Goal: Information Seeking & Learning: Learn about a topic

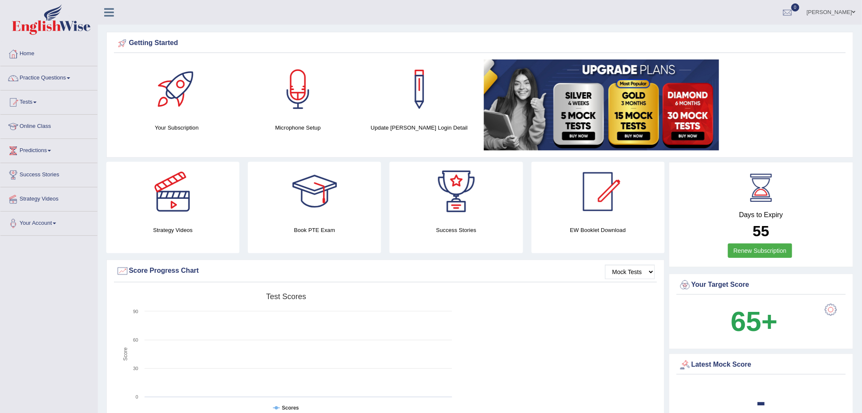
click at [52, 75] on link "Practice Questions" at bounding box center [48, 76] width 97 height 21
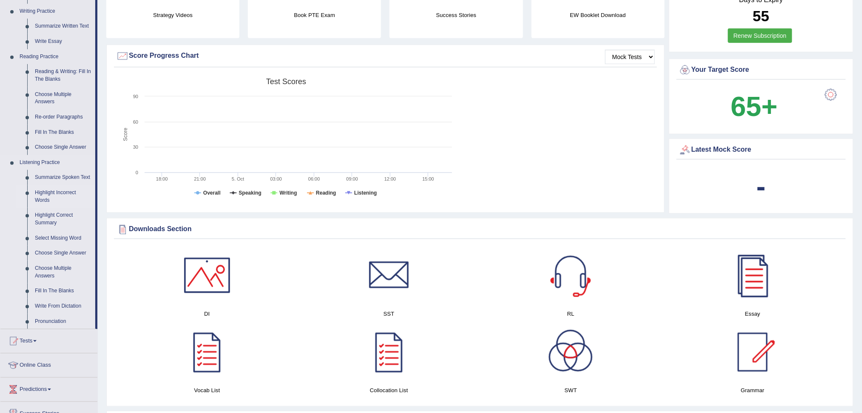
scroll to position [283, 0]
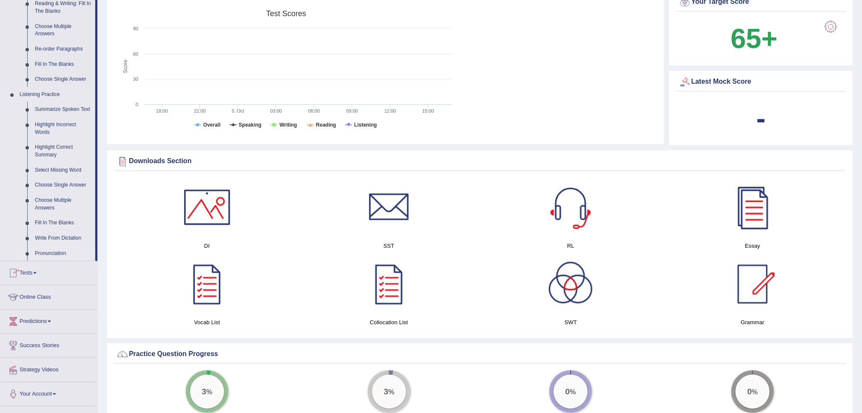
click at [59, 254] on link "Pronunciation" at bounding box center [63, 253] width 64 height 15
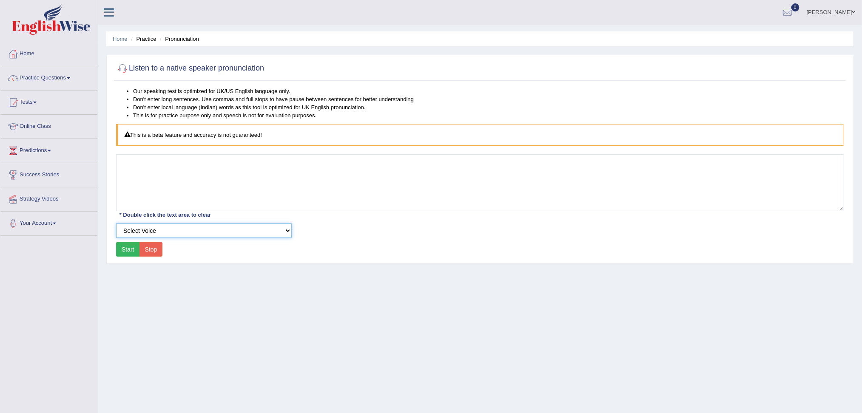
click at [264, 235] on select "Select Voice UK English Female UK English Male" at bounding box center [204, 231] width 176 height 14
select select "3"
click at [116, 224] on select "Select Voice UK English Female UK English Male" at bounding box center [204, 231] width 176 height 14
click at [125, 251] on button "Start" at bounding box center [128, 249] width 24 height 14
click at [225, 100] on li "Don't enter long sentences. Use commas and full stops to have pause between sen…" at bounding box center [488, 99] width 711 height 8
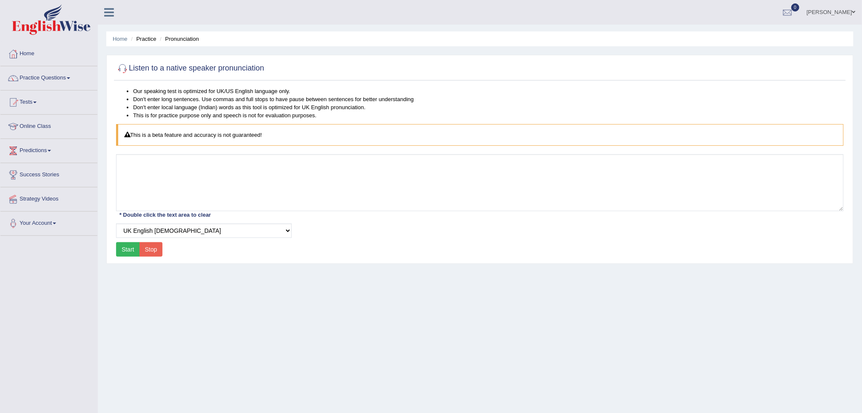
click at [125, 135] on icon at bounding box center [128, 135] width 6 height 6
click at [127, 135] on icon at bounding box center [128, 135] width 6 height 6
click at [62, 79] on link "Practice Questions" at bounding box center [48, 76] width 97 height 21
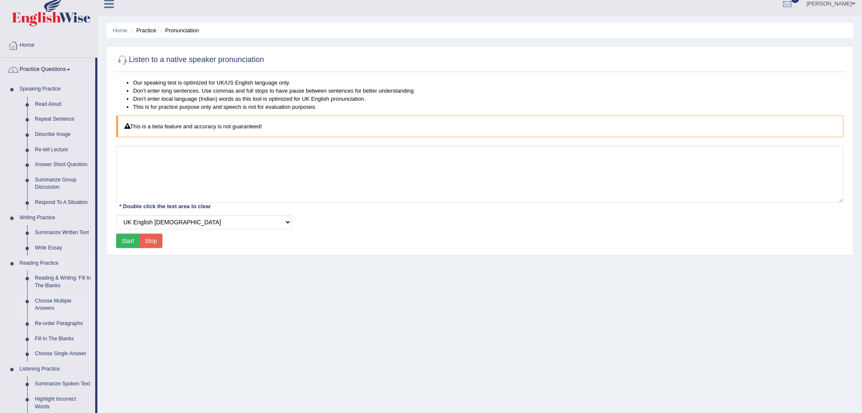
scroll to position [227, 0]
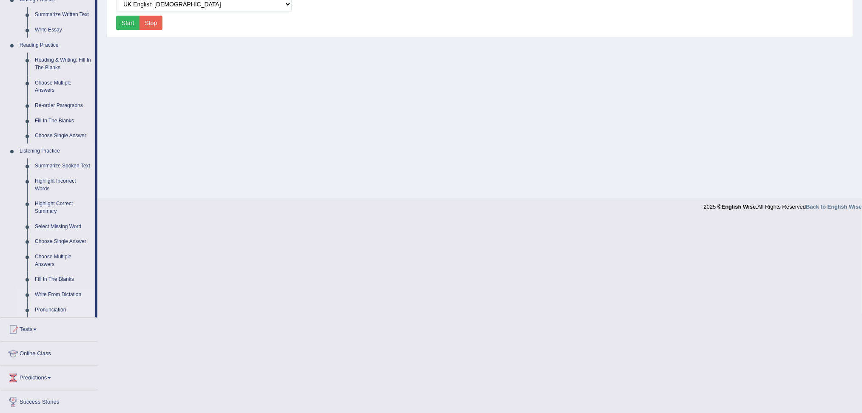
click at [58, 294] on link "Write From Dictation" at bounding box center [63, 295] width 64 height 15
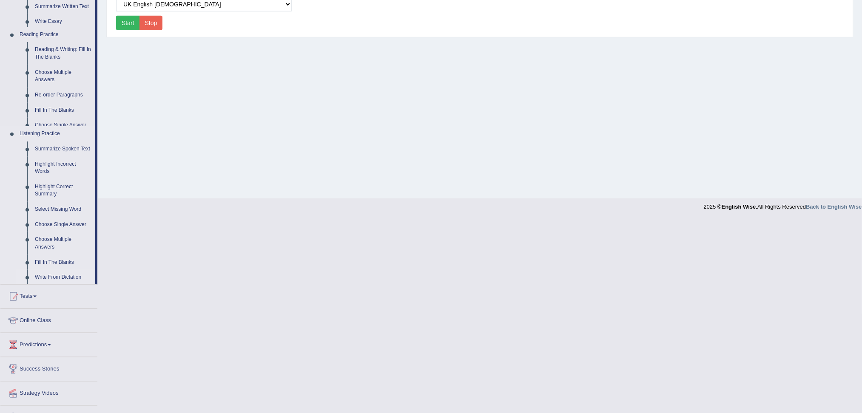
scroll to position [45, 0]
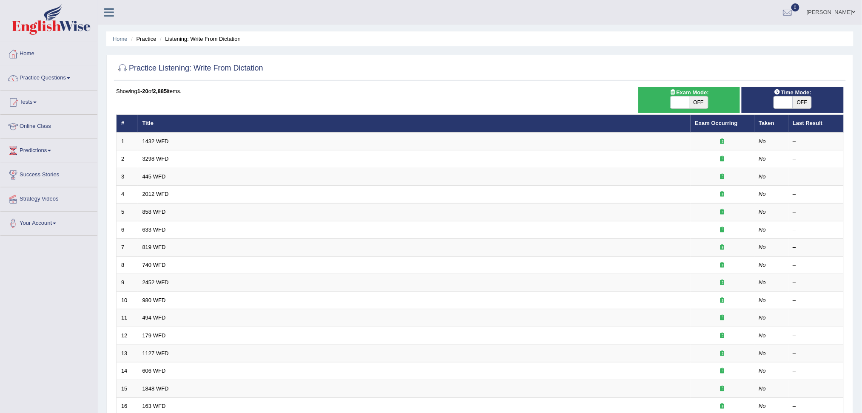
click at [695, 99] on span "OFF" at bounding box center [698, 103] width 19 height 12
checkbox input "true"
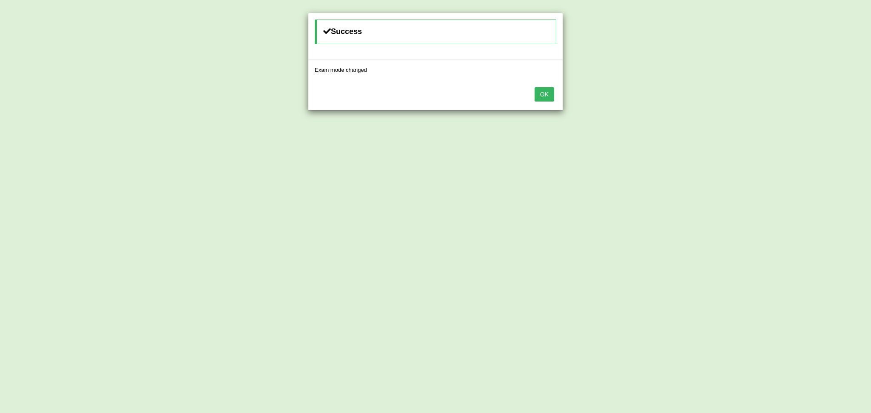
click at [544, 96] on button "OK" at bounding box center [545, 94] width 20 height 14
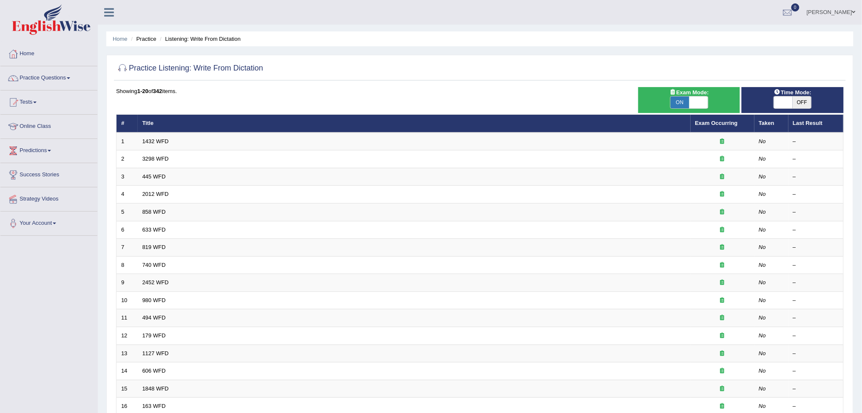
click at [806, 104] on span "OFF" at bounding box center [802, 103] width 19 height 12
checkbox input "true"
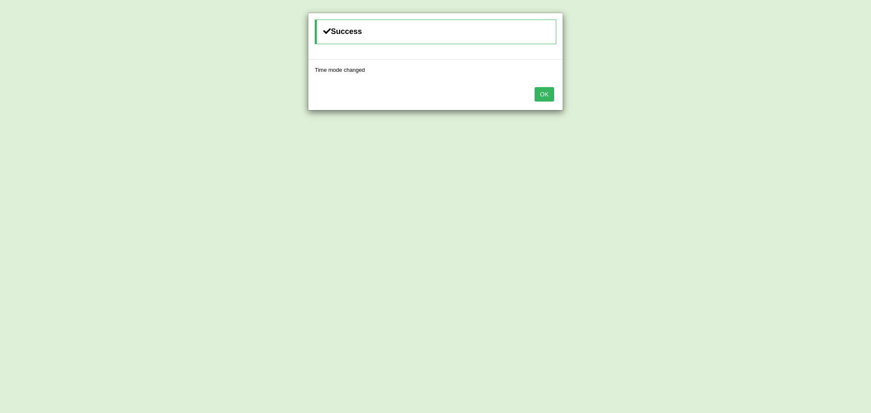
click at [549, 95] on button "OK" at bounding box center [545, 94] width 20 height 14
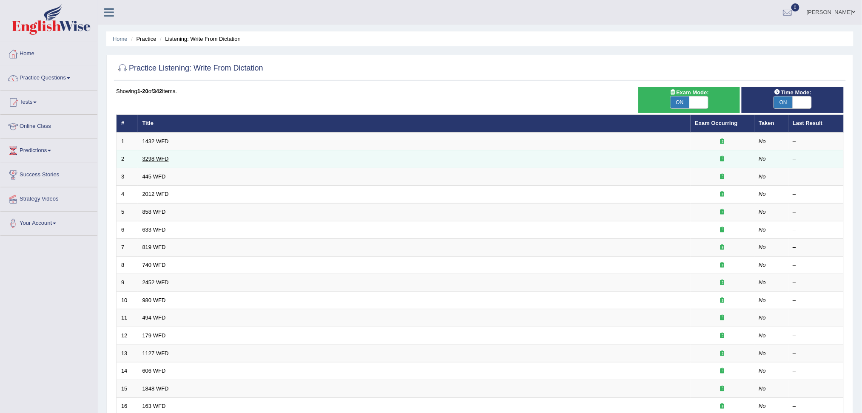
click at [159, 158] on link "3298 WFD" at bounding box center [155, 159] width 26 height 6
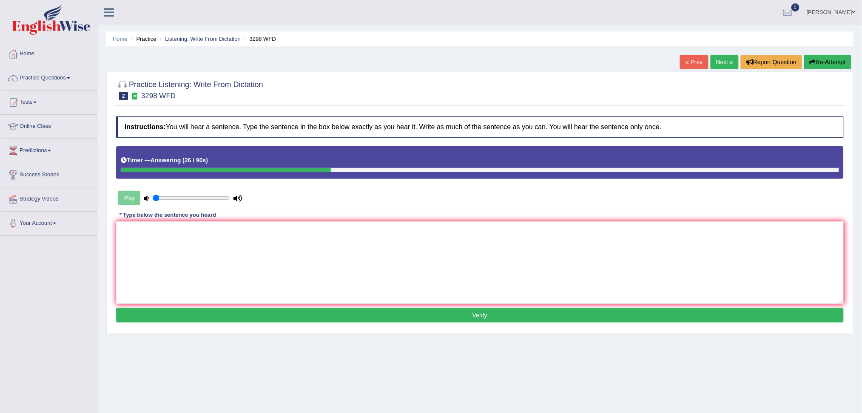
click at [822, 62] on button "Re-Attempt" at bounding box center [827, 62] width 47 height 14
click at [405, 272] on textarea at bounding box center [480, 263] width 728 height 83
type textarea "Animal behavour is similar to humanbeing"
click at [529, 321] on button "Verify" at bounding box center [480, 315] width 728 height 14
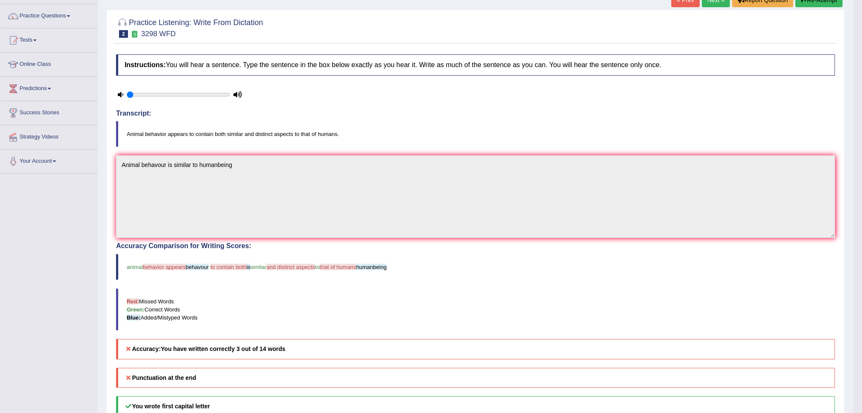
scroll to position [43, 0]
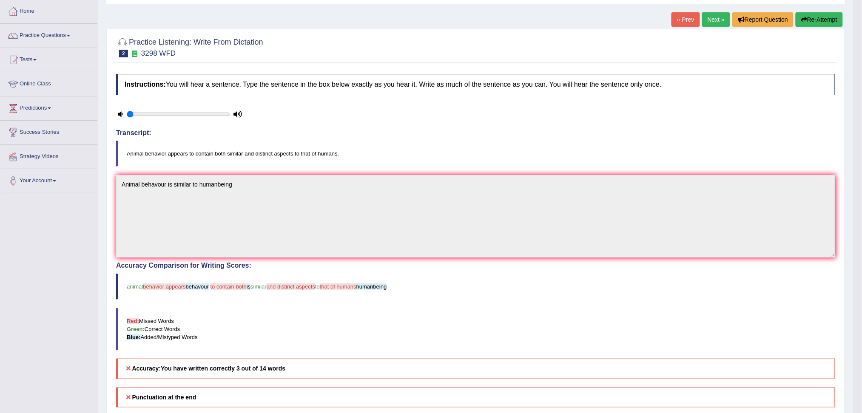
click at [821, 19] on button "Re-Attempt" at bounding box center [819, 19] width 47 height 14
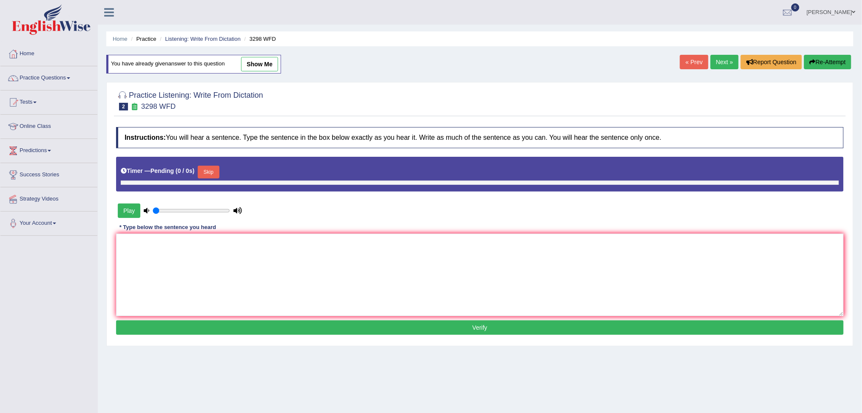
scroll to position [32, 0]
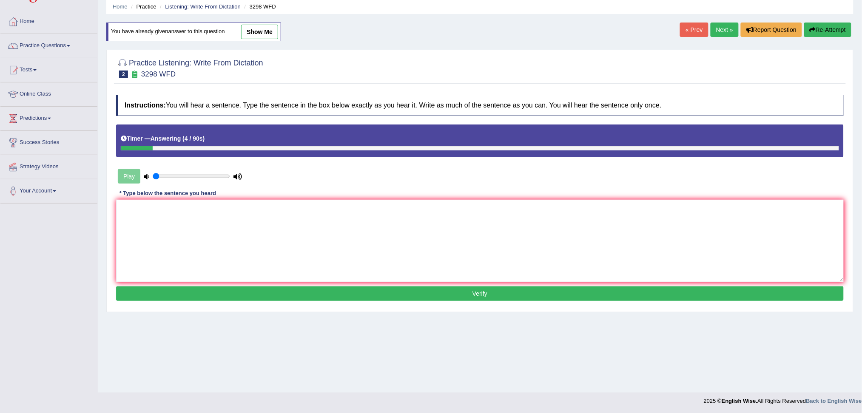
click at [718, 31] on link "Next »" at bounding box center [725, 30] width 28 height 14
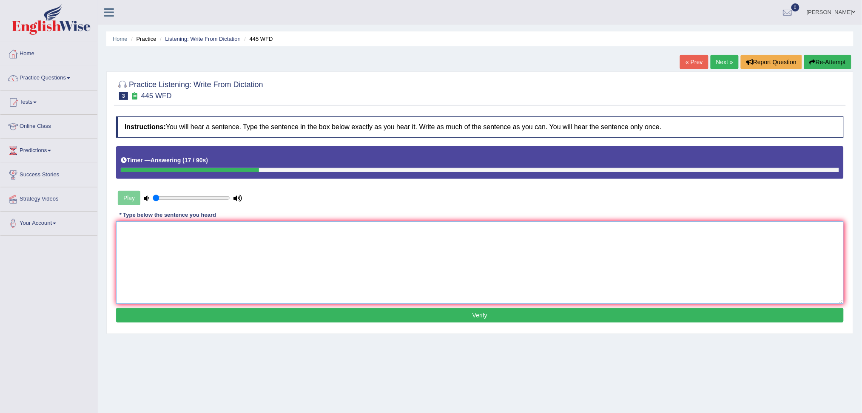
click at [228, 230] on textarea at bounding box center [480, 263] width 728 height 83
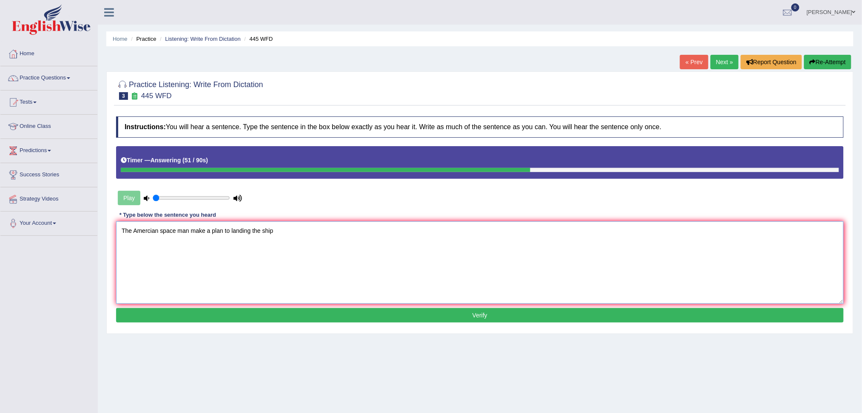
type textarea "The Amercian space man make a plan to landing the ship"
click at [460, 319] on button "Verify" at bounding box center [480, 315] width 728 height 14
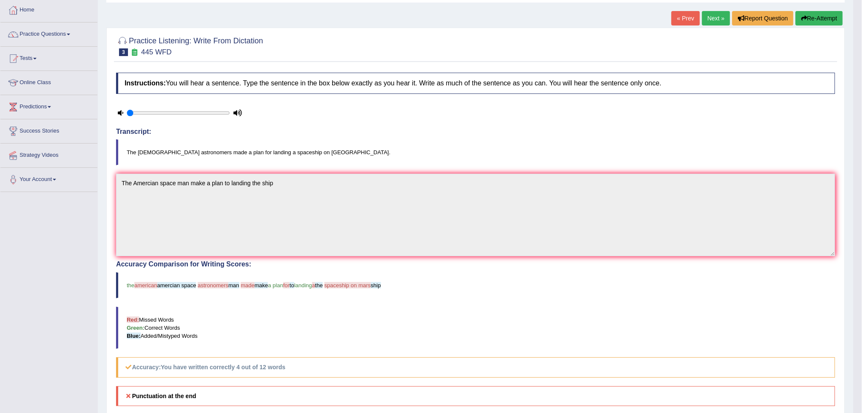
scroll to position [43, 0]
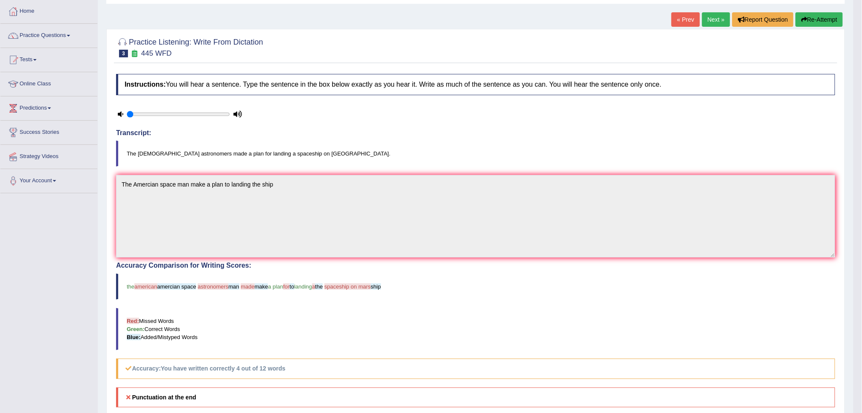
click at [712, 18] on link "Next »" at bounding box center [716, 19] width 28 height 14
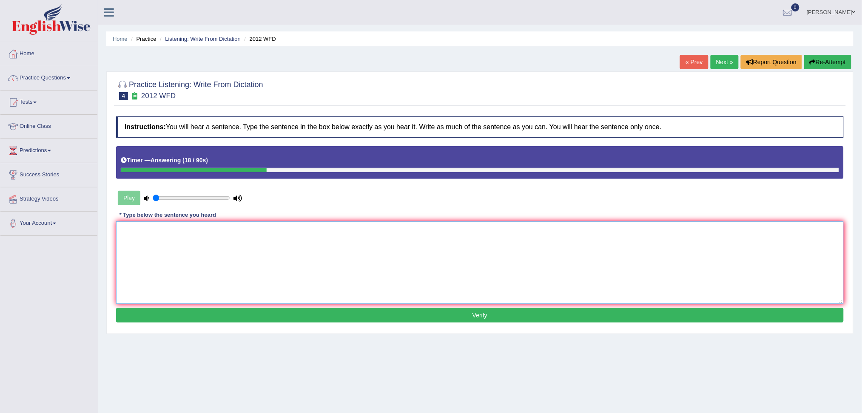
click at [211, 262] on textarea at bounding box center [480, 263] width 728 height 83
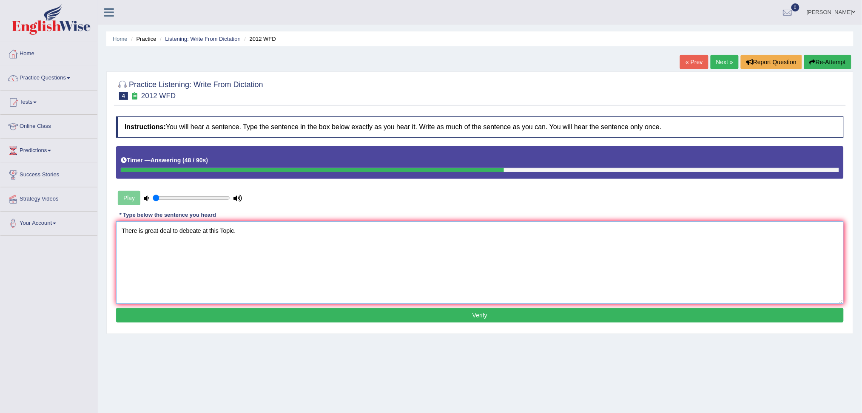
type textarea "There is great deal to debeate at this Topic."
click at [456, 316] on button "Verify" at bounding box center [480, 315] width 728 height 14
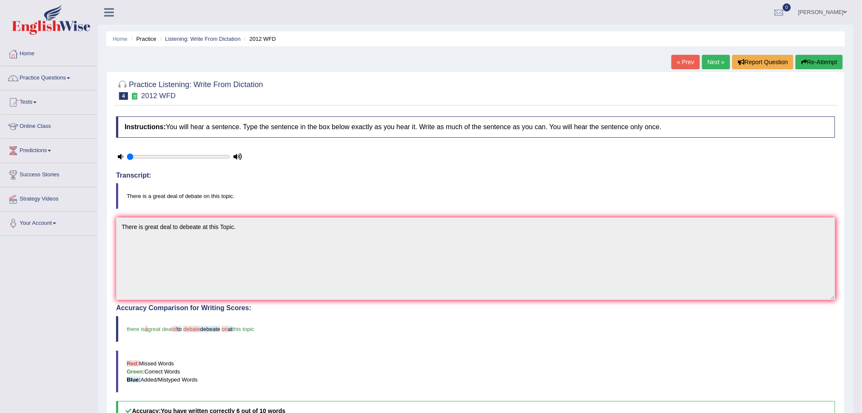
click at [712, 64] on link "Next »" at bounding box center [716, 62] width 28 height 14
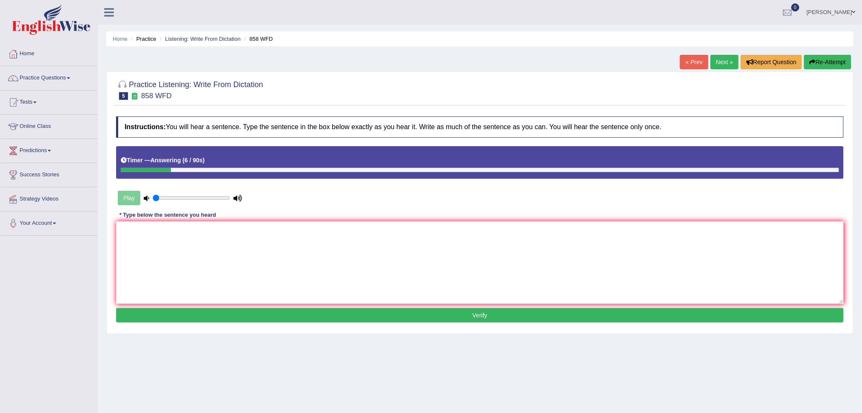
click at [826, 63] on button "Re-Attempt" at bounding box center [827, 62] width 47 height 14
click at [205, 254] on textarea at bounding box center [480, 263] width 728 height 83
type textarea "Here ship custodian."
click at [497, 317] on button "Verify" at bounding box center [480, 315] width 728 height 14
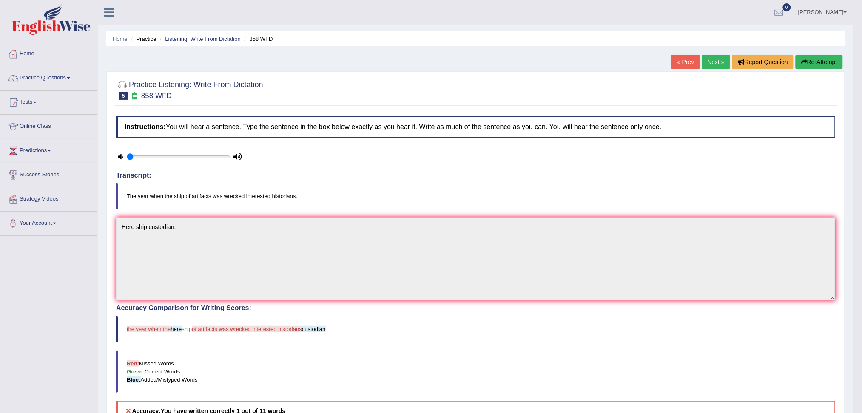
click at [710, 60] on link "Next »" at bounding box center [716, 62] width 28 height 14
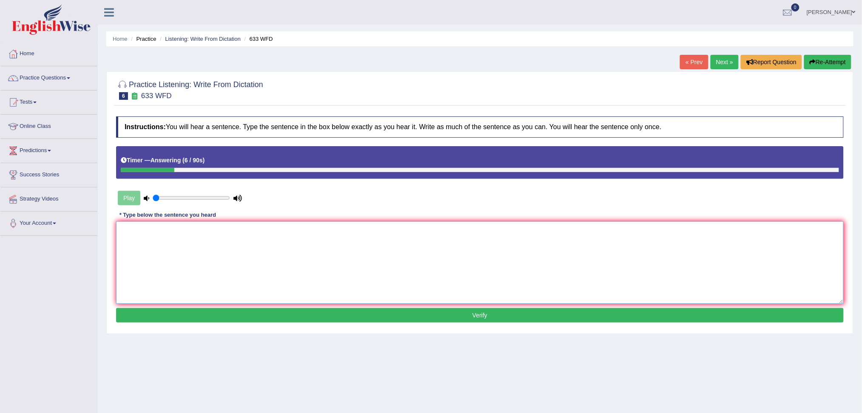
click at [221, 257] on textarea at bounding box center [480, 263] width 728 height 83
click at [165, 231] on textarea "We made exercing feel better." at bounding box center [480, 263] width 728 height 83
click at [252, 276] on textarea "We made exercising feel better." at bounding box center [480, 263] width 728 height 83
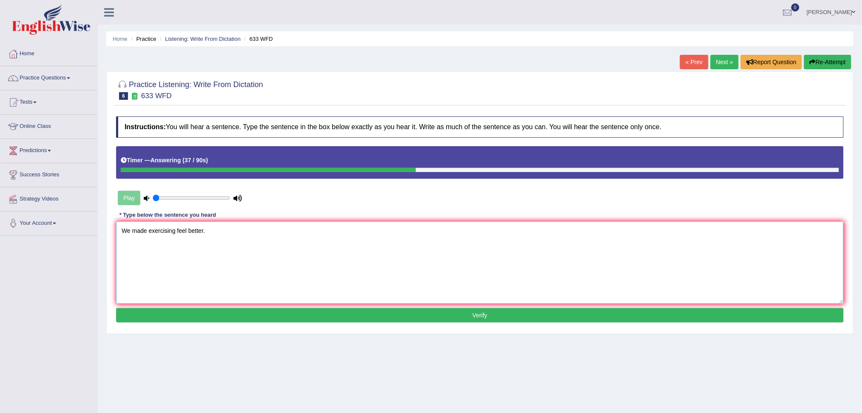
type textarea "We made exercising feel better."
click at [498, 316] on button "Verify" at bounding box center [480, 315] width 728 height 14
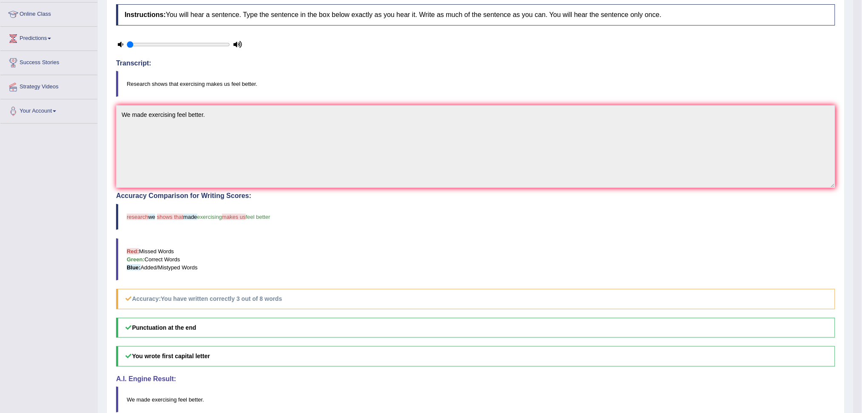
scroll to position [43, 0]
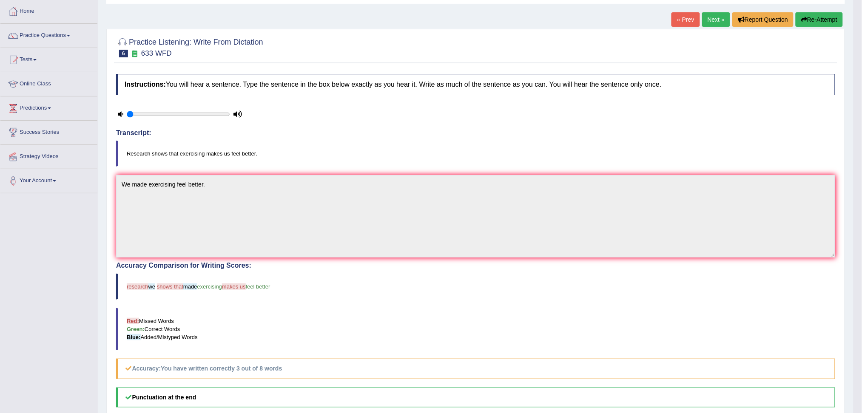
click at [711, 19] on link "Next »" at bounding box center [716, 19] width 28 height 14
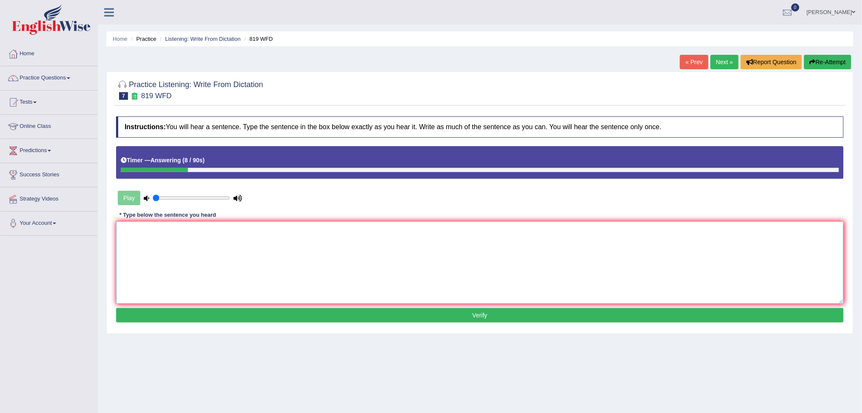
click at [135, 240] on textarea at bounding box center [480, 263] width 728 height 83
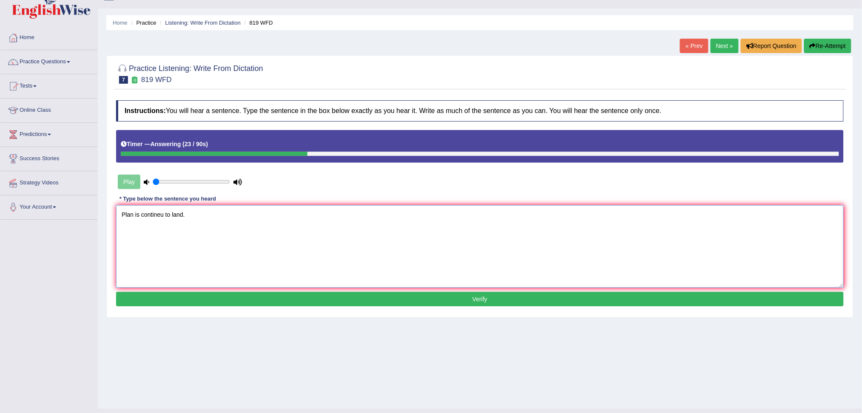
scroll to position [32, 0]
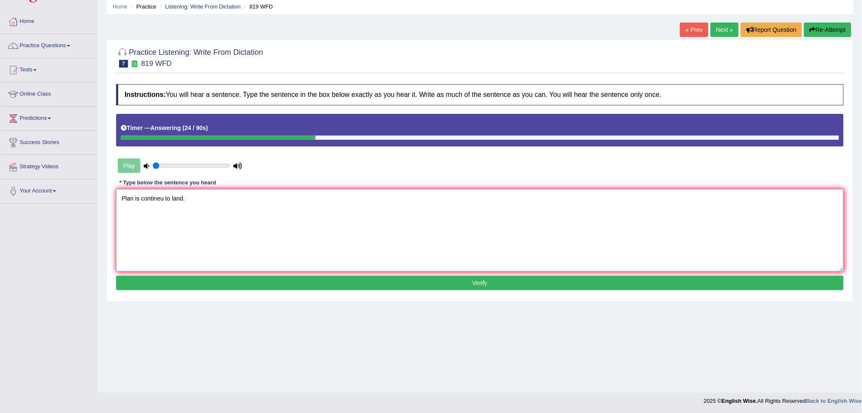
type textarea "Plan is contineu to land."
click at [486, 285] on button "Verify" at bounding box center [480, 283] width 728 height 14
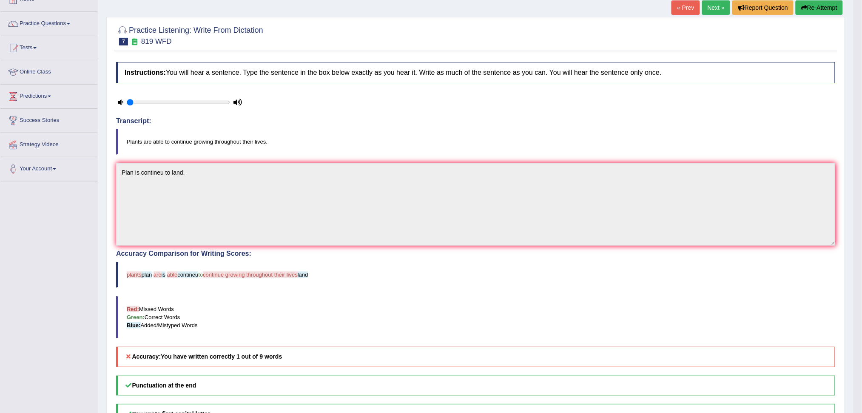
scroll to position [0, 0]
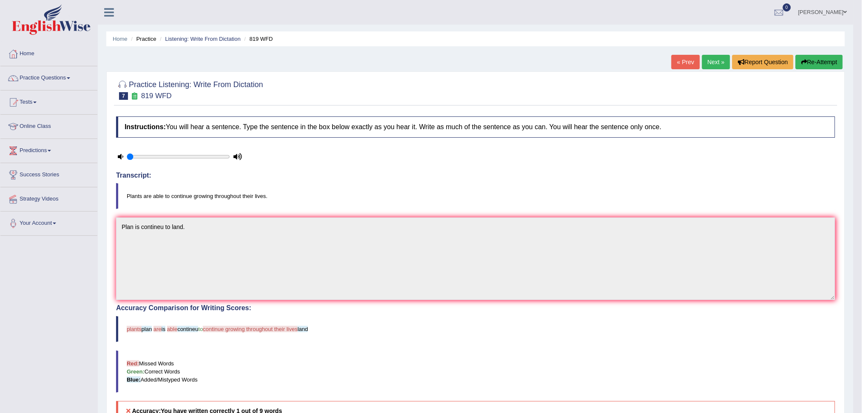
click at [712, 61] on link "Next »" at bounding box center [716, 62] width 28 height 14
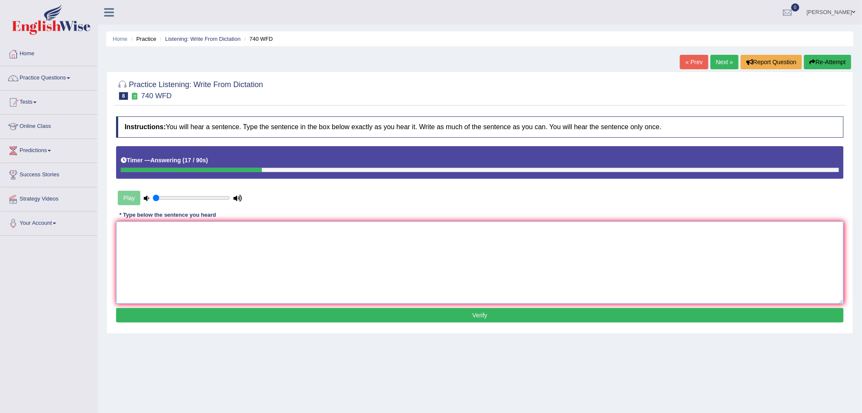
click at [215, 259] on textarea at bounding box center [480, 263] width 728 height 83
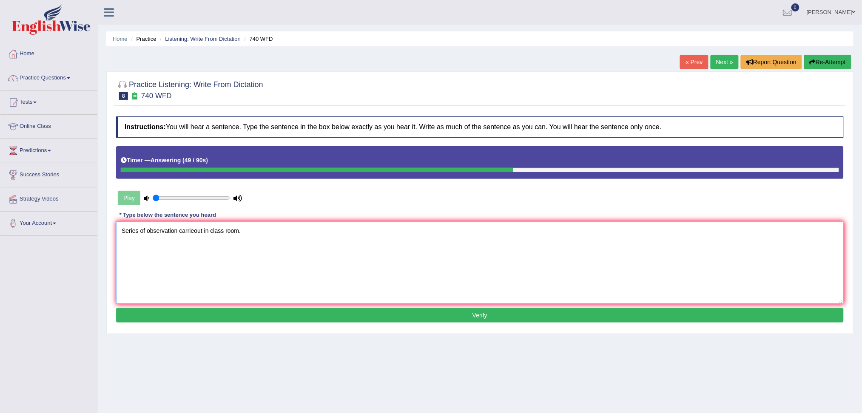
type textarea "Series of observation carrieout in class room."
click at [493, 317] on button "Verify" at bounding box center [480, 315] width 728 height 14
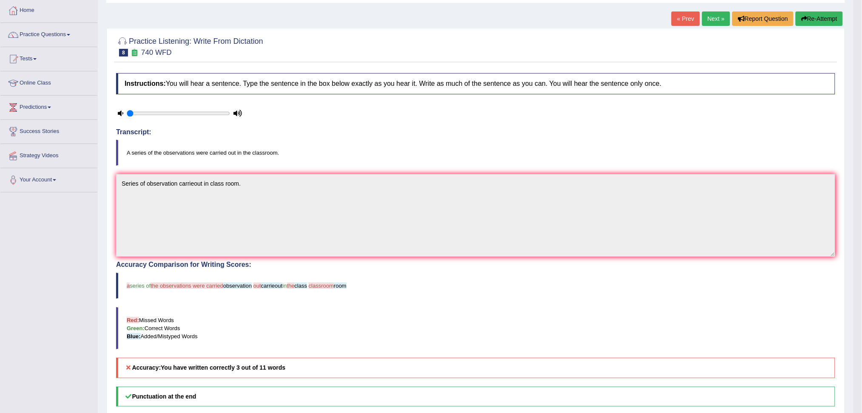
scroll to position [43, 0]
click at [813, 19] on button "Re-Attempt" at bounding box center [819, 19] width 47 height 14
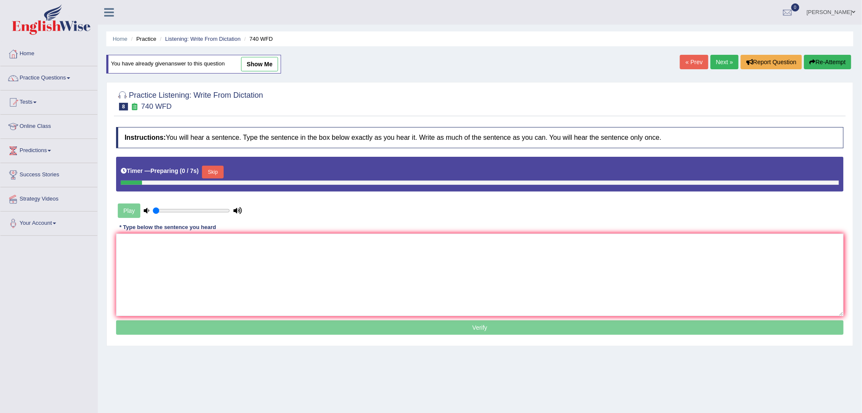
scroll to position [32, 0]
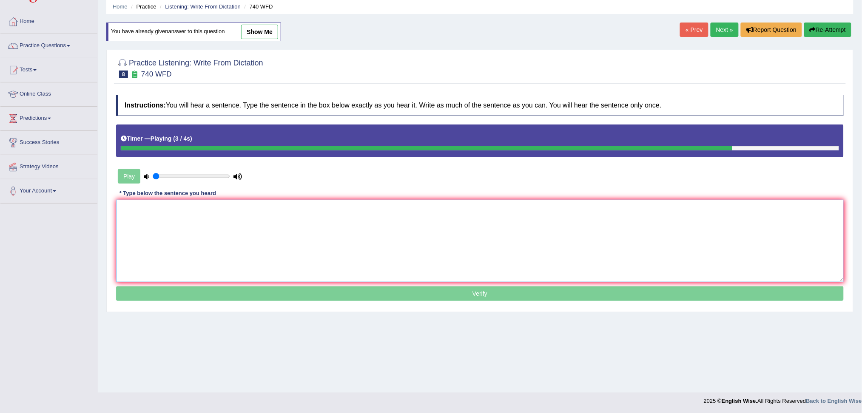
click at [256, 249] on textarea at bounding box center [480, 241] width 728 height 83
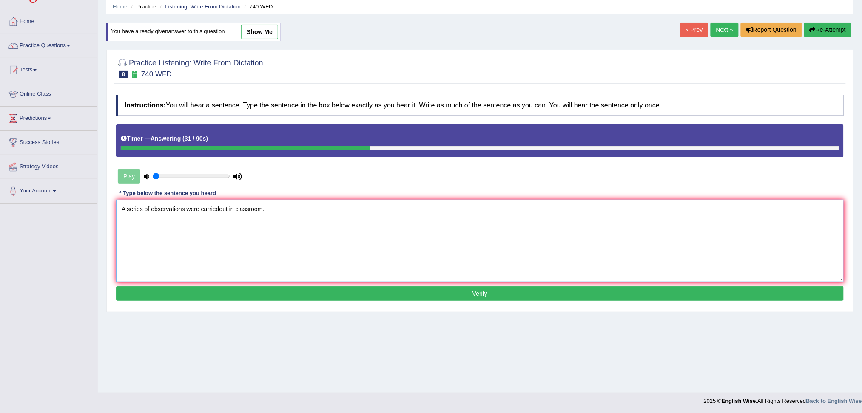
type textarea "A series of observations were carriedout in classroom."
click at [524, 298] on button "Verify" at bounding box center [480, 294] width 728 height 14
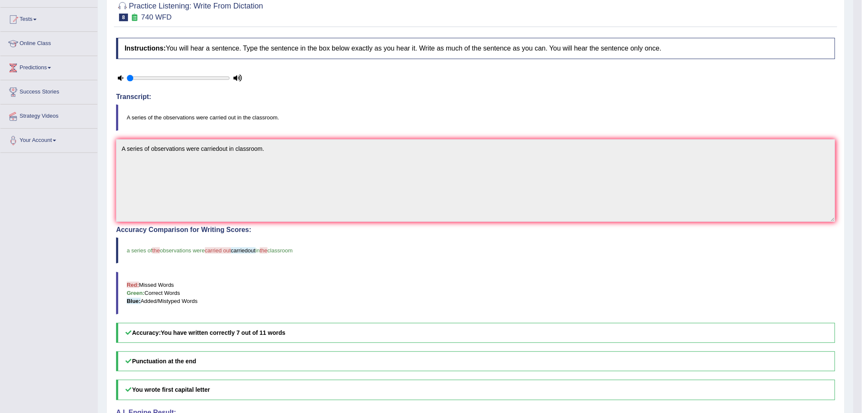
scroll to position [0, 0]
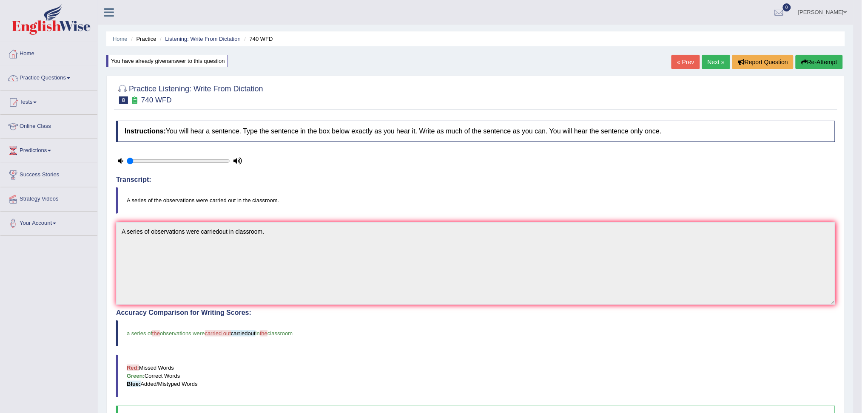
click at [712, 62] on link "Next »" at bounding box center [716, 62] width 28 height 14
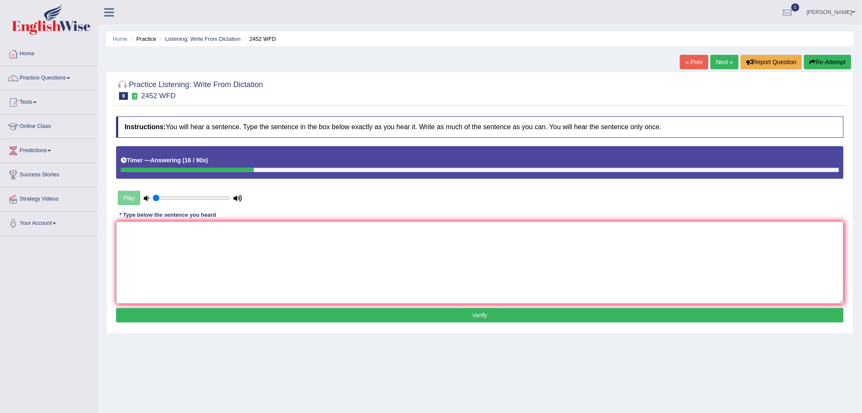
click at [260, 241] on textarea at bounding box center [480, 263] width 728 height 83
type textarea "It is debeate the value of Knowledge."
click at [481, 315] on button "Verify" at bounding box center [480, 315] width 728 height 14
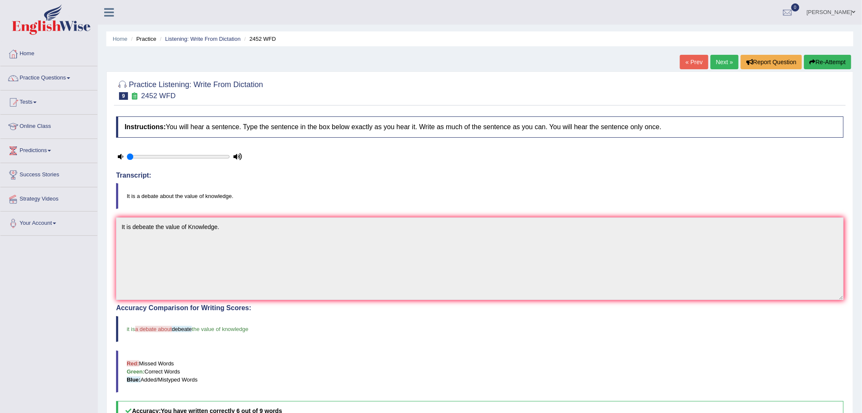
click at [822, 64] on button "Re-Attempt" at bounding box center [827, 62] width 47 height 14
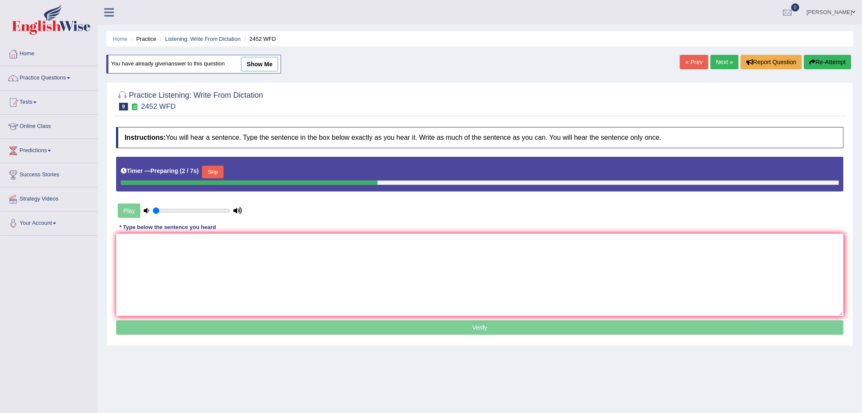
click at [212, 173] on button "Skip" at bounding box center [212, 172] width 21 height 13
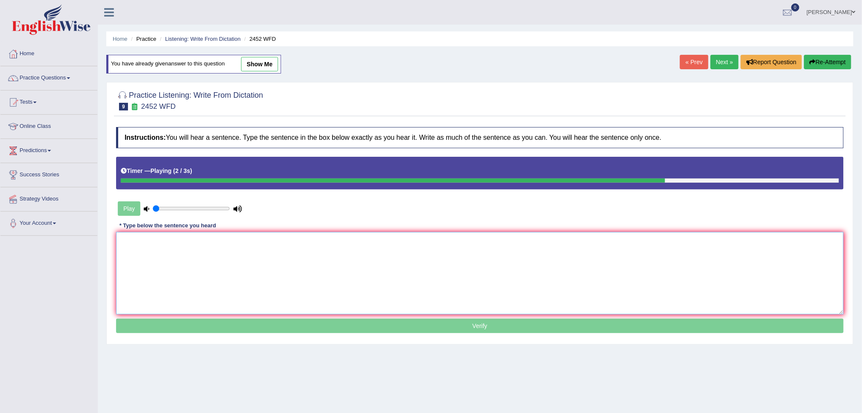
click at [151, 265] on textarea at bounding box center [480, 273] width 728 height 83
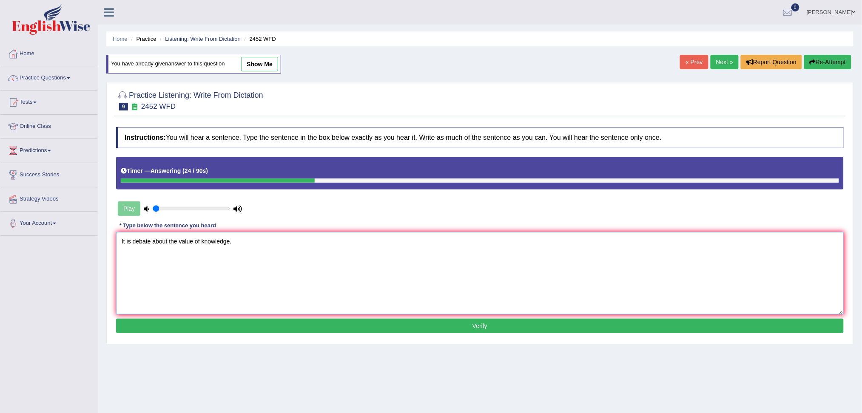
type textarea "It is debate about the value of knowledge."
click at [477, 328] on button "Verify" at bounding box center [480, 326] width 728 height 14
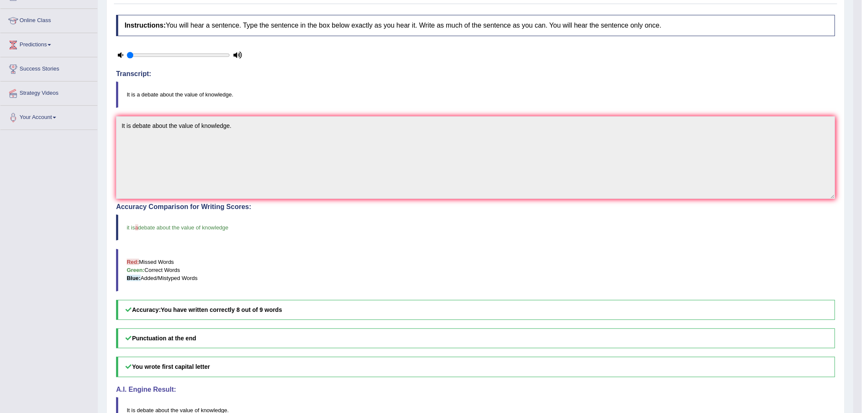
scroll to position [46, 0]
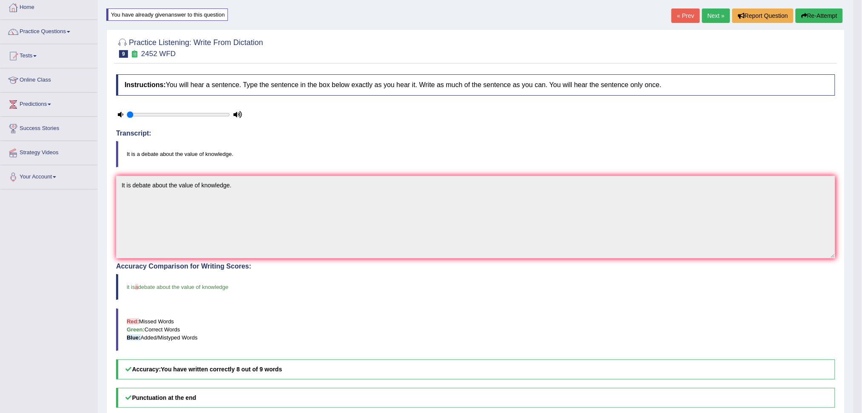
click at [709, 15] on link "Next »" at bounding box center [716, 16] width 28 height 14
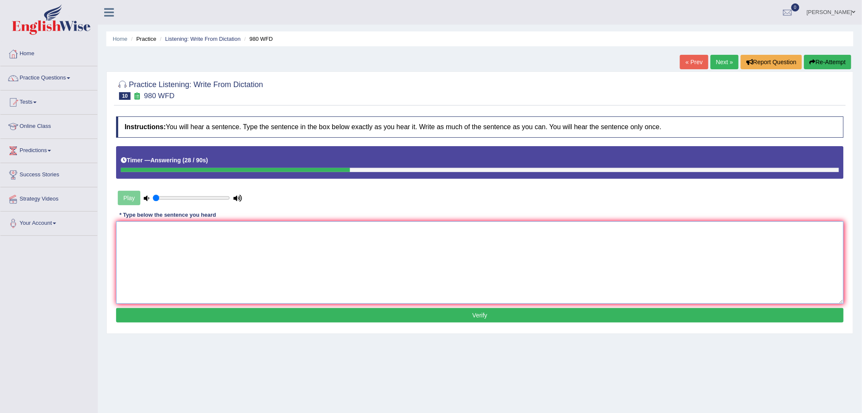
click at [146, 255] on textarea at bounding box center [480, 263] width 728 height 83
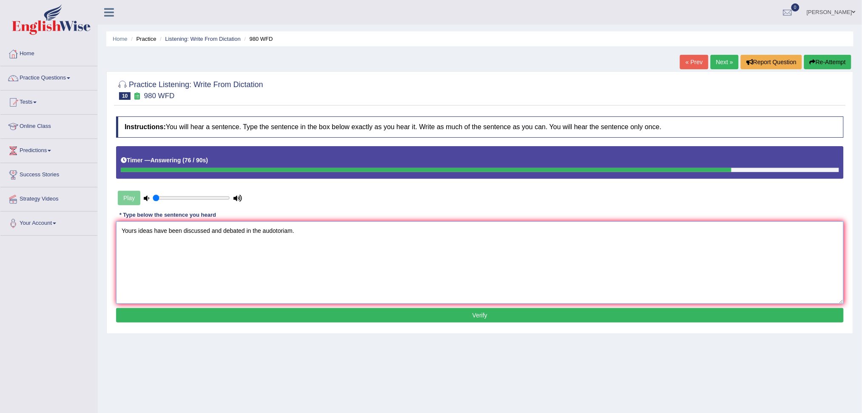
type textarea "Yours ideas have been discussed and debated in the audotoriam."
click at [491, 319] on button "Verify" at bounding box center [480, 315] width 728 height 14
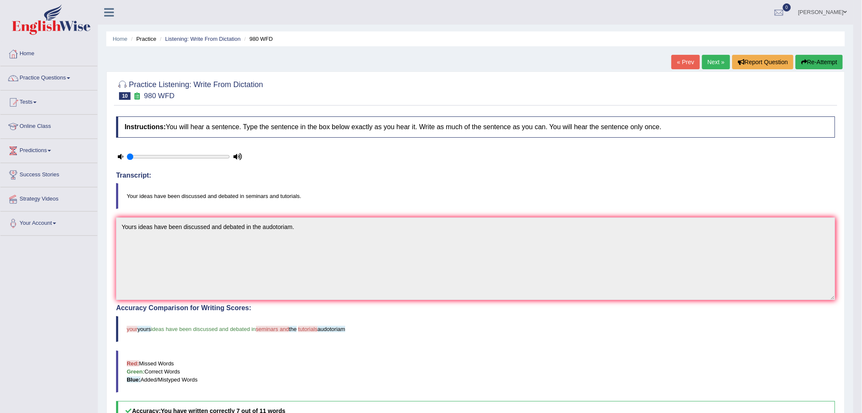
click at [708, 57] on link "Next »" at bounding box center [716, 62] width 28 height 14
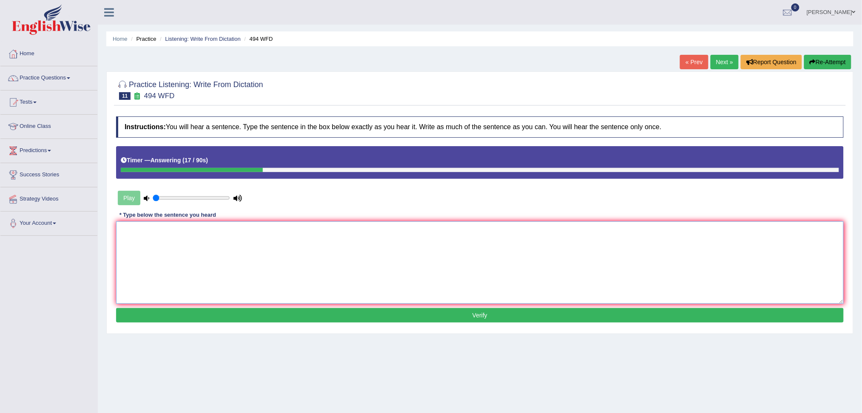
click at [236, 265] on textarea at bounding box center [480, 263] width 728 height 83
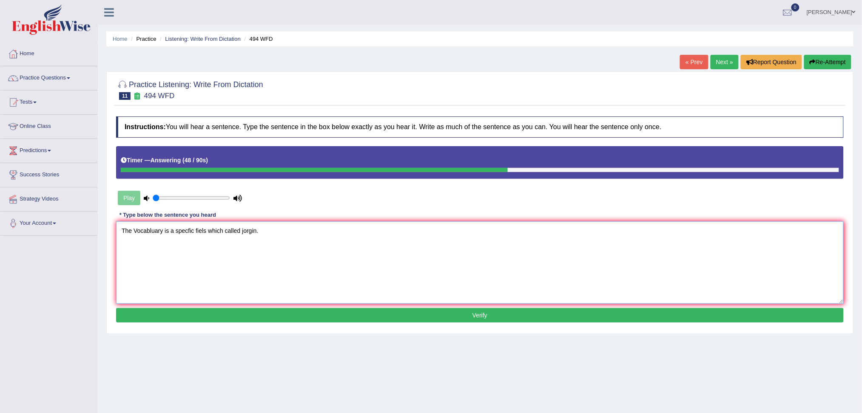
type textarea "The Vocabluary is a specfic fiels which called jorgin."
click at [476, 313] on button "Verify" at bounding box center [480, 315] width 728 height 14
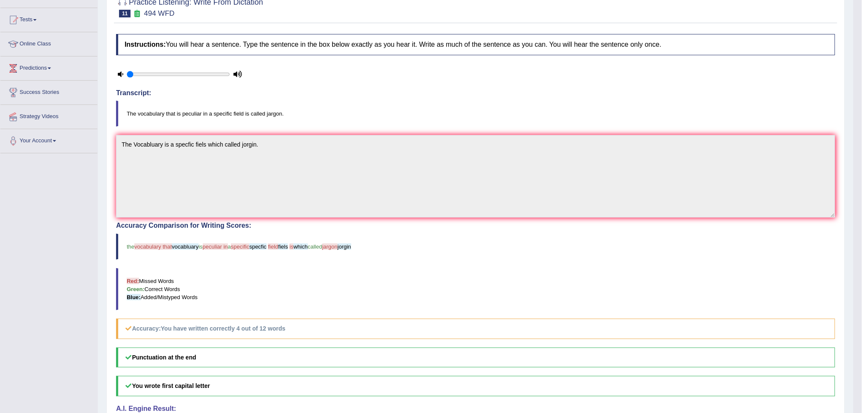
scroll to position [57, 0]
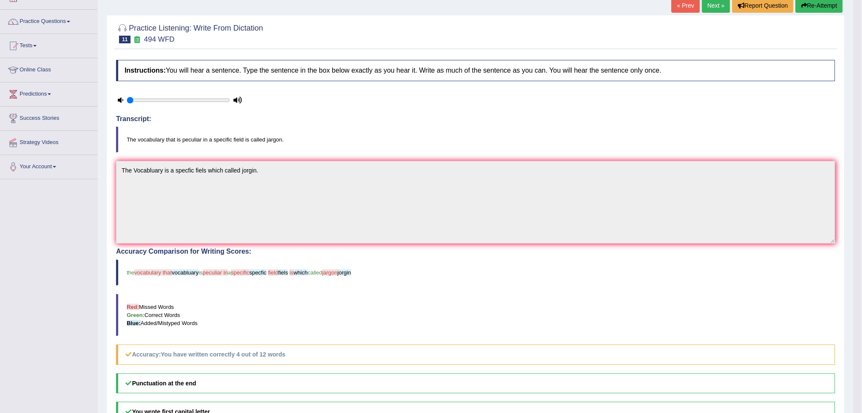
click at [820, 3] on button "Re-Attempt" at bounding box center [819, 5] width 47 height 14
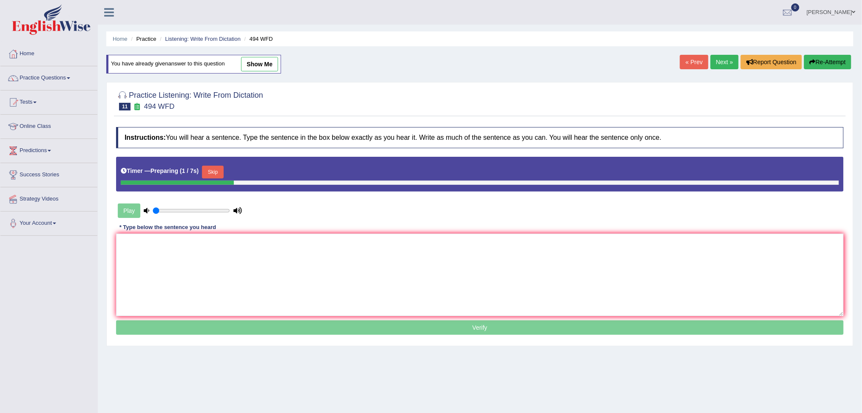
click at [219, 173] on button "Skip" at bounding box center [212, 172] width 21 height 13
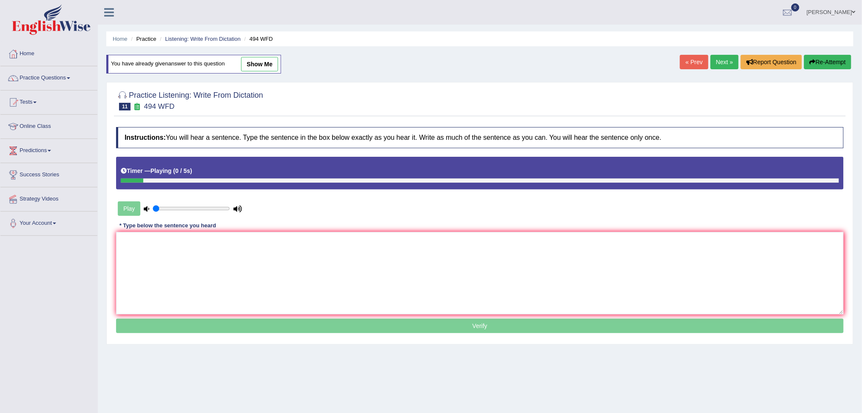
scroll to position [32, 0]
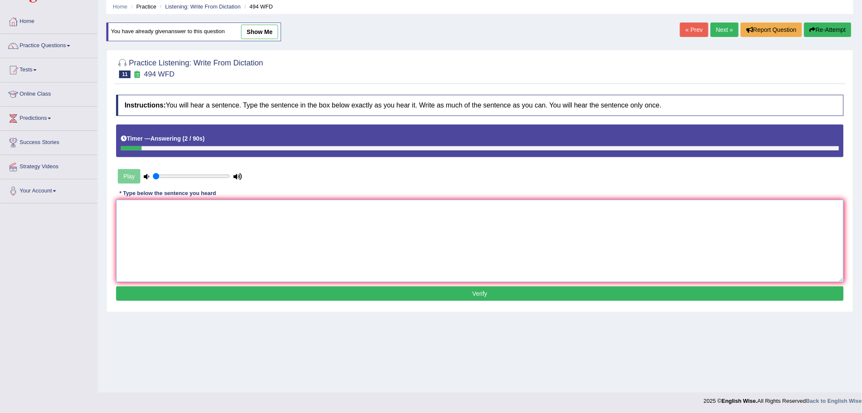
click at [176, 227] on textarea at bounding box center [480, 241] width 728 height 83
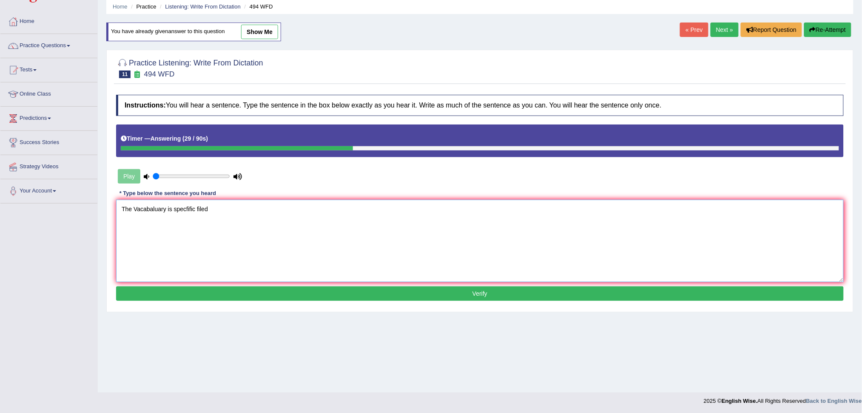
click at [175, 210] on textarea "The Vacabaluary is specfific filed" at bounding box center [480, 241] width 728 height 83
click at [237, 211] on textarea "The Vacabaluary is a specfific filed" at bounding box center [480, 241] width 728 height 83
type textarea "The Vacabaluary is a specfific filed which called jorgin."
click at [460, 297] on button "Verify" at bounding box center [480, 294] width 728 height 14
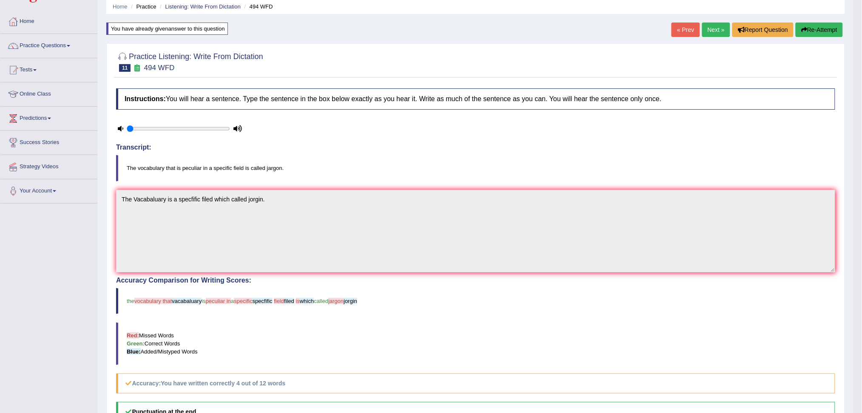
click at [707, 28] on link "Next »" at bounding box center [716, 30] width 28 height 14
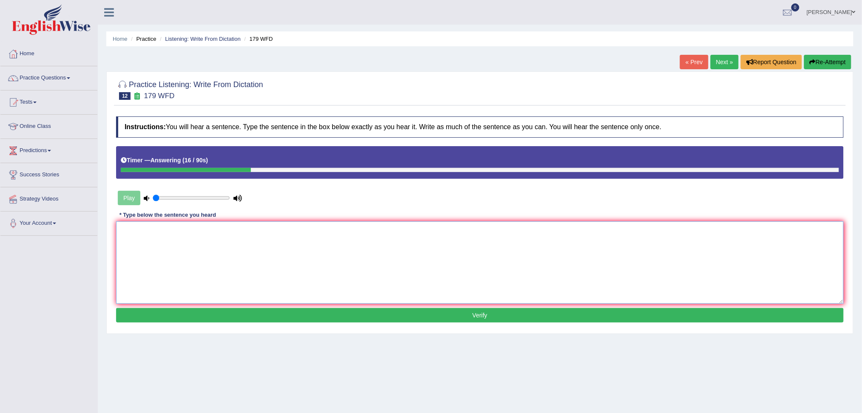
click at [216, 245] on textarea at bounding box center [480, 263] width 728 height 83
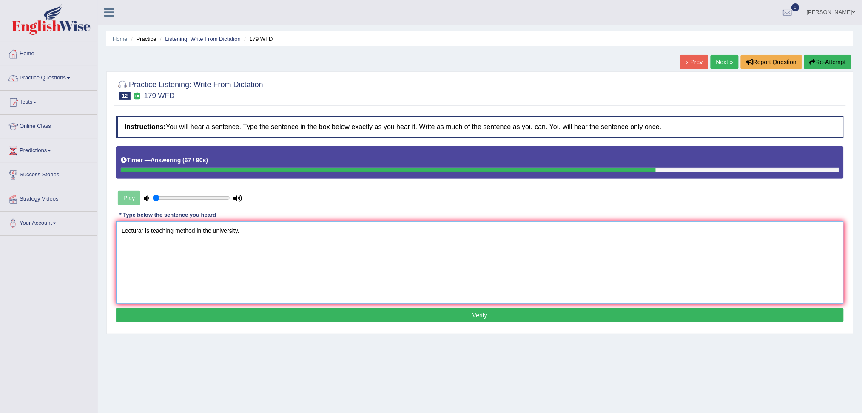
type textarea "Lecturar is teaching method in the university."
click at [489, 317] on button "Verify" at bounding box center [480, 315] width 728 height 14
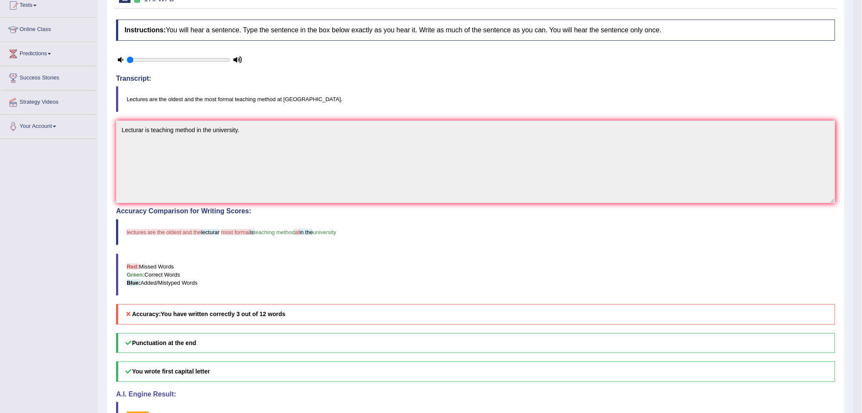
scroll to position [43, 0]
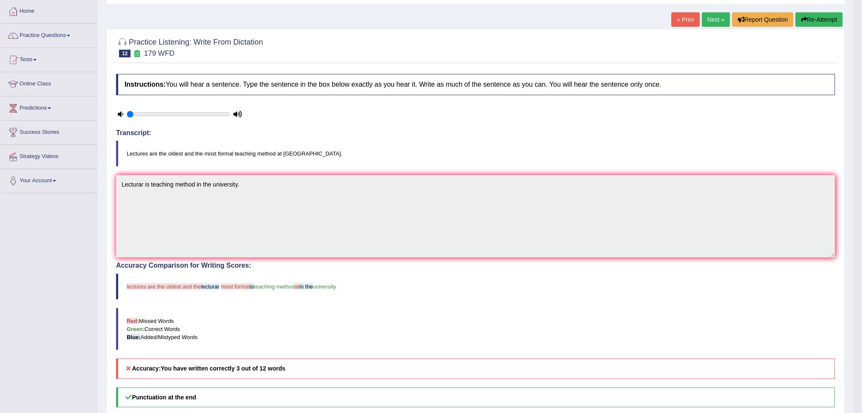
click at [712, 16] on link "Next »" at bounding box center [716, 19] width 28 height 14
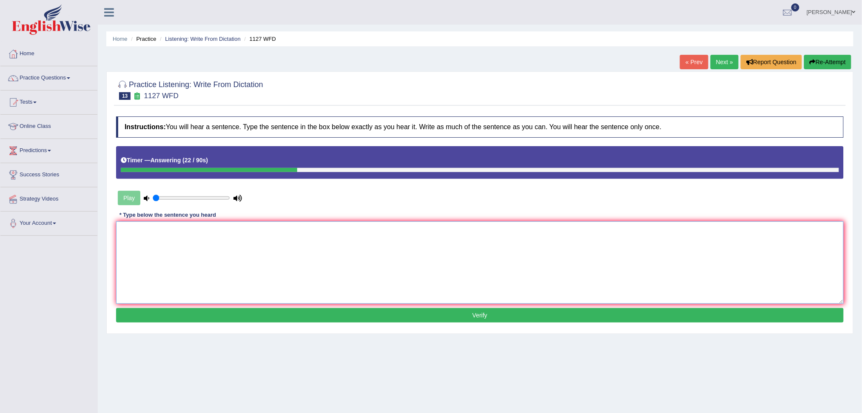
click at [330, 236] on textarea at bounding box center [480, 263] width 728 height 83
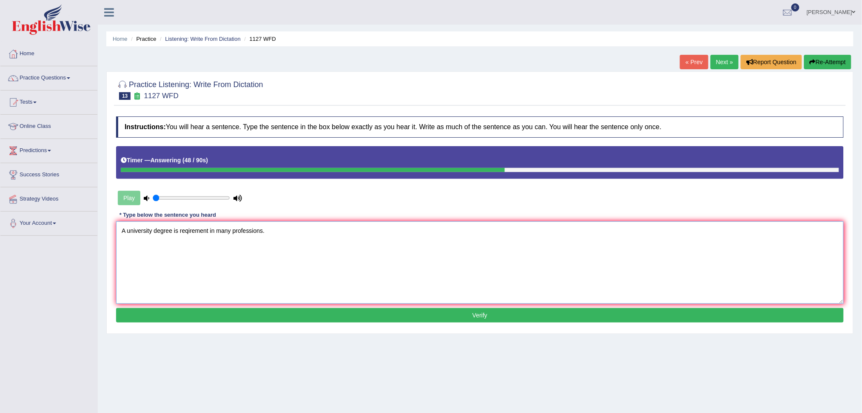
type textarea "A university degree is reqirement in many professions."
click at [501, 316] on button "Verify" at bounding box center [480, 315] width 728 height 14
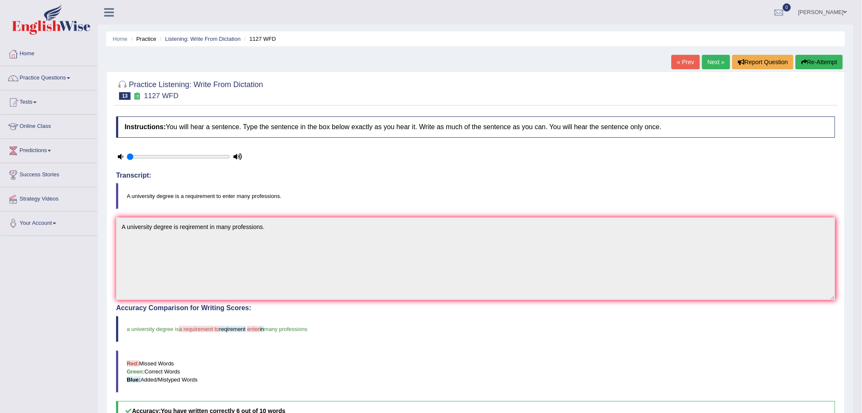
click at [712, 60] on link "Next »" at bounding box center [716, 62] width 28 height 14
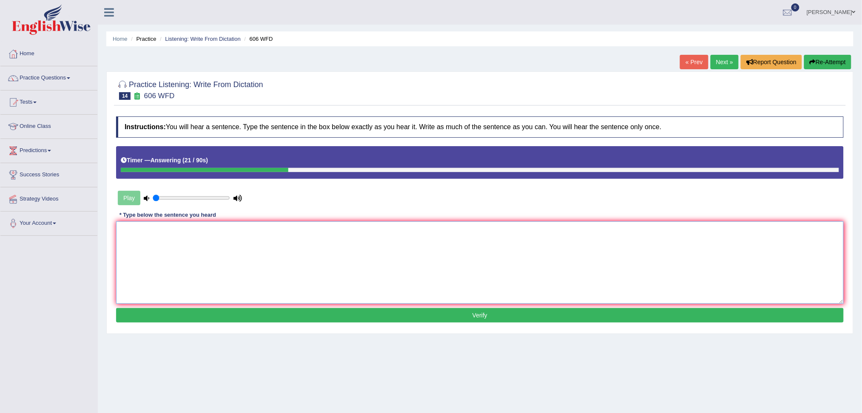
click at [276, 271] on textarea at bounding box center [480, 263] width 728 height 83
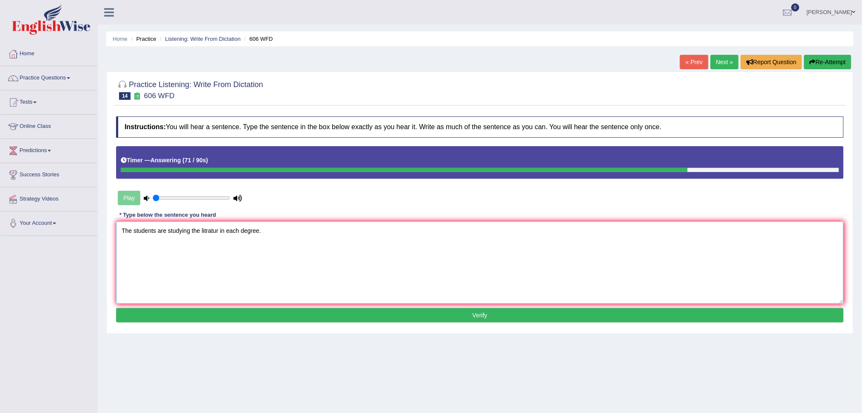
type textarea "The students are studying the litratur in each degree."
click at [512, 316] on button "Verify" at bounding box center [480, 315] width 728 height 14
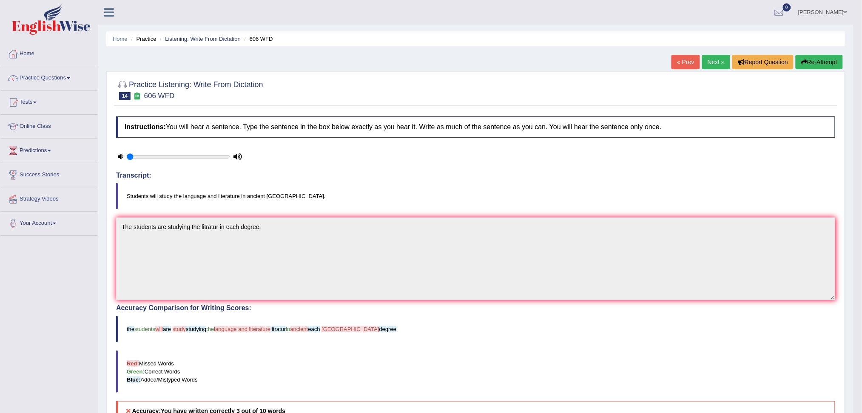
click at [712, 63] on link "Next »" at bounding box center [716, 62] width 28 height 14
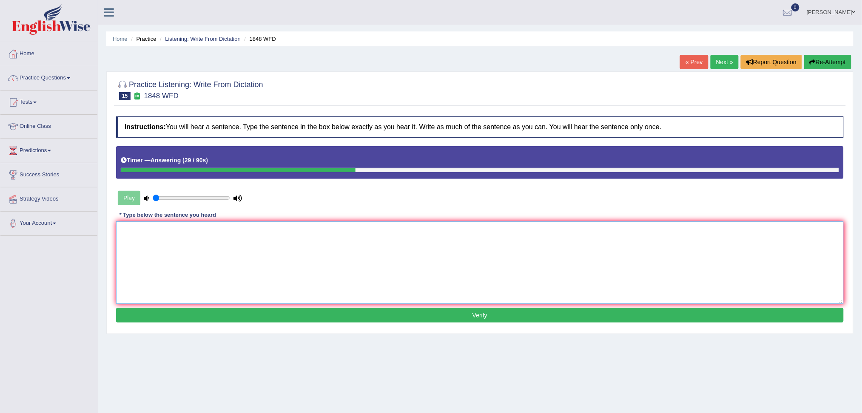
click at [195, 247] on textarea at bounding box center [480, 263] width 728 height 83
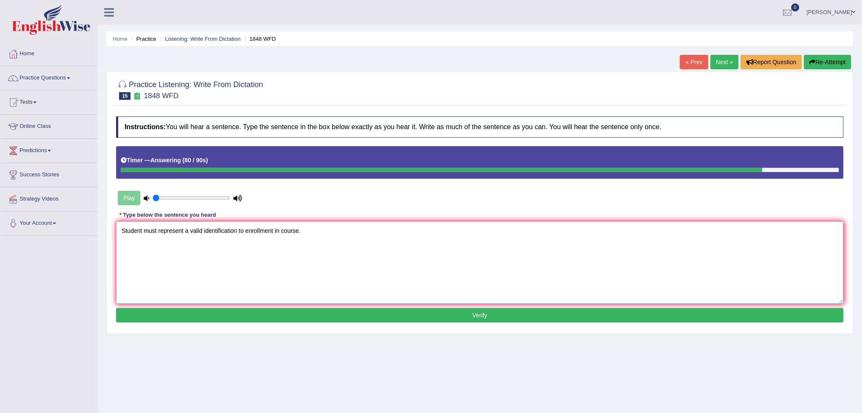
type textarea "Student must represent a valid identification to enrollment in course."
click at [493, 316] on button "Verify" at bounding box center [480, 315] width 728 height 14
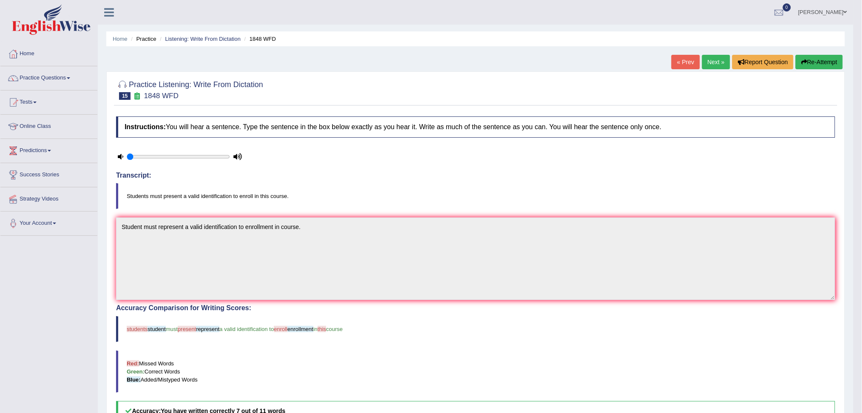
click at [712, 65] on link "Next »" at bounding box center [716, 62] width 28 height 14
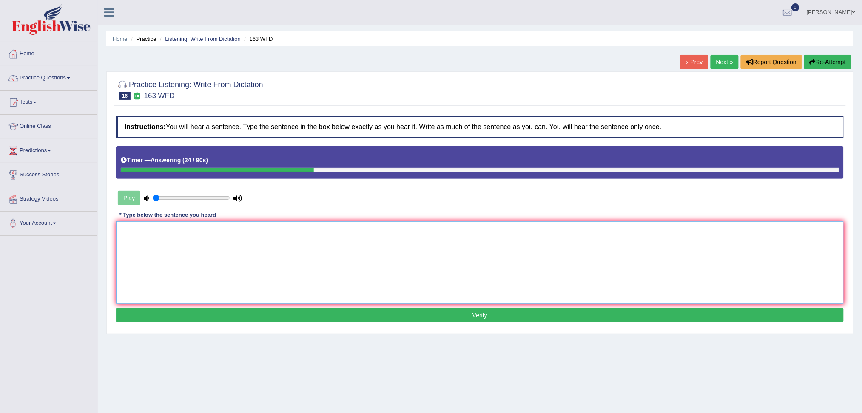
click at [152, 246] on textarea at bounding box center [480, 263] width 728 height 83
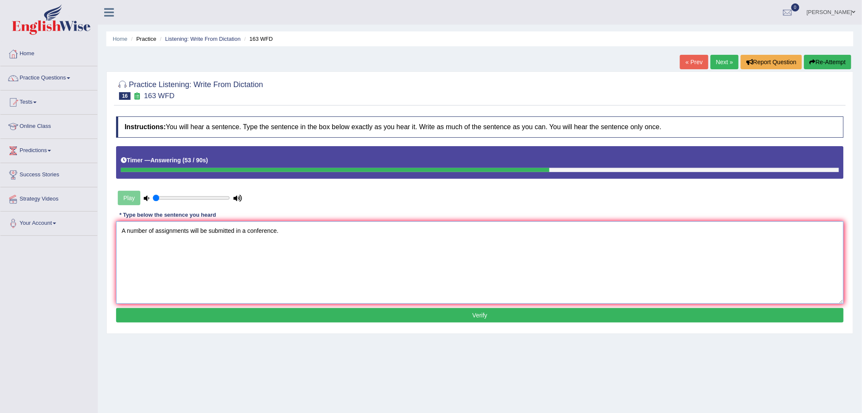
type textarea "A number of assignments will be submitted in a conference."
click at [430, 317] on button "Verify" at bounding box center [480, 315] width 728 height 14
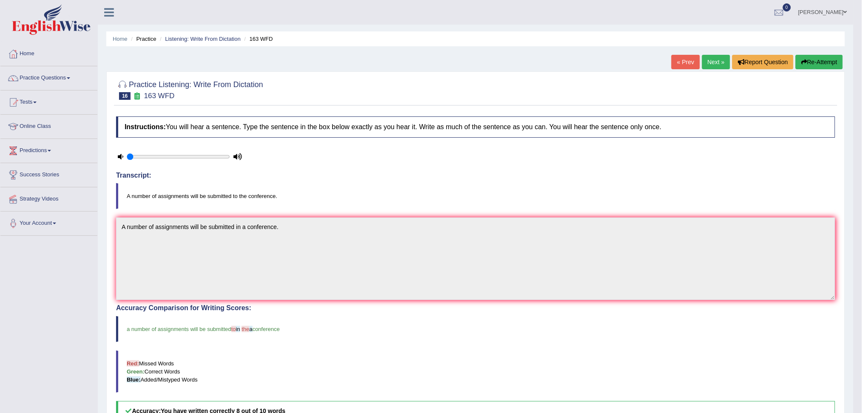
click at [713, 60] on link "Next »" at bounding box center [716, 62] width 28 height 14
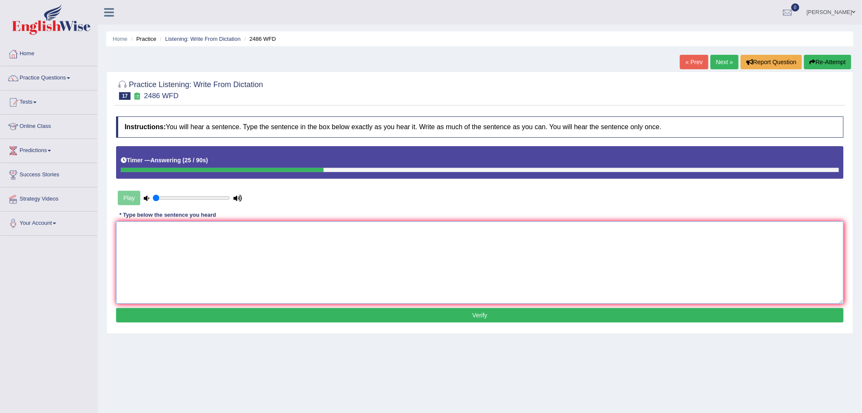
click at [194, 234] on textarea at bounding box center [480, 263] width 728 height 83
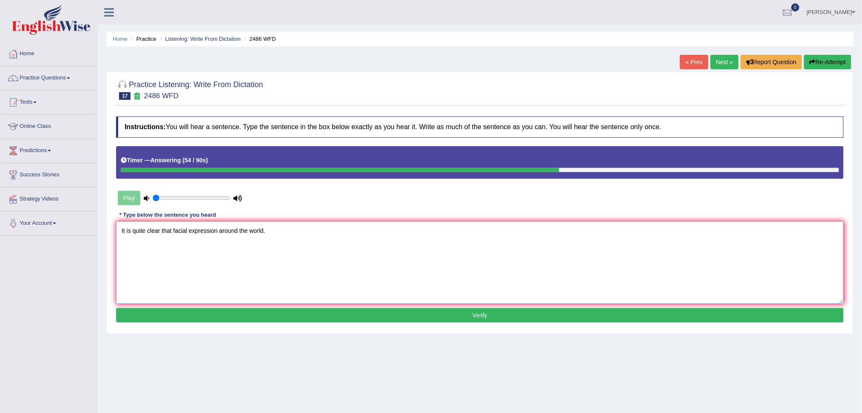
type textarea "It is quite clear that facial expression around the world."
click at [488, 316] on button "Verify" at bounding box center [480, 315] width 728 height 14
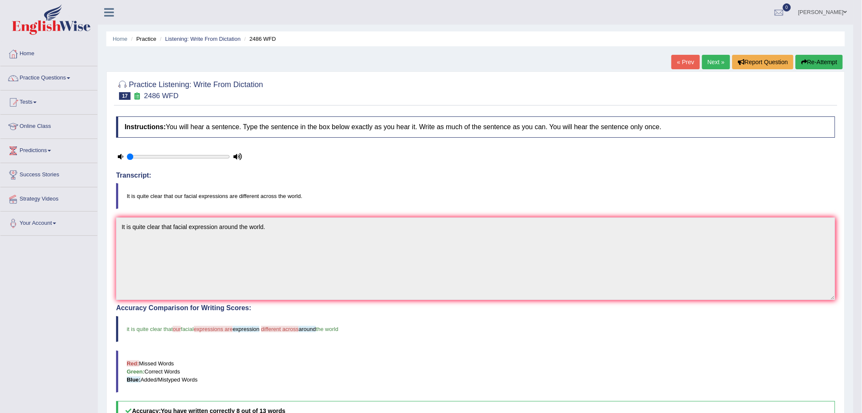
click at [715, 60] on link "Next »" at bounding box center [716, 62] width 28 height 14
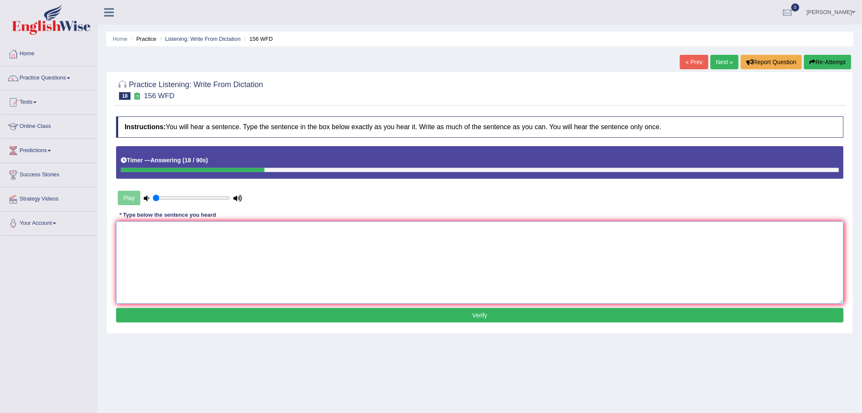
click at [202, 248] on textarea at bounding box center [480, 263] width 728 height 83
type textarea "Ordinary assignments are due by tomorrow."
click at [507, 315] on button "Verify" at bounding box center [480, 315] width 728 height 14
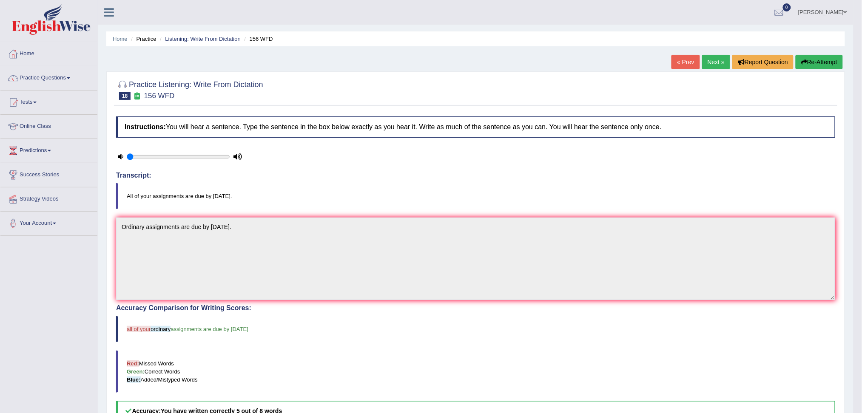
click at [709, 63] on link "Next »" at bounding box center [716, 62] width 28 height 14
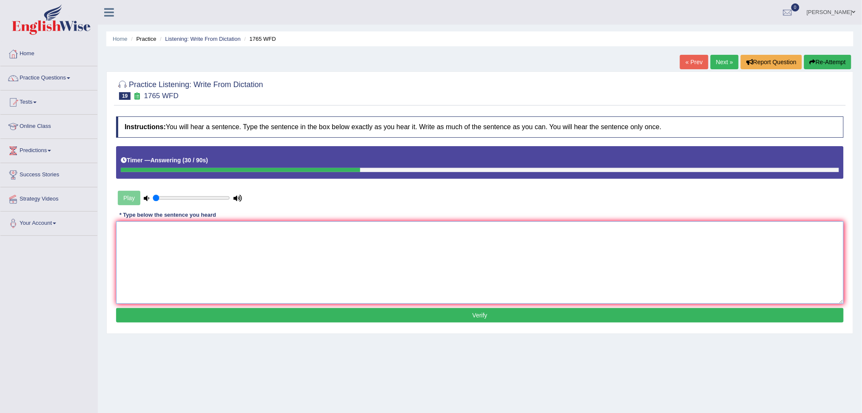
click at [215, 244] on textarea at bounding box center [480, 263] width 728 height 83
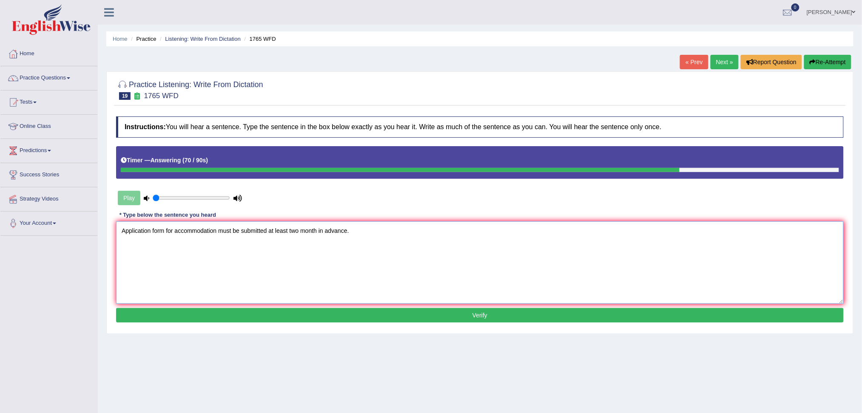
type textarea "Application form for accommodation must be submitted at least two month in adva…"
click at [493, 316] on button "Verify" at bounding box center [480, 315] width 728 height 14
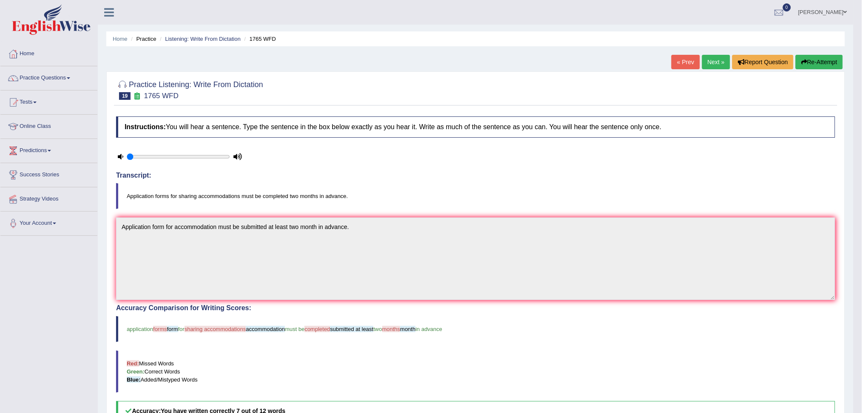
click at [717, 64] on link "Next »" at bounding box center [716, 62] width 28 height 14
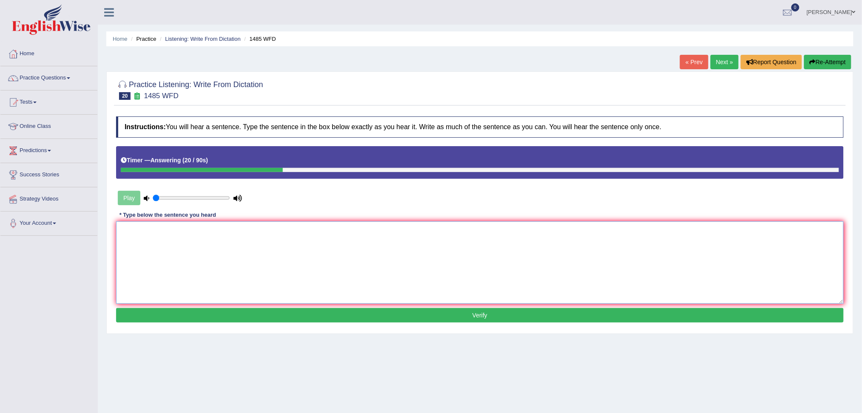
click at [176, 249] on textarea at bounding box center [480, 263] width 728 height 83
click at [140, 228] on textarea "Coursework" at bounding box center [480, 263] width 728 height 83
click at [164, 232] on textarea "Course work" at bounding box center [480, 263] width 728 height 83
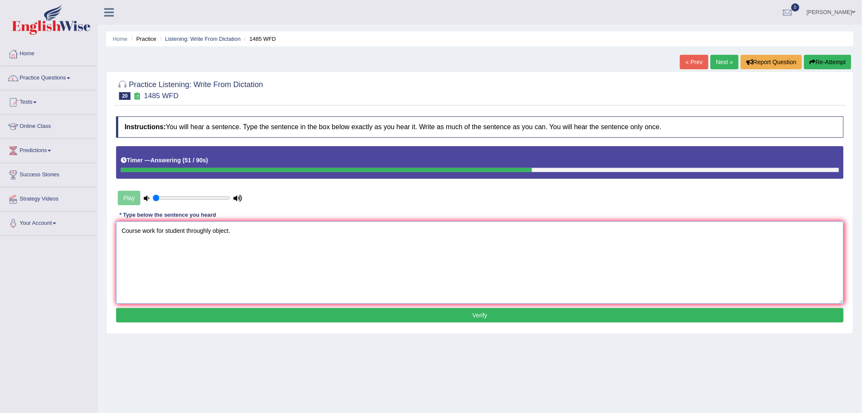
type textarea "Course work for student throughly object."
click at [502, 319] on button "Verify" at bounding box center [480, 315] width 728 height 14
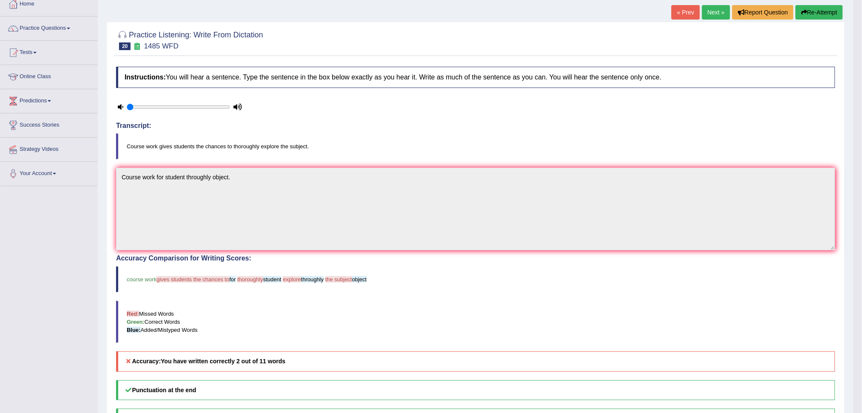
scroll to position [43, 0]
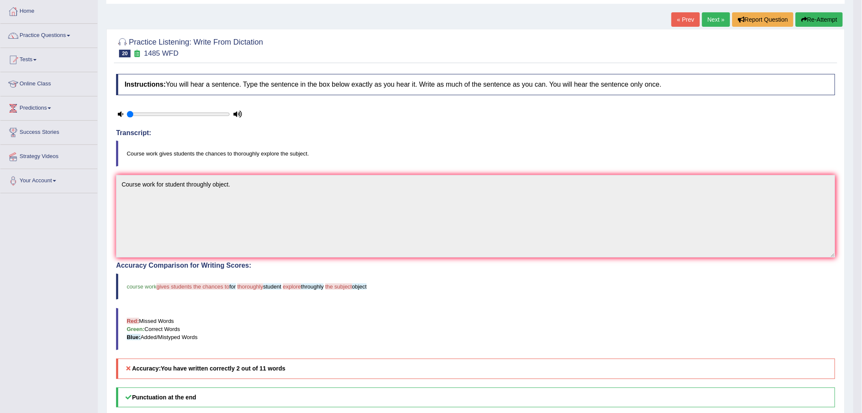
click at [716, 18] on link "Next »" at bounding box center [716, 19] width 28 height 14
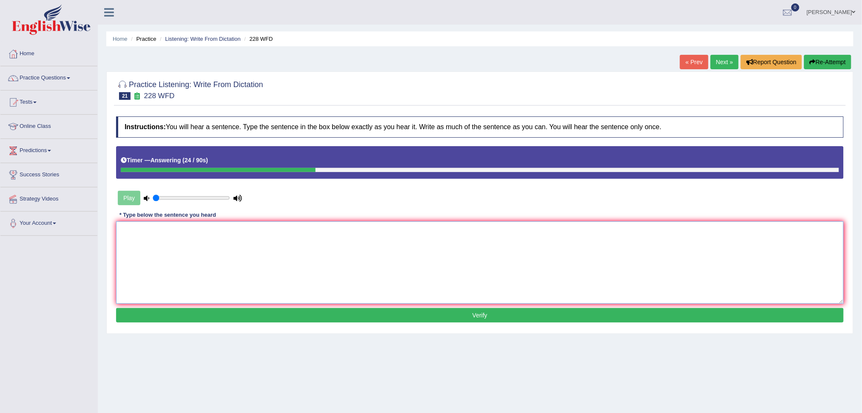
click at [134, 252] on textarea at bounding box center [480, 263] width 728 height 83
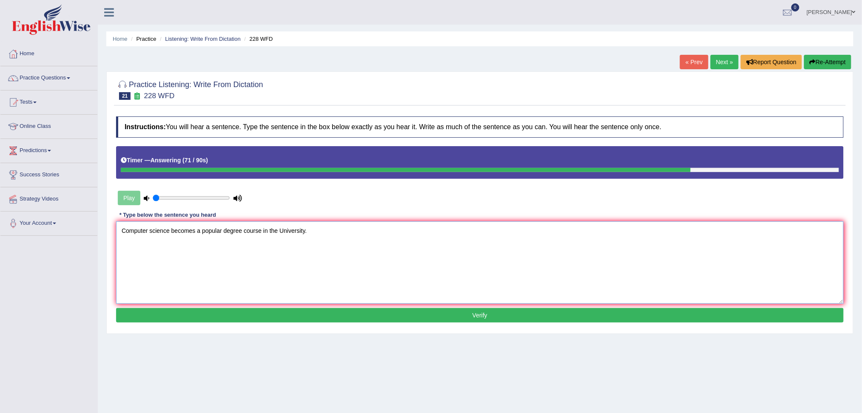
click at [117, 229] on textarea "Computer science becomes a popular degree course in the University." at bounding box center [480, 263] width 728 height 83
type textarea "A Computer science becomes a popular degree course in the University."
click at [457, 317] on button "Verify" at bounding box center [480, 315] width 728 height 14
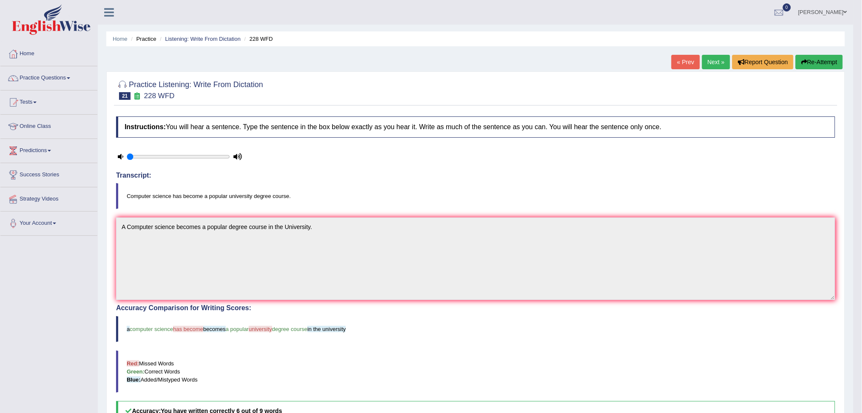
click at [714, 61] on link "Next »" at bounding box center [716, 62] width 28 height 14
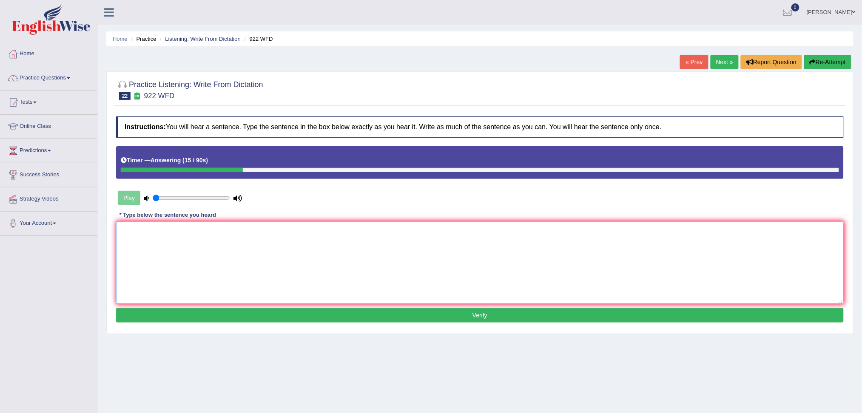
click at [164, 259] on textarea at bounding box center [480, 263] width 728 height 83
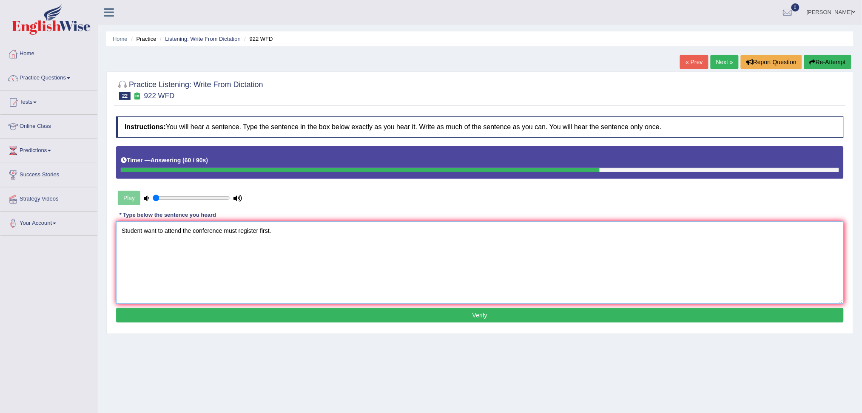
type textarea "Student want to attend the conference must register first."
click at [472, 317] on button "Verify" at bounding box center [480, 315] width 728 height 14
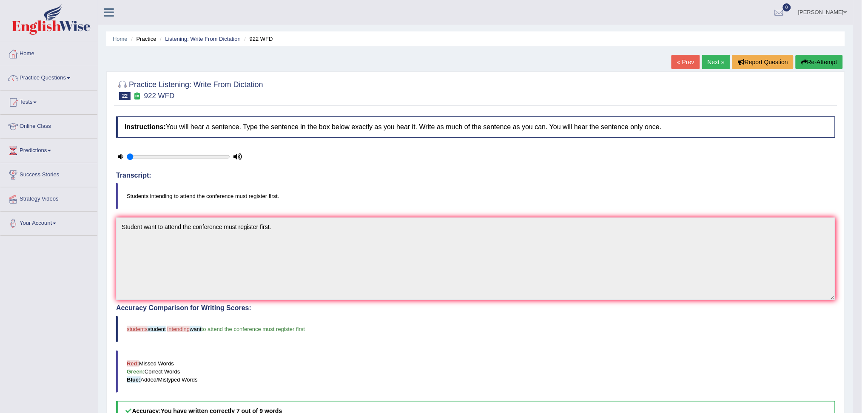
click at [712, 63] on link "Next »" at bounding box center [716, 62] width 28 height 14
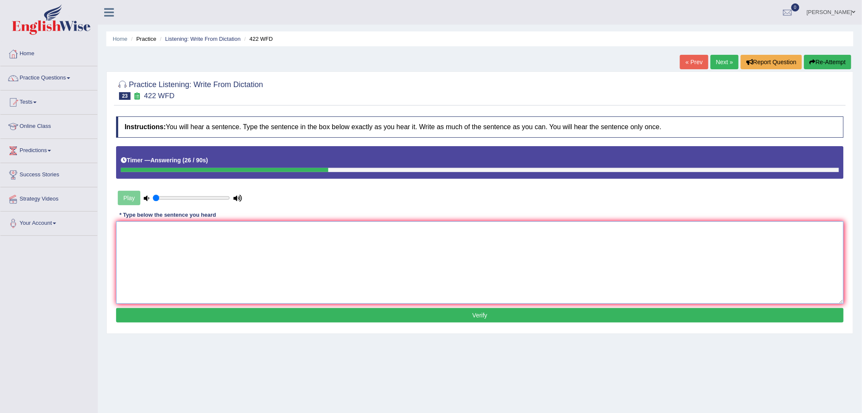
click at [223, 253] on textarea at bounding box center [480, 263] width 728 height 83
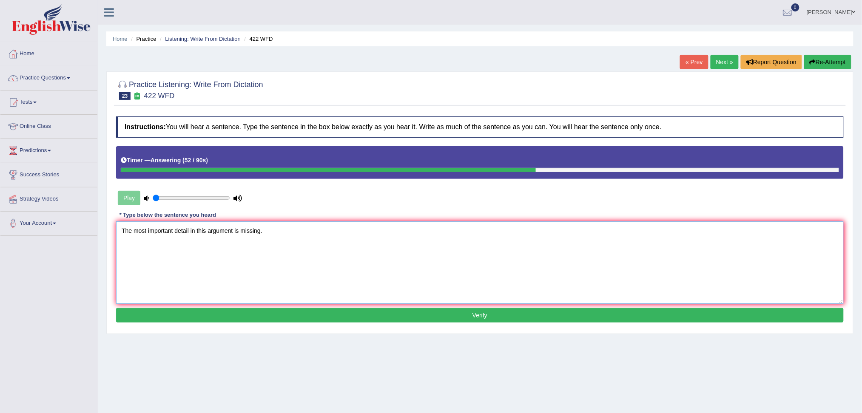
type textarea "The most important detail in this argument is missing."
click at [467, 316] on button "Verify" at bounding box center [480, 315] width 728 height 14
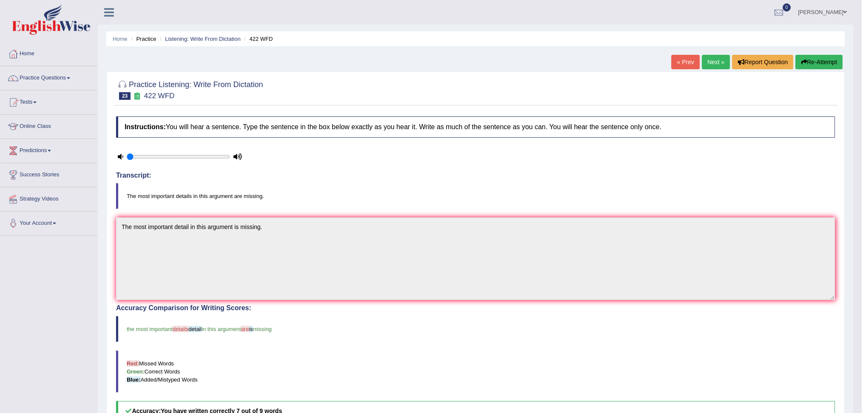
click at [711, 62] on link "Next »" at bounding box center [716, 62] width 28 height 14
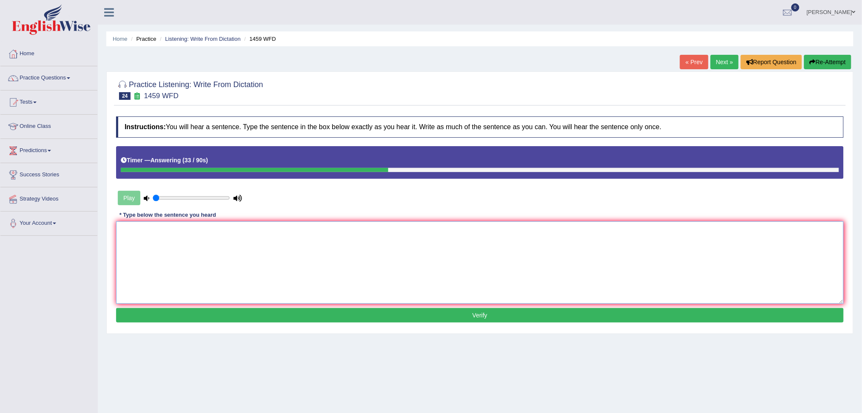
click at [273, 228] on textarea at bounding box center [480, 263] width 728 height 83
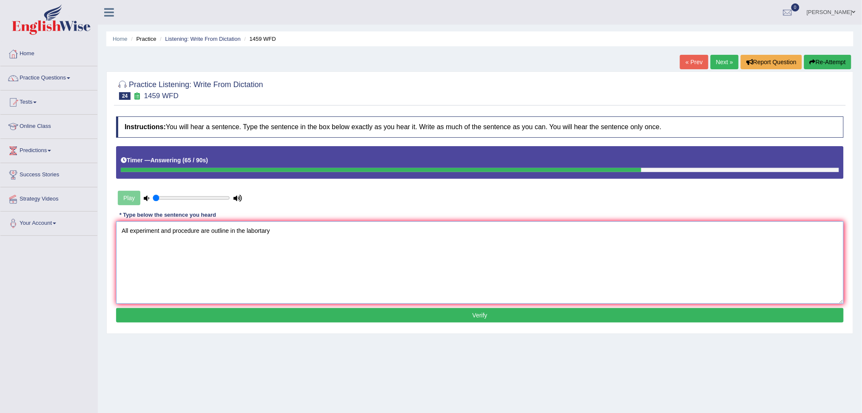
click at [259, 230] on textarea "All experiment and procedure are outline in the labortary" at bounding box center [480, 263] width 728 height 83
click at [288, 234] on textarea "All experiment and procedure are outline in the laboratary" at bounding box center [480, 263] width 728 height 83
click at [288, 232] on textarea "All experiment and procedure are outline in the laboratary manual." at bounding box center [480, 263] width 728 height 83
click at [286, 233] on textarea "All experiment and procedure are outline in the laboratary manual." at bounding box center [480, 263] width 728 height 83
type textarea "All experiment and procedure are outline in the laboratary manual."
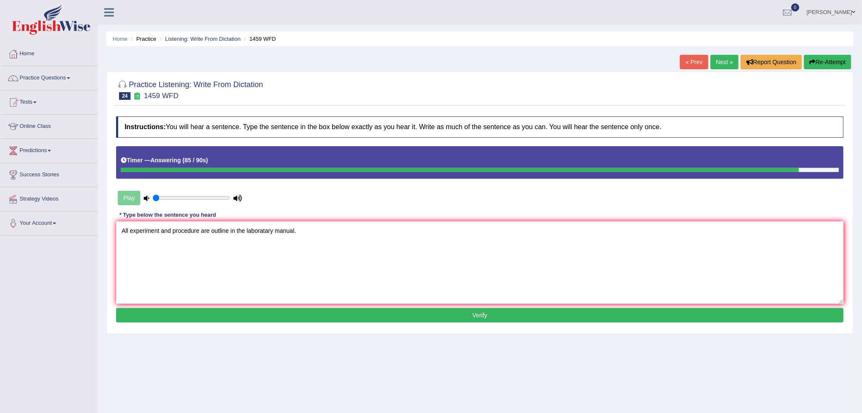
click at [476, 316] on button "Verify" at bounding box center [480, 315] width 728 height 14
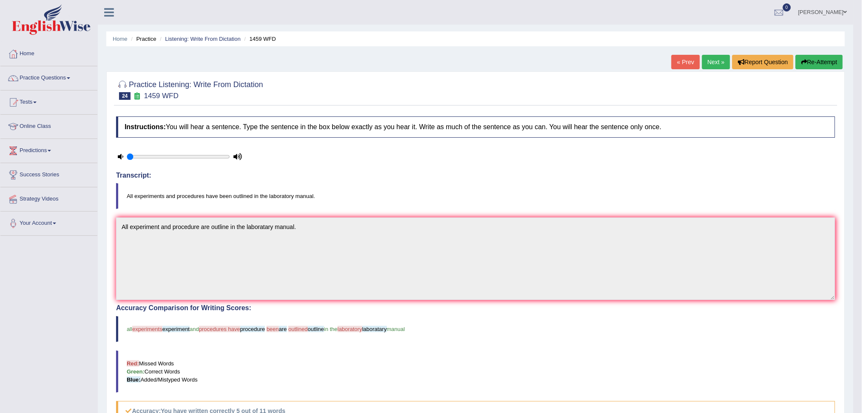
click at [713, 63] on link "Next »" at bounding box center [716, 62] width 28 height 14
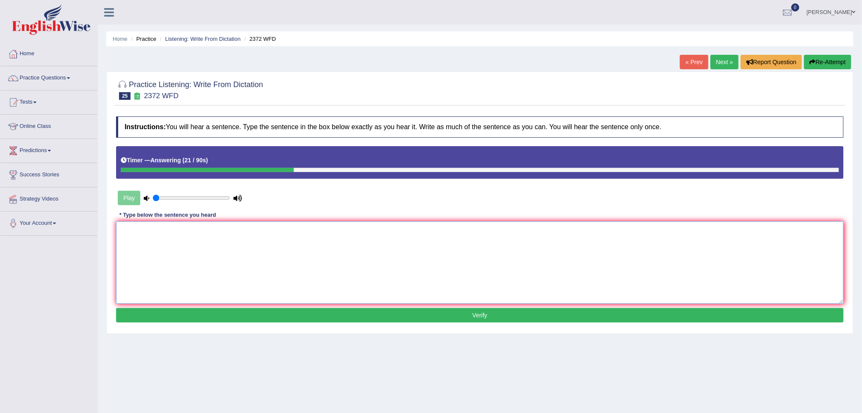
click at [205, 250] on textarea at bounding box center [480, 263] width 728 height 83
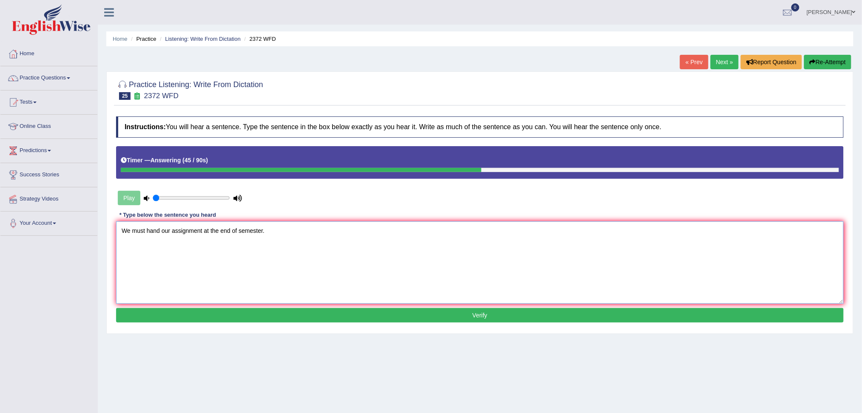
type textarea "We must hand our assignment at the end of semester."
click at [498, 319] on button "Verify" at bounding box center [480, 315] width 728 height 14
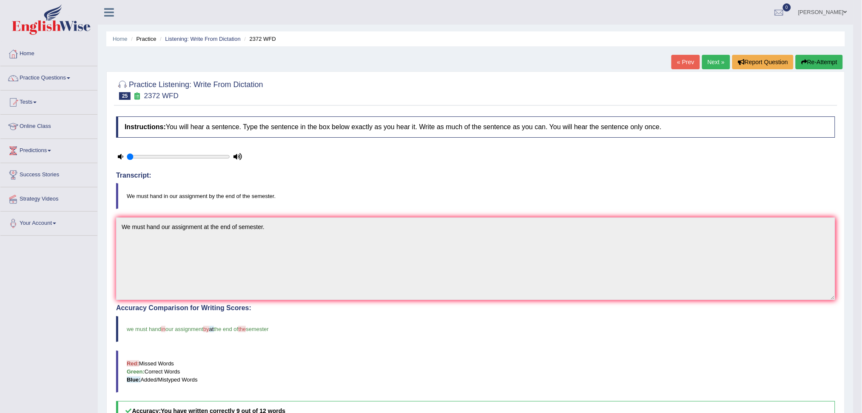
click at [712, 59] on link "Next »" at bounding box center [716, 62] width 28 height 14
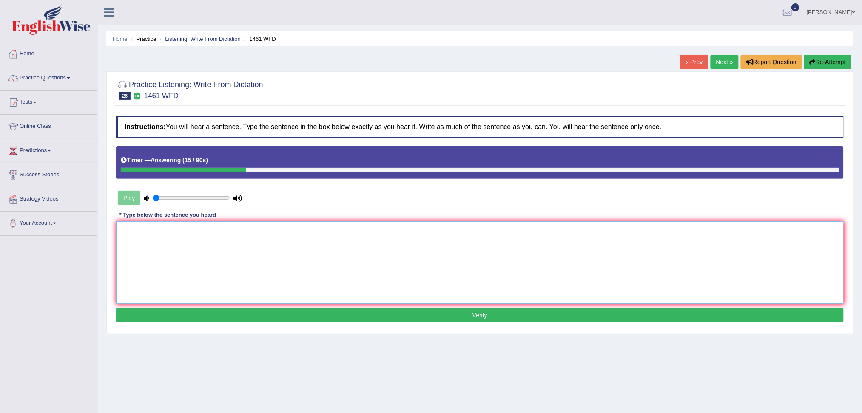
click at [267, 232] on textarea at bounding box center [480, 263] width 728 height 83
type textarea "My sister run a business of small toys."
click at [489, 316] on button "Verify" at bounding box center [480, 315] width 728 height 14
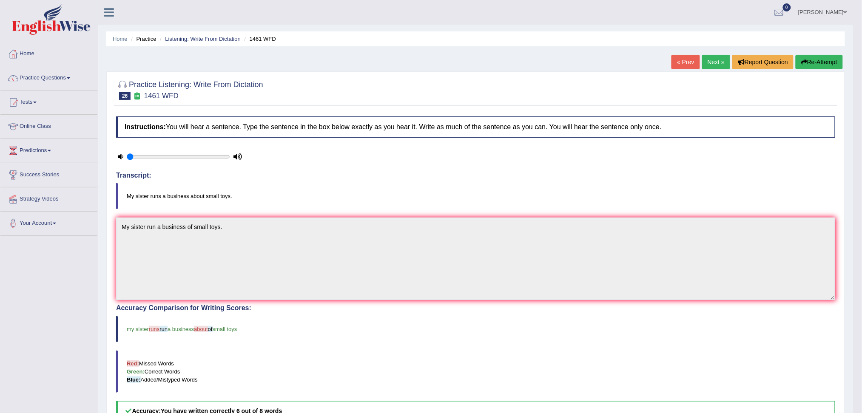
click at [715, 63] on link "Next »" at bounding box center [716, 62] width 28 height 14
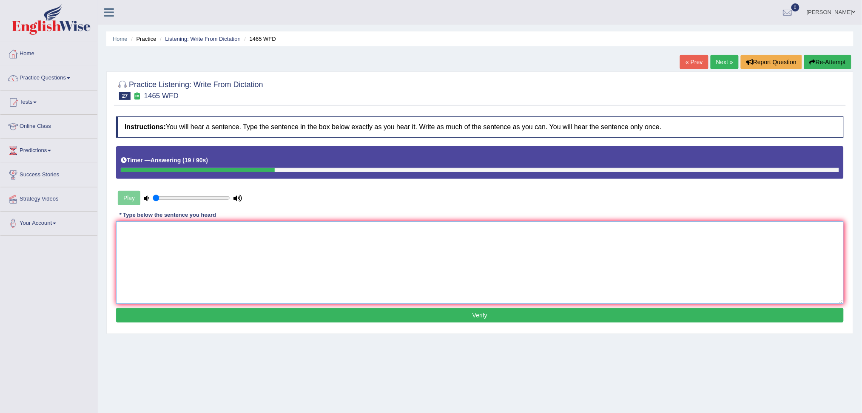
click at [201, 255] on textarea at bounding box center [480, 263] width 728 height 83
type textarea "You can find a complain form in the website."
click at [488, 315] on button "Verify" at bounding box center [480, 315] width 728 height 14
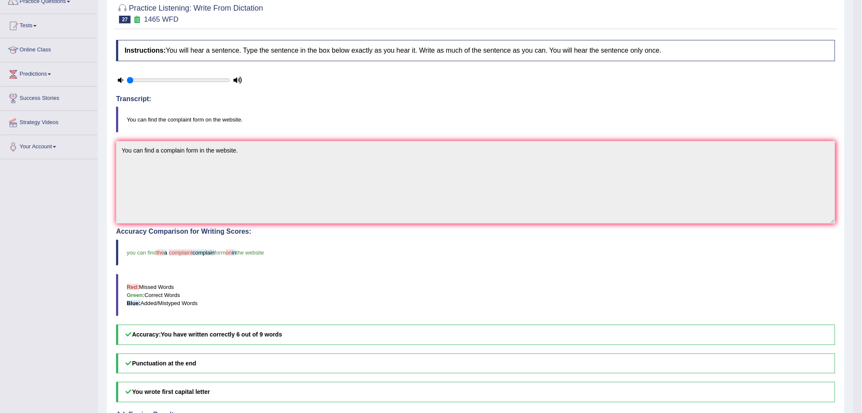
scroll to position [57, 0]
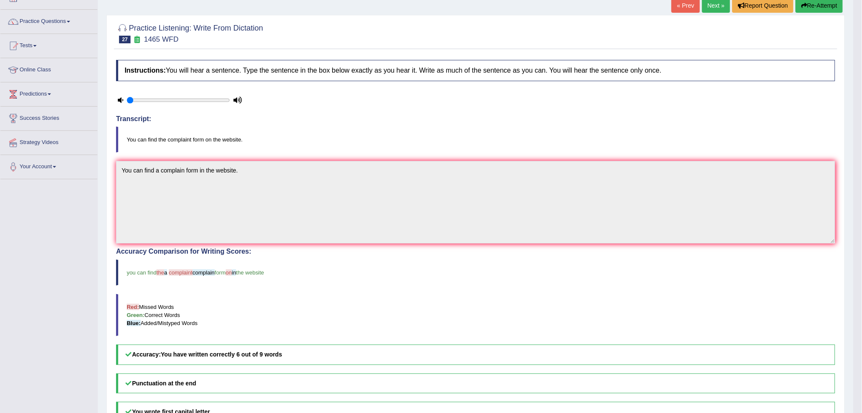
click at [713, 6] on link "Next »" at bounding box center [716, 5] width 28 height 14
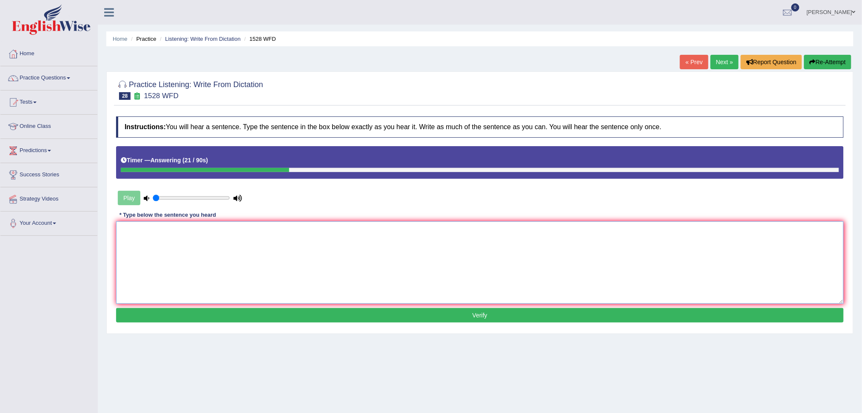
click at [271, 256] on textarea at bounding box center [480, 263] width 728 height 83
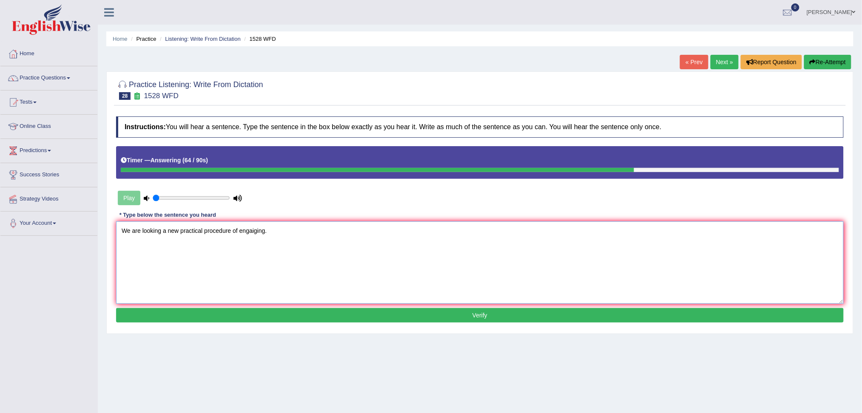
type textarea "We are looking a new practical procedure of engaiging."
click at [439, 313] on button "Verify" at bounding box center [480, 315] width 728 height 14
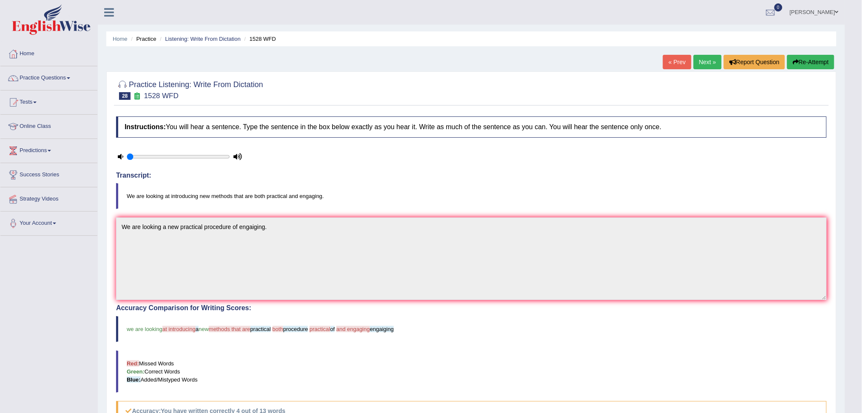
click at [708, 63] on link "Next »" at bounding box center [708, 62] width 28 height 14
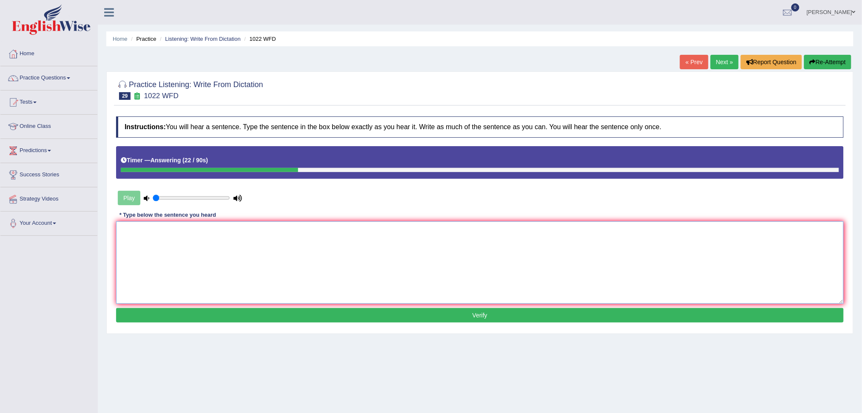
click at [174, 256] on textarea at bounding box center [480, 263] width 728 height 83
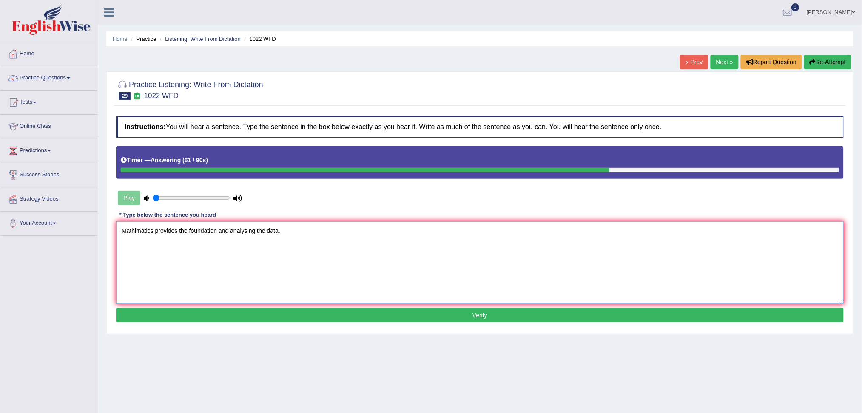
type textarea "Mathimatics provides the foundation and analysing the data."
click at [464, 316] on button "Verify" at bounding box center [480, 315] width 728 height 14
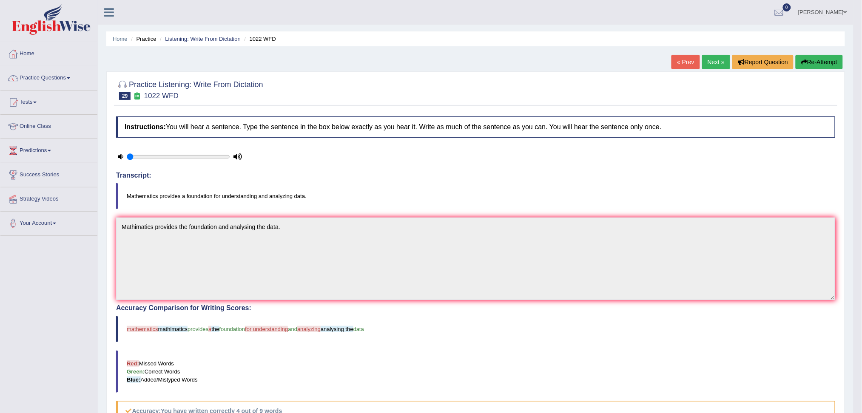
click at [709, 65] on link "Next »" at bounding box center [716, 62] width 28 height 14
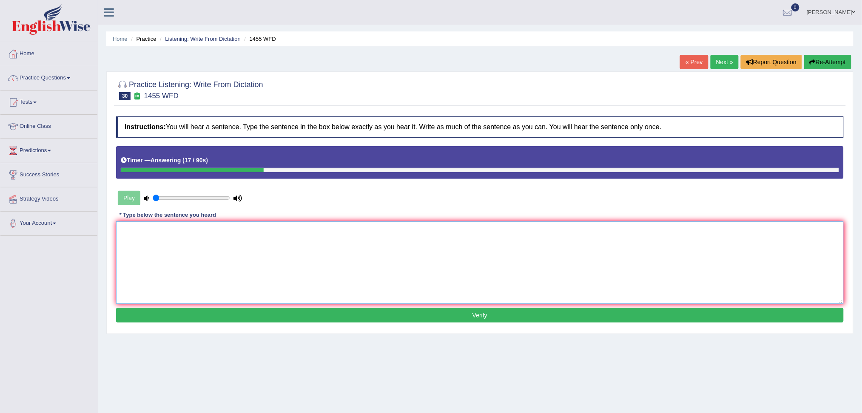
click at [186, 253] on textarea at bounding box center [480, 263] width 728 height 83
type textarea "You must hard work at construction sites."
click at [471, 316] on button "Verify" at bounding box center [480, 315] width 728 height 14
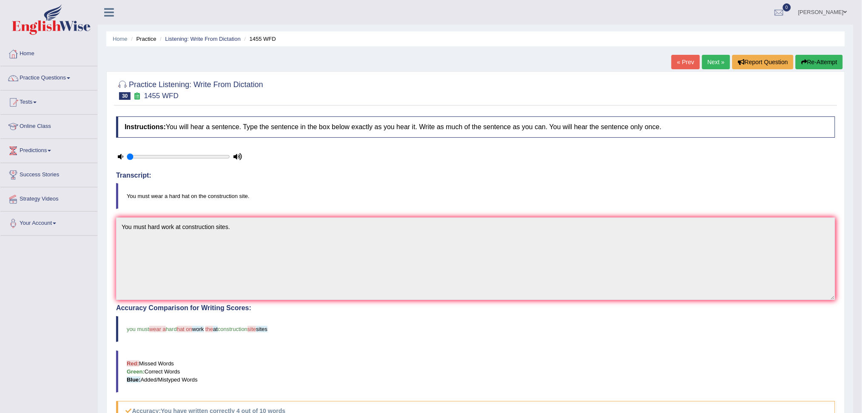
click at [826, 58] on button "Re-Attempt" at bounding box center [819, 62] width 47 height 14
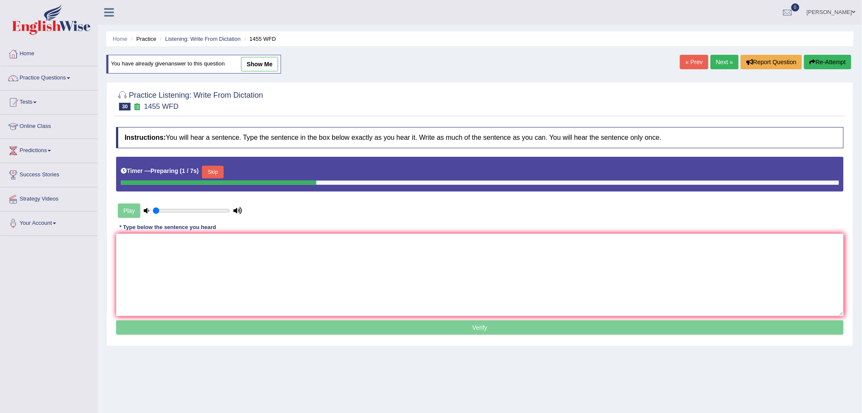
click at [218, 172] on button "Skip" at bounding box center [212, 172] width 21 height 13
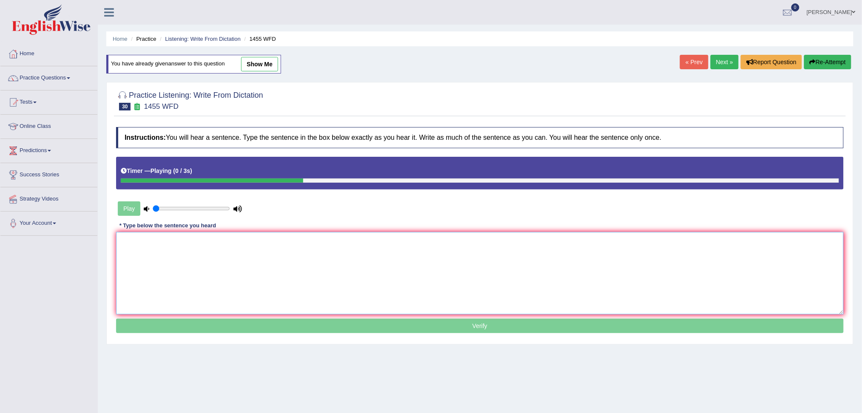
click at [174, 259] on textarea at bounding box center [480, 273] width 728 height 83
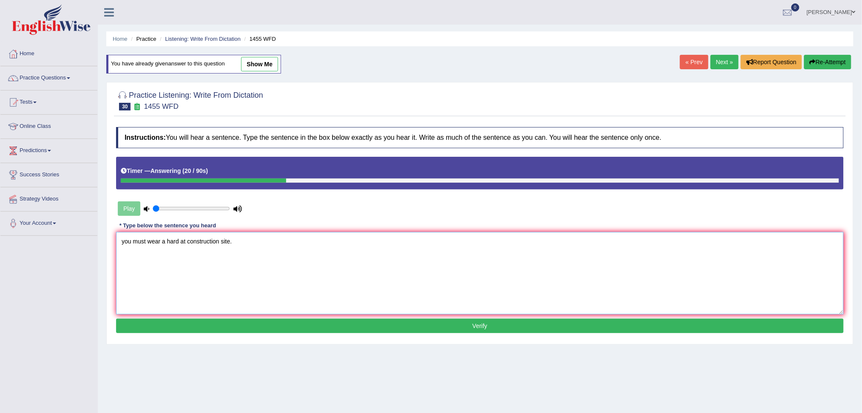
type textarea "you must wear a hard at construction site."
click at [380, 325] on button "Verify" at bounding box center [480, 326] width 728 height 14
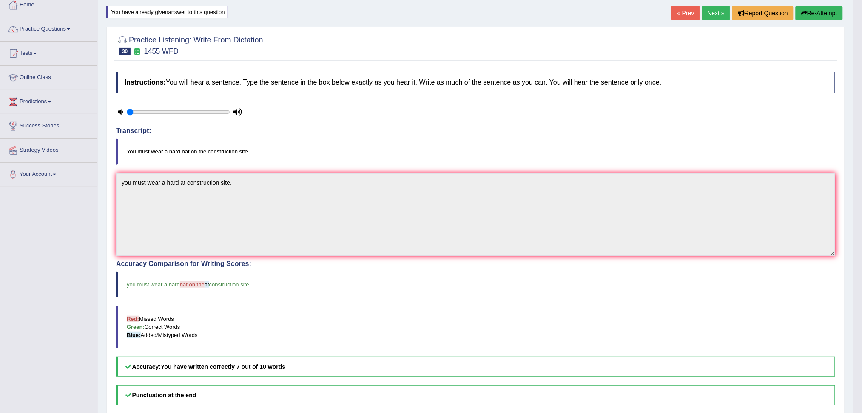
scroll to position [46, 0]
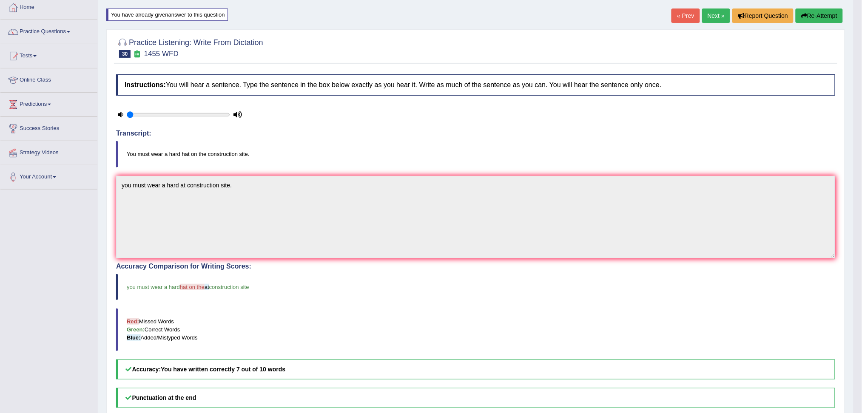
click at [710, 12] on link "Next »" at bounding box center [716, 16] width 28 height 14
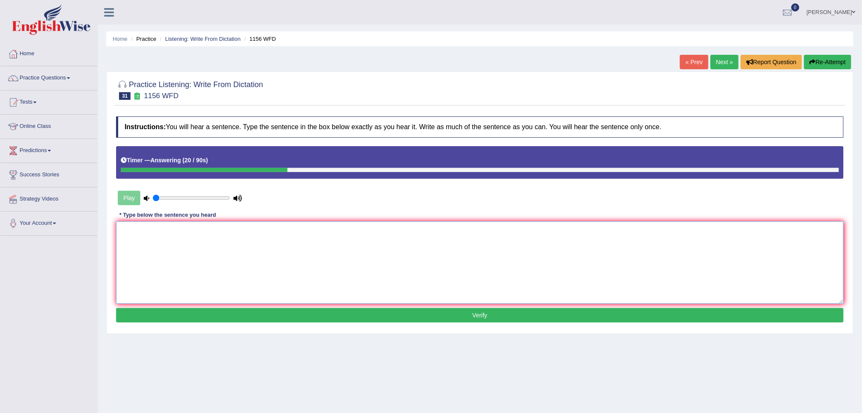
click at [187, 258] on textarea at bounding box center [480, 263] width 728 height 83
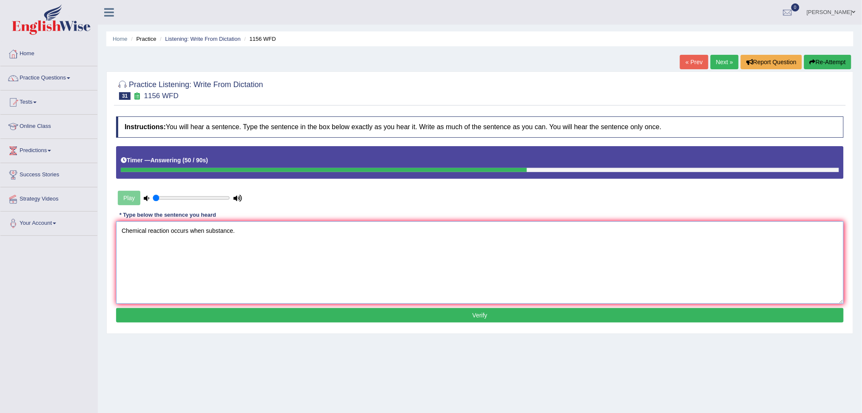
type textarea "Chemical reaction occurs when substance."
click at [399, 313] on button "Verify" at bounding box center [480, 315] width 728 height 14
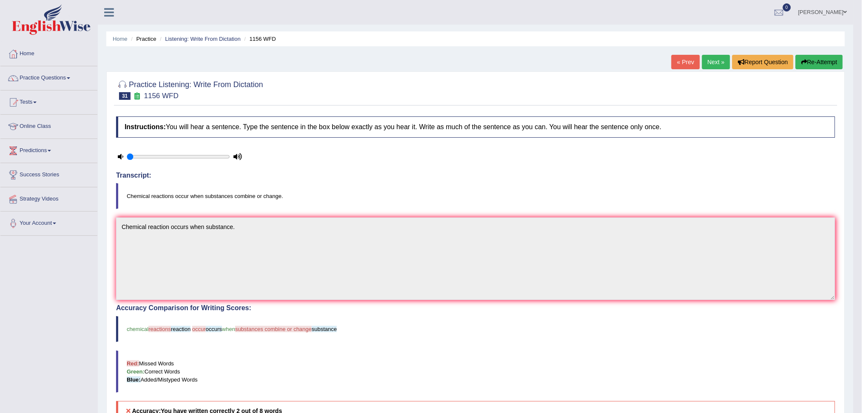
click at [814, 62] on button "Re-Attempt" at bounding box center [819, 62] width 47 height 14
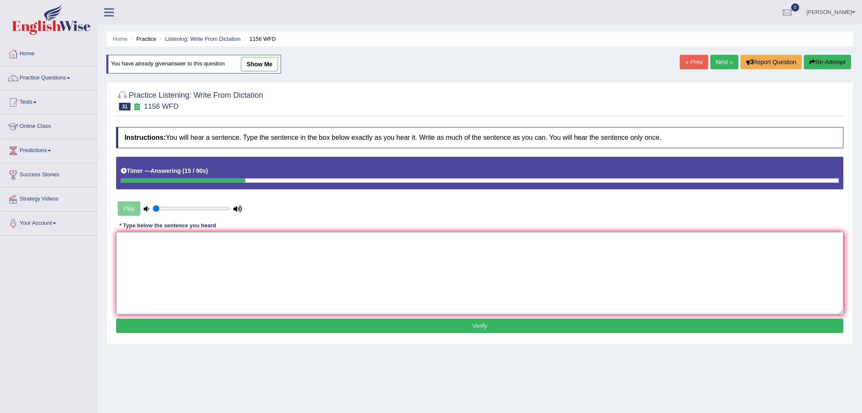
click at [196, 245] on textarea at bounding box center [480, 273] width 728 height 83
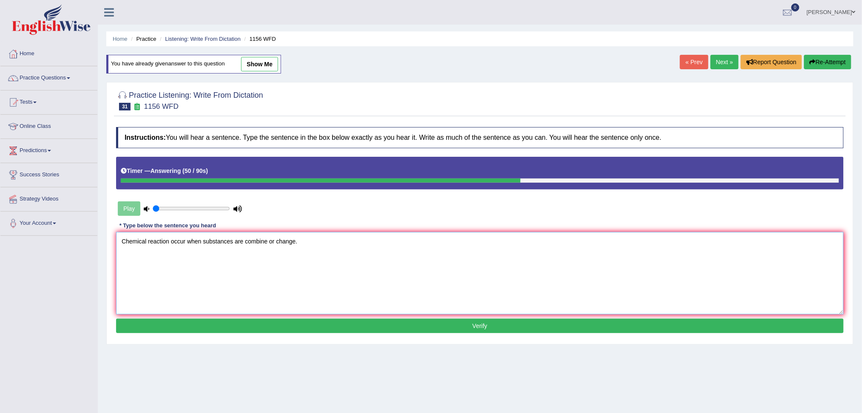
type textarea "Chemical reaction occur when substances are combine or change."
click at [504, 330] on button "Verify" at bounding box center [480, 326] width 728 height 14
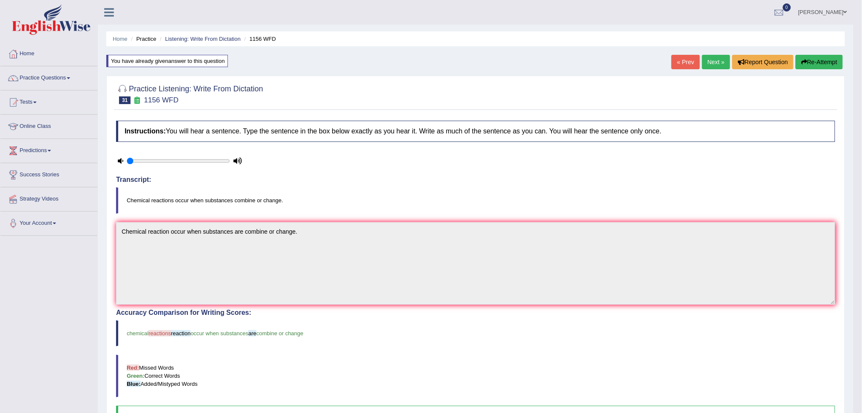
click at [711, 65] on link "Next »" at bounding box center [716, 62] width 28 height 14
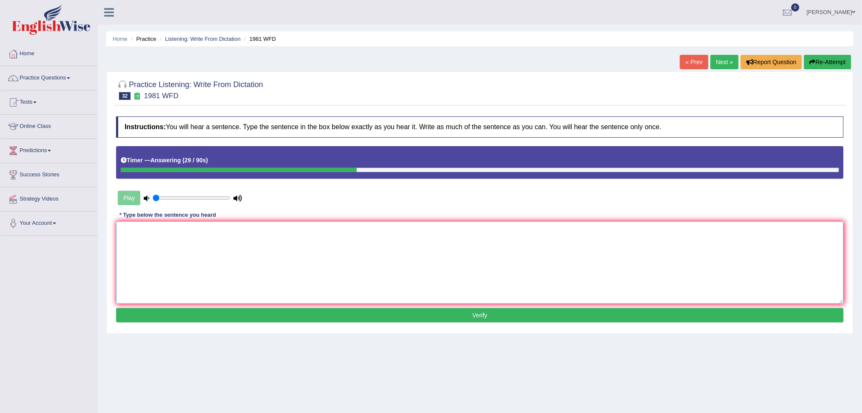
click at [157, 239] on textarea at bounding box center [480, 263] width 728 height 83
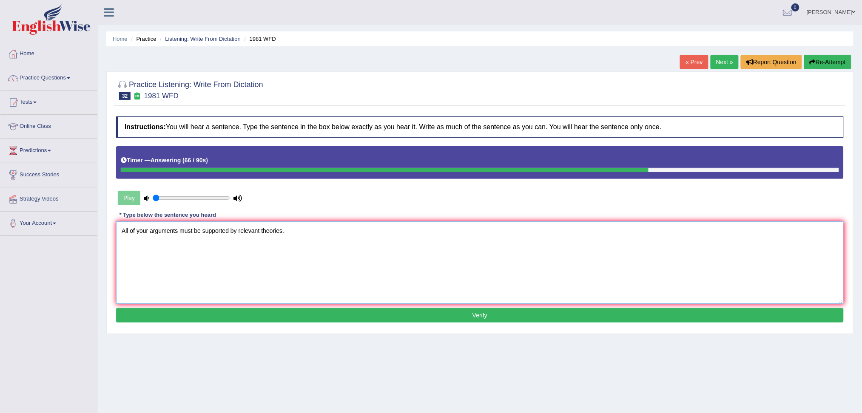
type textarea "All of your arguments must be supported by relevant theories."
click at [471, 314] on button "Verify" at bounding box center [480, 315] width 728 height 14
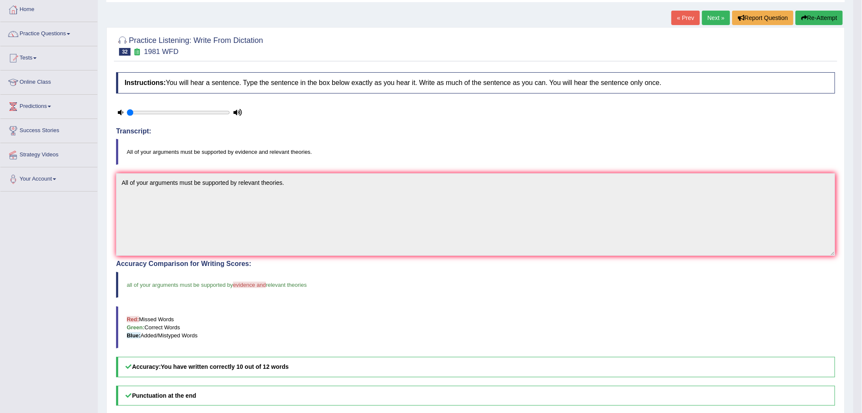
scroll to position [43, 0]
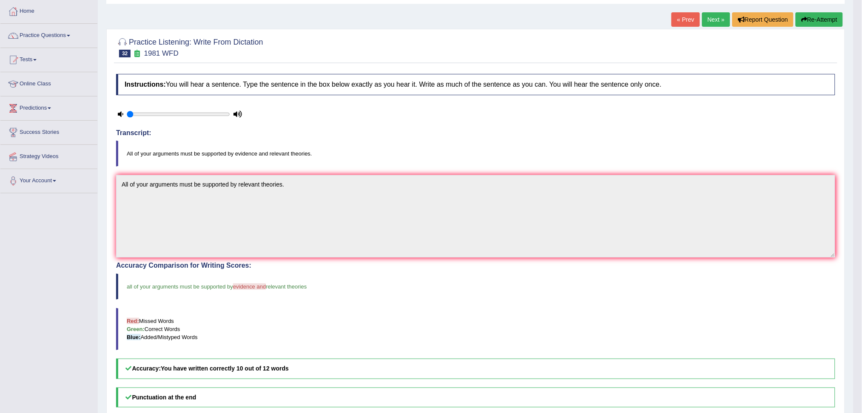
click at [713, 17] on link "Next »" at bounding box center [716, 19] width 28 height 14
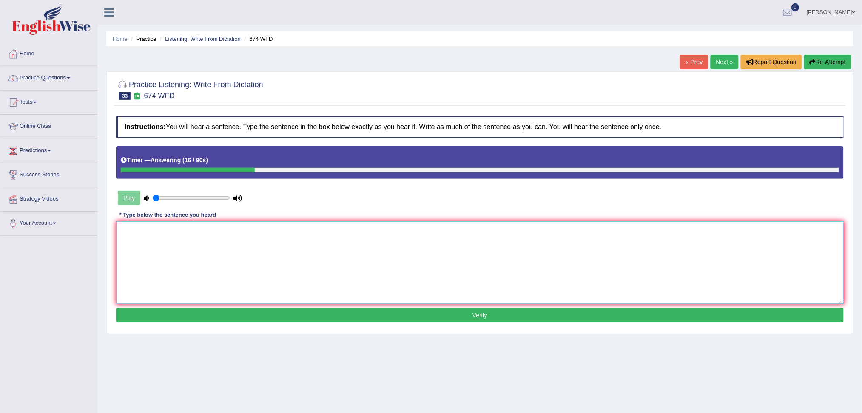
click at [153, 232] on textarea at bounding box center [480, 263] width 728 height 83
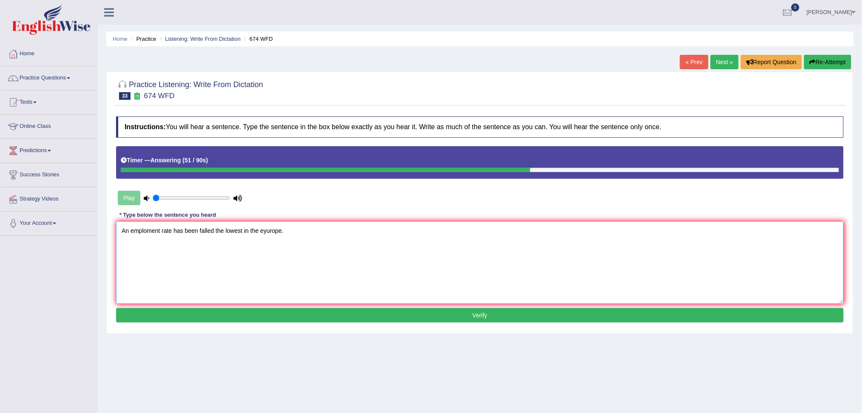
type textarea "An emploment rate has been falled the lowest in the eyurope."
click at [461, 314] on button "Verify" at bounding box center [480, 315] width 728 height 14
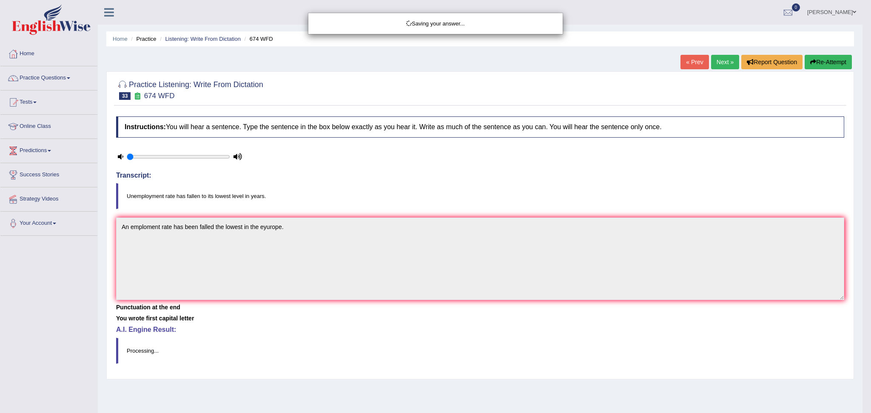
click at [298, 231] on div "Saving your answer..." at bounding box center [435, 206] width 871 height 413
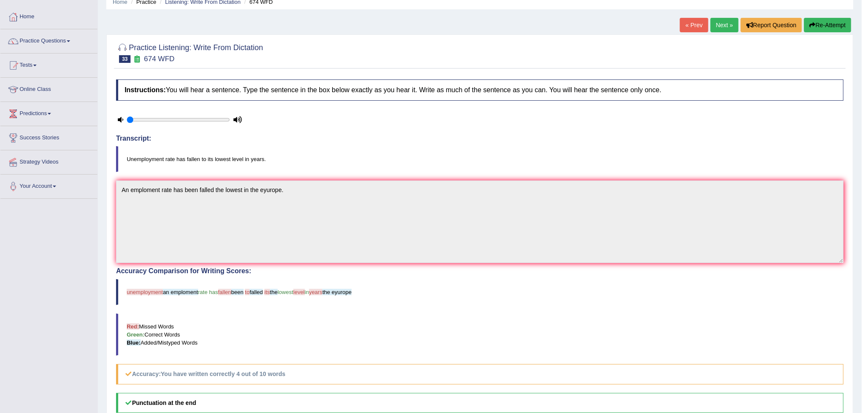
scroll to position [57, 0]
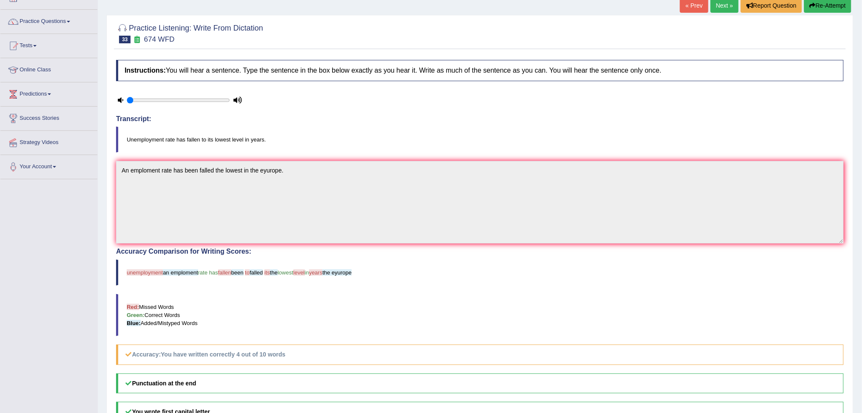
click at [723, 3] on link "Next »" at bounding box center [725, 5] width 28 height 14
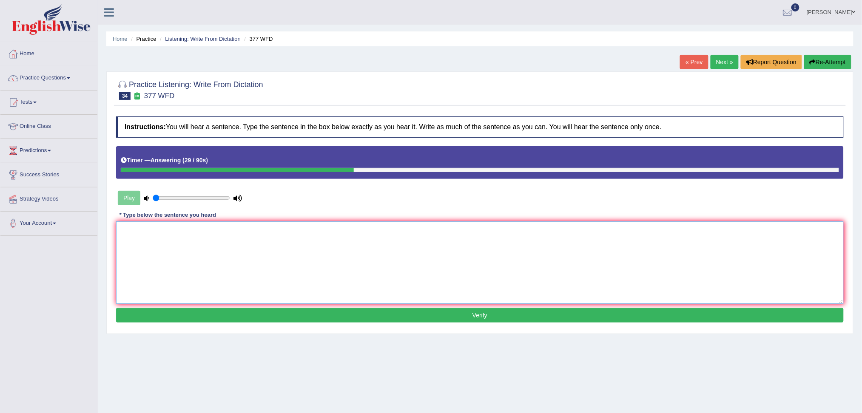
click at [266, 255] on textarea at bounding box center [480, 263] width 728 height 83
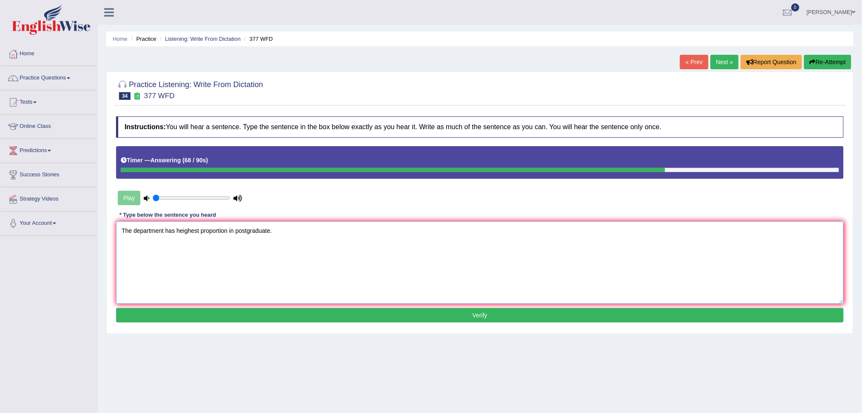
type textarea "The department has heighest proportion in postgraduate."
click at [460, 316] on button "Verify" at bounding box center [480, 315] width 728 height 14
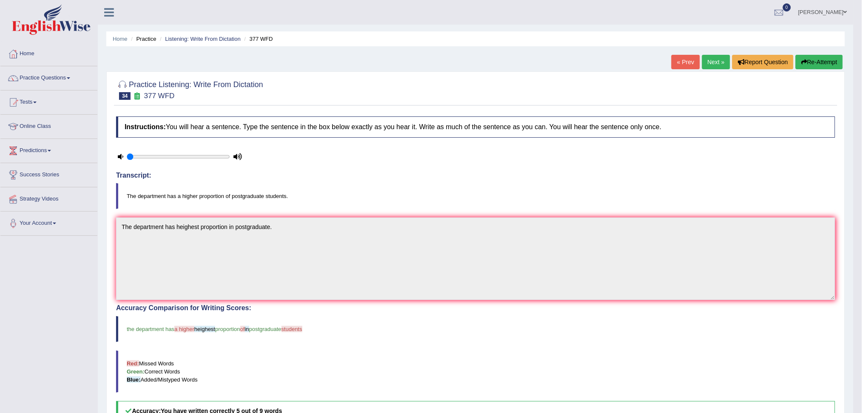
click at [710, 65] on link "Next »" at bounding box center [716, 62] width 28 height 14
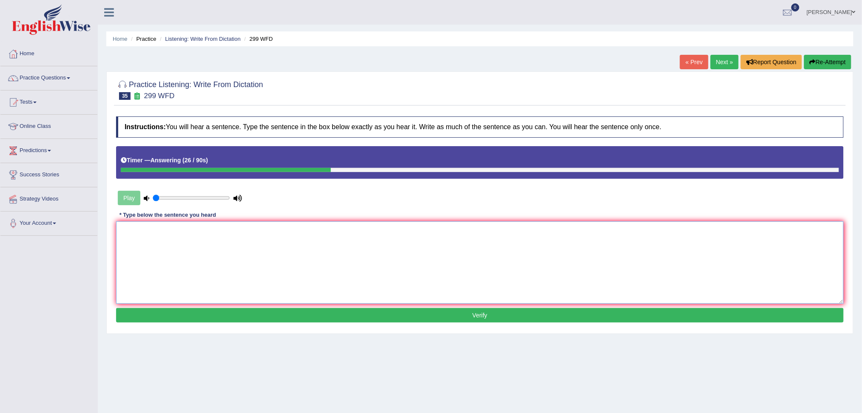
click at [225, 254] on textarea at bounding box center [480, 263] width 728 height 83
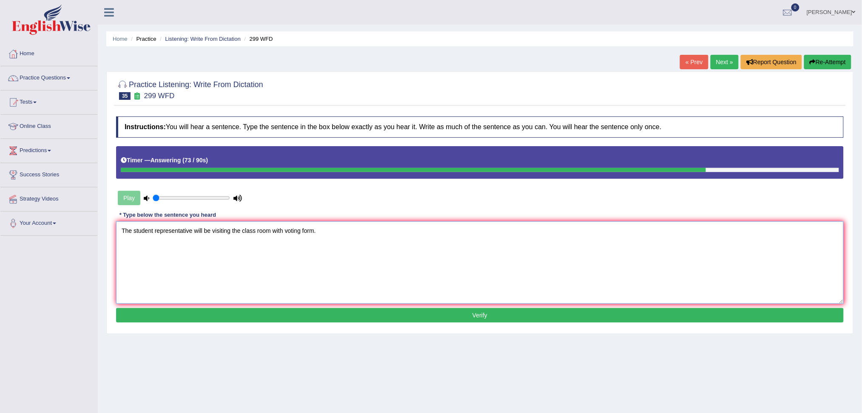
type textarea "The student representative will be visiting the class room with voting form."
click at [477, 313] on button "Verify" at bounding box center [480, 315] width 728 height 14
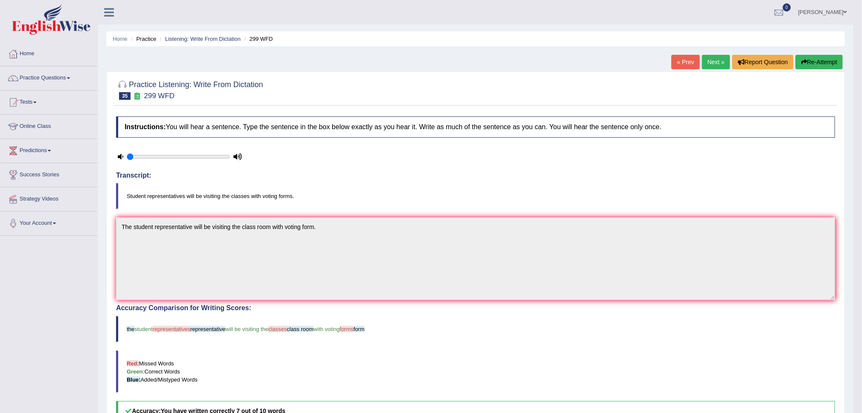
click at [711, 62] on link "Next »" at bounding box center [716, 62] width 28 height 14
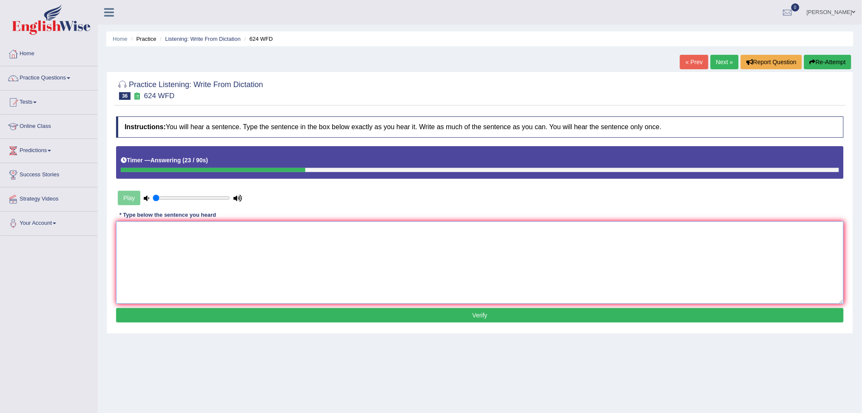
click at [155, 251] on textarea at bounding box center [480, 263] width 728 height 83
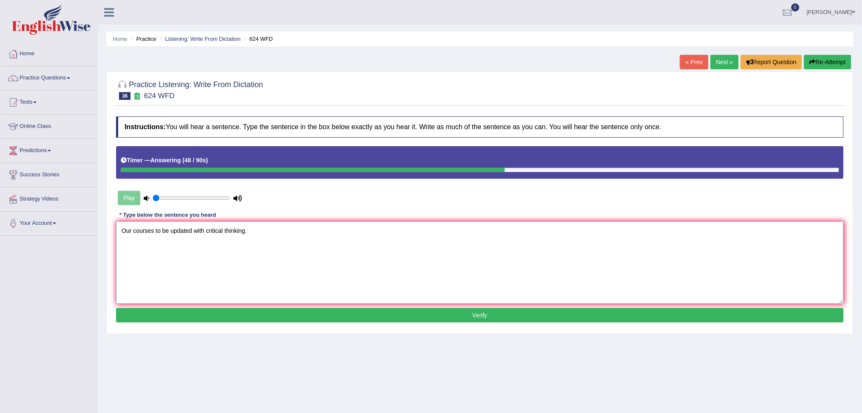
type textarea "Our courses to be updated with critical thinking."
click at [494, 314] on button "Verify" at bounding box center [480, 315] width 728 height 14
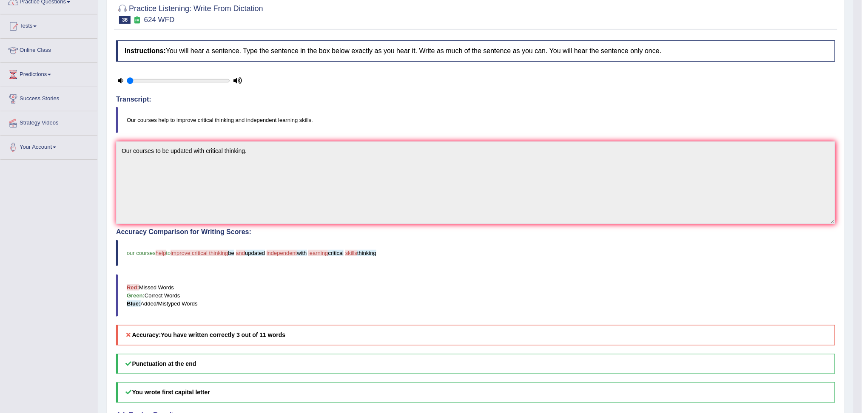
scroll to position [57, 0]
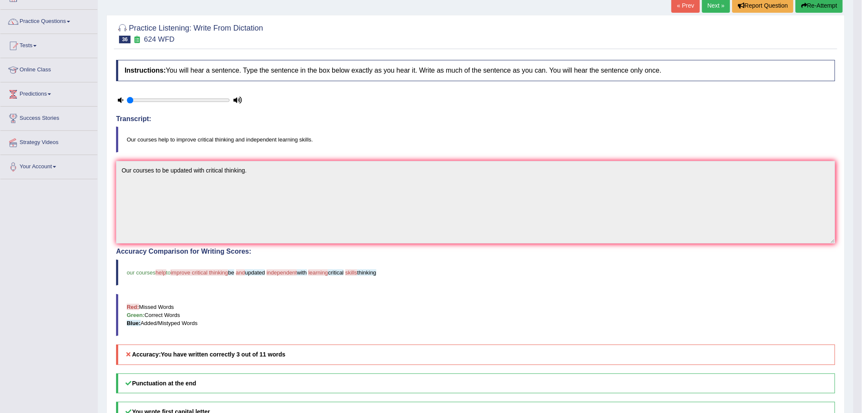
click at [820, 3] on button "Re-Attempt" at bounding box center [819, 5] width 47 height 14
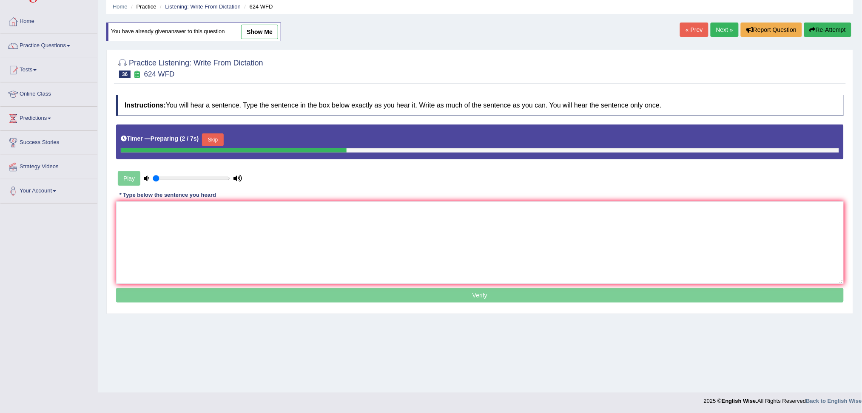
click at [214, 137] on button "Skip" at bounding box center [212, 140] width 21 height 13
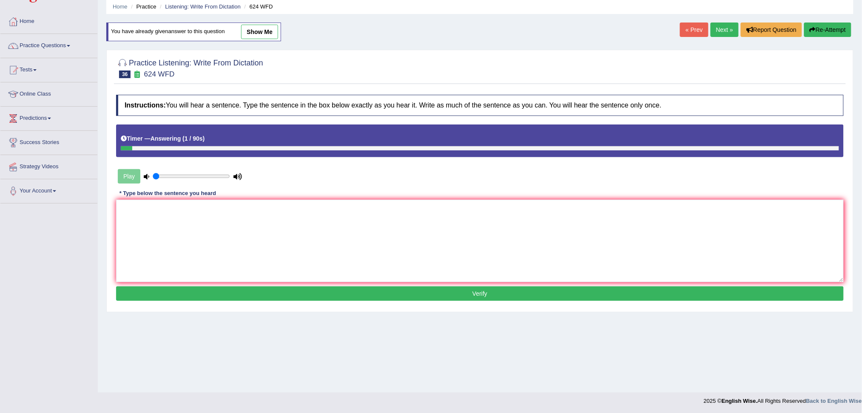
click at [828, 28] on button "Re-Attempt" at bounding box center [827, 30] width 47 height 14
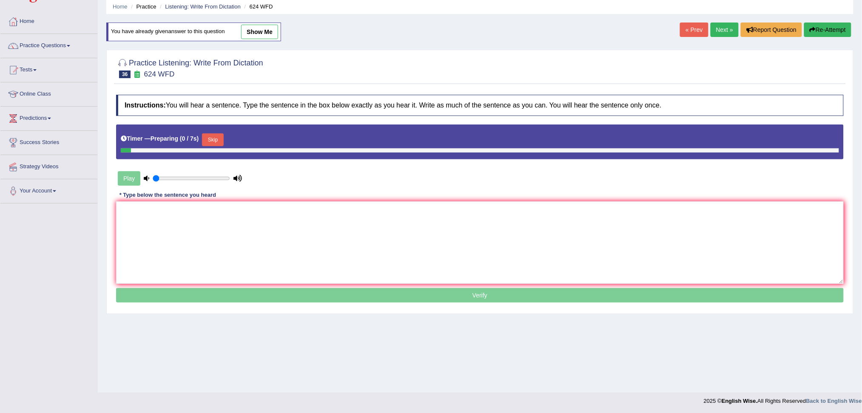
scroll to position [32, 0]
click at [217, 140] on button "Skip" at bounding box center [212, 140] width 21 height 13
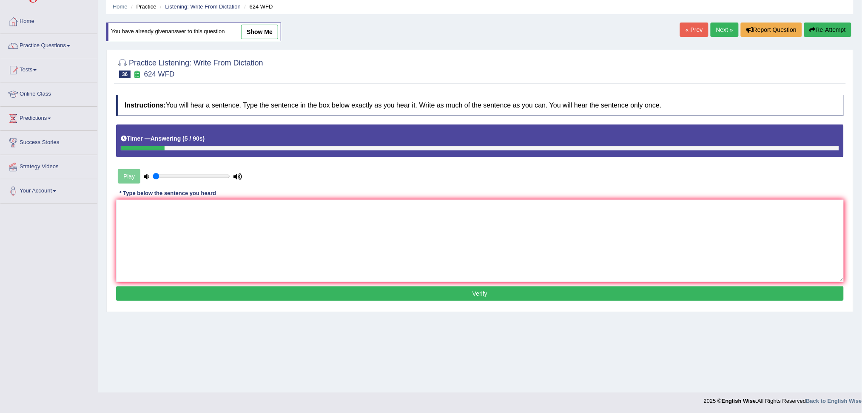
click at [724, 31] on link "Next »" at bounding box center [725, 30] width 28 height 14
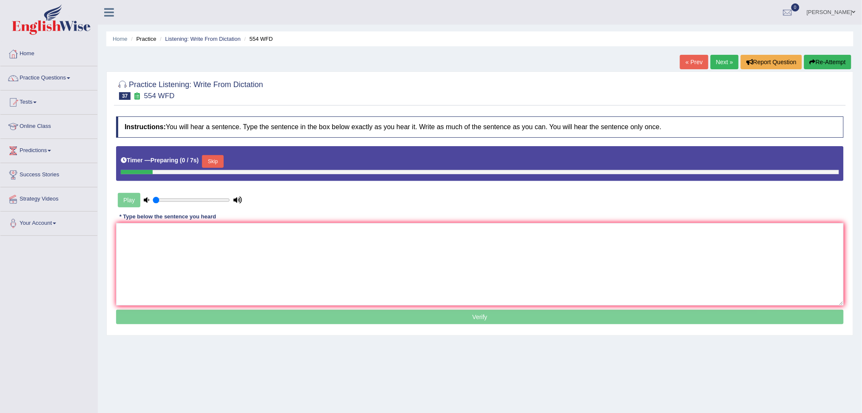
click at [715, 62] on link "Next »" at bounding box center [725, 62] width 28 height 14
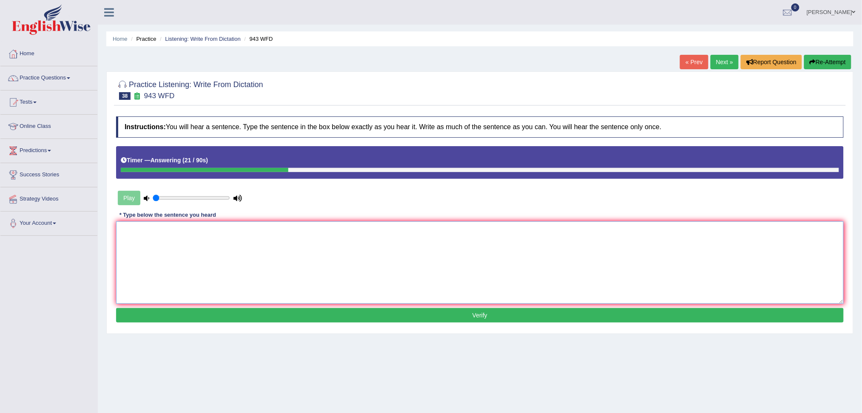
click at [191, 253] on textarea at bounding box center [480, 263] width 728 height 83
type textarea "Forming method across the world."
click at [487, 314] on button "Verify" at bounding box center [480, 315] width 728 height 14
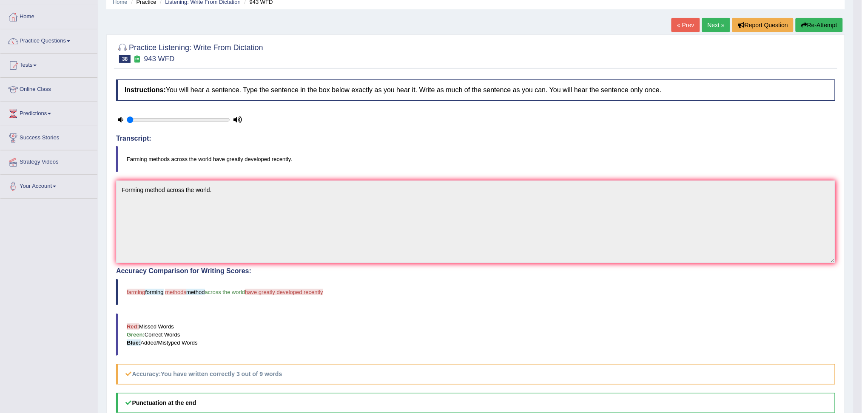
scroll to position [57, 0]
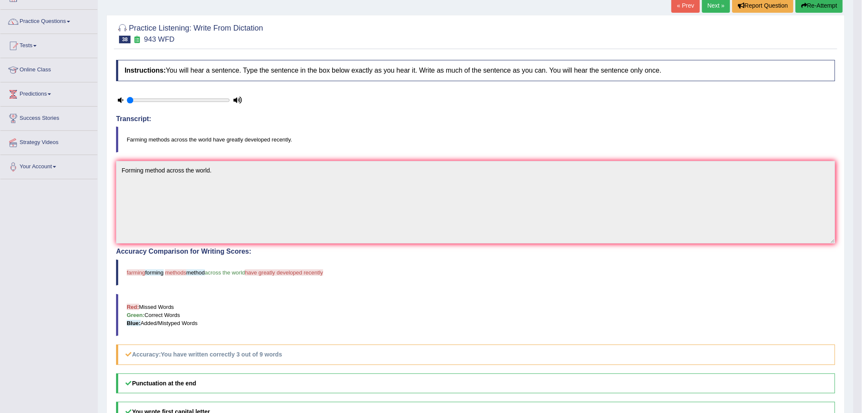
click at [825, 3] on button "Re-Attempt" at bounding box center [819, 5] width 47 height 14
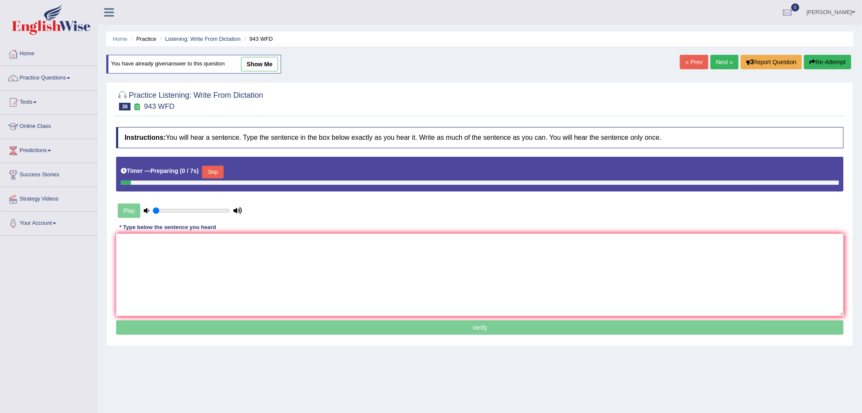
scroll to position [32, 0]
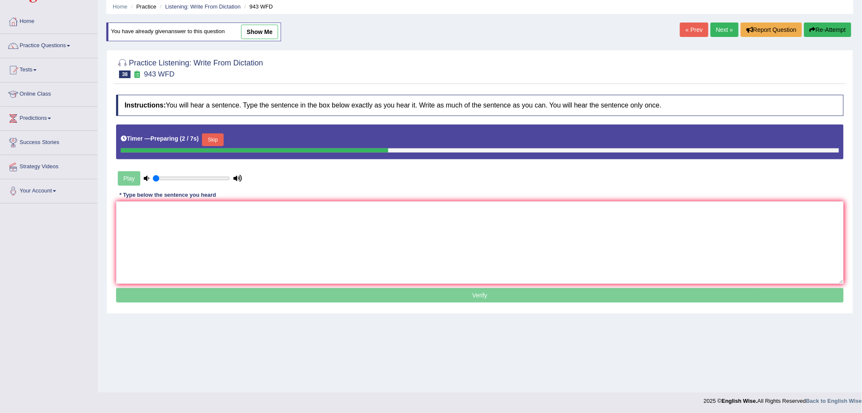
click at [214, 137] on button "Skip" at bounding box center [212, 140] width 21 height 13
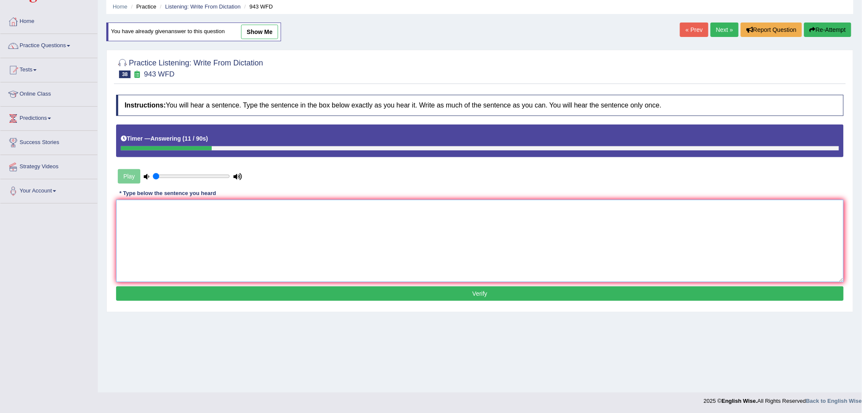
click at [254, 239] on textarea at bounding box center [480, 241] width 728 height 83
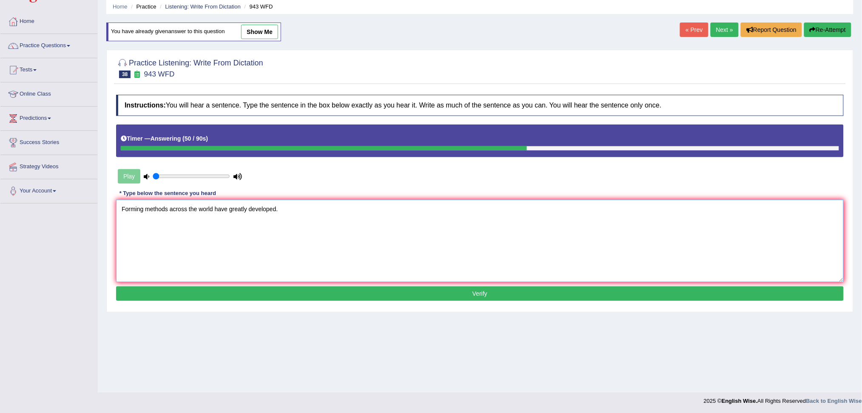
type textarea "Forming methods across the world have greatly developed."
click at [475, 296] on button "Verify" at bounding box center [480, 294] width 728 height 14
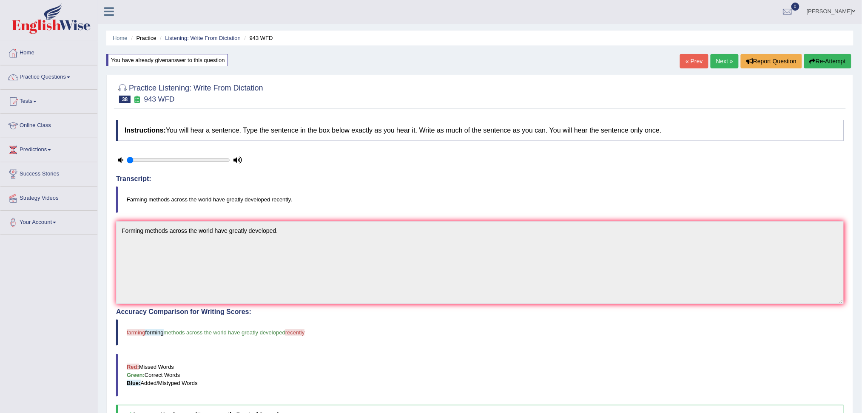
scroll to position [0, 0]
click at [723, 62] on link "Next »" at bounding box center [725, 62] width 28 height 14
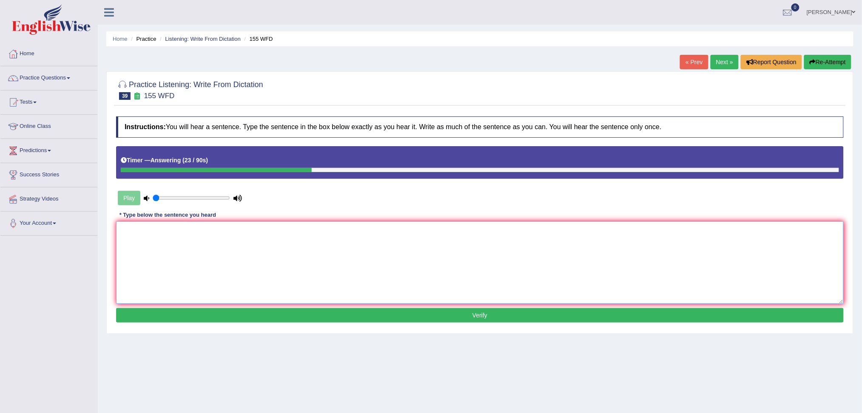
click at [197, 267] on textarea at bounding box center [480, 263] width 728 height 83
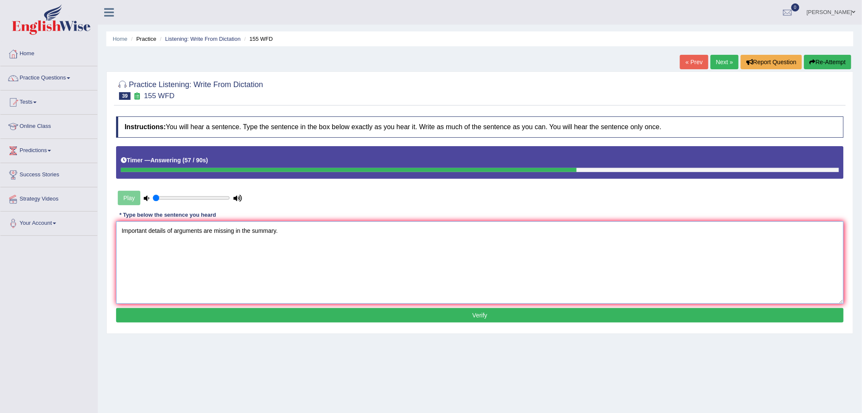
type textarea "Important details of arguments are missing in the summary."
click at [445, 317] on button "Verify" at bounding box center [480, 315] width 728 height 14
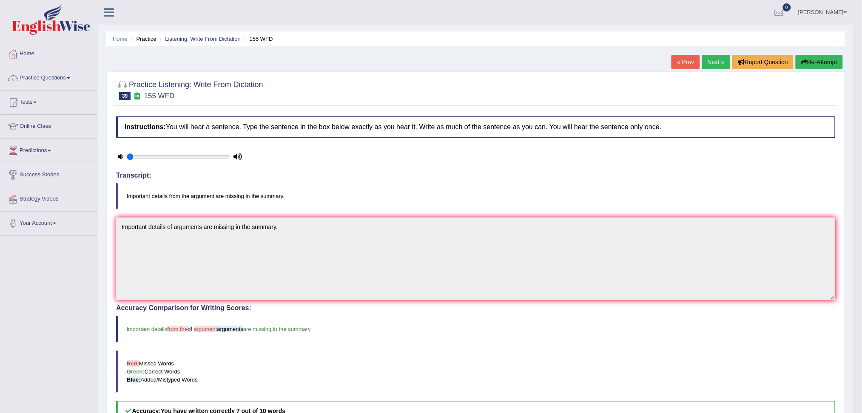
click at [707, 62] on link "Next »" at bounding box center [716, 62] width 28 height 14
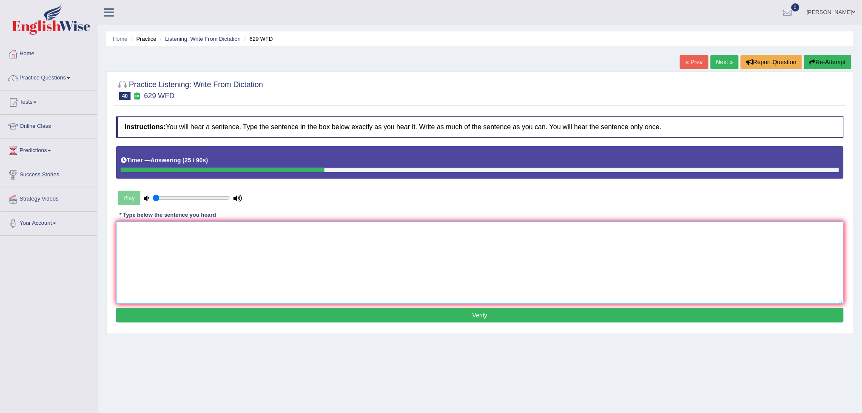
click at [189, 233] on textarea at bounding box center [480, 263] width 728 height 83
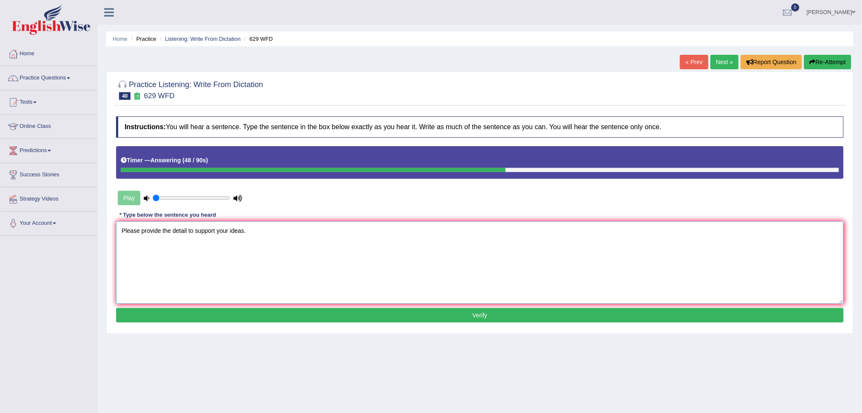
type textarea "Please provide the detail to support your ideas."
click at [506, 317] on button "Verify" at bounding box center [480, 315] width 728 height 14
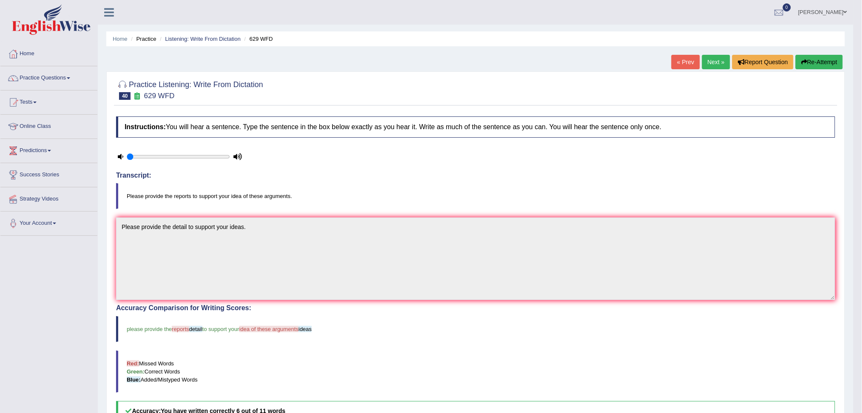
click at [717, 63] on link "Next »" at bounding box center [716, 62] width 28 height 14
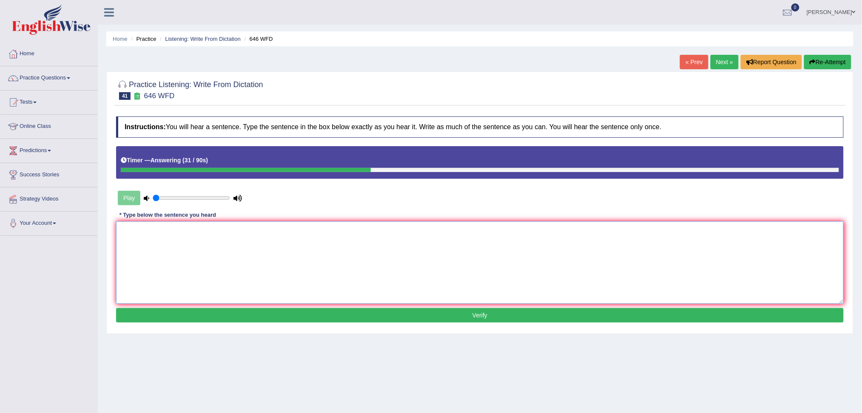
click at [131, 242] on textarea at bounding box center [480, 263] width 728 height 83
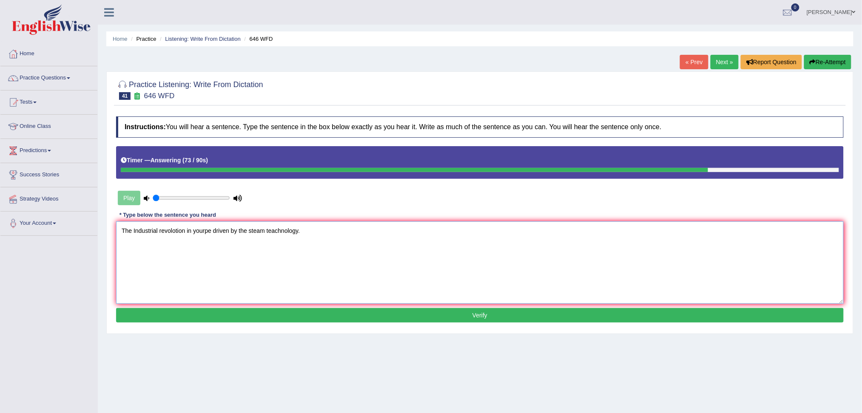
type textarea "The Industrial revolotion in yourpe driven by the steam teachnology."
click at [379, 319] on button "Verify" at bounding box center [480, 315] width 728 height 14
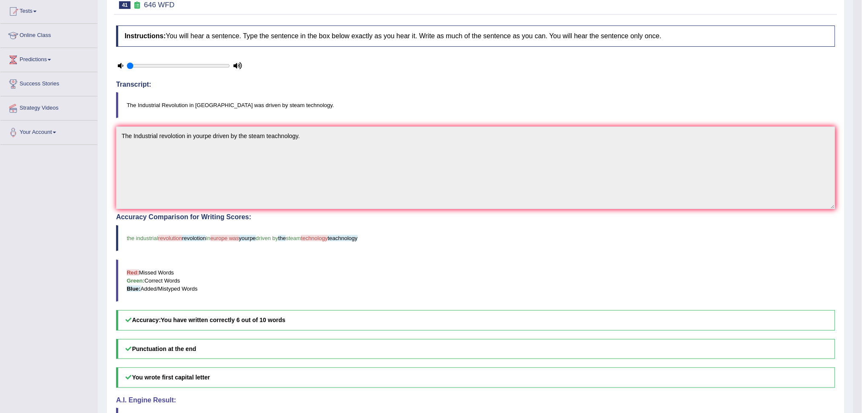
scroll to position [43, 0]
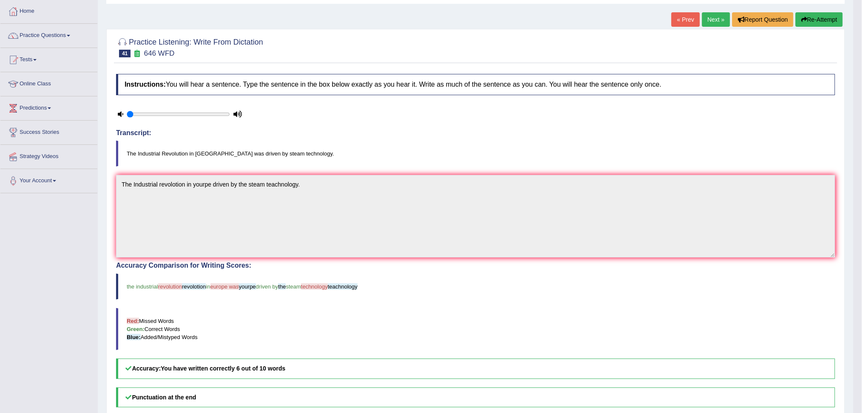
click at [713, 21] on link "Next »" at bounding box center [716, 19] width 28 height 14
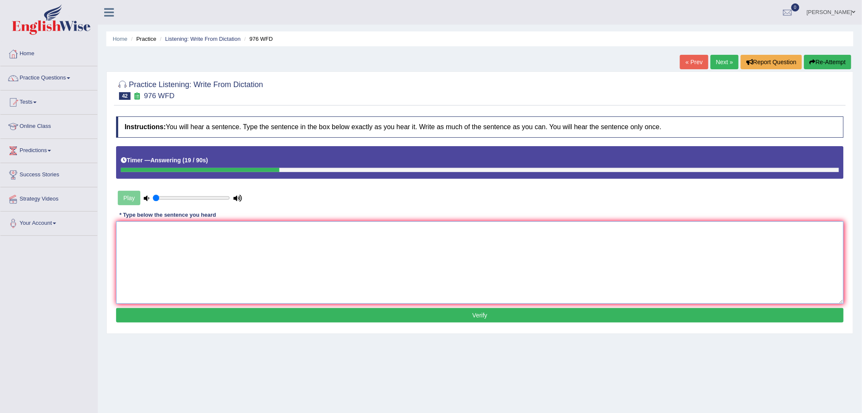
click at [227, 237] on textarea at bounding box center [480, 263] width 728 height 83
type textarea "The study of econmic is tricky subject."
click at [518, 313] on button "Verify" at bounding box center [480, 315] width 728 height 14
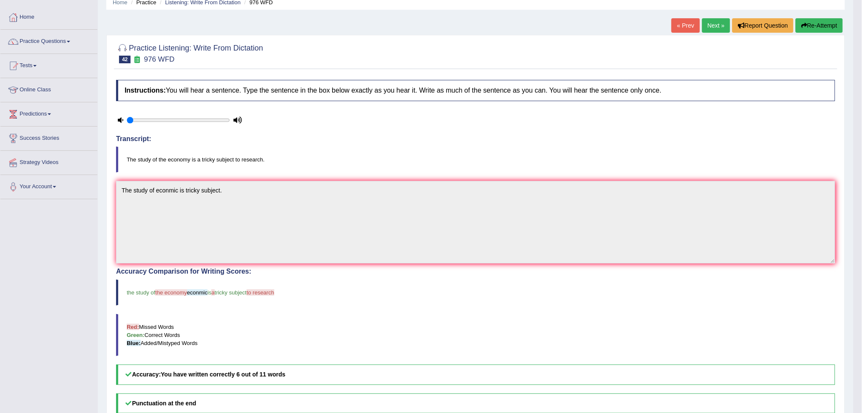
scroll to position [57, 0]
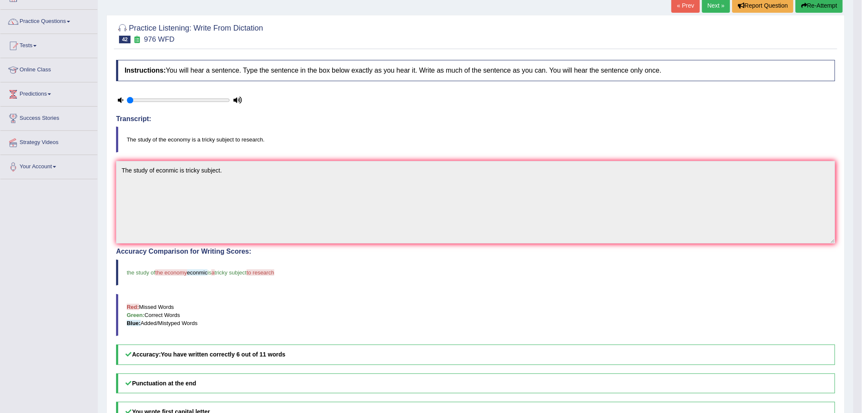
click at [714, 7] on link "Next »" at bounding box center [716, 5] width 28 height 14
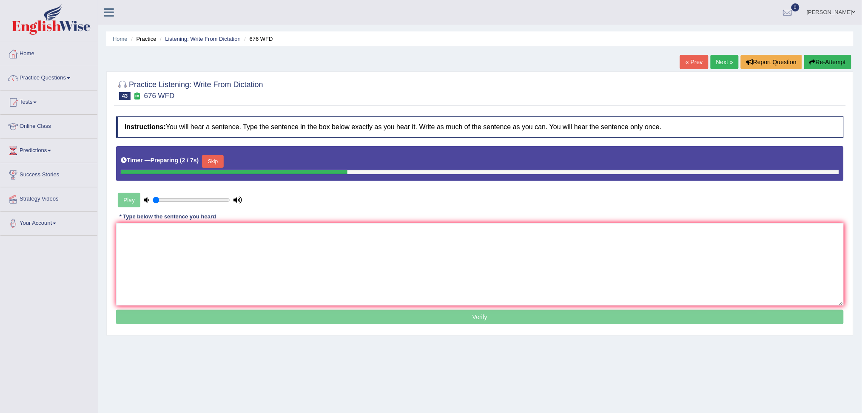
click at [219, 159] on button "Skip" at bounding box center [212, 161] width 21 height 13
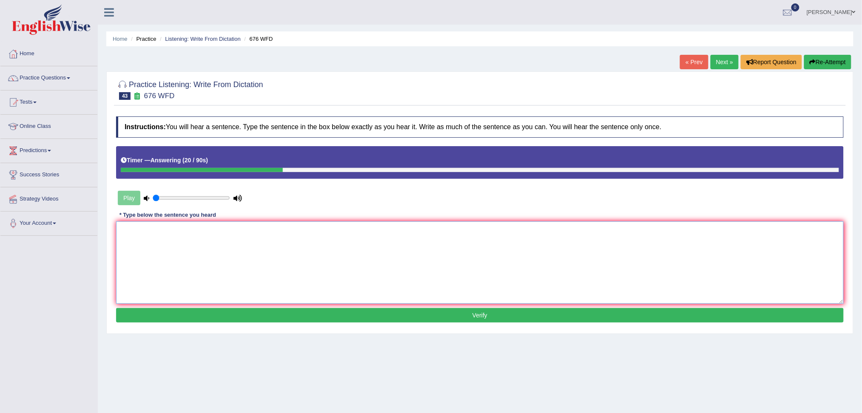
click at [268, 258] on textarea at bounding box center [480, 263] width 728 height 83
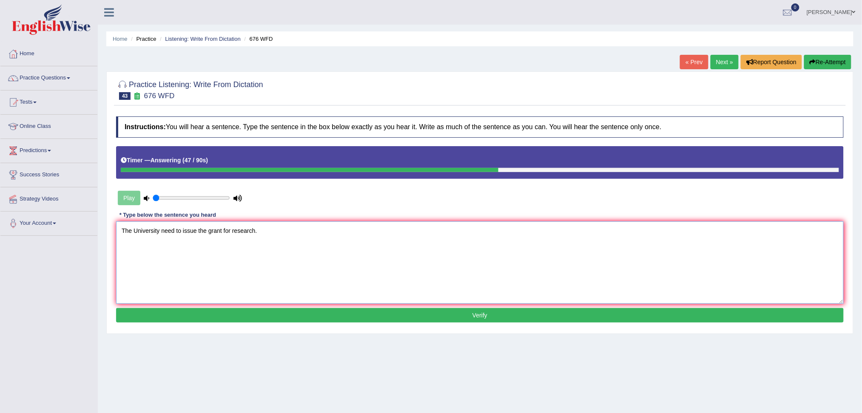
type textarea "The University need to issue the grant for research."
click at [488, 319] on button "Verify" at bounding box center [480, 315] width 728 height 14
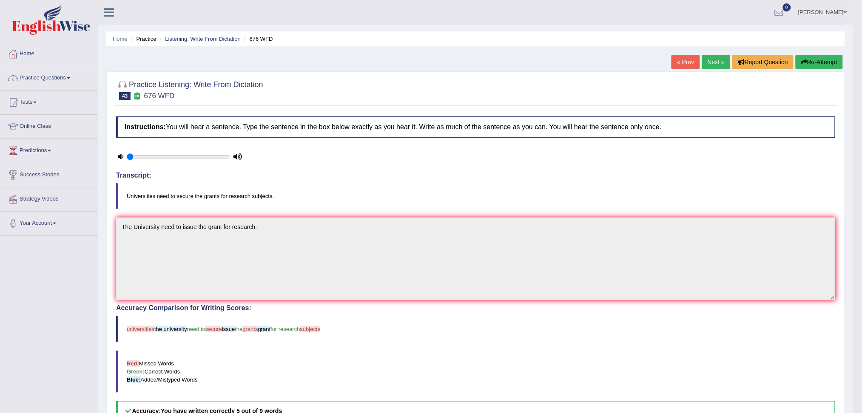
click at [715, 61] on link "Next »" at bounding box center [716, 62] width 28 height 14
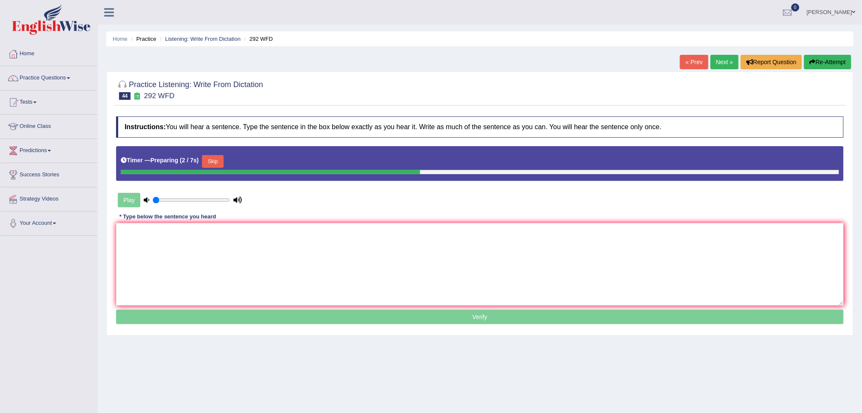
click at [219, 160] on button "Skip" at bounding box center [212, 161] width 21 height 13
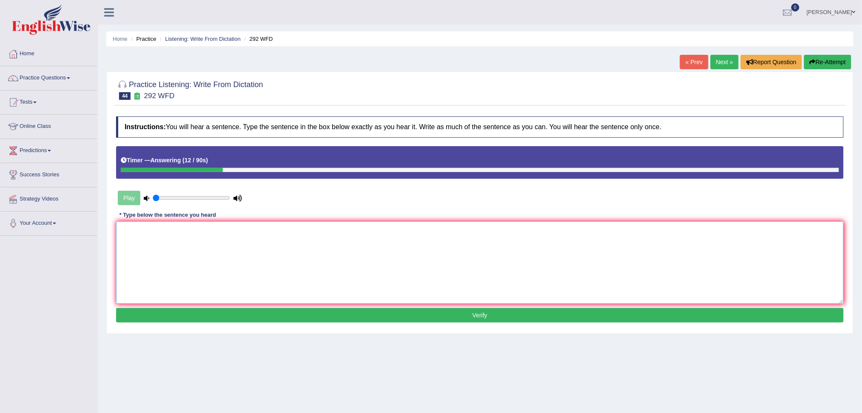
click at [171, 234] on textarea at bounding box center [480, 263] width 728 height 83
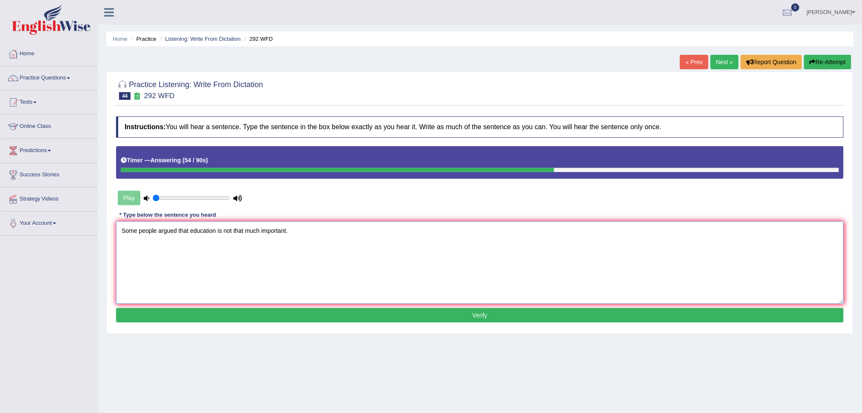
type textarea "Some people argued that education is not that much important."
click at [461, 311] on button "Verify" at bounding box center [480, 315] width 728 height 14
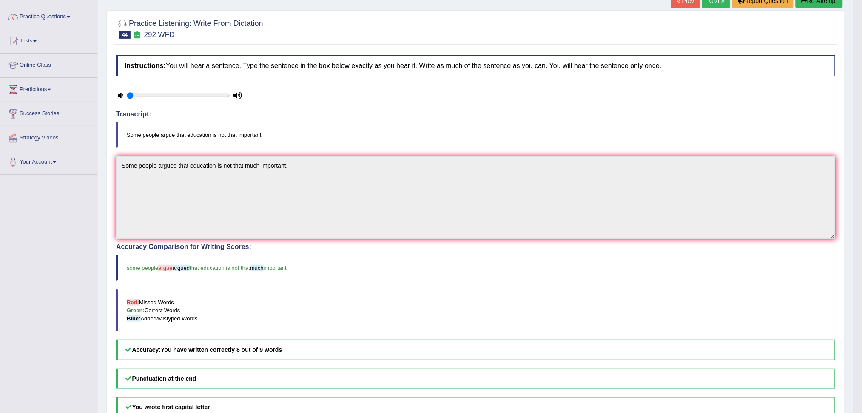
scroll to position [43, 0]
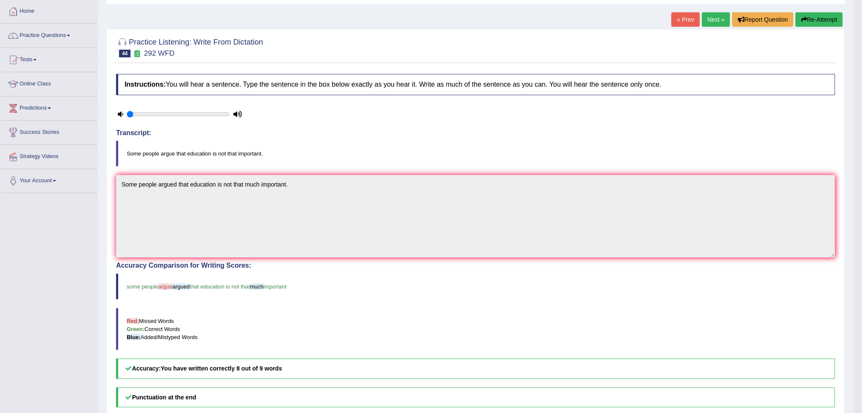
click at [715, 19] on link "Next »" at bounding box center [716, 19] width 28 height 14
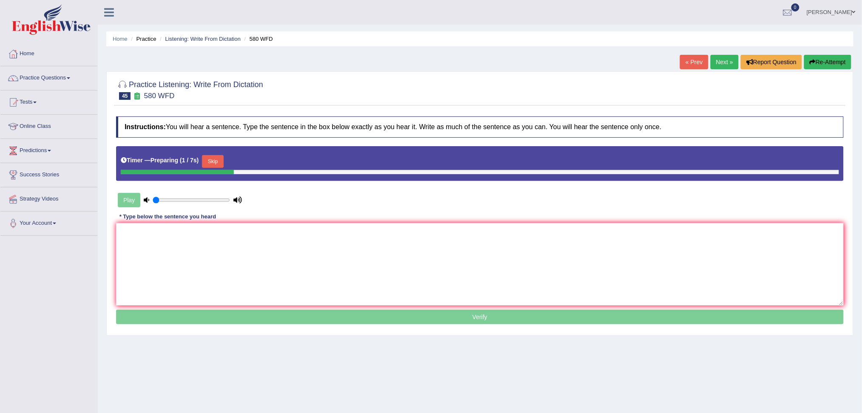
click at [214, 160] on button "Skip" at bounding box center [212, 161] width 21 height 13
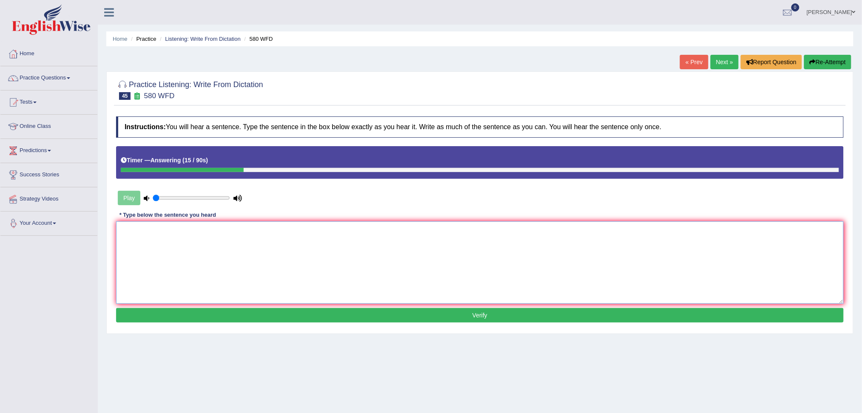
click at [176, 251] on textarea at bounding box center [480, 263] width 728 height 83
type textarea "You can use your laptop in the lecture."
click at [457, 319] on button "Verify" at bounding box center [480, 315] width 728 height 14
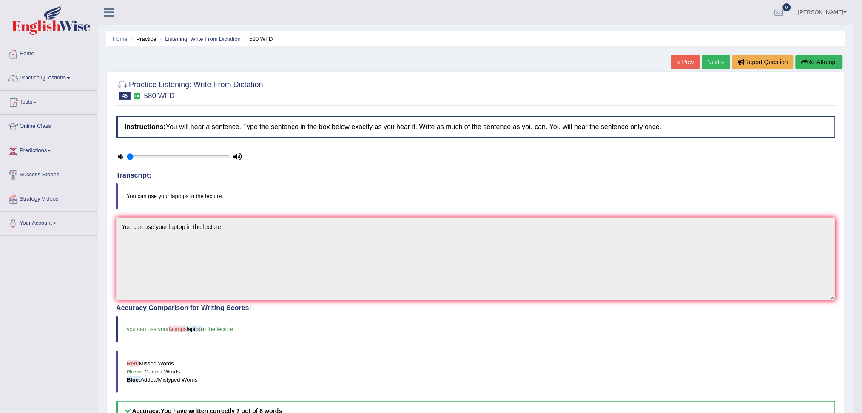
click at [51, 78] on link "Practice Questions" at bounding box center [48, 76] width 97 height 21
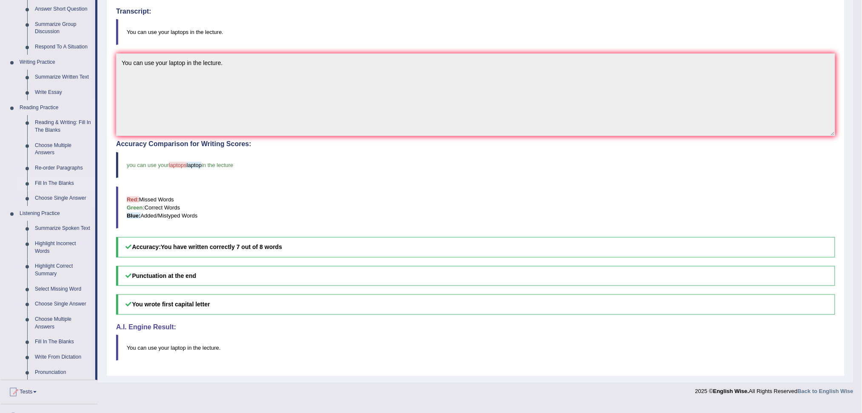
scroll to position [277, 0]
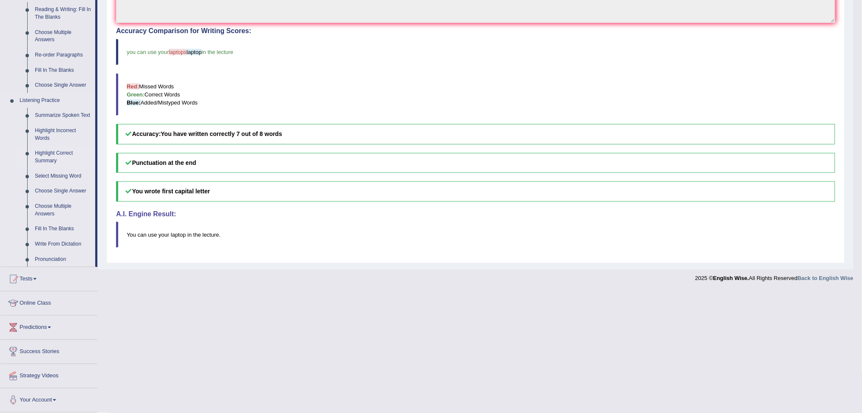
click at [57, 155] on link "Highlight Correct Summary" at bounding box center [63, 157] width 64 height 23
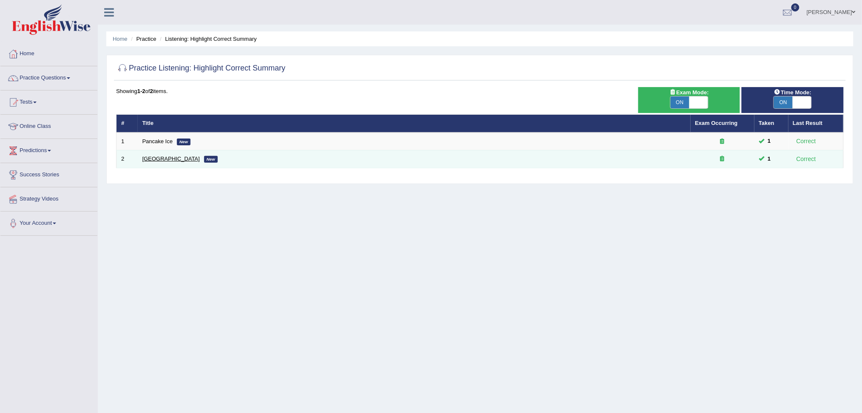
click at [153, 161] on link "Ugly Building" at bounding box center [170, 159] width 57 height 6
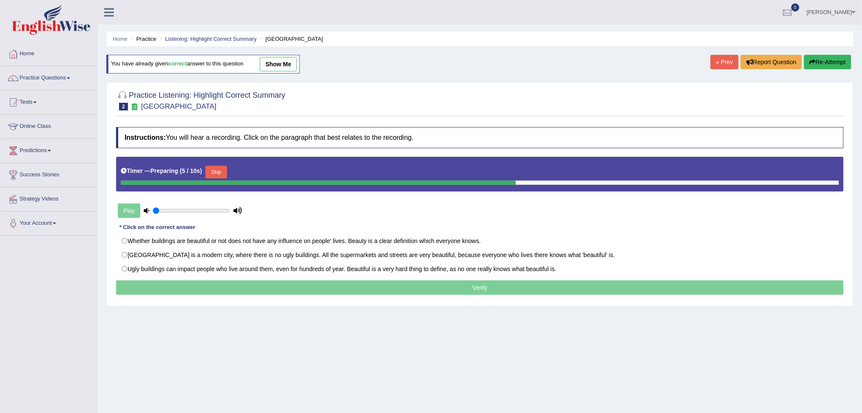
click at [216, 174] on button "Skip" at bounding box center [215, 172] width 21 height 13
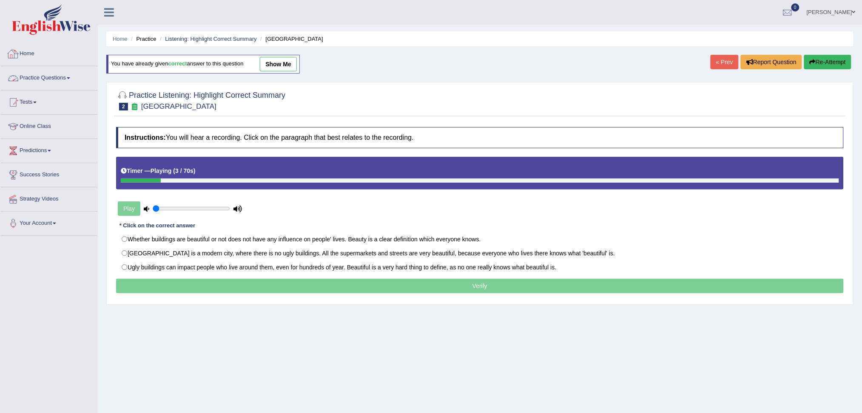
click at [60, 78] on link "Practice Questions" at bounding box center [48, 76] width 97 height 21
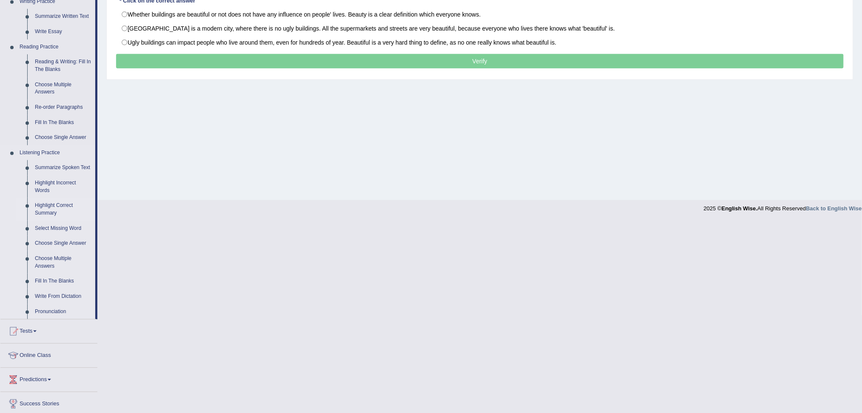
scroll to position [227, 0]
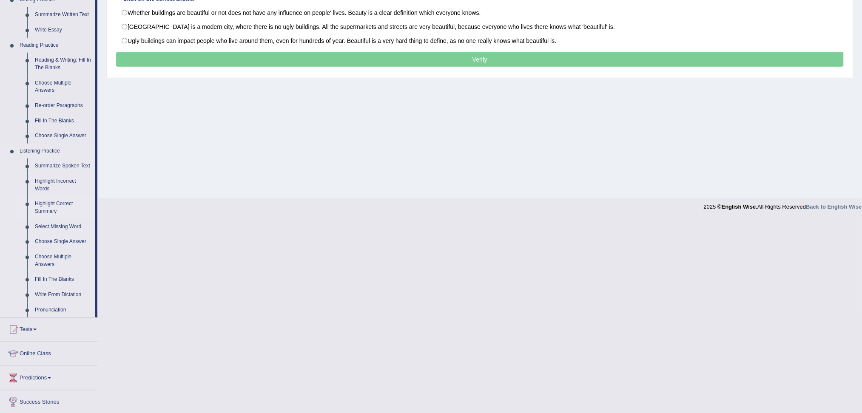
click at [52, 205] on link "Highlight Correct Summary" at bounding box center [63, 208] width 64 height 23
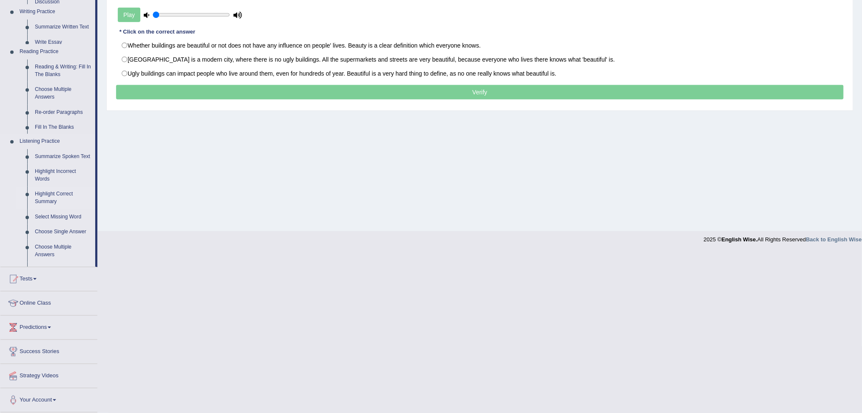
scroll to position [115, 0]
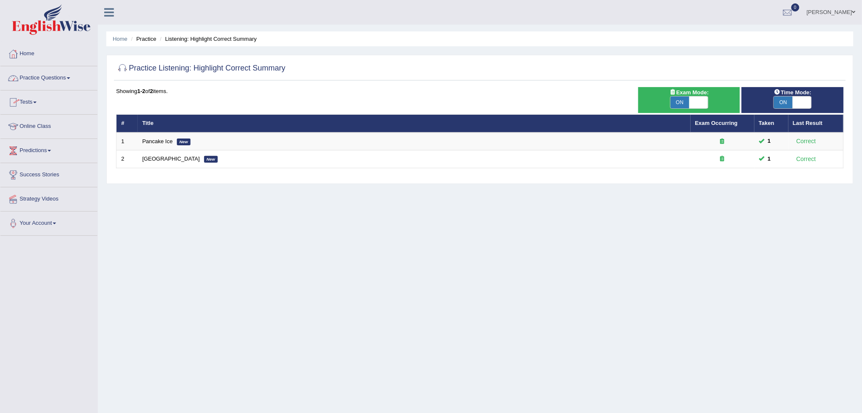
click at [52, 76] on link "Practice Questions" at bounding box center [48, 76] width 97 height 21
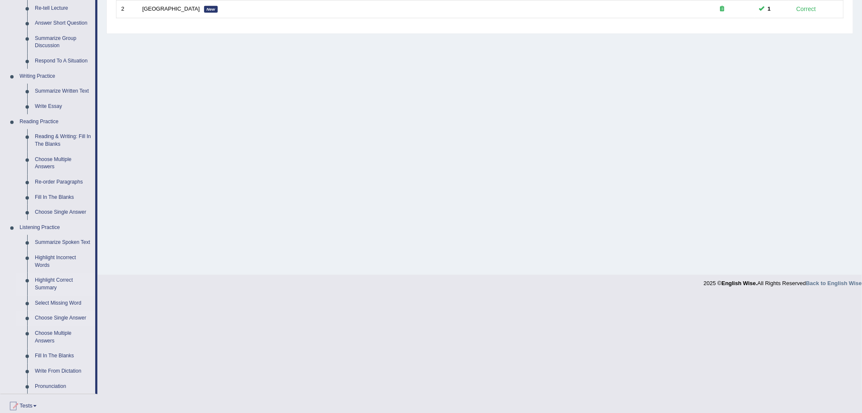
scroll to position [170, 0]
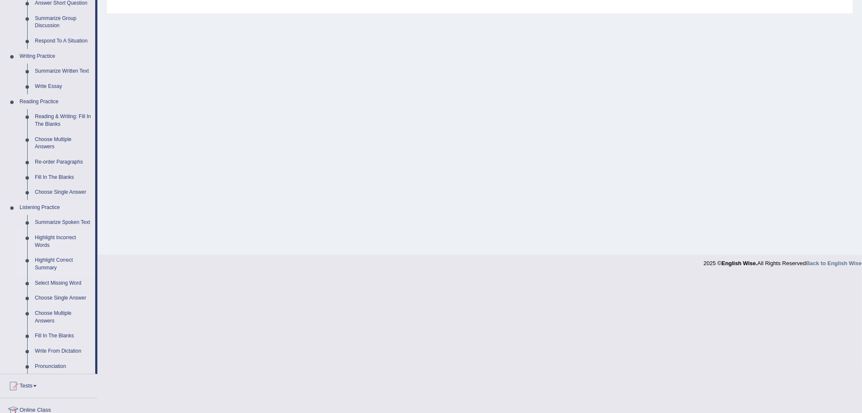
click at [62, 240] on link "Highlight Incorrect Words" at bounding box center [63, 242] width 64 height 23
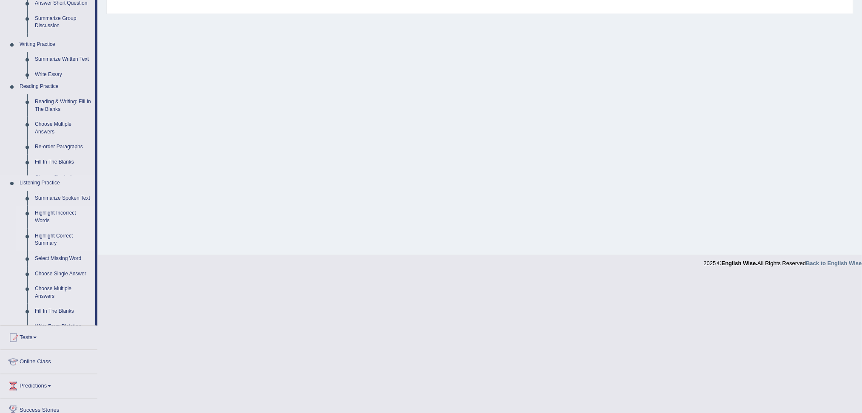
scroll to position [32, 0]
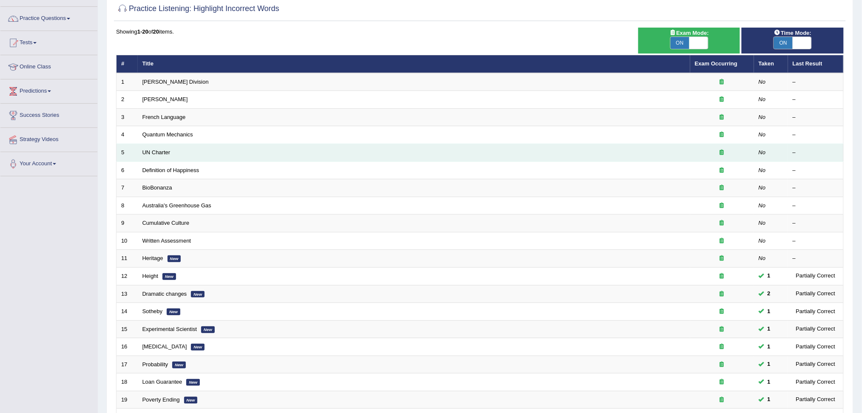
scroll to position [3, 0]
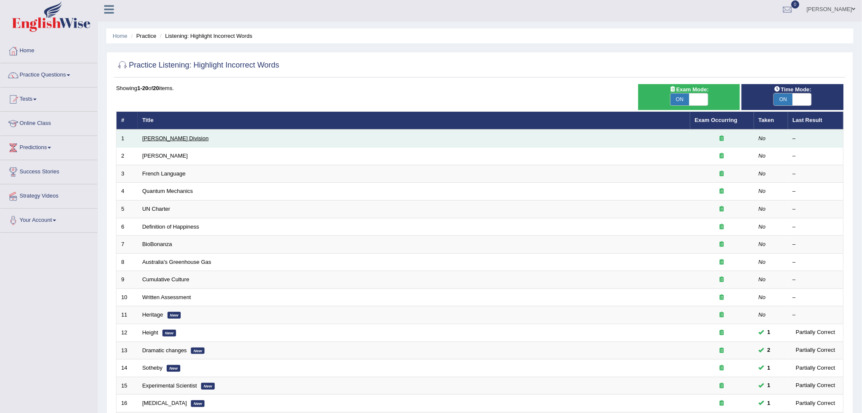
click at [157, 137] on link "[PERSON_NAME] Division" at bounding box center [175, 138] width 66 height 6
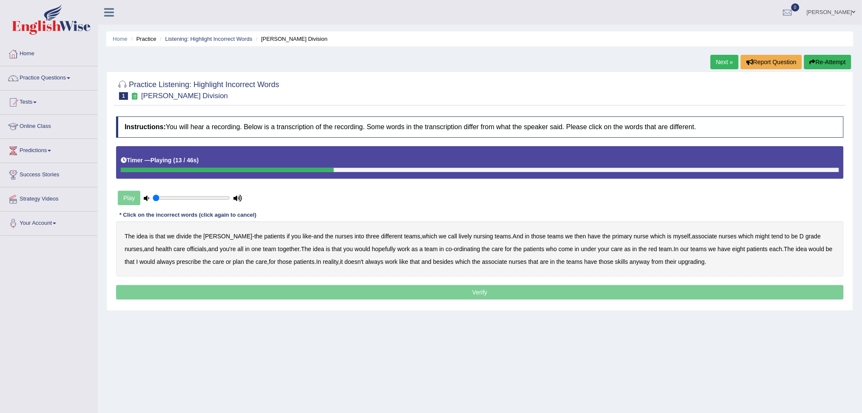
click at [575, 238] on b "then" at bounding box center [580, 236] width 11 height 7
click at [755, 237] on b "might" at bounding box center [762, 236] width 14 height 7
click at [454, 249] on b "ordinating" at bounding box center [467, 249] width 26 height 7
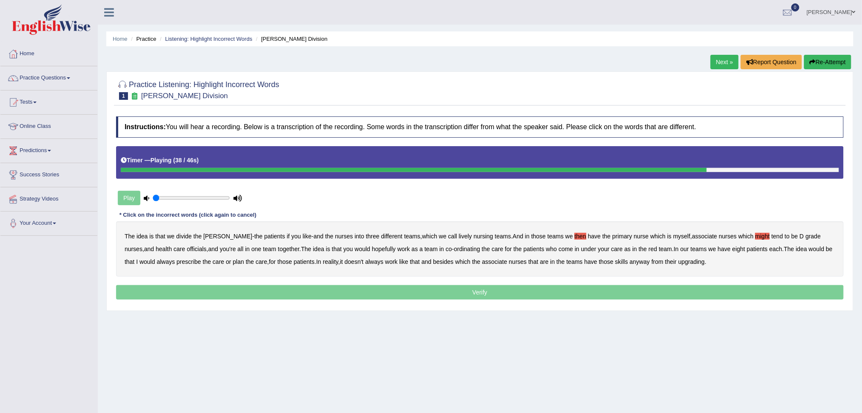
click at [157, 261] on b "always" at bounding box center [166, 262] width 18 height 7
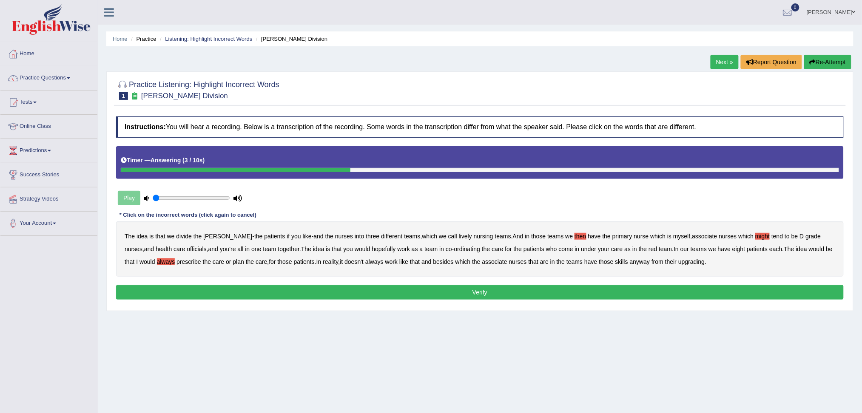
click at [679, 264] on b "upgrading" at bounding box center [691, 262] width 26 height 7
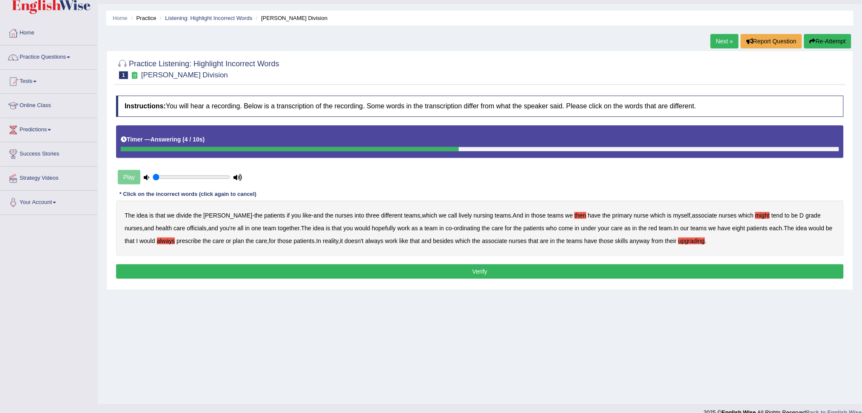
scroll to position [32, 0]
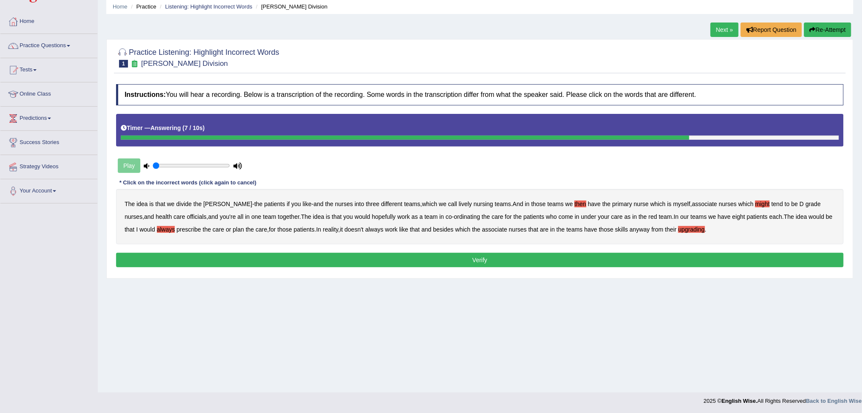
click at [491, 258] on button "Verify" at bounding box center [480, 260] width 728 height 14
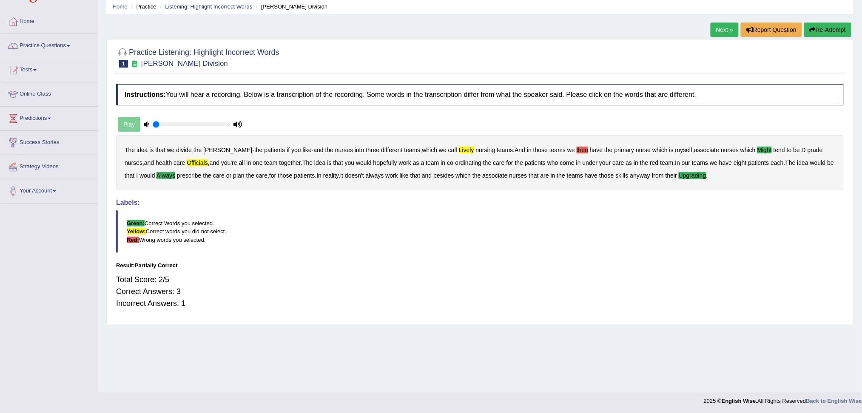
drag, startPoint x: 721, startPoint y: 26, endPoint x: 715, endPoint y: 31, distance: 7.6
click at [721, 26] on link "Next »" at bounding box center [725, 30] width 28 height 14
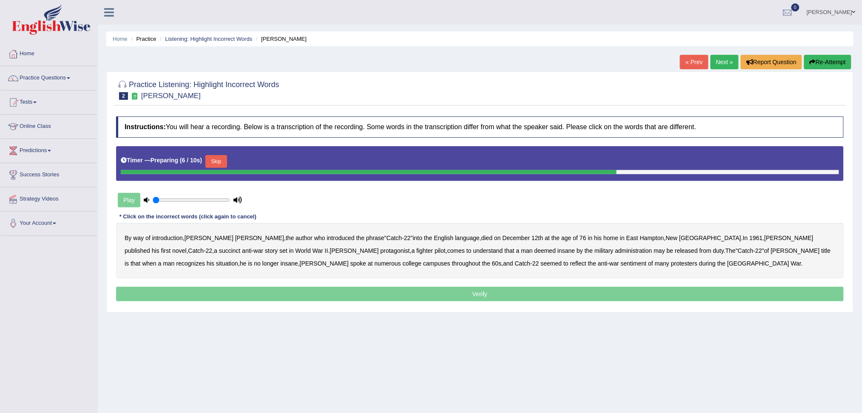
click at [225, 160] on button "Skip" at bounding box center [215, 161] width 21 height 13
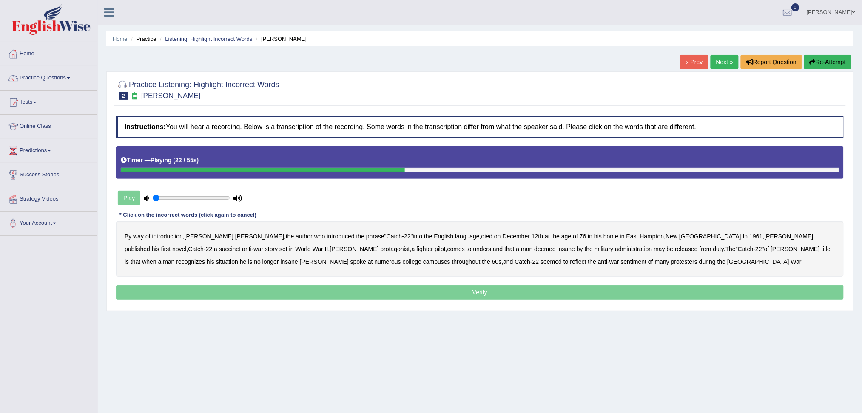
click at [241, 246] on b "succinct" at bounding box center [230, 249] width 22 height 7
click at [615, 249] on b "administration" at bounding box center [633, 249] width 37 height 7
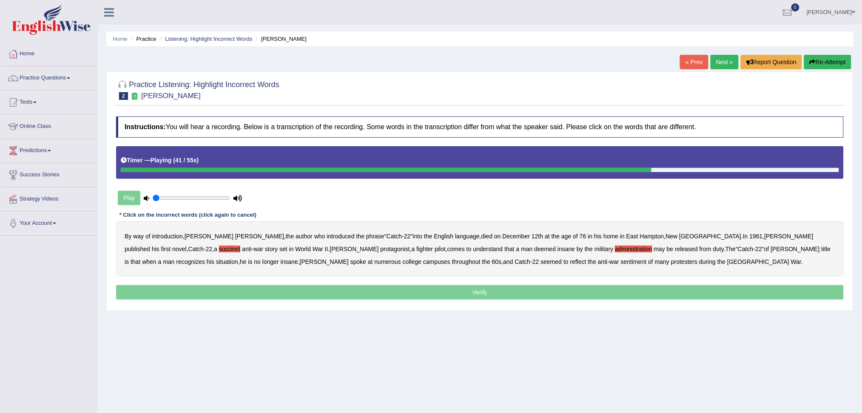
click at [238, 259] on b "situation" at bounding box center [227, 262] width 22 height 7
drag, startPoint x: 373, startPoint y: 262, endPoint x: 382, endPoint y: 267, distance: 9.9
click at [570, 262] on b "reflect" at bounding box center [578, 262] width 16 height 7
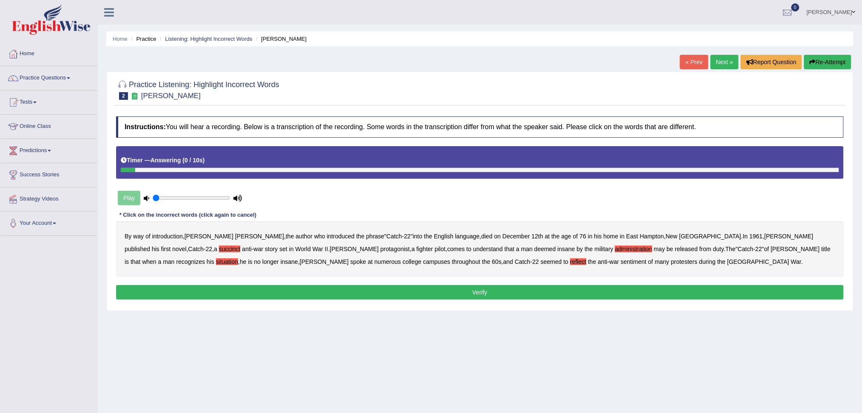
click at [495, 294] on button "Verify" at bounding box center [480, 292] width 728 height 14
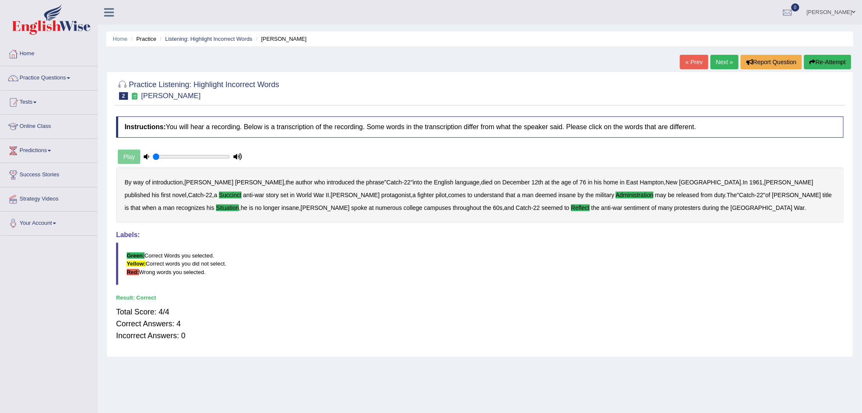
click at [723, 59] on link "Next »" at bounding box center [725, 62] width 28 height 14
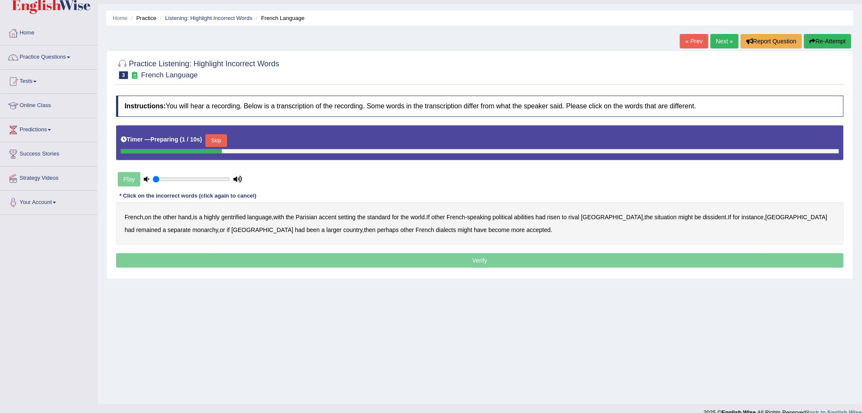
scroll to position [32, 0]
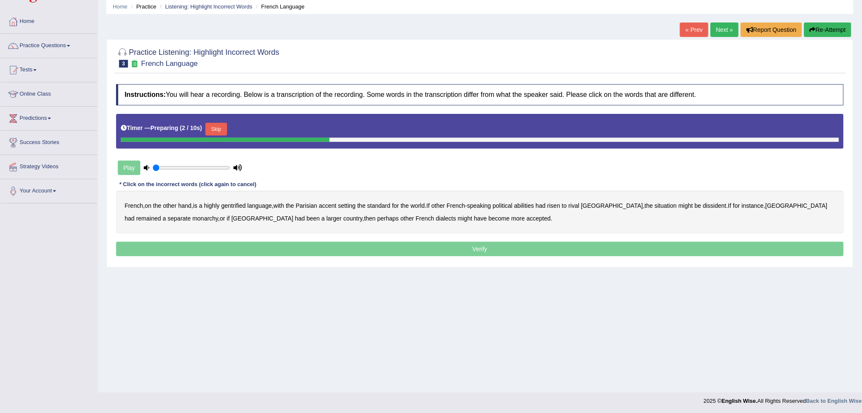
click at [215, 131] on button "Skip" at bounding box center [215, 129] width 21 height 13
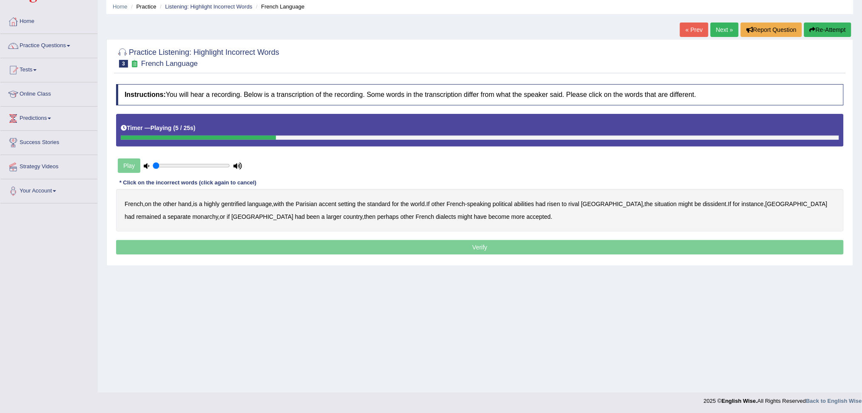
click at [245, 204] on b "gentrified" at bounding box center [233, 204] width 25 height 7
click at [533, 203] on b "abilities" at bounding box center [524, 204] width 20 height 7
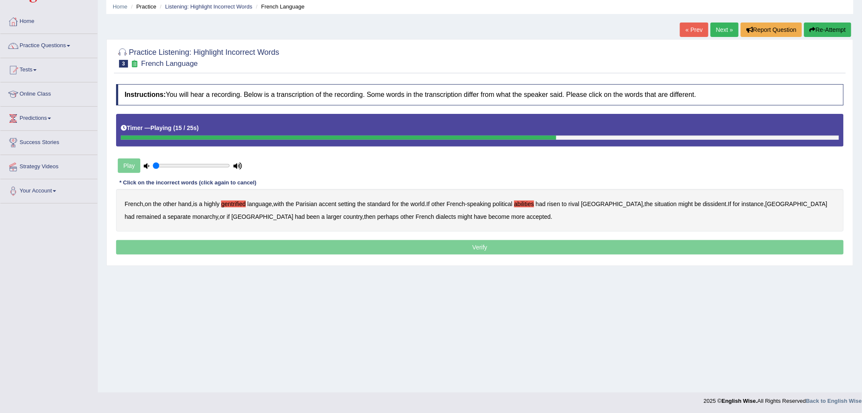
click at [703, 204] on b "dissident" at bounding box center [714, 204] width 23 height 7
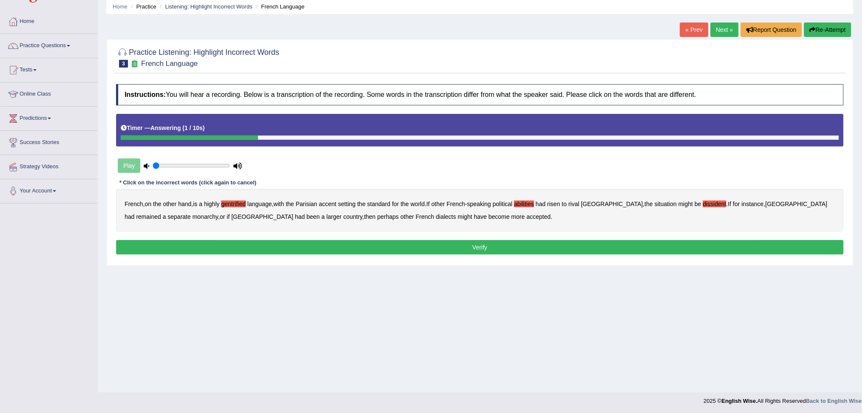
click at [447, 249] on button "Verify" at bounding box center [480, 247] width 728 height 14
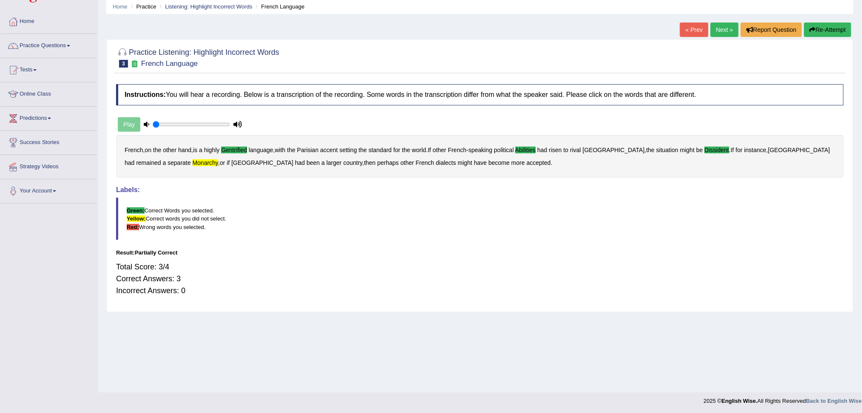
click at [723, 27] on link "Next »" at bounding box center [725, 30] width 28 height 14
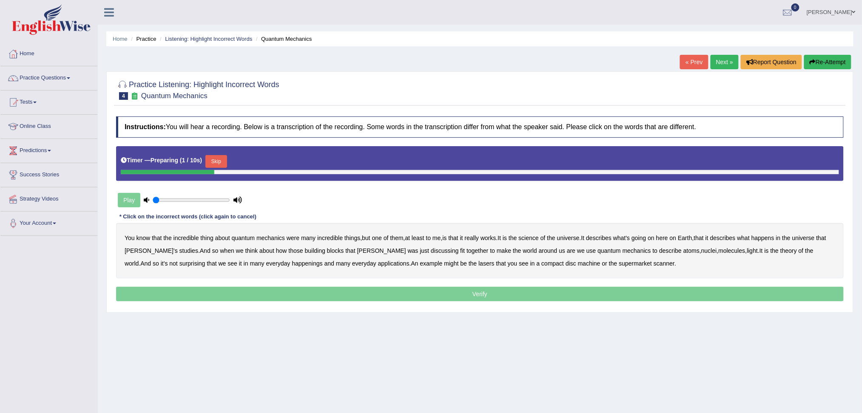
click at [225, 162] on button "Skip" at bounding box center [215, 161] width 21 height 13
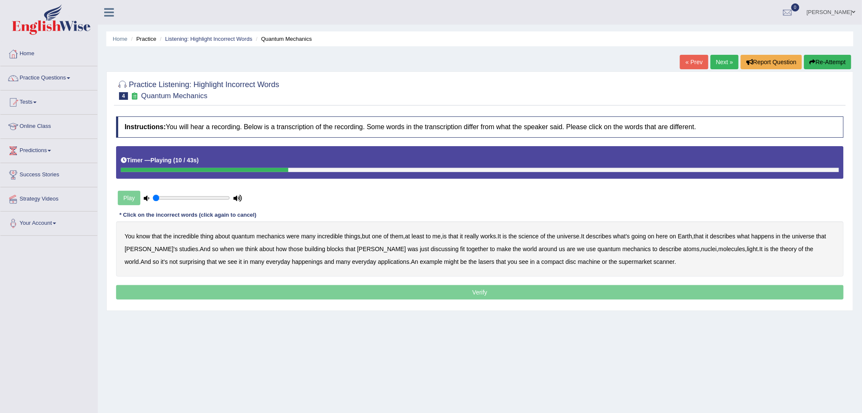
click at [538, 234] on b "science" at bounding box center [529, 236] width 20 height 7
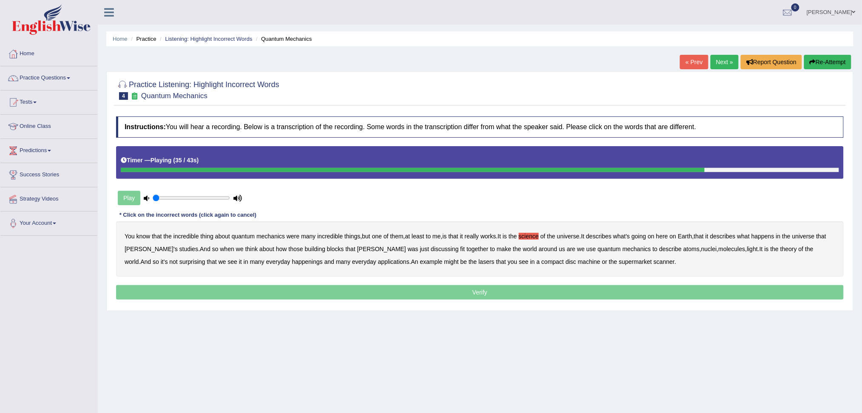
click at [292, 262] on b "happenings" at bounding box center [307, 262] width 31 height 7
click at [578, 262] on b "machine" at bounding box center [589, 262] width 23 height 7
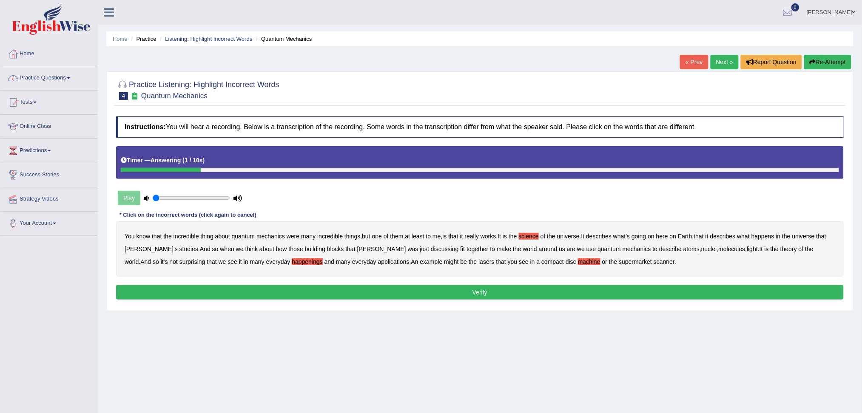
click at [503, 291] on button "Verify" at bounding box center [480, 292] width 728 height 14
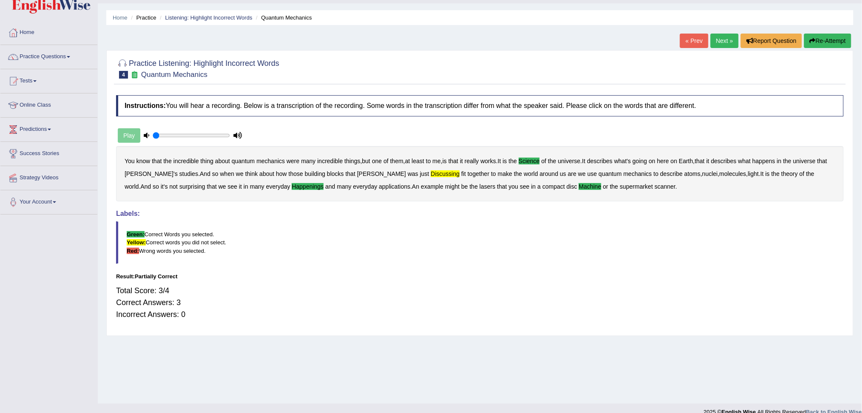
scroll to position [32, 0]
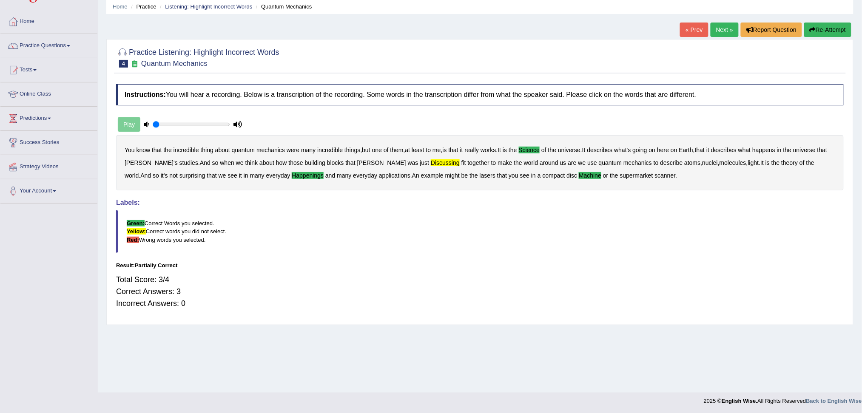
click at [721, 28] on link "Next »" at bounding box center [725, 30] width 28 height 14
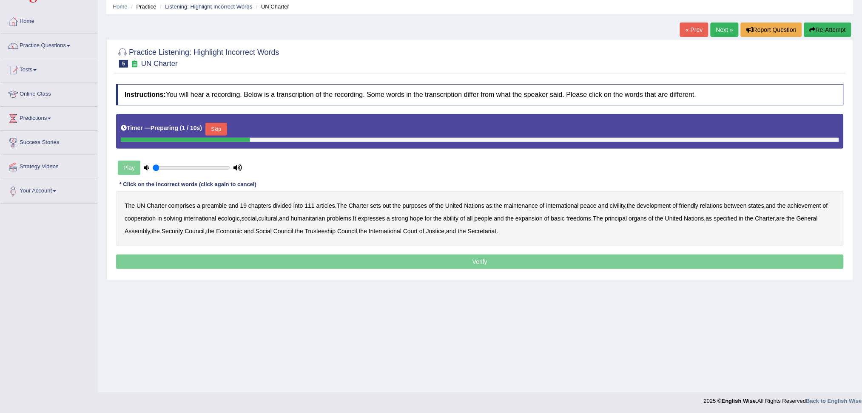
click at [218, 129] on button "Skip" at bounding box center [215, 129] width 21 height 13
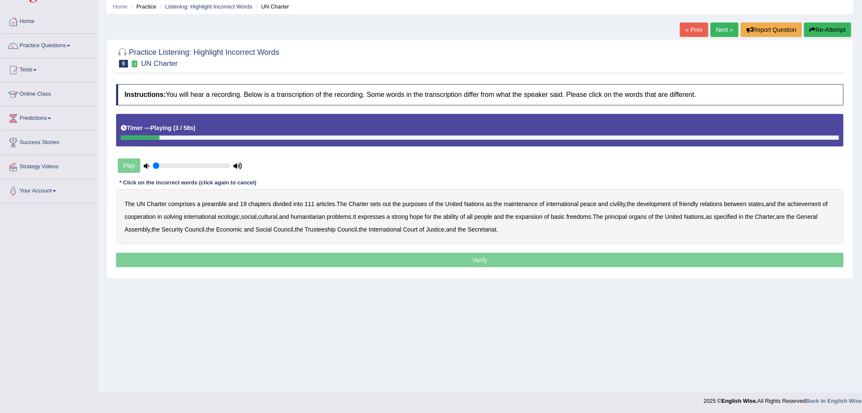
click at [180, 204] on b "comprises" at bounding box center [181, 204] width 27 height 7
click at [179, 203] on b "comprises" at bounding box center [181, 204] width 27 height 7
click at [621, 205] on b "civility" at bounding box center [617, 204] width 15 height 7
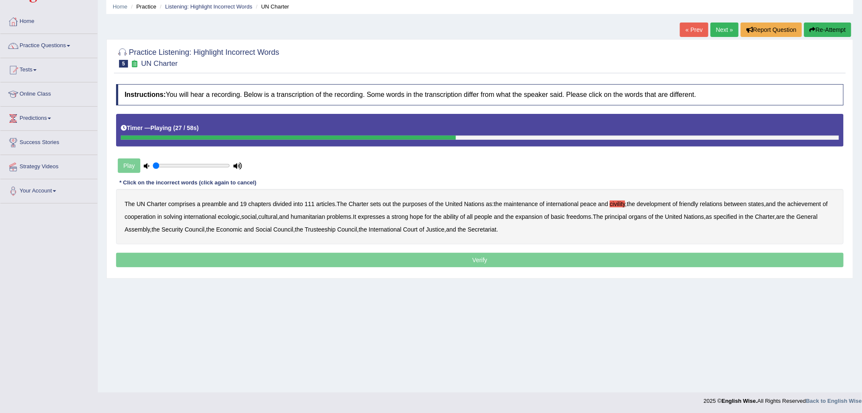
click at [239, 216] on b "ecologic" at bounding box center [229, 217] width 22 height 7
click at [459, 214] on b "ability" at bounding box center [451, 217] width 15 height 7
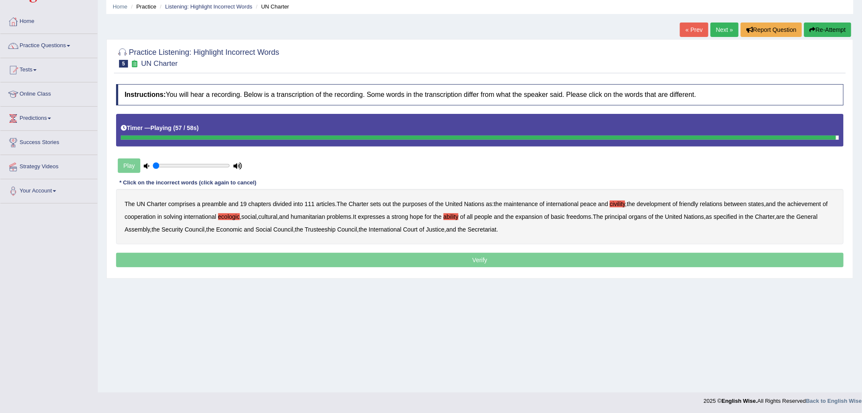
click at [515, 262] on p "Verify" at bounding box center [480, 260] width 728 height 14
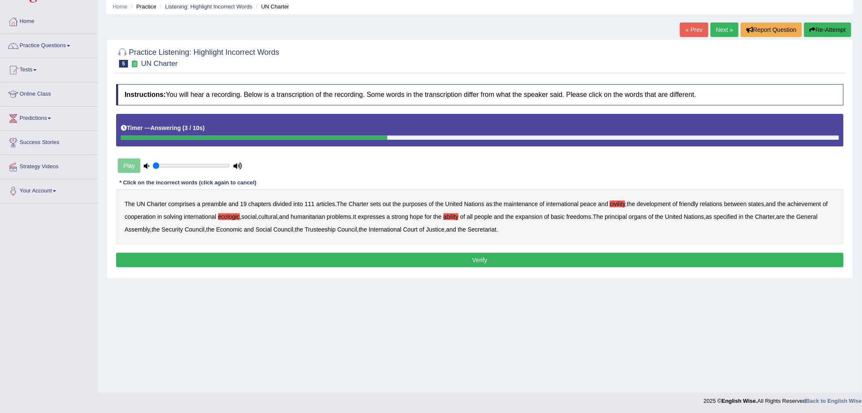
click at [515, 262] on button "Verify" at bounding box center [480, 260] width 728 height 14
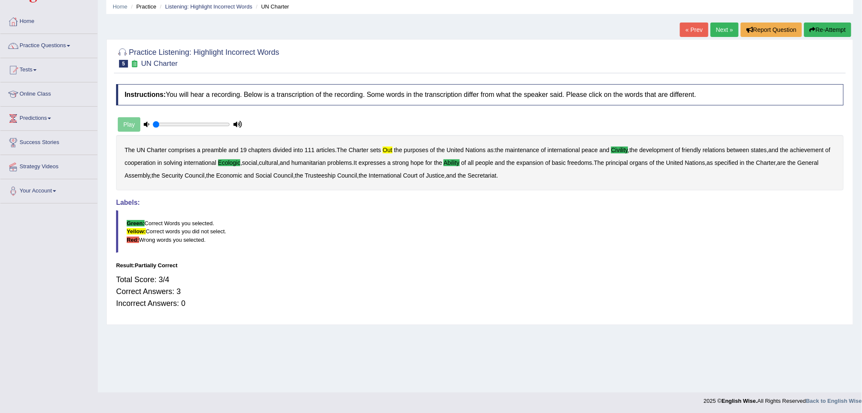
click at [716, 29] on link "Next »" at bounding box center [725, 30] width 28 height 14
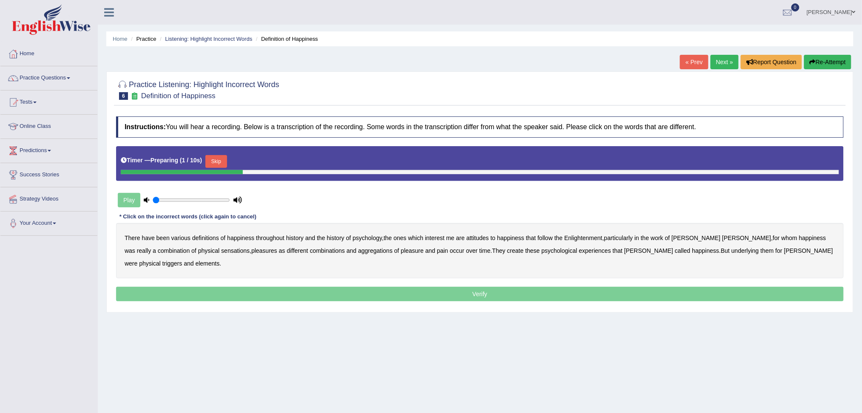
click at [226, 162] on button "Skip" at bounding box center [215, 161] width 21 height 13
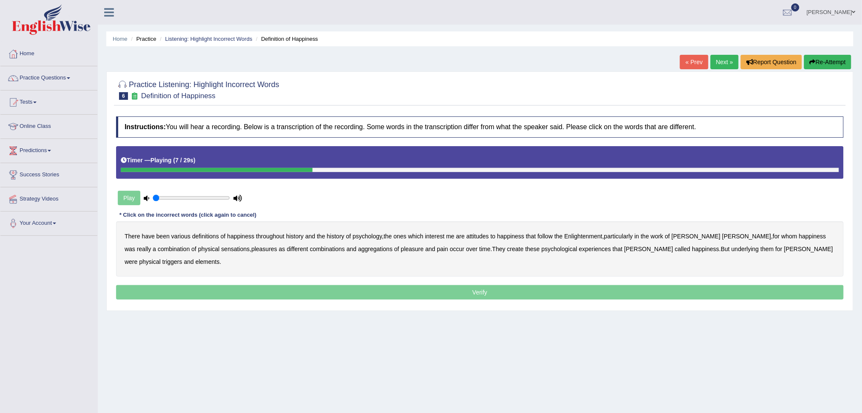
click at [482, 236] on b "attitudes" at bounding box center [478, 236] width 23 height 7
click at [221, 249] on b "sensations" at bounding box center [235, 249] width 28 height 7
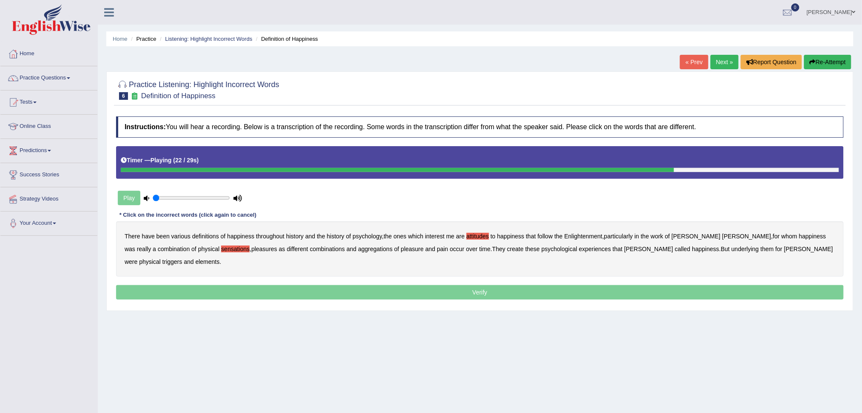
click at [507, 251] on b "create" at bounding box center [515, 249] width 17 height 7
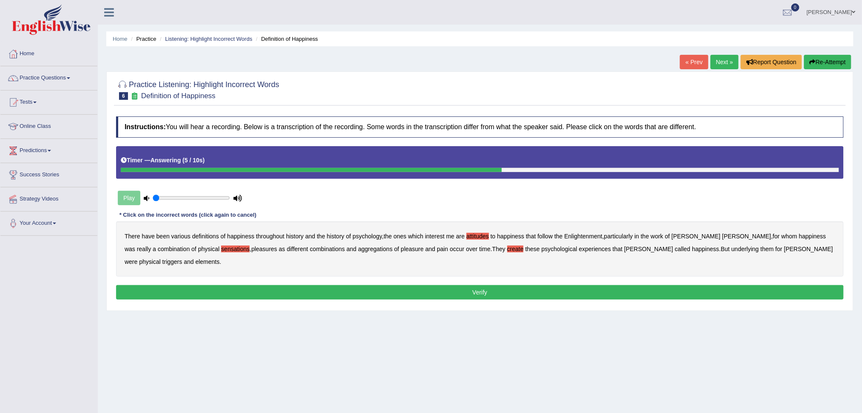
click at [196, 262] on b "elements" at bounding box center [208, 262] width 24 height 7
click at [477, 294] on button "Verify" at bounding box center [480, 292] width 728 height 14
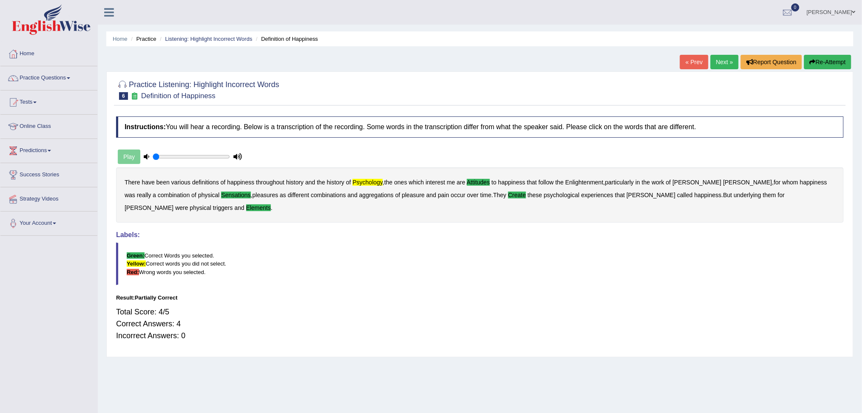
click at [720, 61] on link "Next »" at bounding box center [725, 62] width 28 height 14
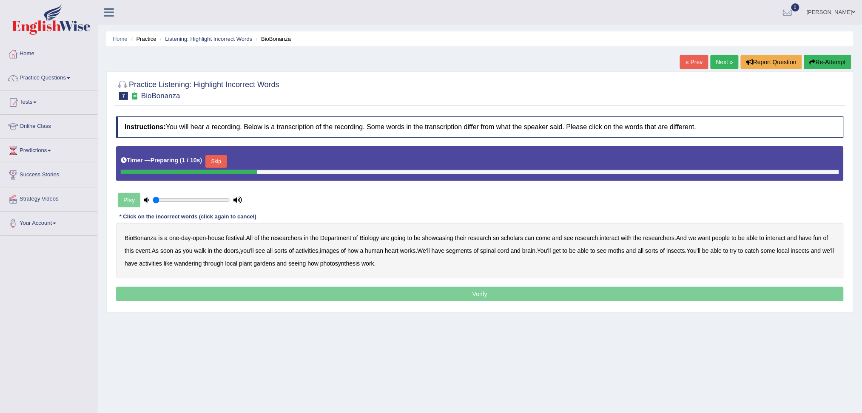
click at [223, 156] on button "Skip" at bounding box center [215, 161] width 21 height 13
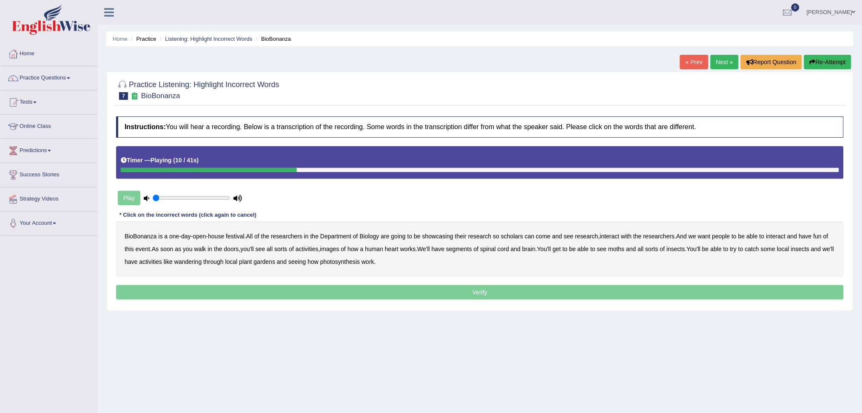
click at [517, 237] on b "scholars" at bounding box center [512, 236] width 22 height 7
drag, startPoint x: 338, startPoint y: 251, endPoint x: 358, endPoint y: 251, distance: 20.0
click at [337, 251] on b "images" at bounding box center [329, 249] width 19 height 7
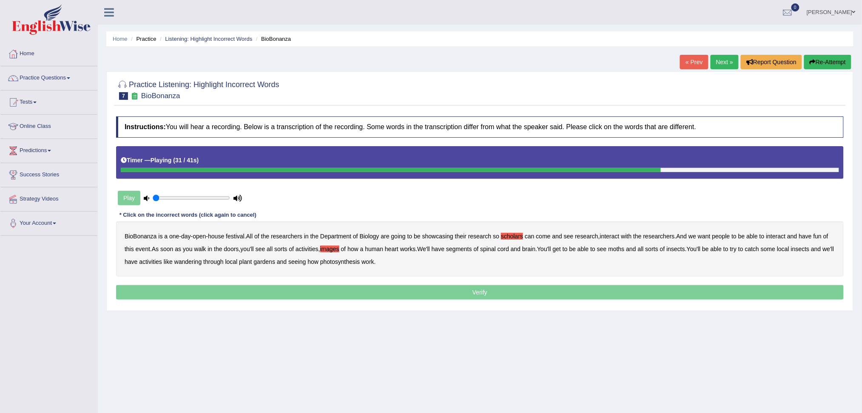
click at [624, 249] on b "moths" at bounding box center [617, 249] width 16 height 7
click at [202, 262] on b "wandering" at bounding box center [188, 262] width 28 height 7
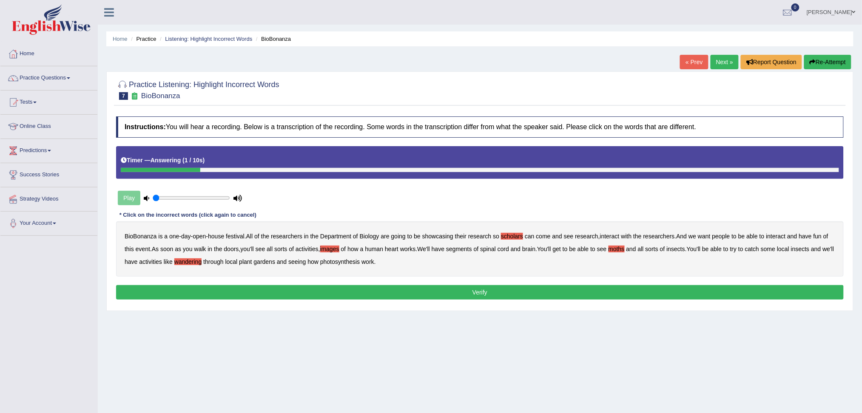
click at [490, 292] on button "Verify" at bounding box center [480, 292] width 728 height 14
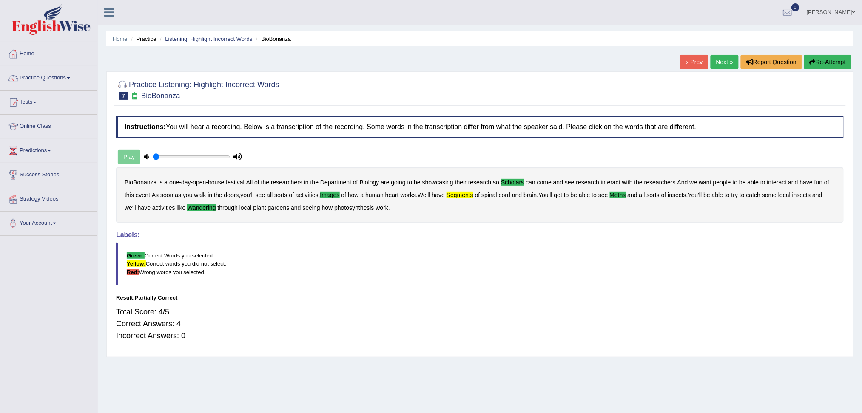
click at [721, 63] on link "Next »" at bounding box center [725, 62] width 28 height 14
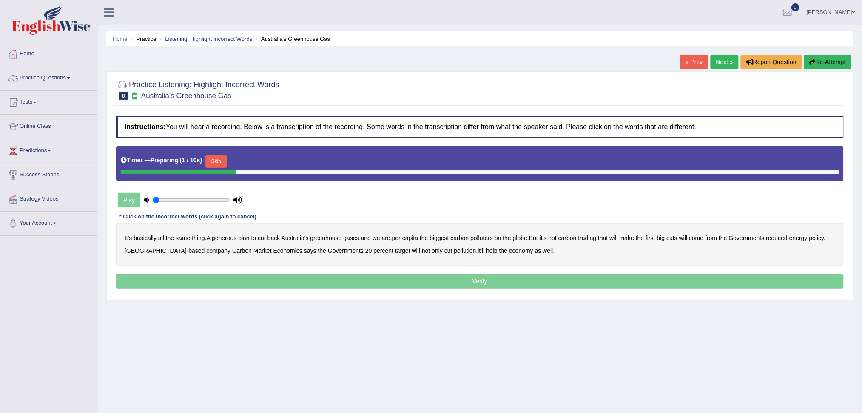
click at [215, 164] on button "Skip" at bounding box center [215, 161] width 21 height 13
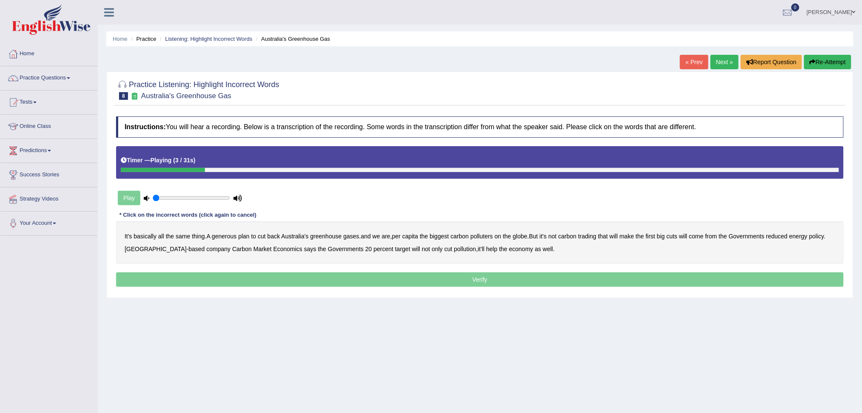
click at [228, 240] on div "It's basically all the same thing . A generous plan to cut back Australia's gre…" at bounding box center [480, 243] width 728 height 43
click at [220, 237] on b "generous" at bounding box center [224, 236] width 25 height 7
click at [523, 234] on b "globe" at bounding box center [520, 236] width 14 height 7
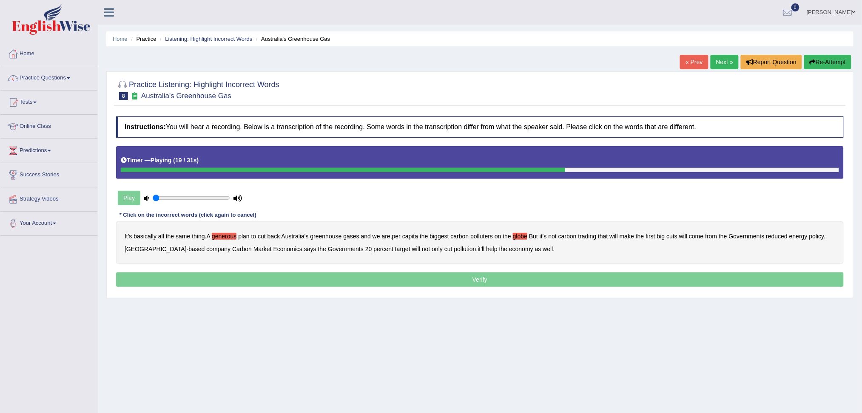
click at [687, 236] on b "will" at bounding box center [683, 236] width 8 height 7
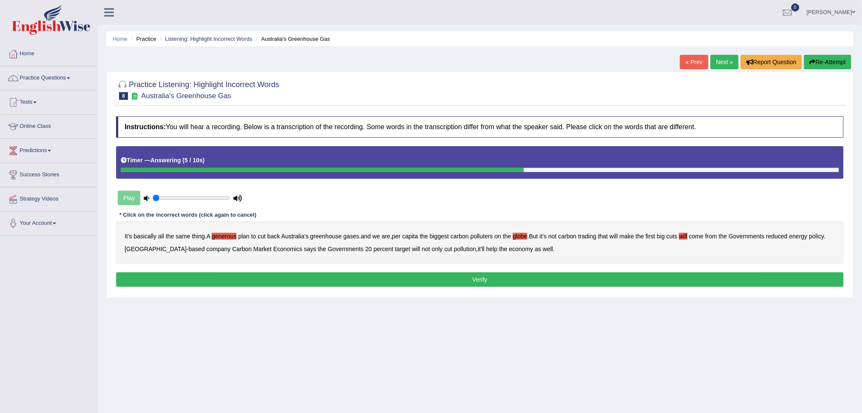
click at [556, 282] on button "Verify" at bounding box center [480, 280] width 728 height 14
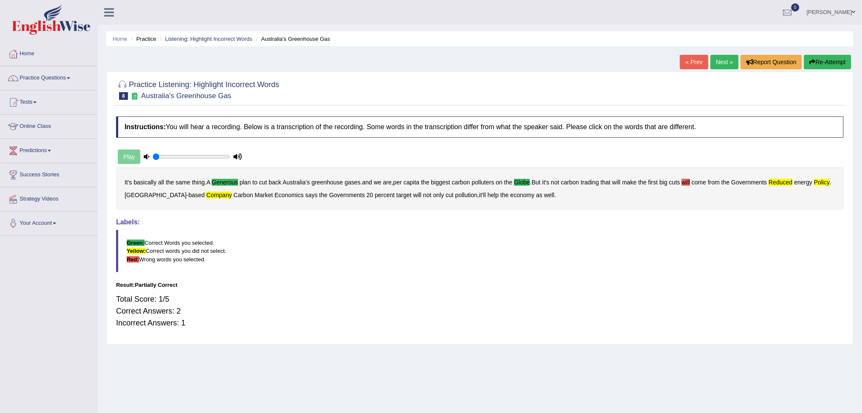
click at [825, 62] on button "Re-Attempt" at bounding box center [827, 62] width 47 height 14
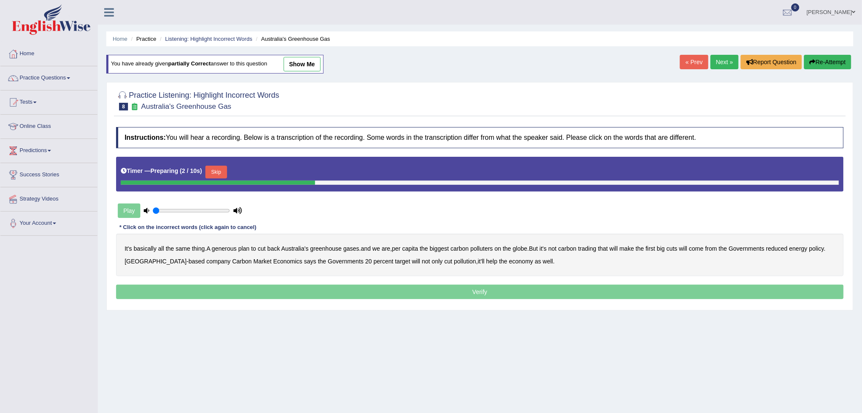
click at [221, 172] on button "Skip" at bounding box center [215, 172] width 21 height 13
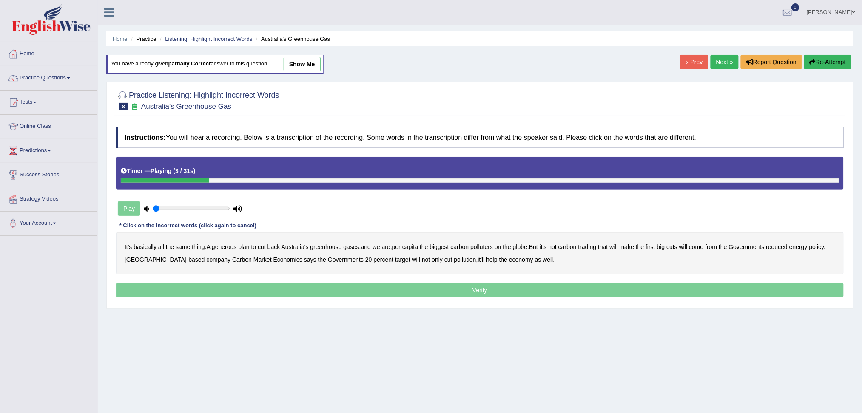
click at [233, 248] on b "generous" at bounding box center [224, 247] width 25 height 7
click at [524, 246] on b "globe" at bounding box center [520, 247] width 14 height 7
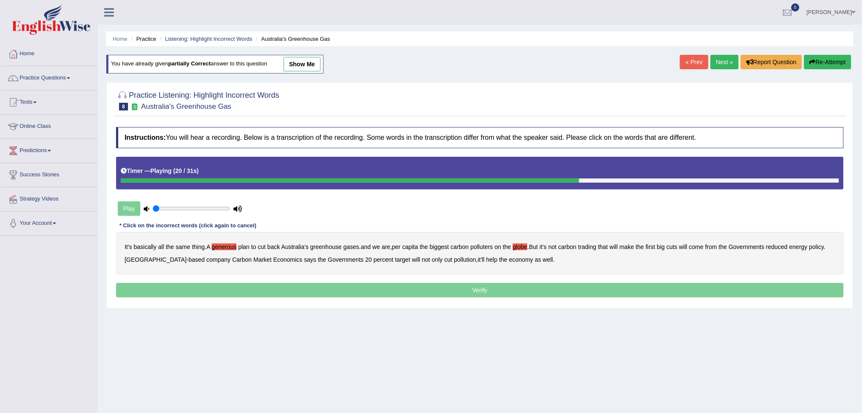
click at [704, 247] on b "come" at bounding box center [696, 247] width 14 height 7
click at [484, 289] on p "Verify" at bounding box center [480, 290] width 728 height 14
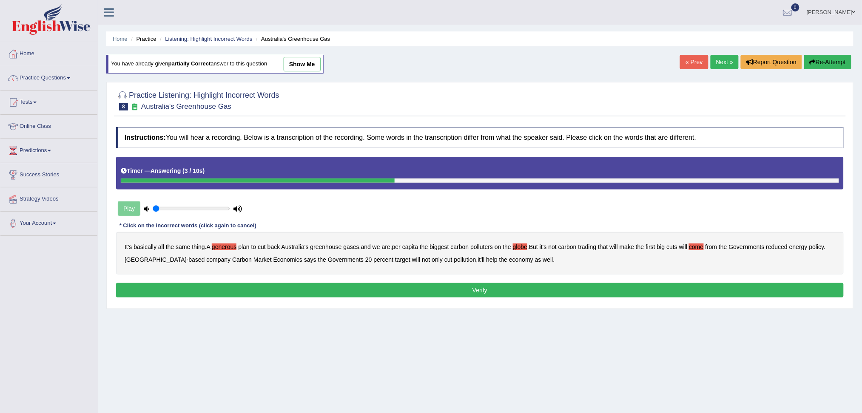
click at [469, 293] on button "Verify" at bounding box center [480, 290] width 728 height 14
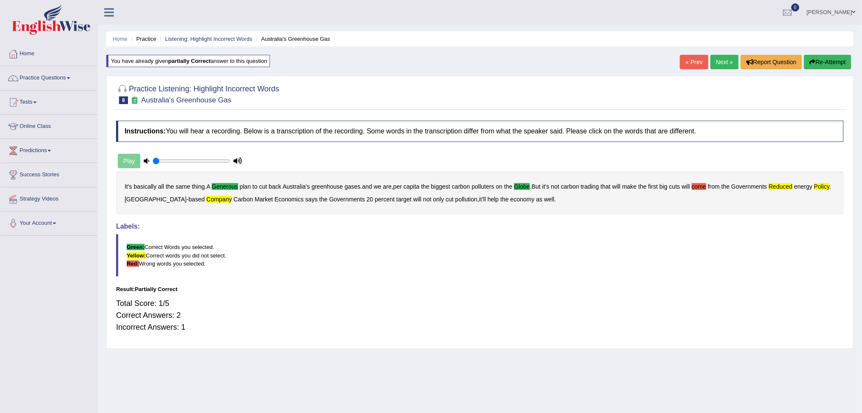
click at [831, 58] on button "Re-Attempt" at bounding box center [827, 62] width 47 height 14
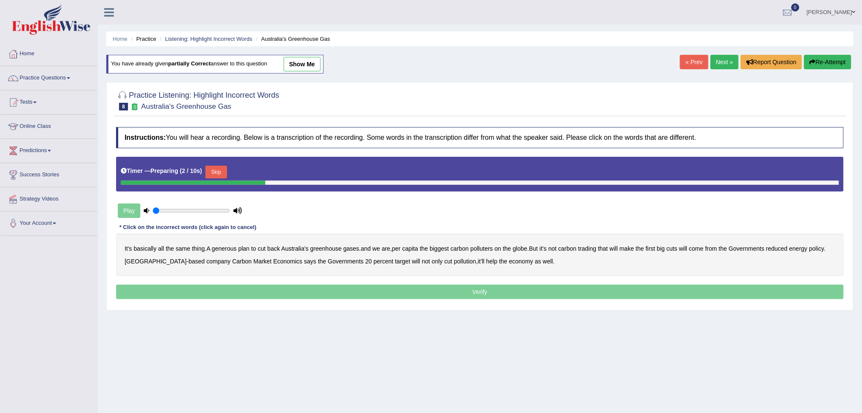
click at [223, 170] on button "Skip" at bounding box center [215, 172] width 21 height 13
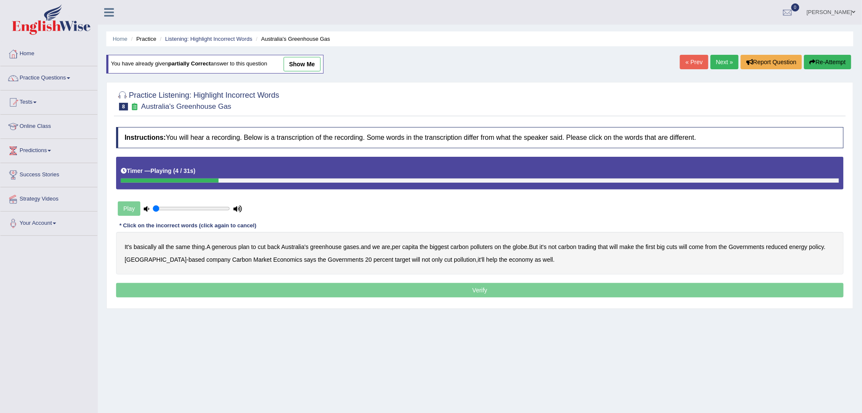
click at [222, 245] on b "generous" at bounding box center [224, 247] width 25 height 7
click at [523, 248] on b "globe" at bounding box center [520, 247] width 14 height 7
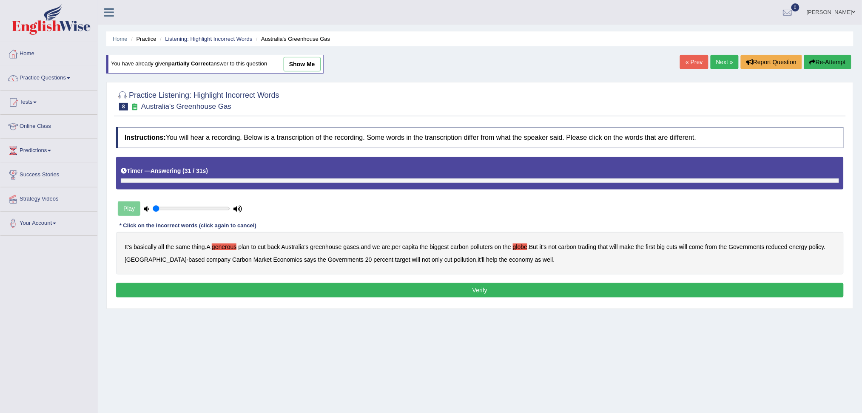
click at [835, 62] on button "Re-Attempt" at bounding box center [827, 62] width 47 height 14
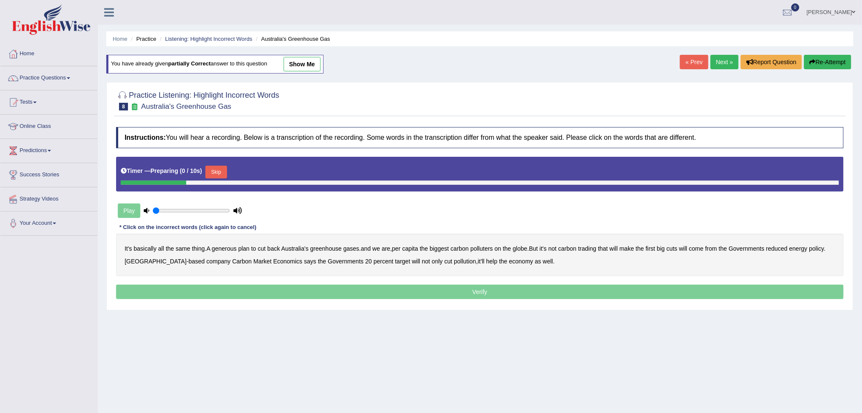
click at [220, 171] on button "Skip" at bounding box center [215, 172] width 21 height 13
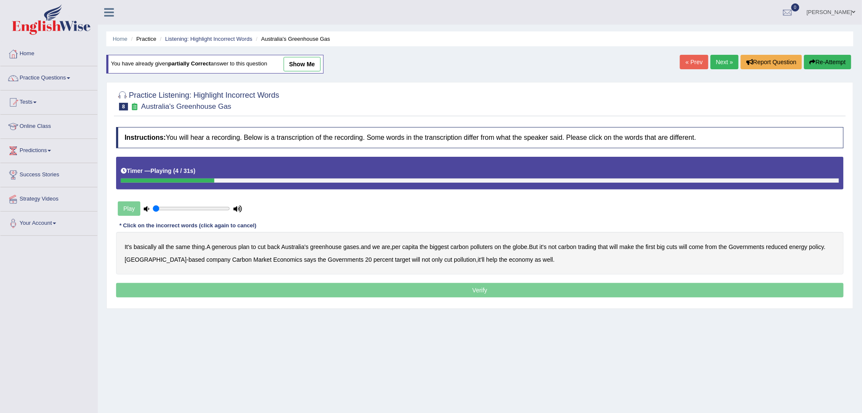
click at [226, 248] on b "generous" at bounding box center [224, 247] width 25 height 7
click at [520, 249] on b "globe" at bounding box center [520, 247] width 14 height 7
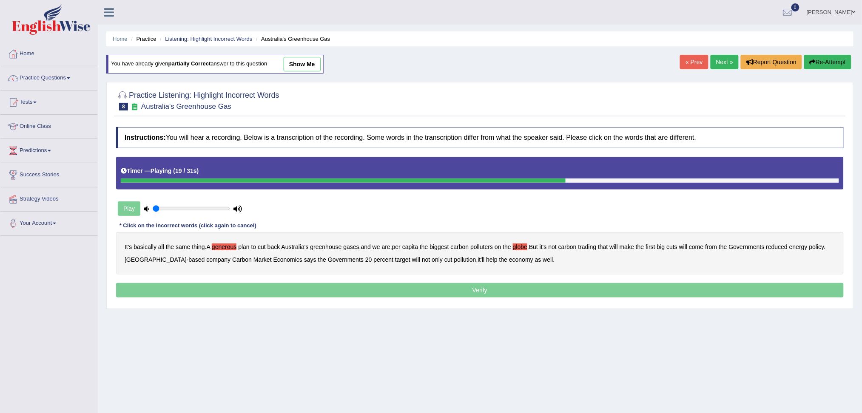
click at [747, 248] on b "Governments" at bounding box center [747, 247] width 36 height 7
click at [749, 248] on b "Governments" at bounding box center [747, 247] width 36 height 7
click at [482, 292] on p "Verify" at bounding box center [480, 290] width 728 height 14
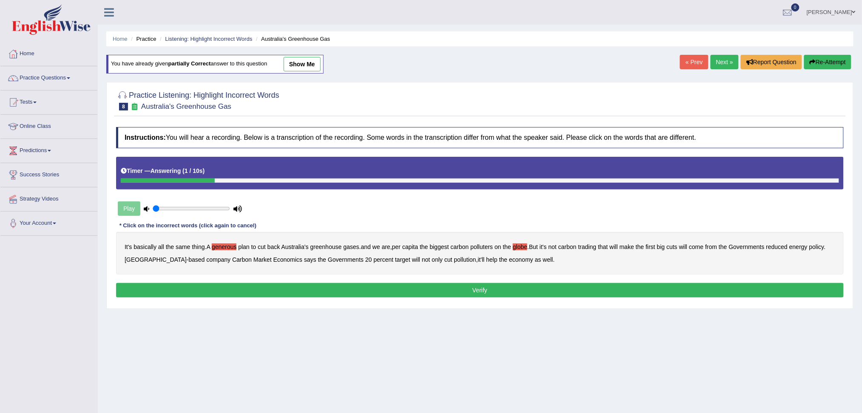
click at [490, 291] on button "Verify" at bounding box center [480, 290] width 728 height 14
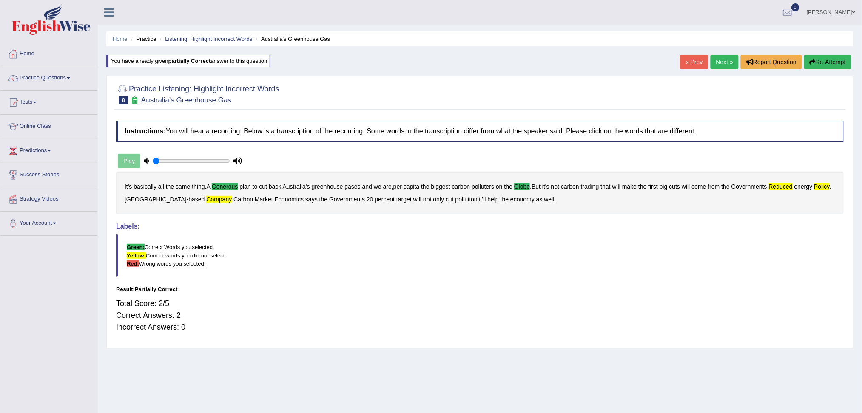
click at [725, 63] on link "Next »" at bounding box center [725, 62] width 28 height 14
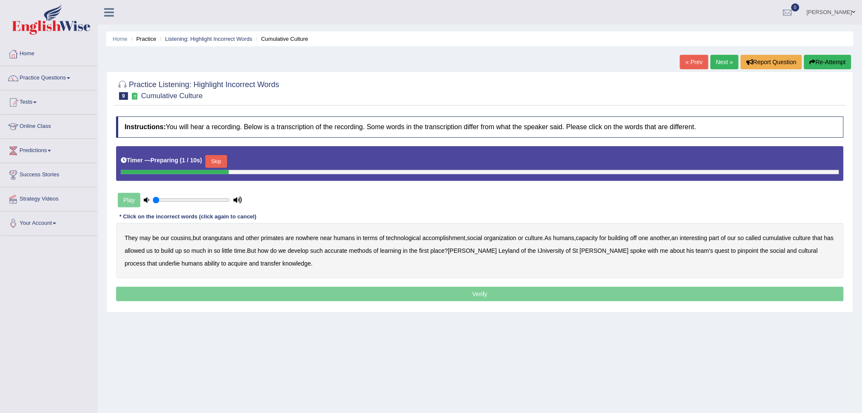
click at [227, 159] on button "Skip" at bounding box center [215, 161] width 21 height 13
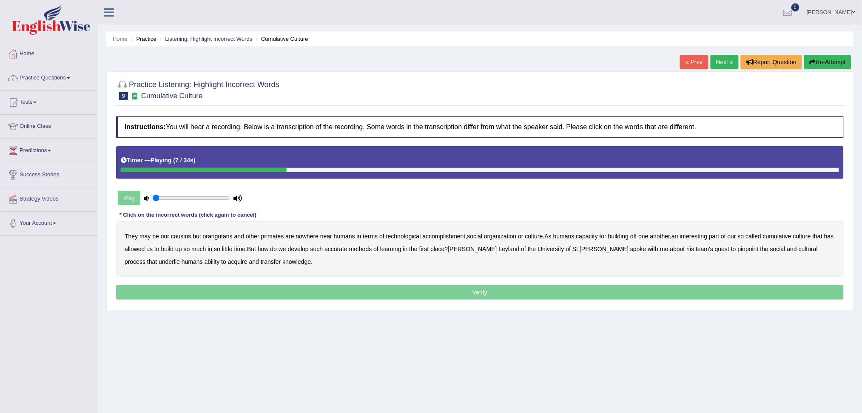
click at [455, 237] on b "accomplishment" at bounding box center [444, 236] width 43 height 7
click at [706, 237] on b "interesting" at bounding box center [694, 236] width 28 height 7
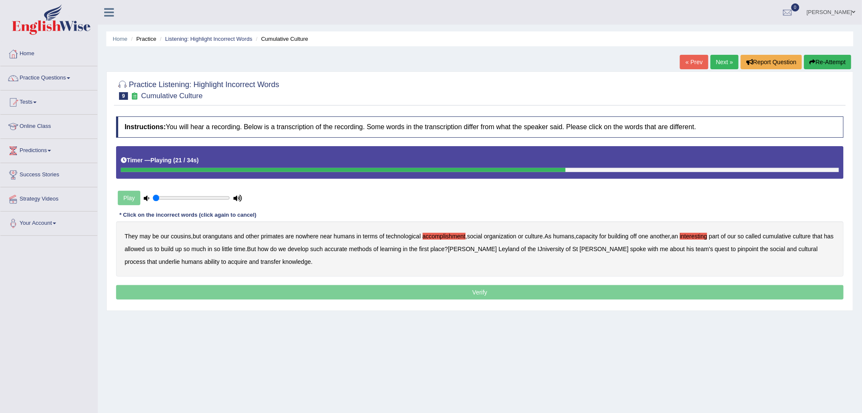
click at [348, 251] on b "accurate" at bounding box center [336, 249] width 23 height 7
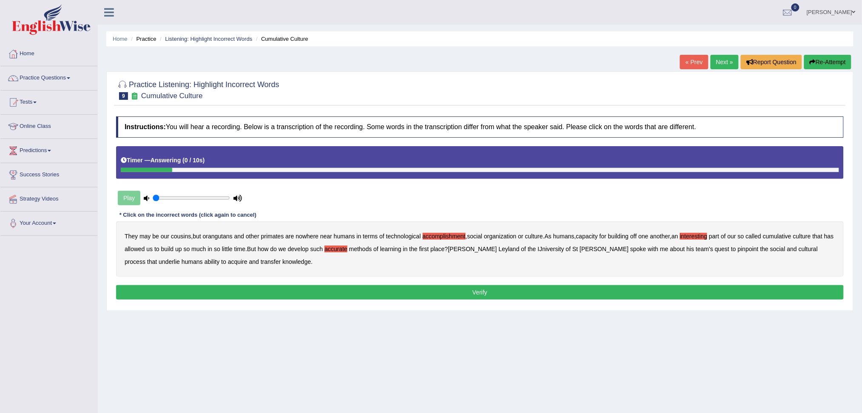
click at [261, 262] on b "transfer" at bounding box center [271, 262] width 20 height 7
click at [481, 291] on button "Verify" at bounding box center [480, 292] width 728 height 14
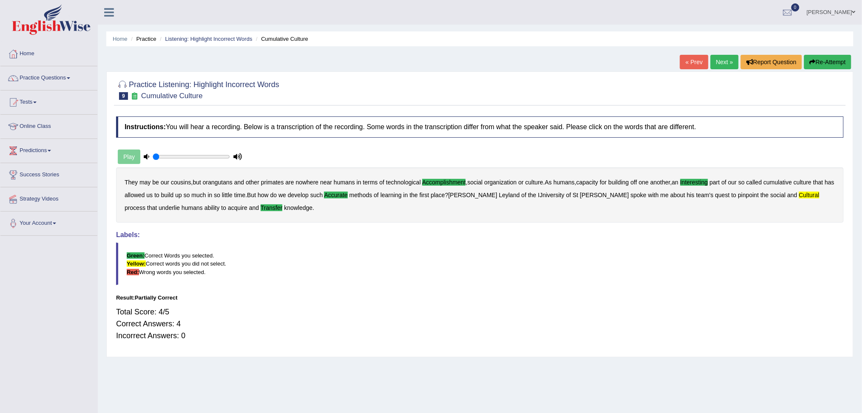
click at [718, 60] on link "Next »" at bounding box center [725, 62] width 28 height 14
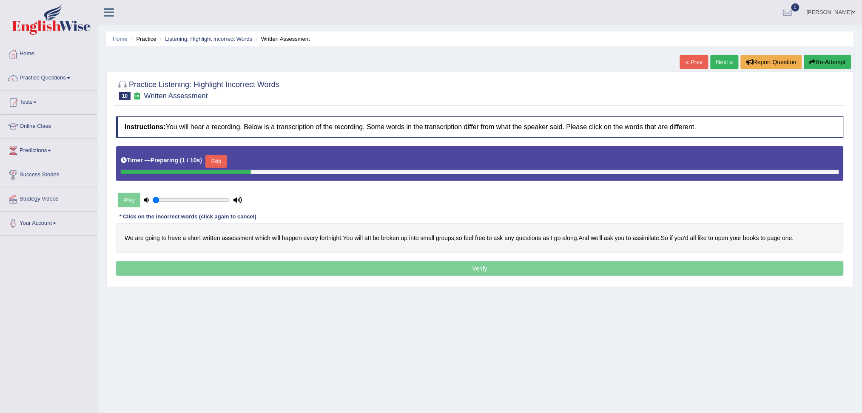
click at [215, 161] on button "Skip" at bounding box center [215, 161] width 21 height 13
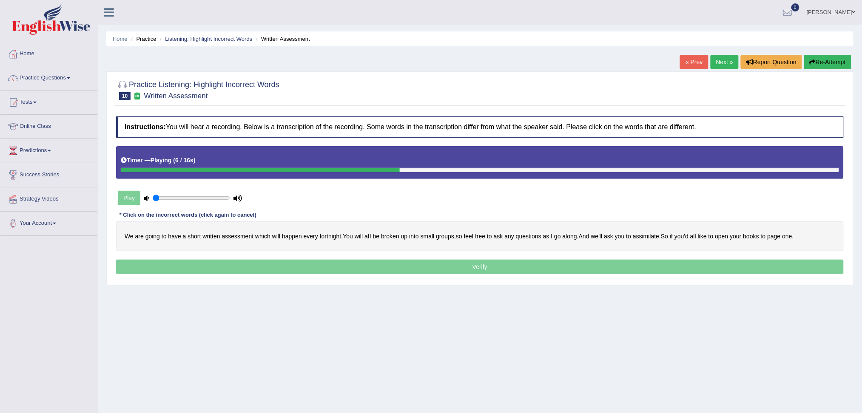
drag, startPoint x: 395, startPoint y: 236, endPoint x: 407, endPoint y: 236, distance: 11.5
click at [393, 236] on b "broken" at bounding box center [390, 236] width 18 height 7
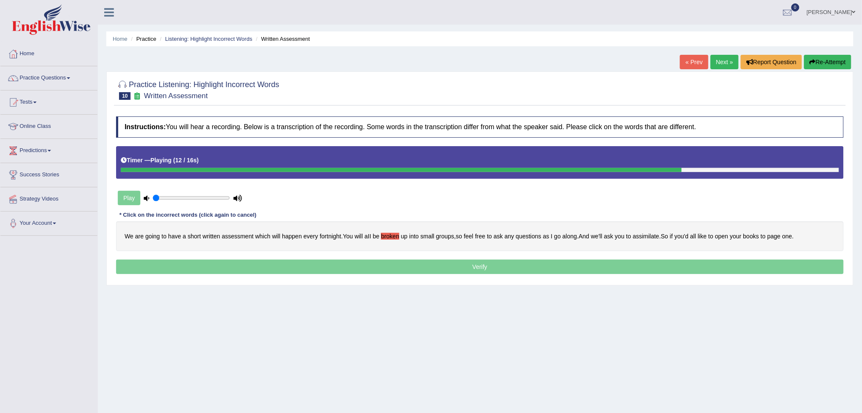
click at [649, 234] on b "assimilate" at bounding box center [646, 236] width 26 height 7
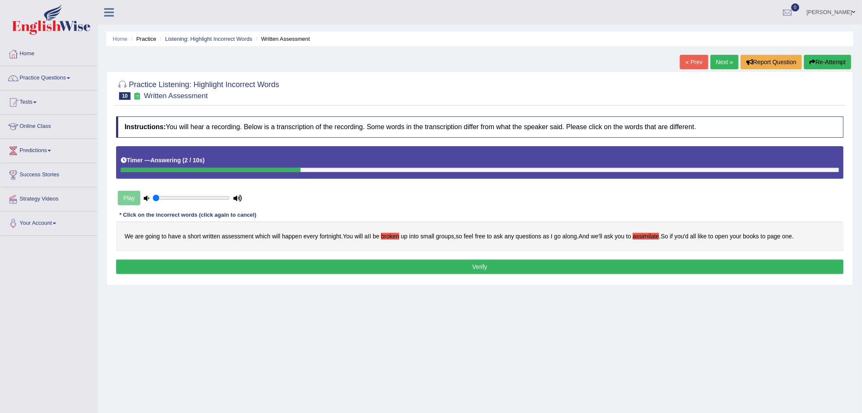
click at [462, 268] on button "Verify" at bounding box center [480, 267] width 728 height 14
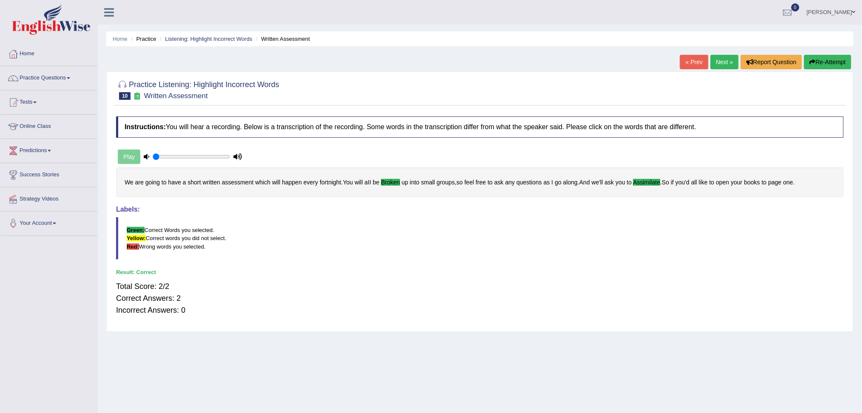
click at [723, 60] on link "Next »" at bounding box center [725, 62] width 28 height 14
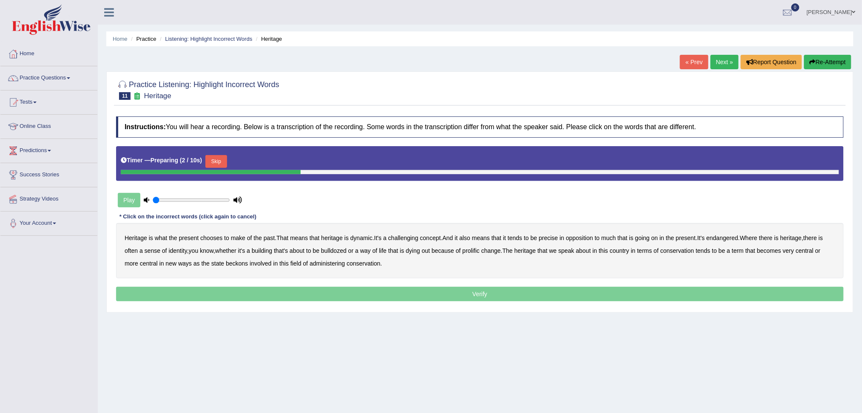
click at [220, 162] on button "Skip" at bounding box center [215, 161] width 21 height 13
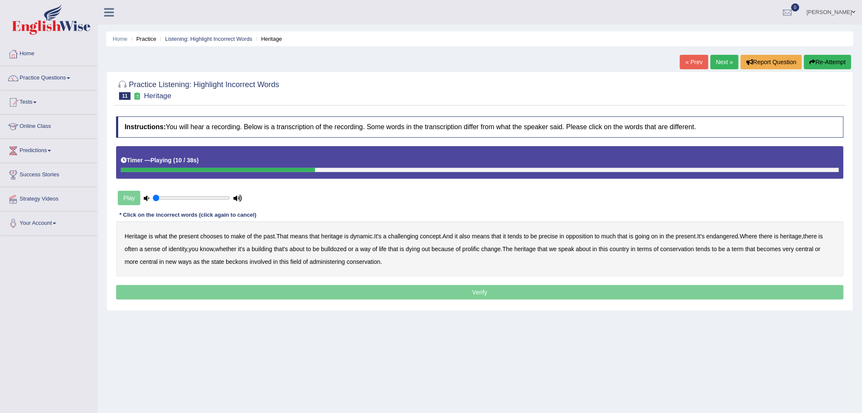
click at [409, 235] on b "challenging" at bounding box center [403, 236] width 30 height 7
click at [555, 235] on b "precise" at bounding box center [548, 236] width 19 height 7
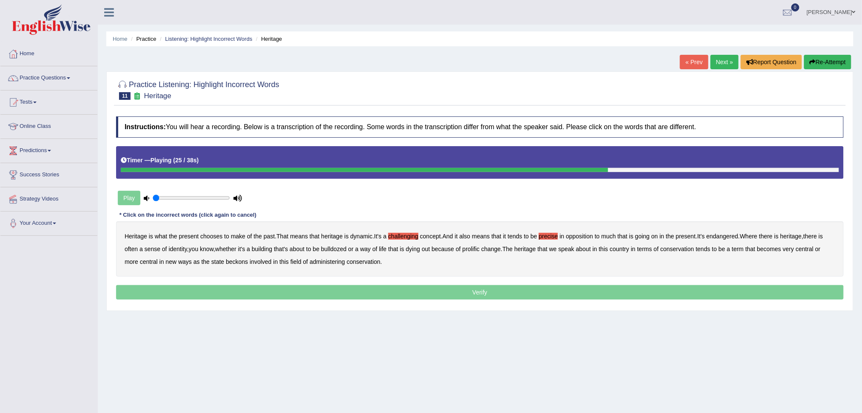
click at [474, 247] on b "prolific" at bounding box center [471, 249] width 17 height 7
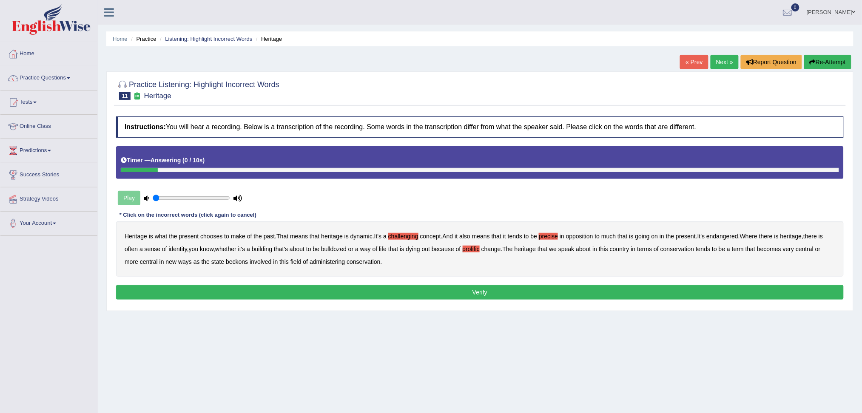
click at [499, 288] on button "Verify" at bounding box center [480, 292] width 728 height 14
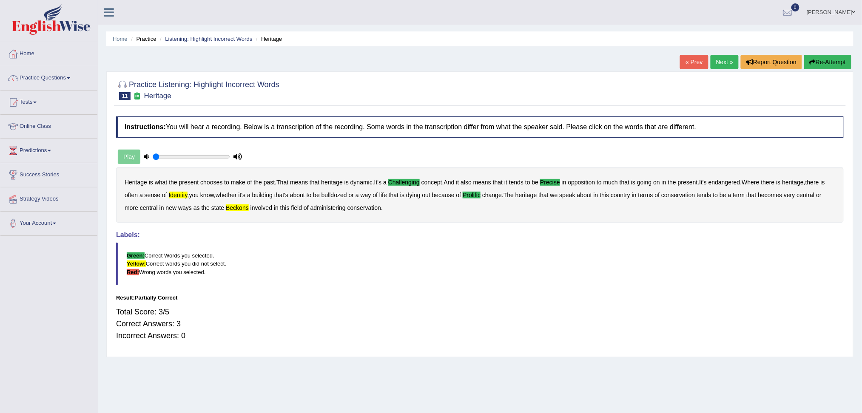
click at [724, 62] on link "Next »" at bounding box center [725, 62] width 28 height 14
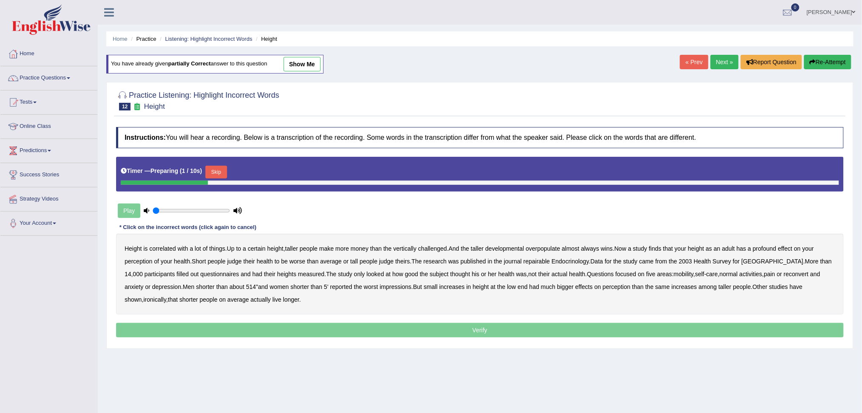
click at [219, 169] on button "Skip" at bounding box center [215, 172] width 21 height 13
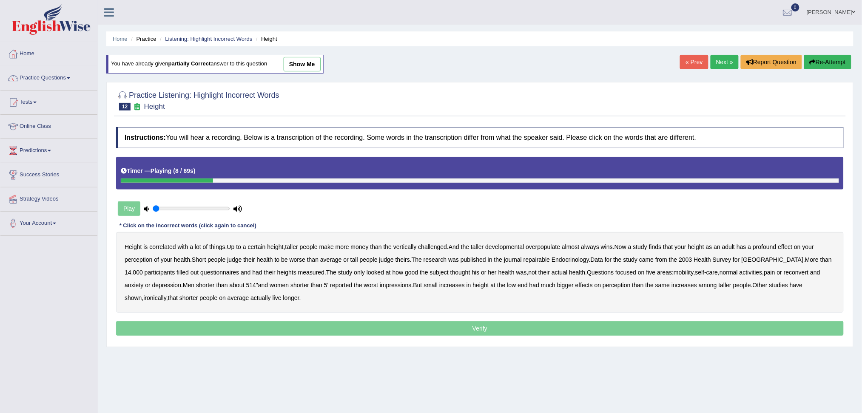
click at [516, 248] on b "developmental" at bounding box center [505, 247] width 39 height 7
click at [541, 259] on b "repairable" at bounding box center [537, 259] width 26 height 7
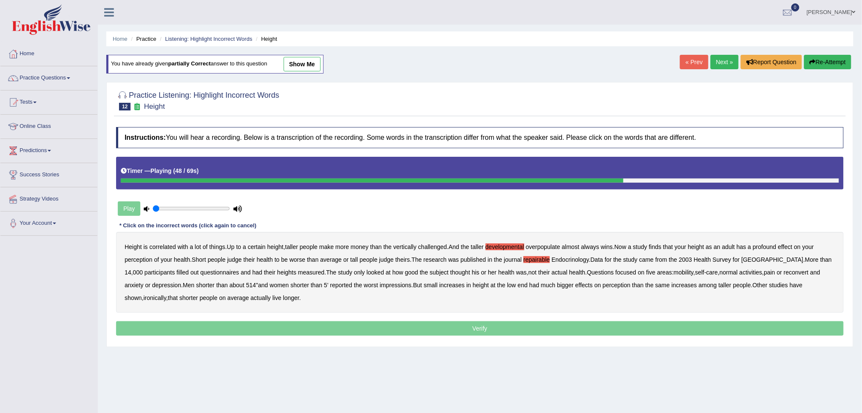
click at [790, 272] on b "reconvert" at bounding box center [796, 272] width 25 height 7
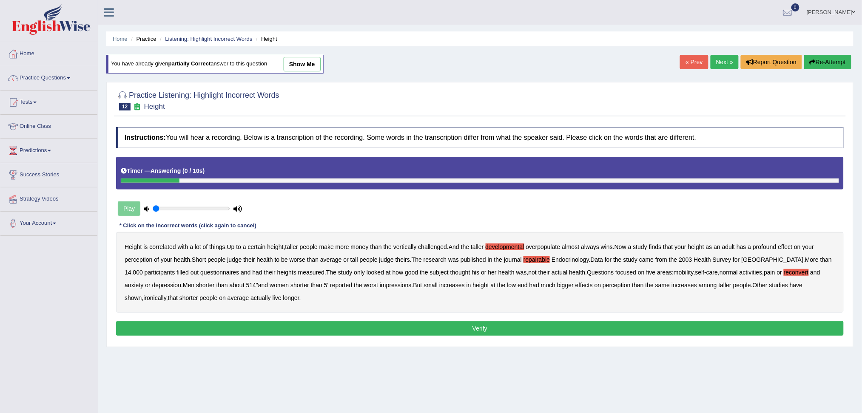
click at [433, 328] on button "Verify" at bounding box center [480, 329] width 728 height 14
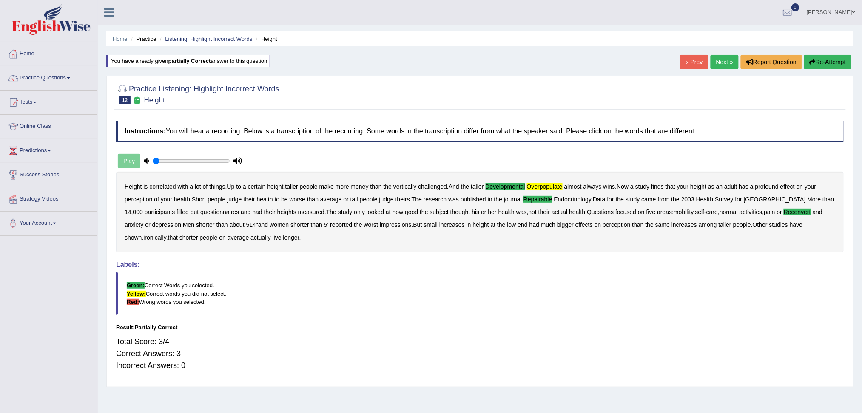
click at [722, 60] on link "Next »" at bounding box center [725, 62] width 28 height 14
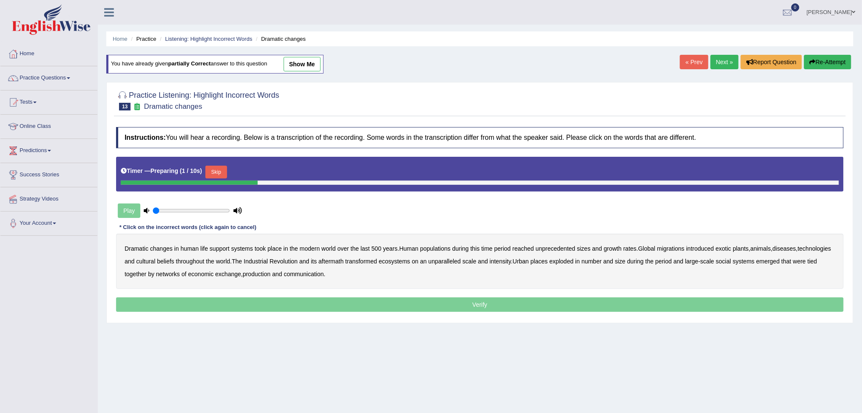
click at [219, 168] on button "Skip" at bounding box center [215, 172] width 21 height 13
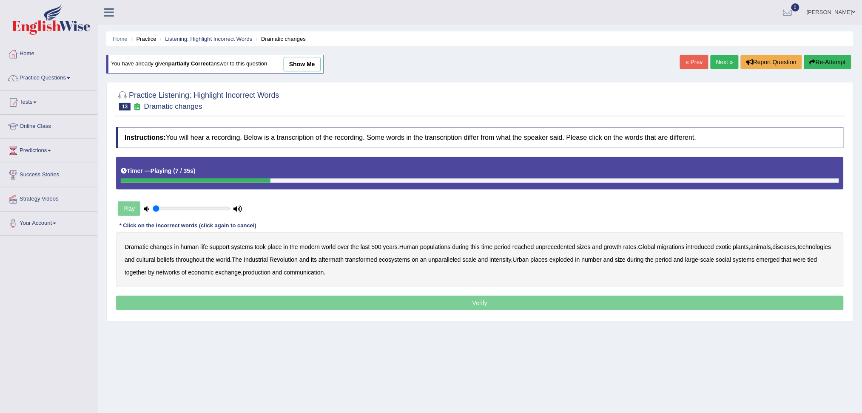
click at [442, 247] on b "populations" at bounding box center [435, 247] width 31 height 7
drag, startPoint x: 787, startPoint y: 245, endPoint x: 682, endPoint y: 254, distance: 105.1
click at [786, 245] on b "diseases" at bounding box center [784, 247] width 23 height 7
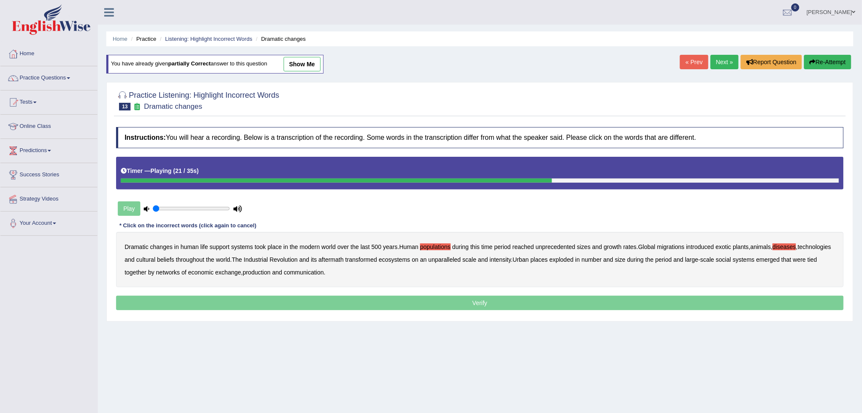
click at [344, 259] on b "aftermath" at bounding box center [331, 259] width 25 height 7
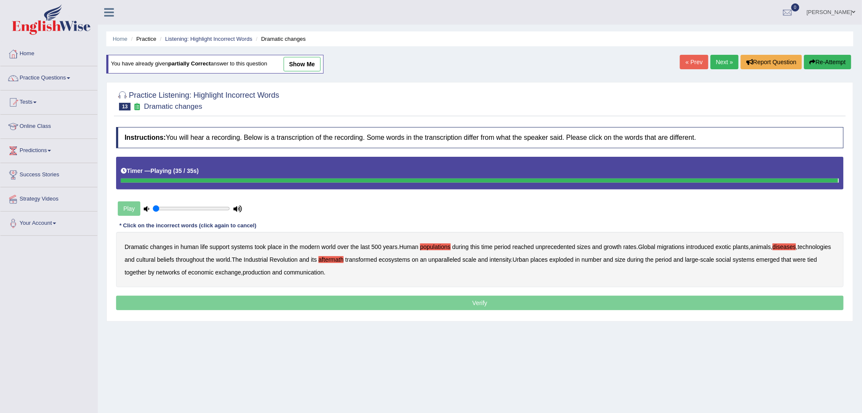
click at [271, 272] on b "production" at bounding box center [257, 272] width 28 height 7
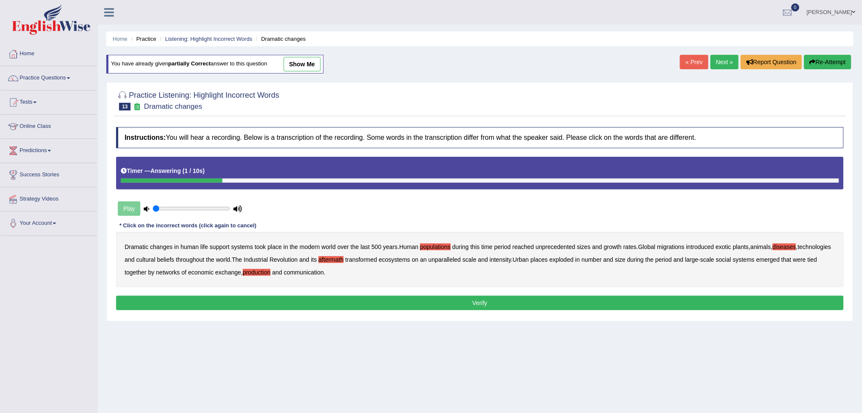
click at [468, 299] on button "Verify" at bounding box center [480, 303] width 728 height 14
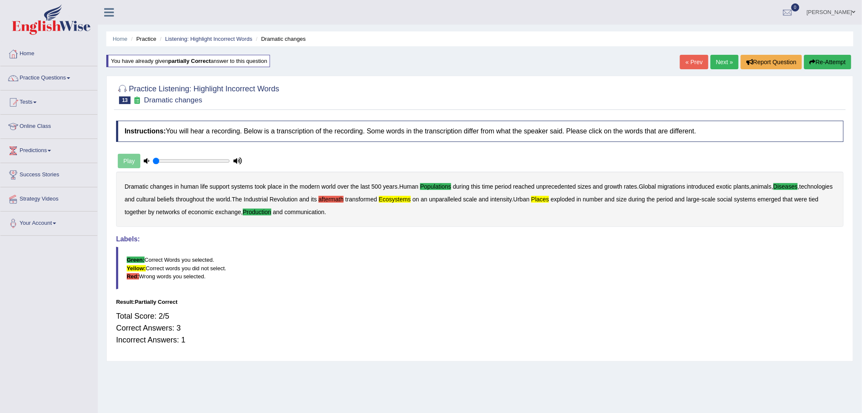
click at [720, 63] on link "Next »" at bounding box center [725, 62] width 28 height 14
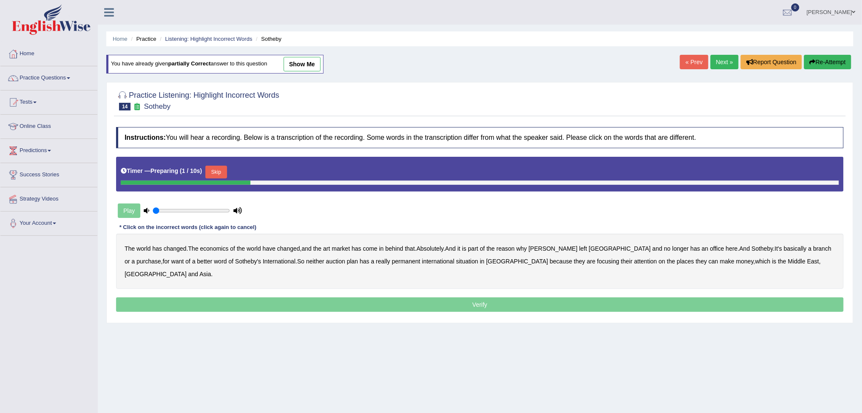
click at [224, 167] on button "Skip" at bounding box center [215, 172] width 21 height 13
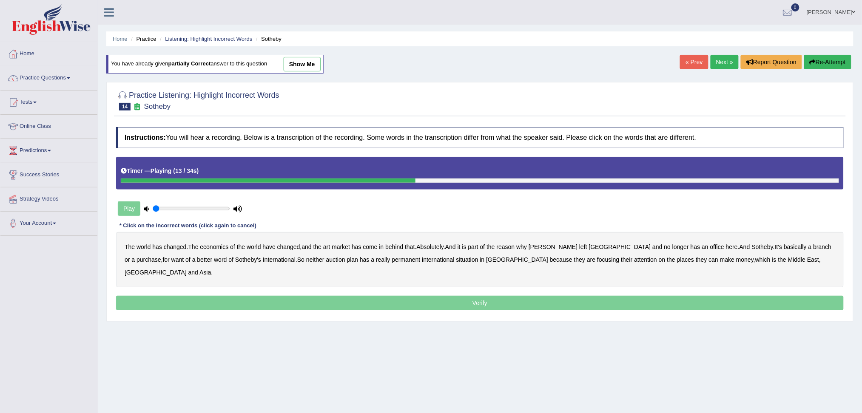
click at [652, 247] on b "and" at bounding box center [657, 247] width 10 height 7
click at [161, 256] on b "purchase" at bounding box center [149, 259] width 25 height 7
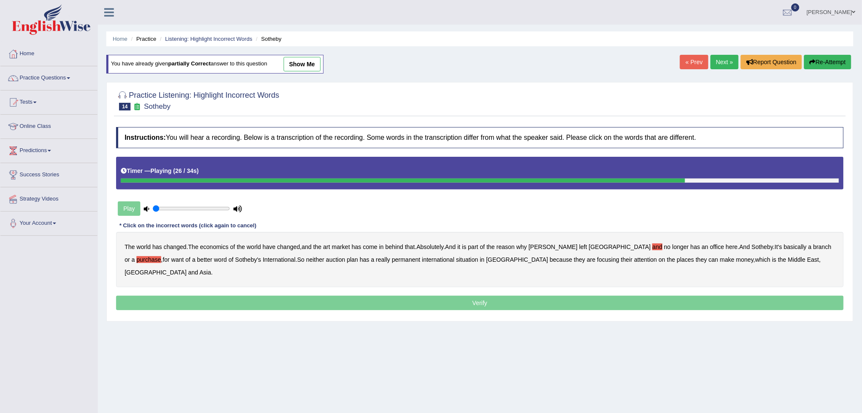
click at [456, 261] on b "situation" at bounding box center [467, 259] width 22 height 7
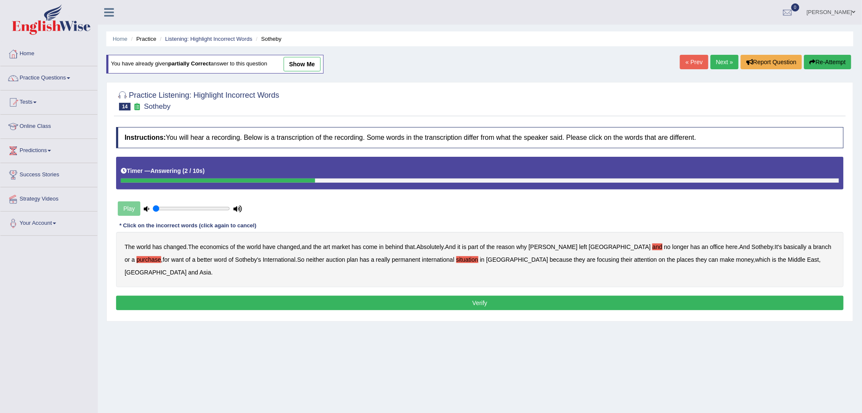
click at [652, 244] on b "and" at bounding box center [657, 247] width 10 height 7
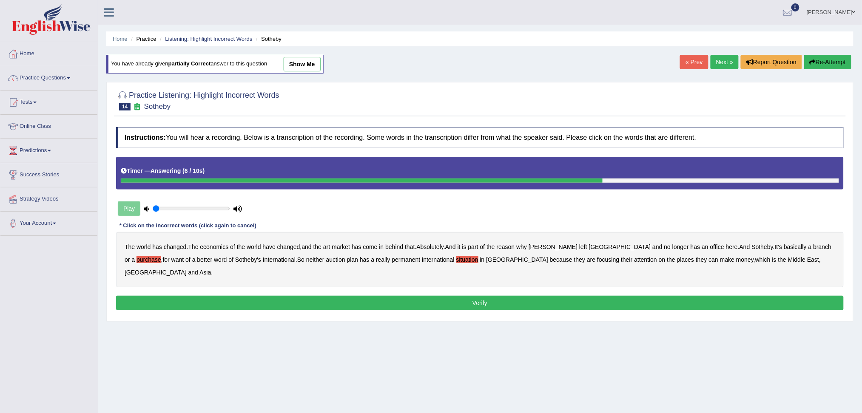
click at [504, 296] on button "Verify" at bounding box center [480, 303] width 728 height 14
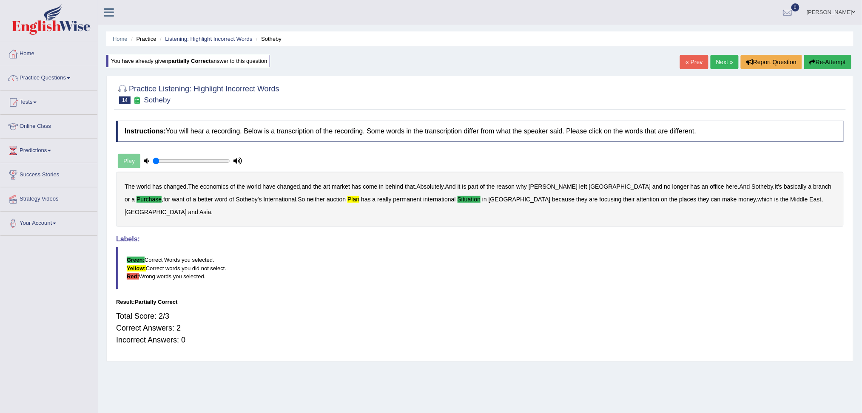
click at [723, 58] on link "Next »" at bounding box center [725, 62] width 28 height 14
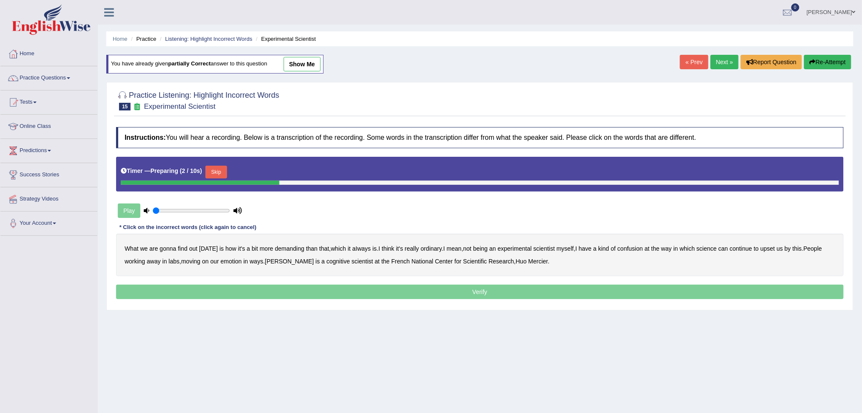
click at [224, 171] on button "Skip" at bounding box center [215, 172] width 21 height 13
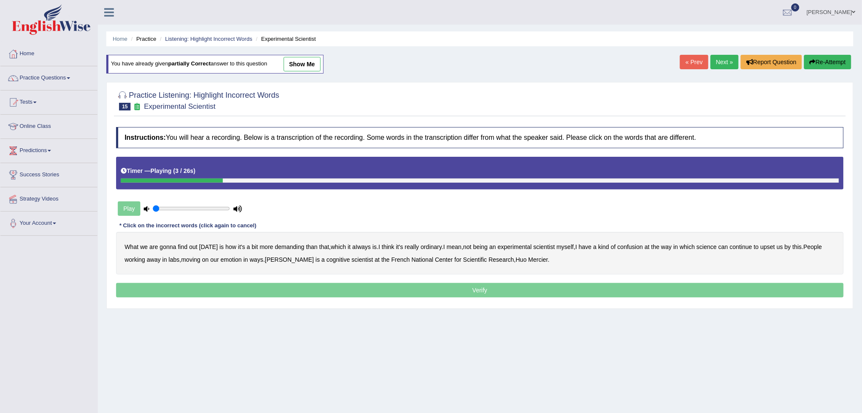
click at [289, 246] on b "demanding" at bounding box center [289, 247] width 29 height 7
click at [427, 245] on b "ordinary" at bounding box center [431, 247] width 21 height 7
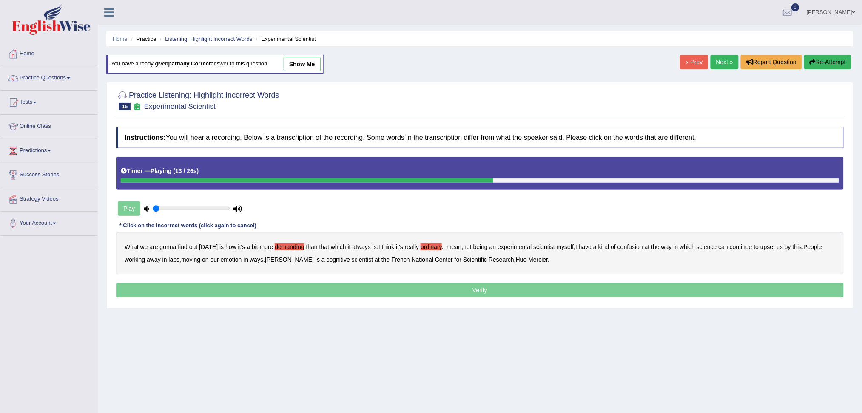
click at [635, 247] on b "confusion" at bounding box center [631, 247] width 26 height 7
click at [235, 259] on b "emotion" at bounding box center [231, 259] width 21 height 7
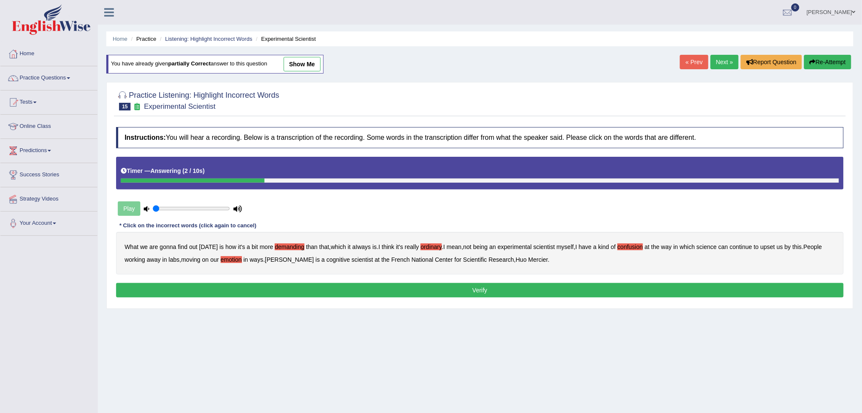
click at [502, 294] on button "Verify" at bounding box center [480, 290] width 728 height 14
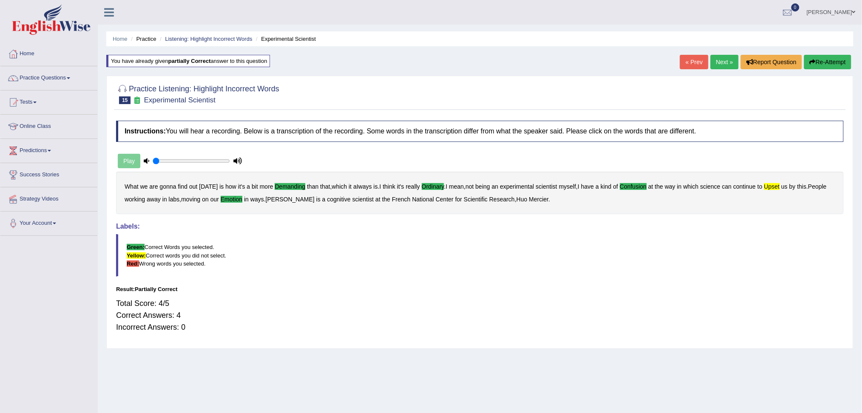
click at [723, 63] on link "Next »" at bounding box center [725, 62] width 28 height 14
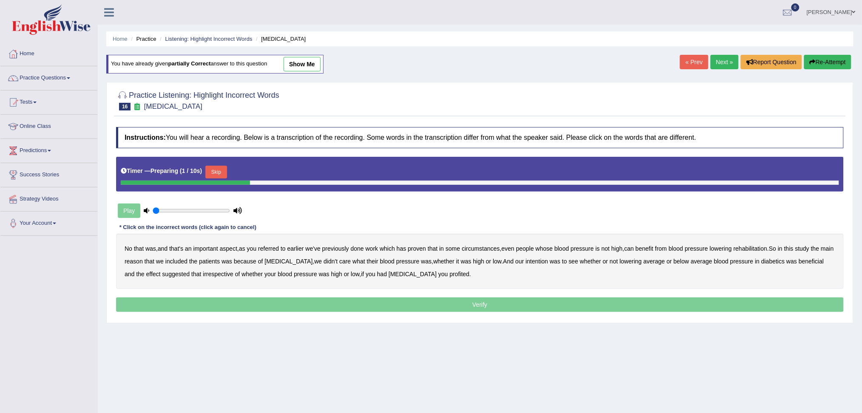
click at [214, 170] on button "Skip" at bounding box center [215, 172] width 21 height 13
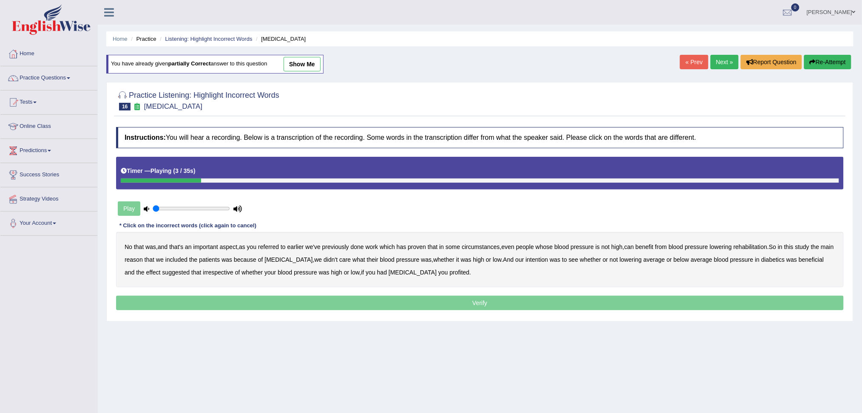
click at [275, 248] on b "referred" at bounding box center [268, 247] width 21 height 7
drag, startPoint x: 484, startPoint y: 247, endPoint x: 493, endPoint y: 246, distance: 8.6
click at [487, 247] on b "circumstances" at bounding box center [481, 247] width 38 height 7
click at [761, 248] on b "rehabilitation" at bounding box center [751, 247] width 34 height 7
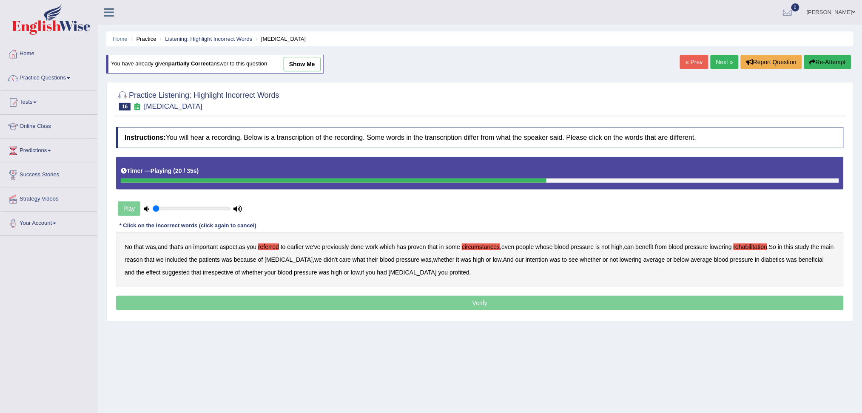
click at [367, 259] on b "their" at bounding box center [372, 259] width 11 height 7
click at [146, 269] on b "effect" at bounding box center [153, 272] width 14 height 7
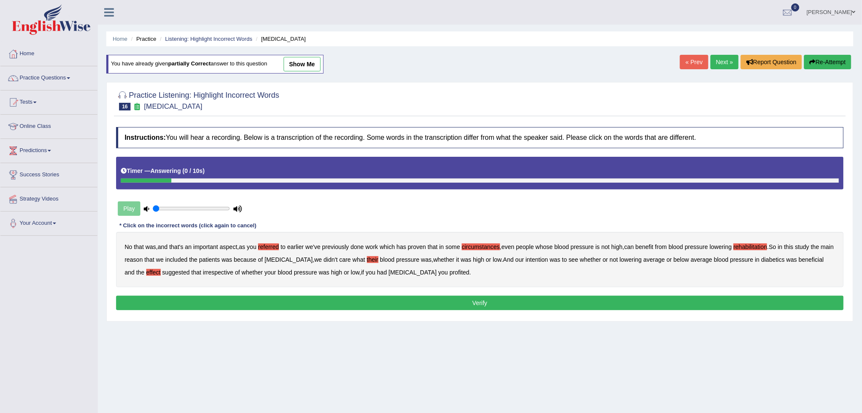
click at [450, 272] on b "profited" at bounding box center [460, 272] width 20 height 7
click at [470, 304] on button "Verify" at bounding box center [480, 303] width 728 height 14
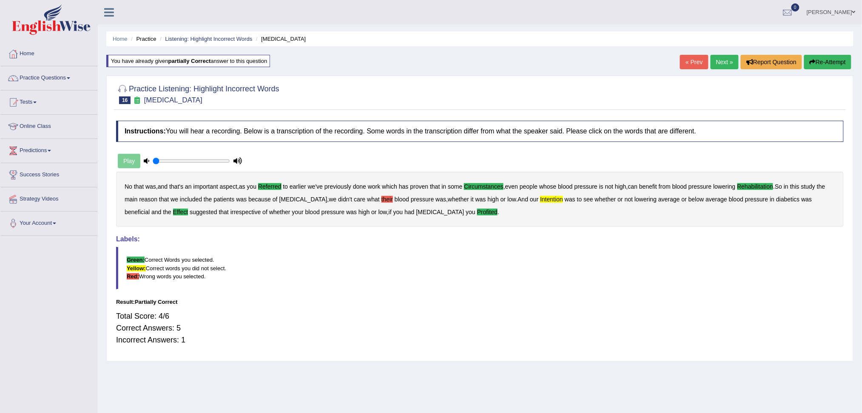
click at [717, 61] on link "Next »" at bounding box center [725, 62] width 28 height 14
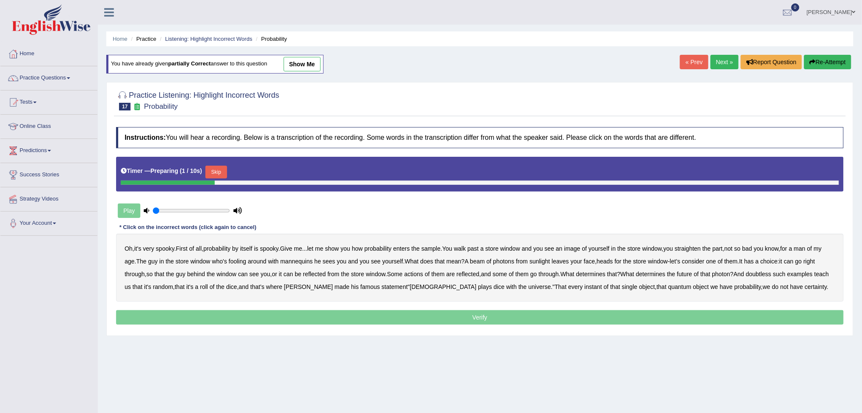
click at [220, 169] on button "Skip" at bounding box center [215, 172] width 21 height 13
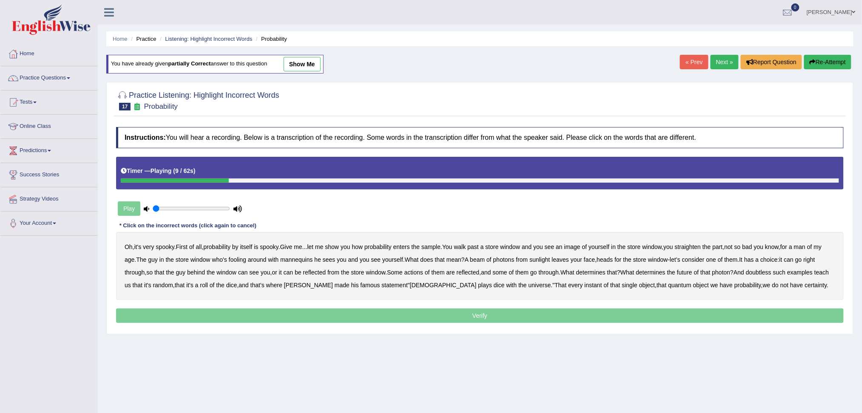
click at [410, 248] on b "enters" at bounding box center [401, 247] width 17 height 7
click at [485, 260] on b "beam" at bounding box center [477, 259] width 15 height 7
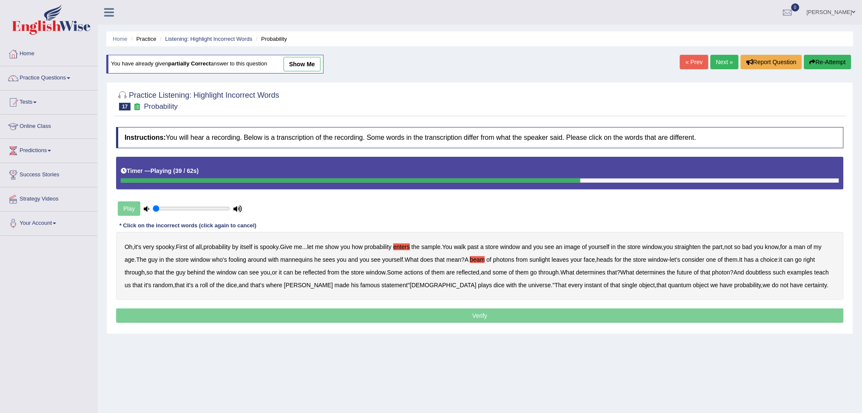
click at [423, 275] on b "actions" at bounding box center [414, 272] width 19 height 7
click at [772, 271] on b "doubtless" at bounding box center [759, 272] width 26 height 7
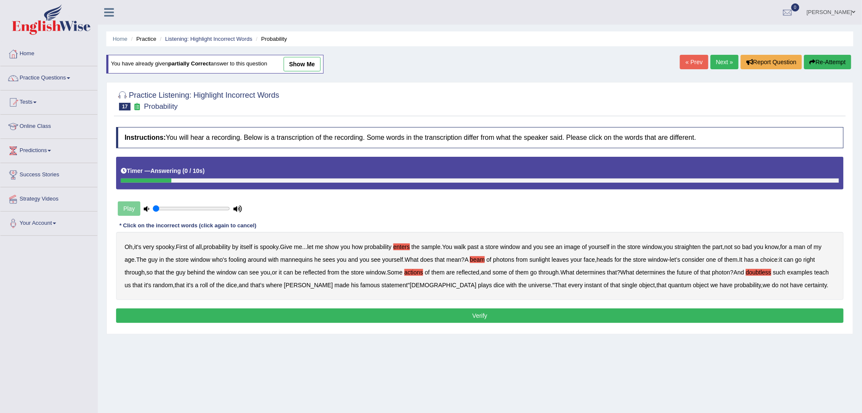
click at [477, 317] on button "Verify" at bounding box center [480, 316] width 728 height 14
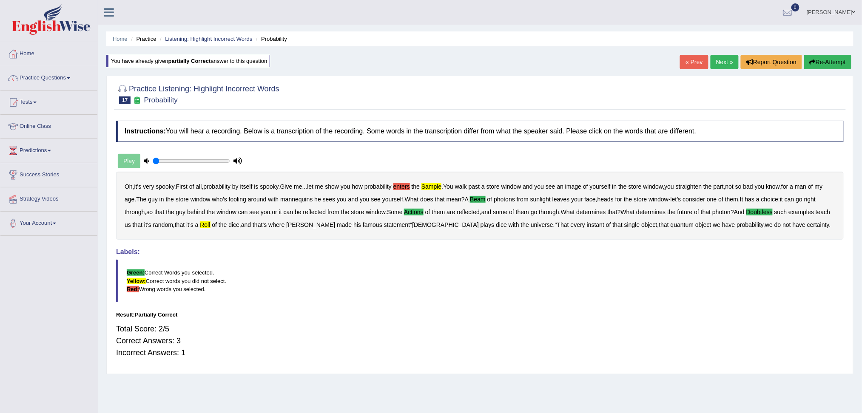
click at [725, 63] on link "Next »" at bounding box center [725, 62] width 28 height 14
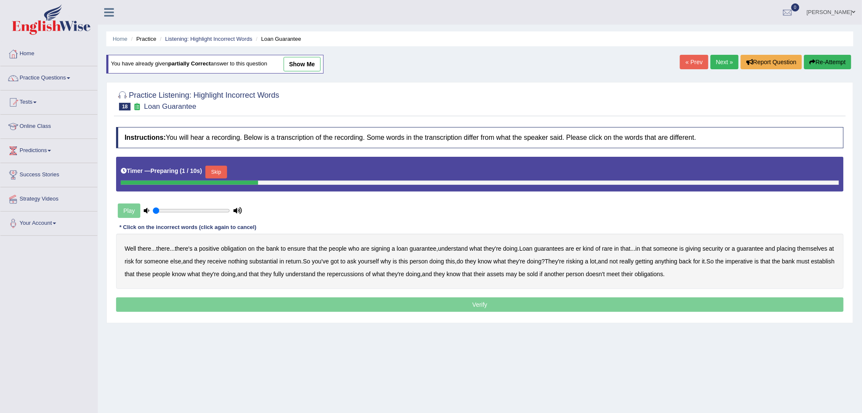
click at [214, 166] on button "Skip" at bounding box center [215, 172] width 21 height 13
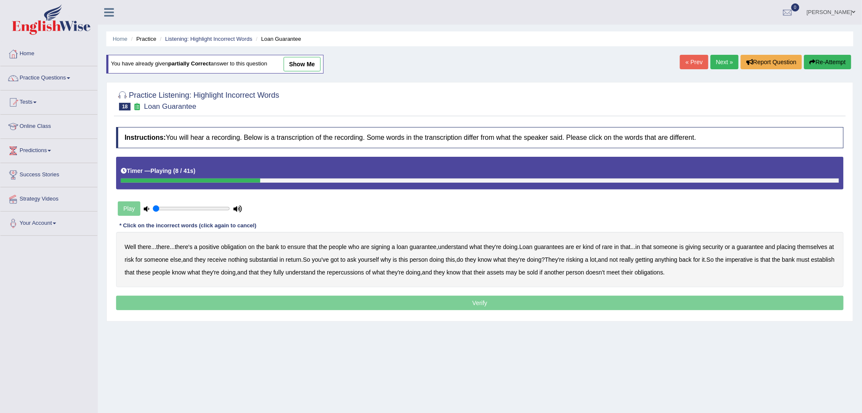
click at [465, 247] on b "understand" at bounding box center [453, 247] width 30 height 7
click at [205, 259] on b "they" at bounding box center [199, 259] width 11 height 7
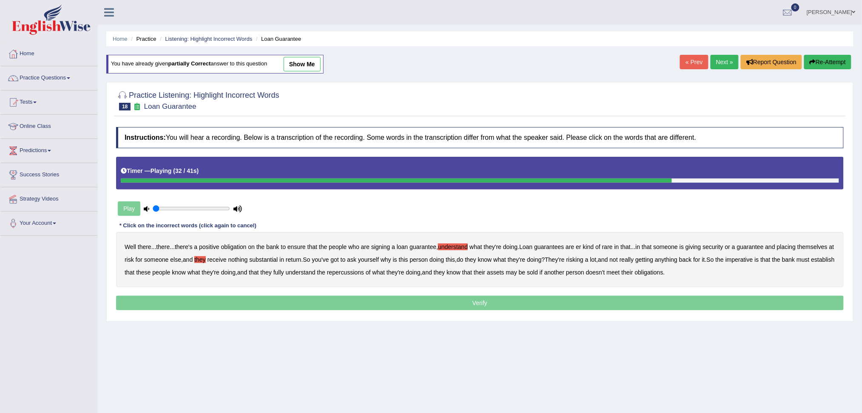
click at [812, 263] on b "establish" at bounding box center [823, 259] width 23 height 7
drag, startPoint x: 405, startPoint y: 272, endPoint x: 442, endPoint y: 279, distance: 37.8
click at [364, 272] on b "repercussions" at bounding box center [345, 272] width 37 height 7
click at [504, 272] on b "assets" at bounding box center [495, 272] width 17 height 7
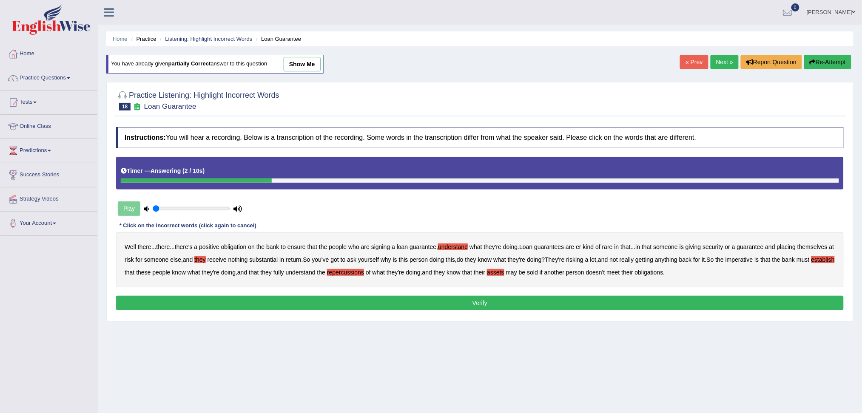
click at [535, 303] on button "Verify" at bounding box center [480, 303] width 728 height 14
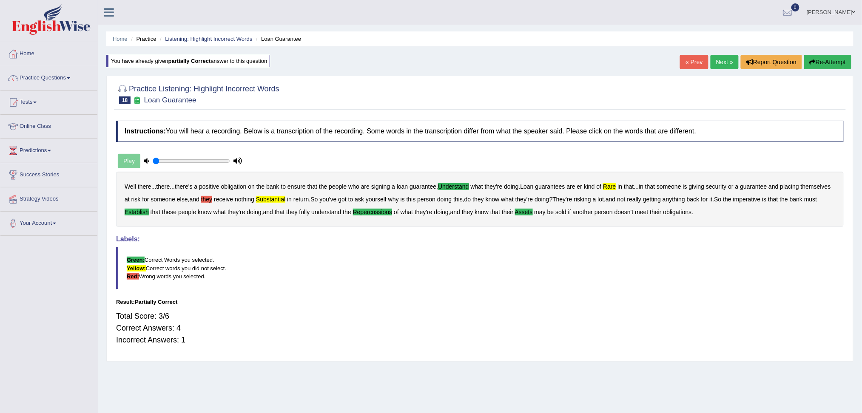
click at [719, 61] on link "Next »" at bounding box center [725, 62] width 28 height 14
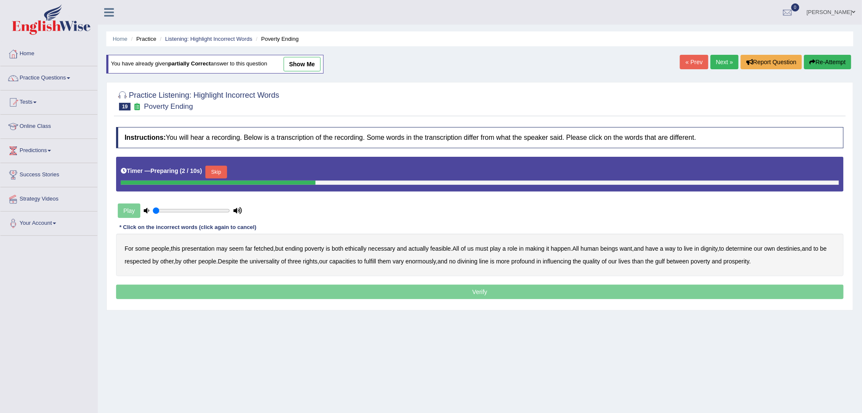
click at [210, 174] on button "Skip" at bounding box center [215, 172] width 21 height 13
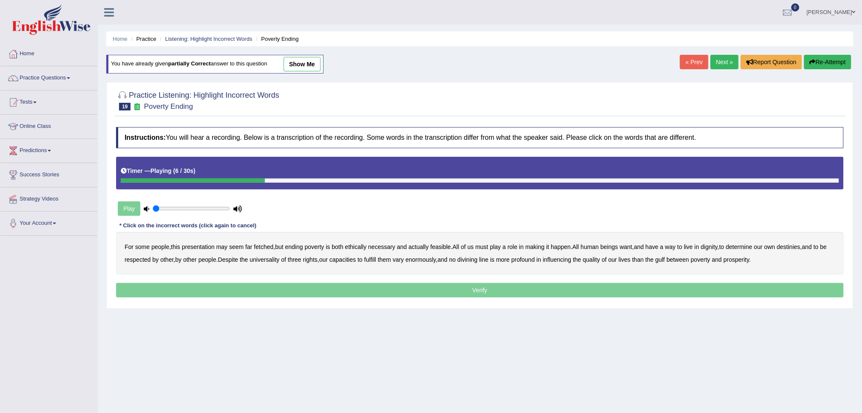
click at [367, 247] on b "ethically" at bounding box center [356, 247] width 22 height 7
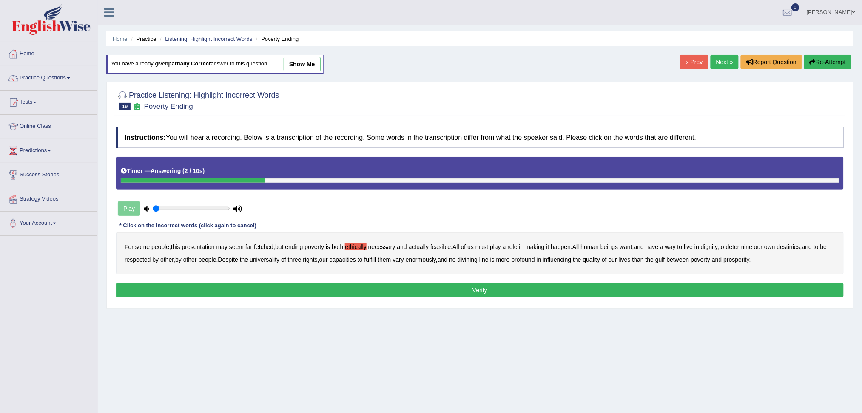
click at [465, 288] on button "Verify" at bounding box center [480, 290] width 728 height 14
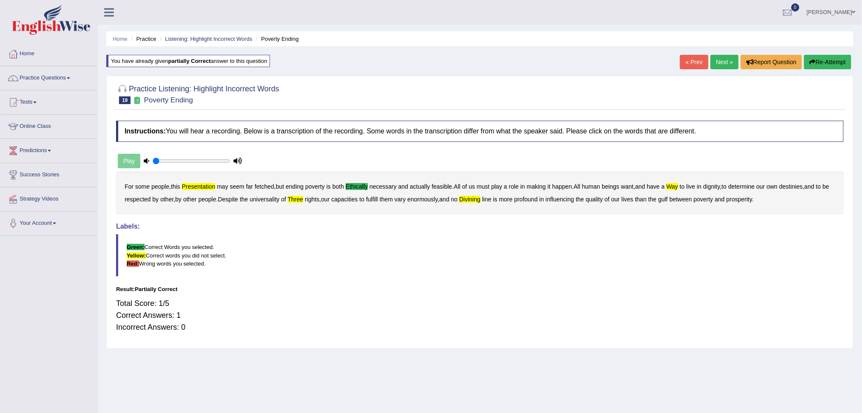
click at [822, 59] on button "Re-Attempt" at bounding box center [827, 62] width 47 height 14
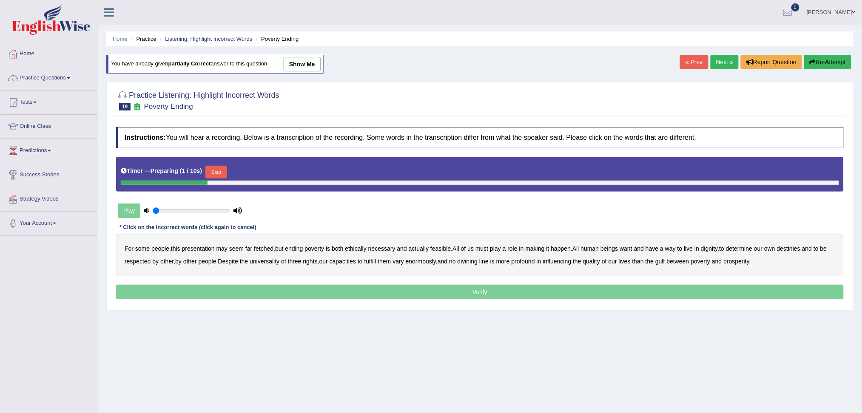
click at [220, 171] on button "Skip" at bounding box center [215, 172] width 21 height 13
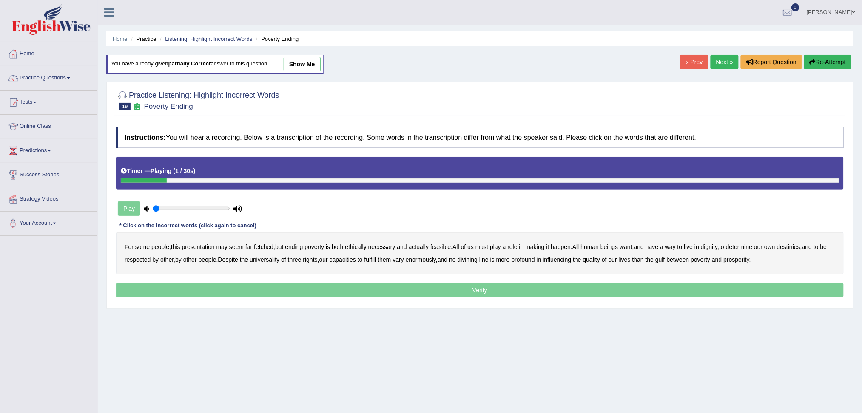
click at [199, 246] on b "presentation" at bounding box center [198, 247] width 33 height 7
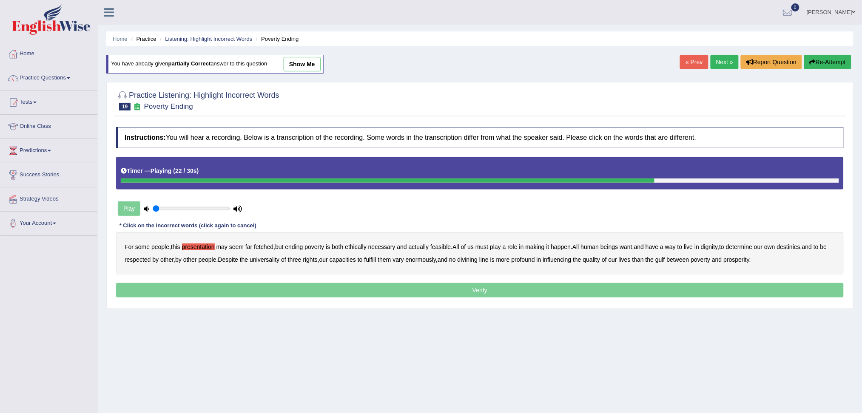
click at [279, 259] on b "universality" at bounding box center [265, 259] width 30 height 7
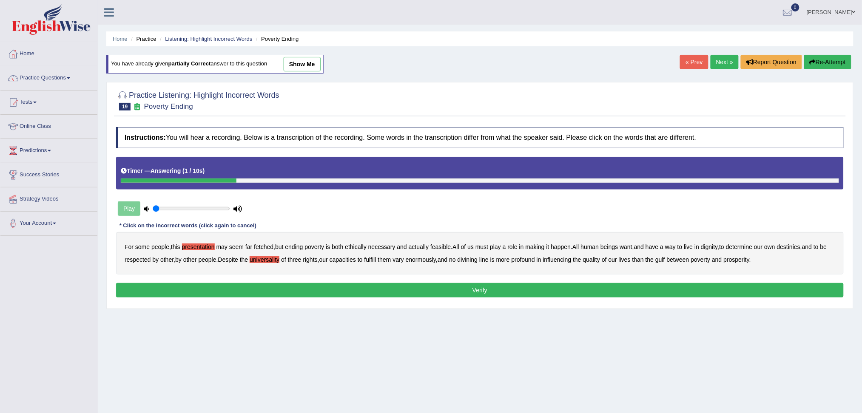
click at [462, 293] on button "Verify" at bounding box center [480, 290] width 728 height 14
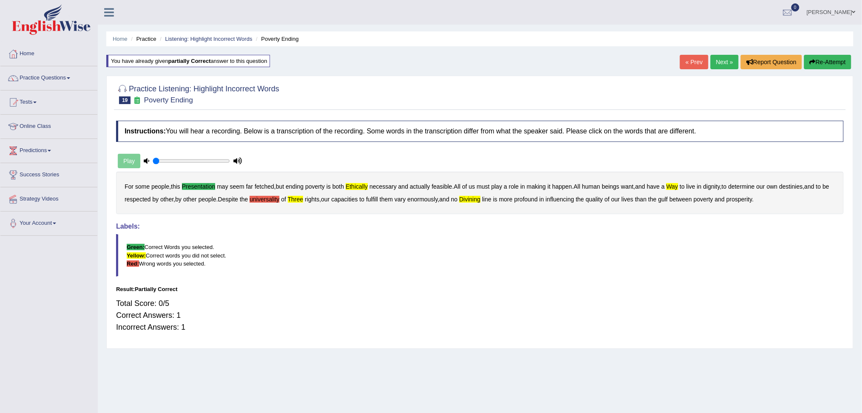
click at [829, 60] on button "Re-Attempt" at bounding box center [827, 62] width 47 height 14
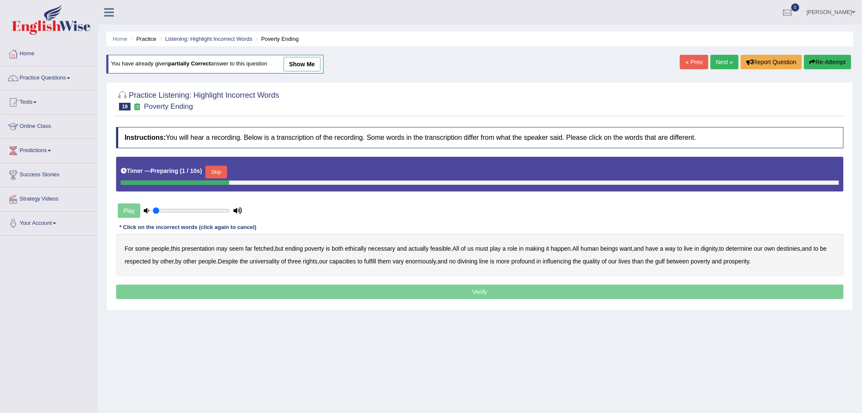
click at [216, 172] on button "Skip" at bounding box center [215, 172] width 21 height 13
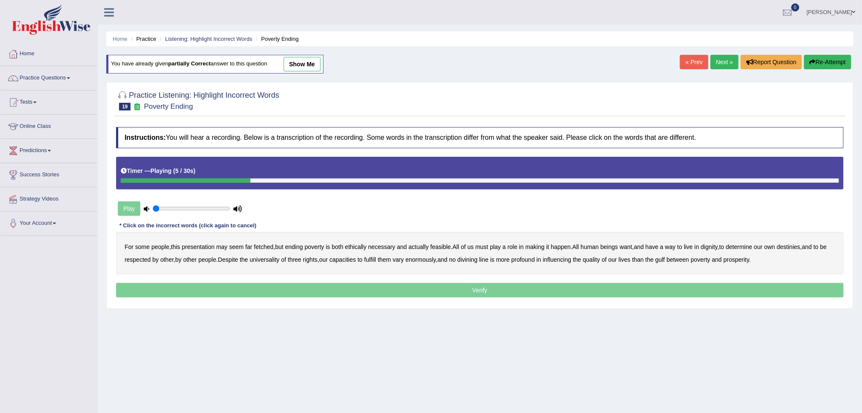
click at [829, 58] on button "Re-Attempt" at bounding box center [827, 62] width 47 height 14
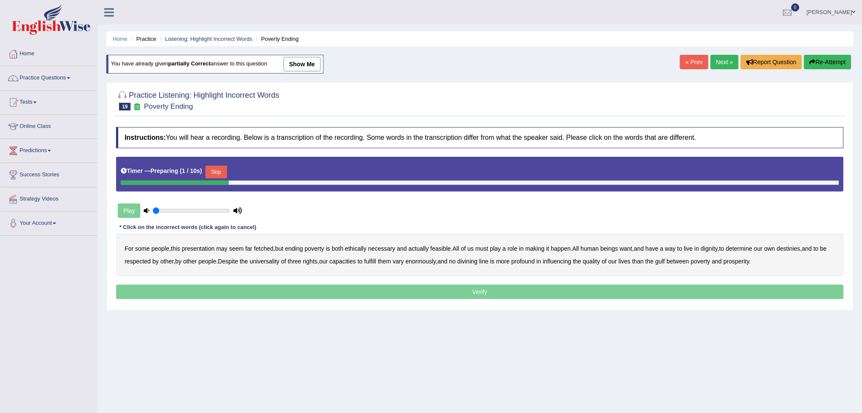
click at [219, 171] on button "Skip" at bounding box center [215, 172] width 21 height 13
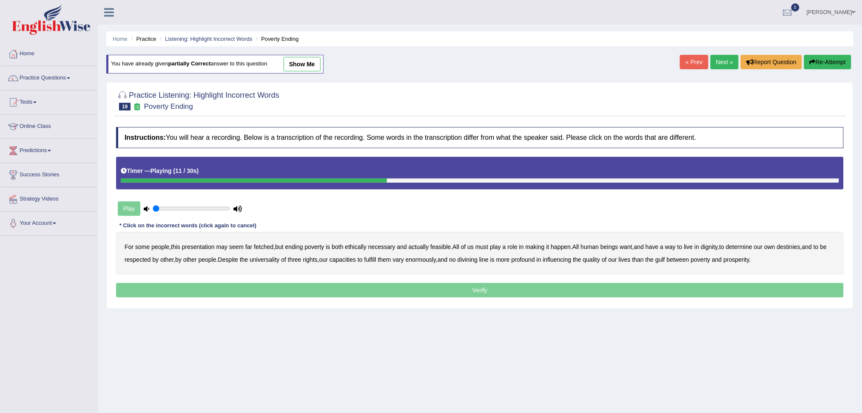
click at [838, 62] on button "Re-Attempt" at bounding box center [827, 62] width 47 height 14
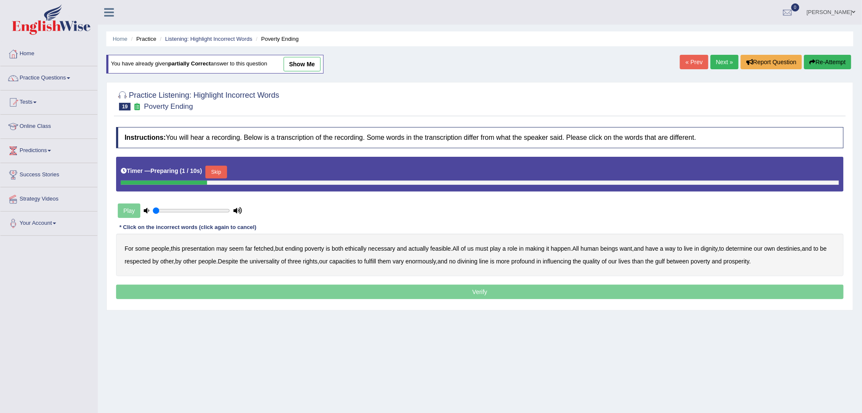
drag, startPoint x: 222, startPoint y: 171, endPoint x: 188, endPoint y: 208, distance: 50.6
click at [222, 172] on button "Skip" at bounding box center [215, 172] width 21 height 13
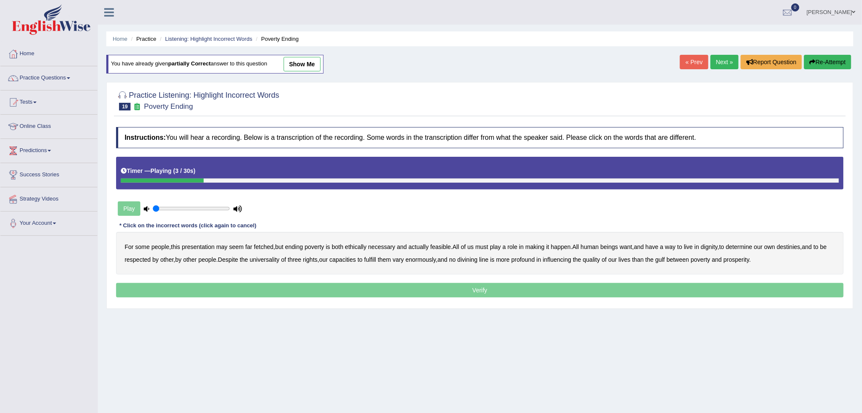
click at [204, 246] on b "presentation" at bounding box center [198, 247] width 33 height 7
click at [358, 245] on b "ethically" at bounding box center [356, 247] width 22 height 7
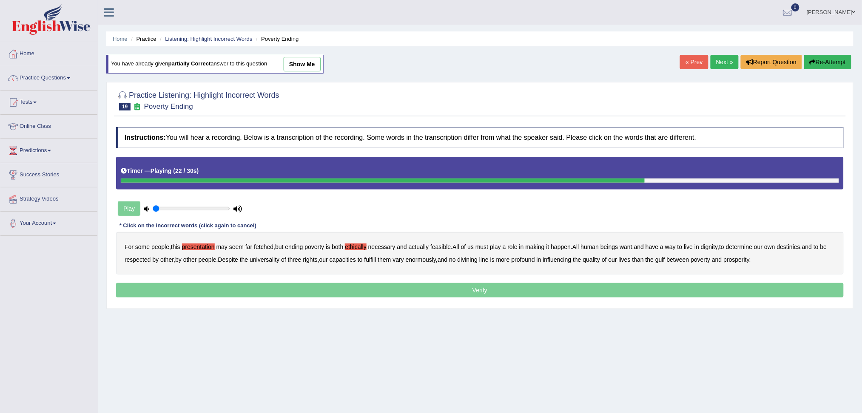
click at [279, 261] on b "universality" at bounding box center [265, 259] width 30 height 7
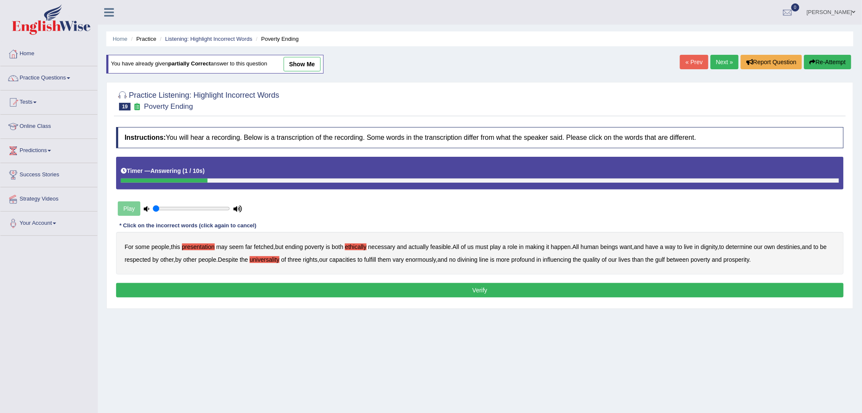
click at [443, 292] on button "Verify" at bounding box center [480, 290] width 728 height 14
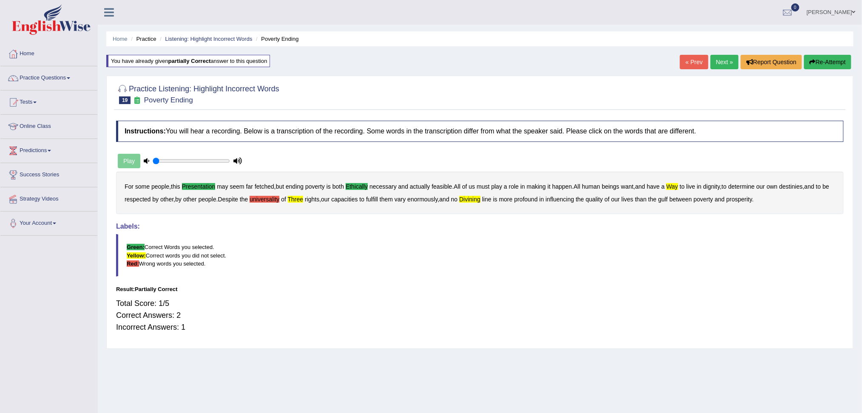
click at [722, 62] on link "Next »" at bounding box center [725, 62] width 28 height 14
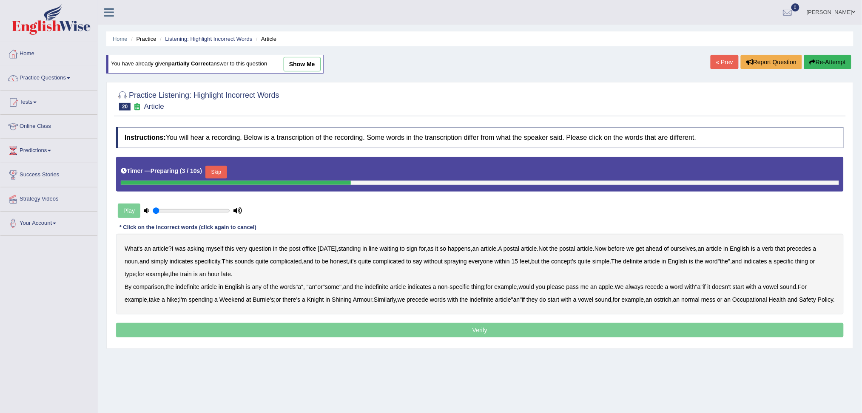
click at [211, 170] on button "Skip" at bounding box center [215, 172] width 21 height 13
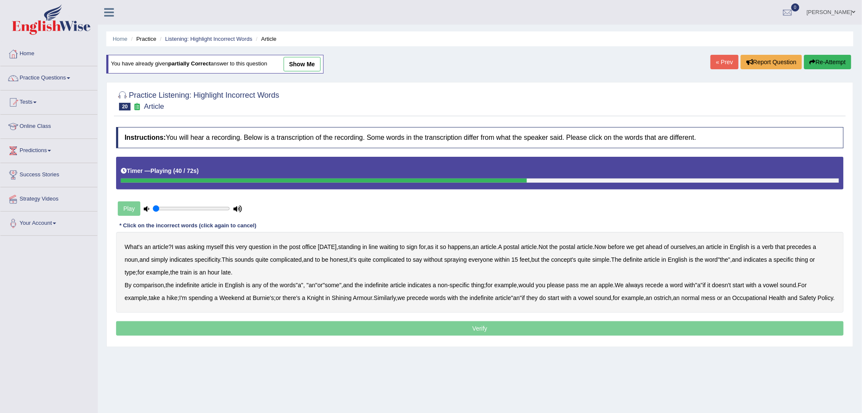
drag, startPoint x: 147, startPoint y: 282, endPoint x: 151, endPoint y: 286, distance: 6.0
click at [147, 282] on b "comparison" at bounding box center [148, 285] width 31 height 7
click at [664, 285] on b "recede" at bounding box center [654, 285] width 18 height 7
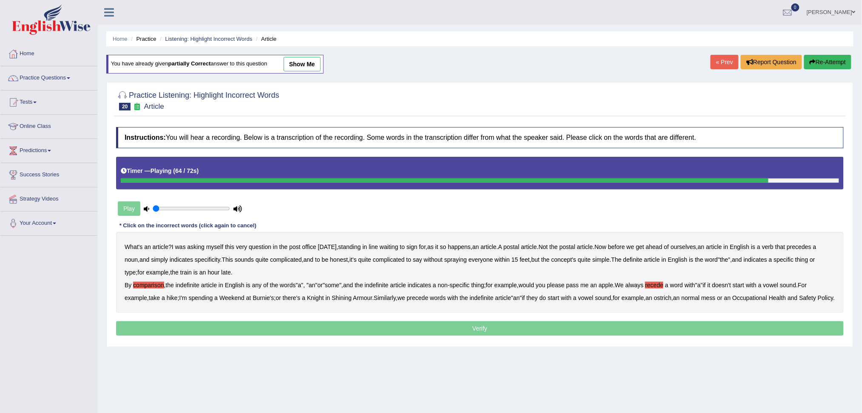
click at [427, 300] on b "precede" at bounding box center [418, 298] width 22 height 7
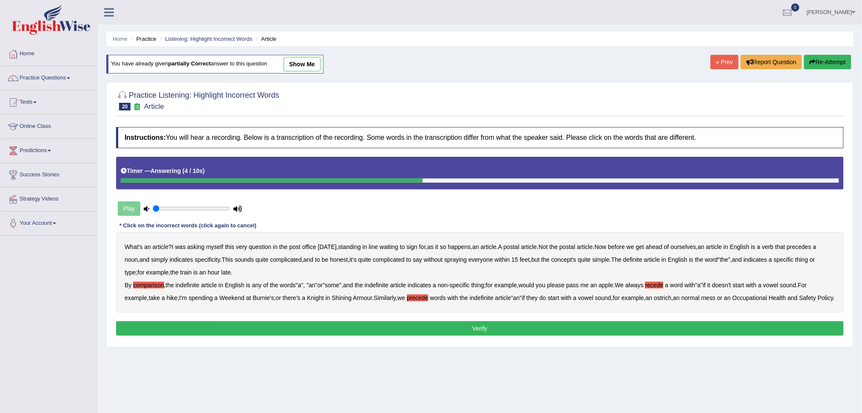
click at [495, 336] on button "Verify" at bounding box center [480, 329] width 728 height 14
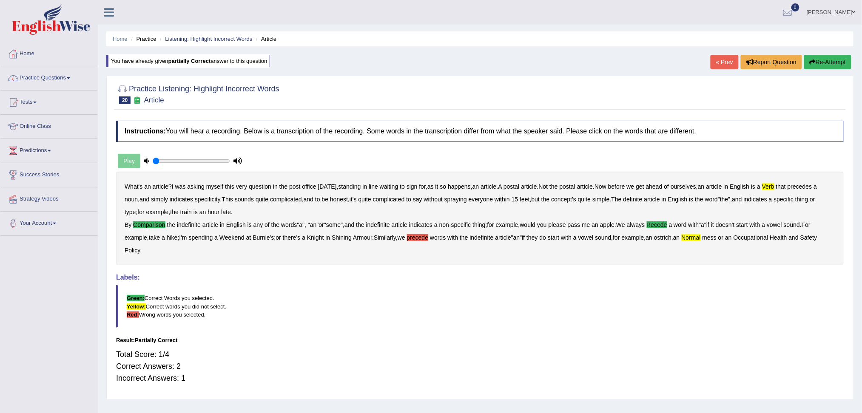
click at [823, 63] on button "Re-Attempt" at bounding box center [827, 62] width 47 height 14
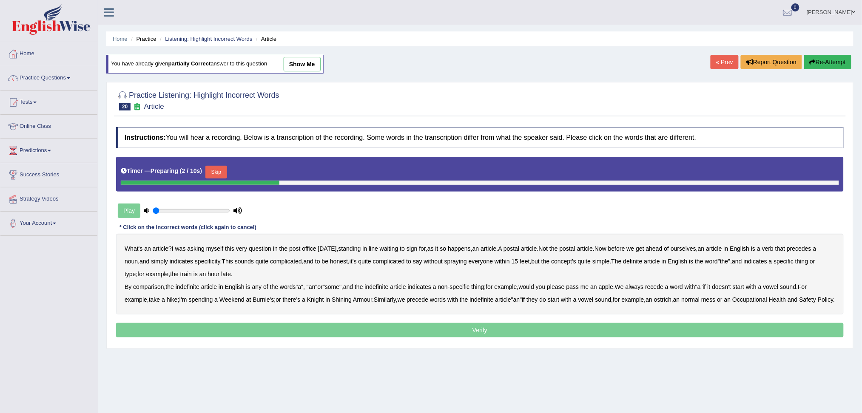
click at [214, 171] on button "Skip" at bounding box center [215, 172] width 21 height 13
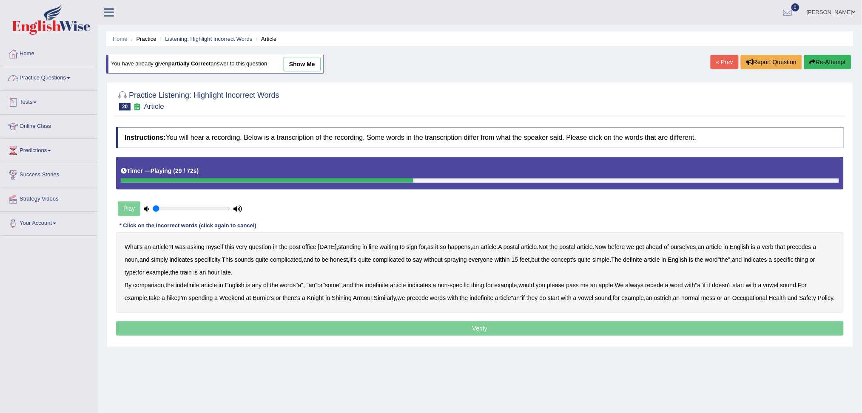
click at [39, 78] on link "Practice Questions" at bounding box center [48, 76] width 97 height 21
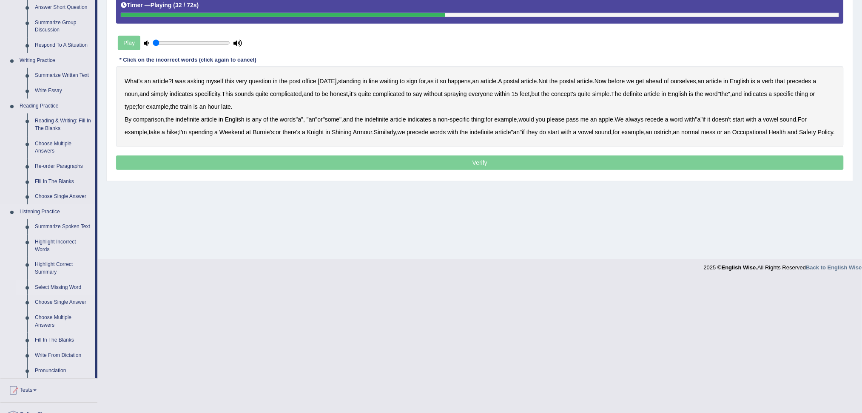
scroll to position [227, 0]
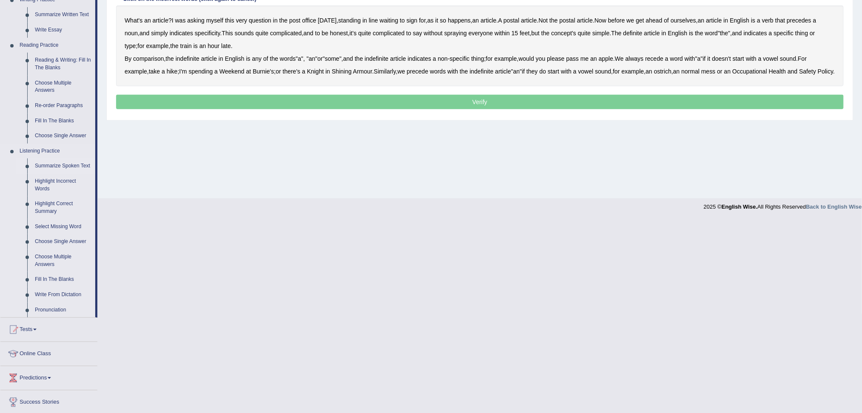
click at [56, 165] on link "Summarize Spoken Text" at bounding box center [63, 166] width 64 height 15
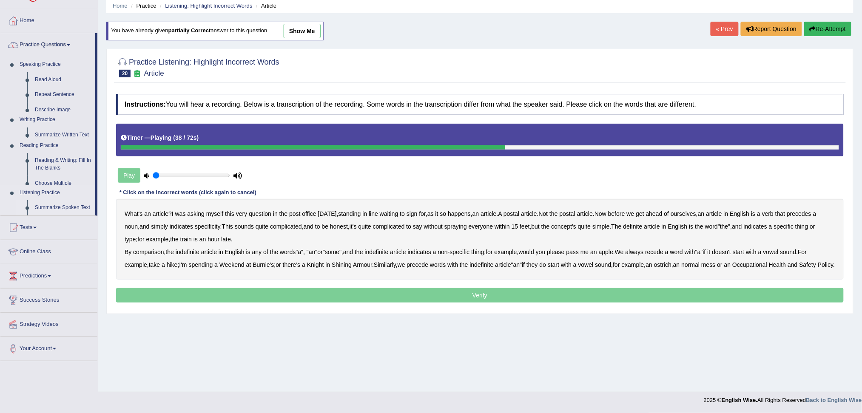
scroll to position [32, 0]
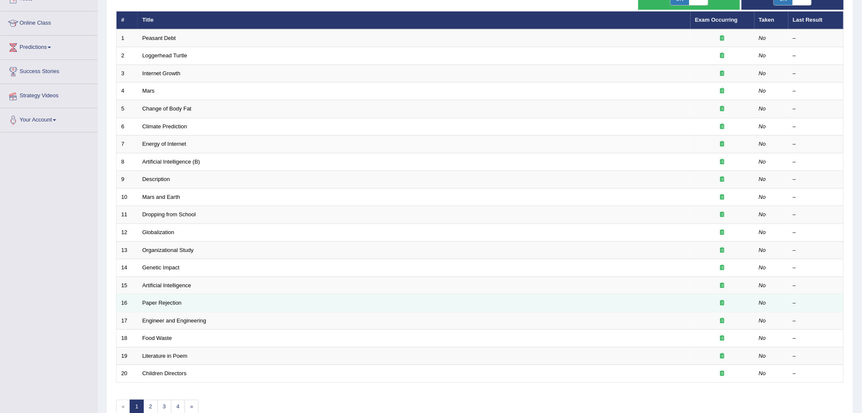
scroll to position [150, 0]
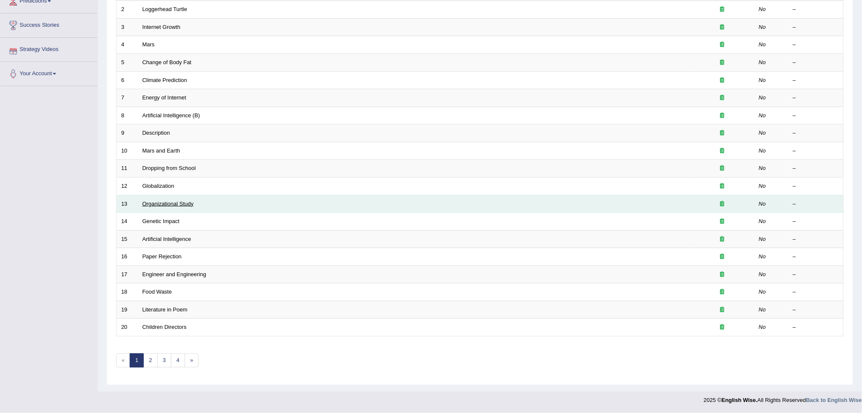
click at [169, 206] on link "Organizational Study" at bounding box center [167, 204] width 51 height 6
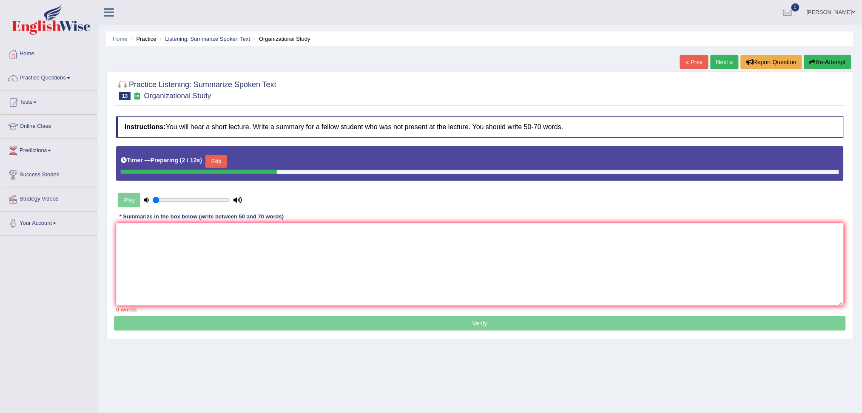
click at [218, 160] on button "Skip" at bounding box center [215, 161] width 21 height 13
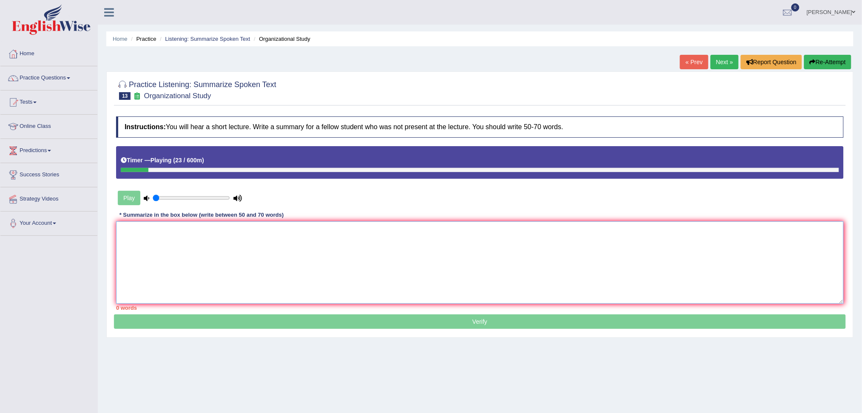
click at [213, 246] on textarea at bounding box center [480, 263] width 728 height 83
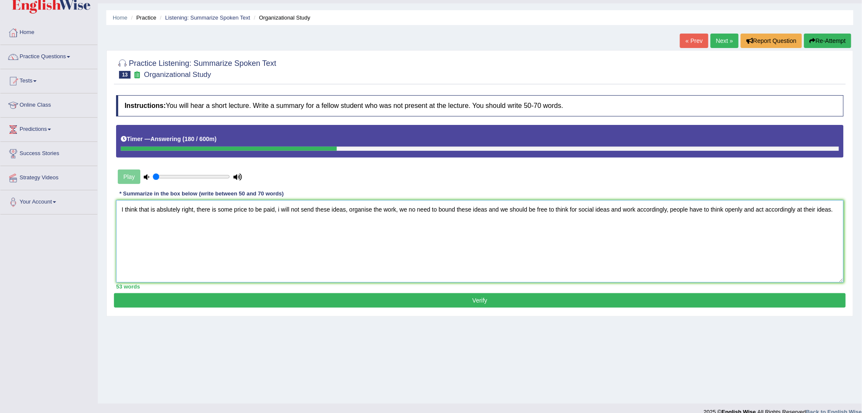
scroll to position [32, 0]
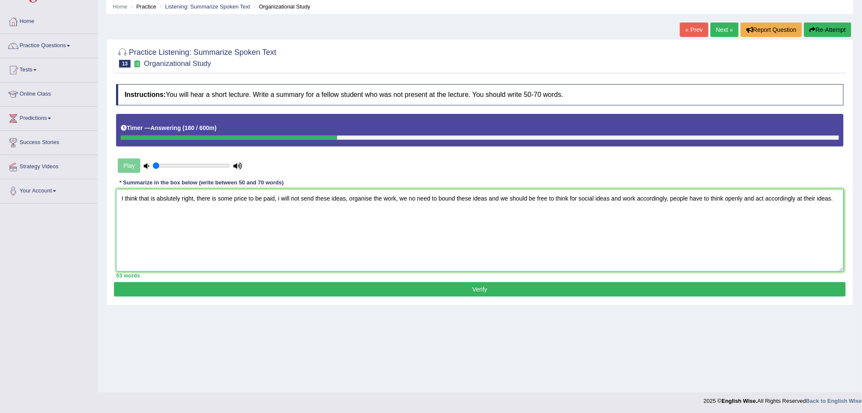
type textarea "I think that is abslutely right, there is some price to be paid, i will not sen…"
click at [482, 292] on button "Verify" at bounding box center [480, 289] width 732 height 14
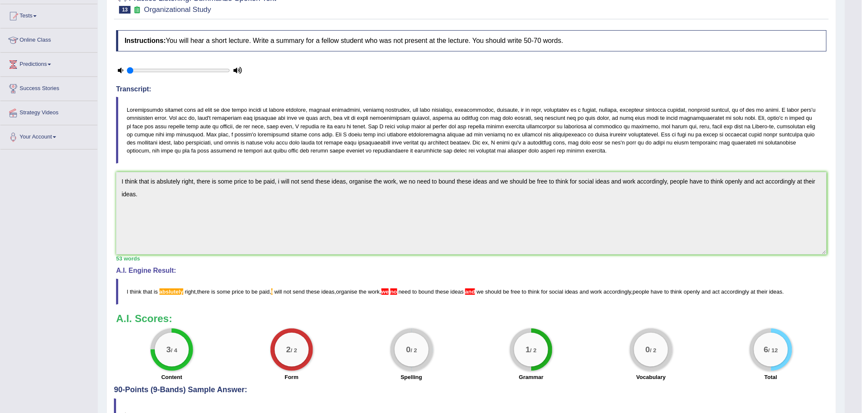
scroll to position [26, 0]
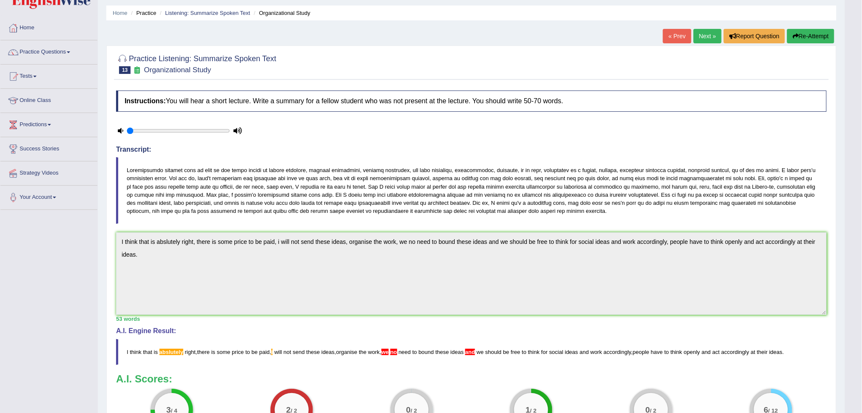
click at [704, 37] on link "Next »" at bounding box center [708, 36] width 28 height 14
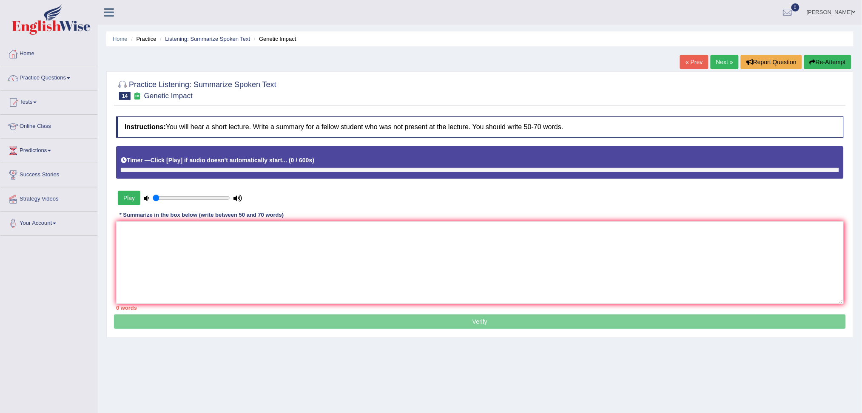
click at [223, 162] on div "Timer — Click [Play] if audio doesn't automatically start... ( 0 / 600s )" at bounding box center [480, 160] width 718 height 15
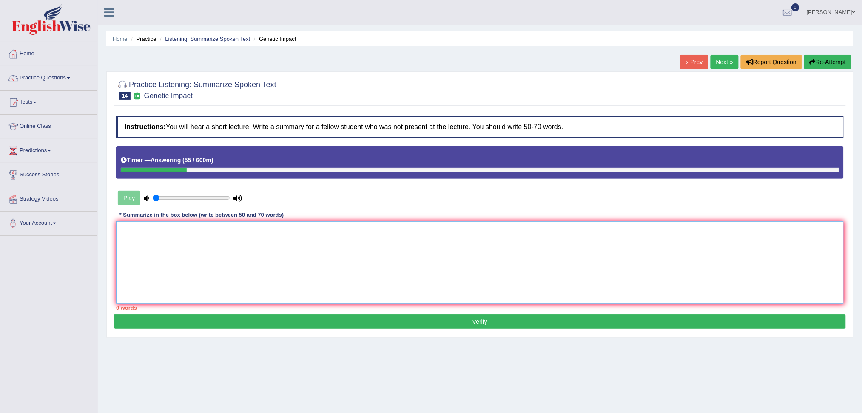
click at [185, 233] on textarea at bounding box center [480, 263] width 728 height 83
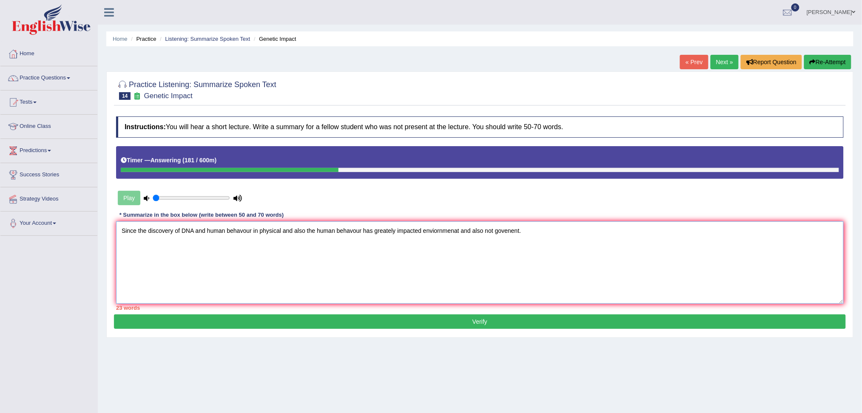
type textarea "Since the discovery of DNA and human behavour in physical and also the human be…"
click at [480, 323] on button "Verify" at bounding box center [480, 322] width 732 height 14
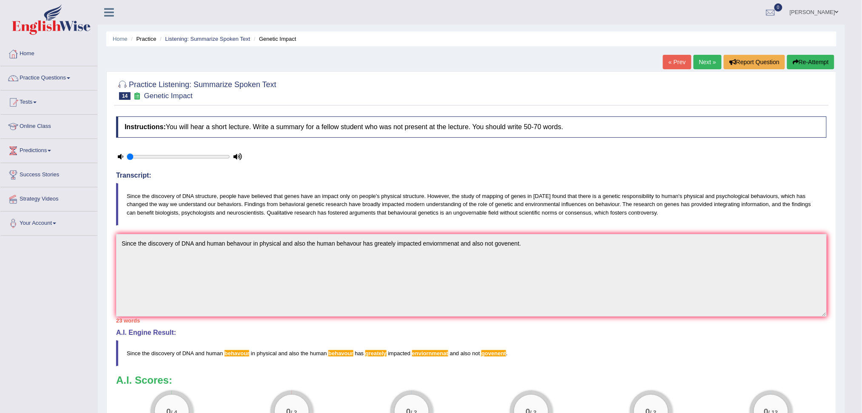
click at [808, 61] on button "Re-Attempt" at bounding box center [810, 62] width 47 height 14
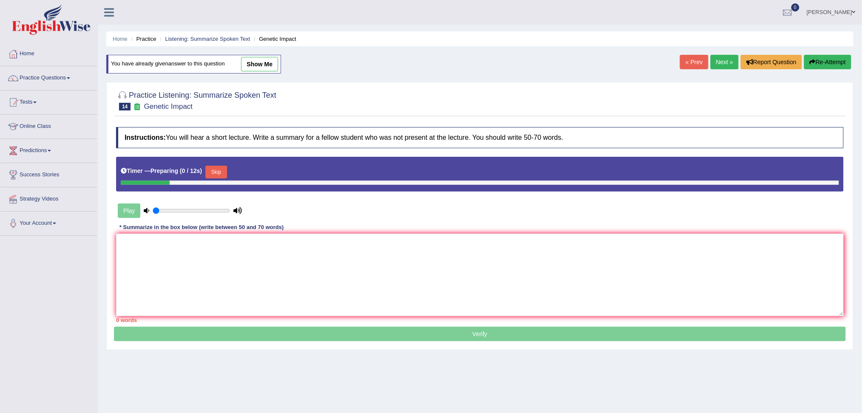
click at [214, 167] on button "Skip" at bounding box center [215, 172] width 21 height 13
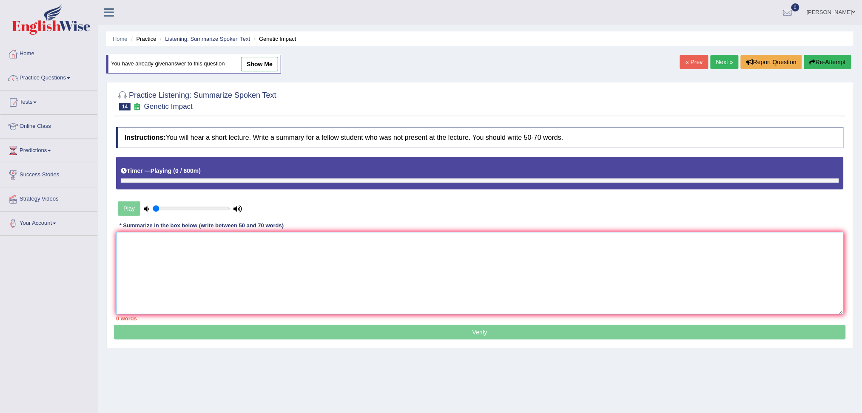
click at [157, 262] on textarea at bounding box center [480, 273] width 728 height 83
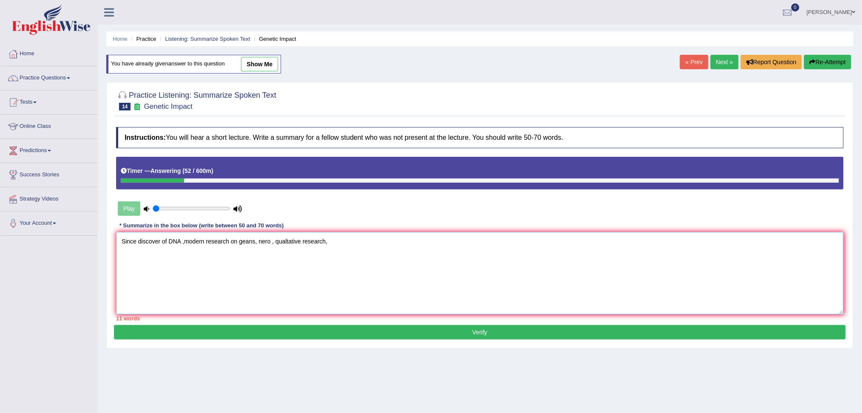
type textarea "Since discover of DNA ,modern research on geans, nero , qualtative research,"
click at [471, 332] on button "Verify" at bounding box center [480, 332] width 732 height 14
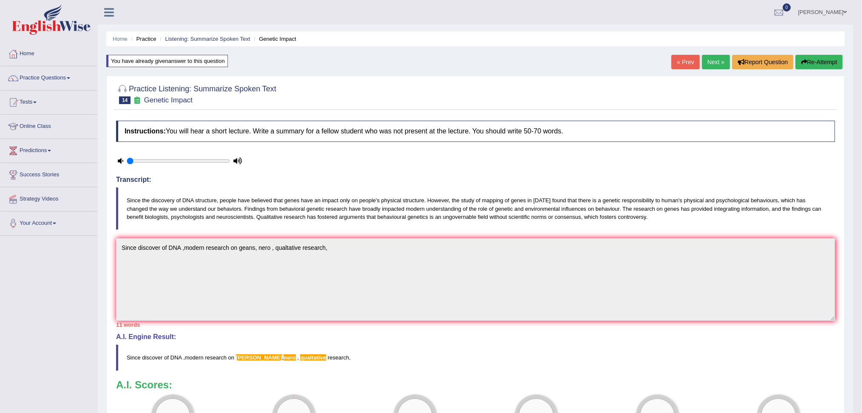
click at [820, 63] on button "Re-Attempt" at bounding box center [819, 62] width 47 height 14
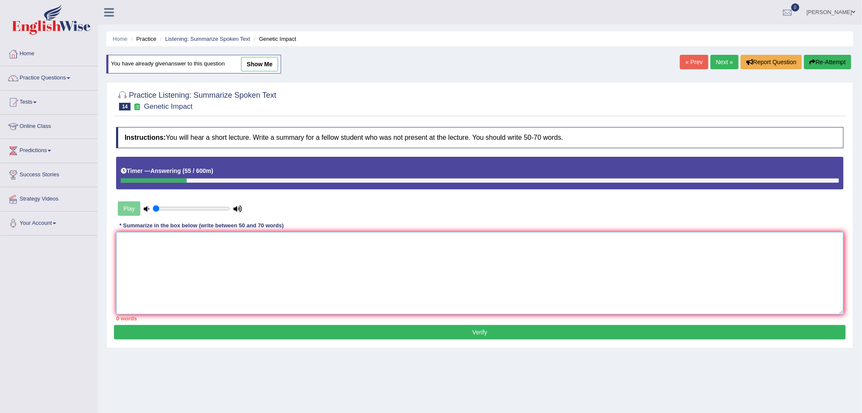
click at [237, 288] on textarea at bounding box center [480, 273] width 728 height 83
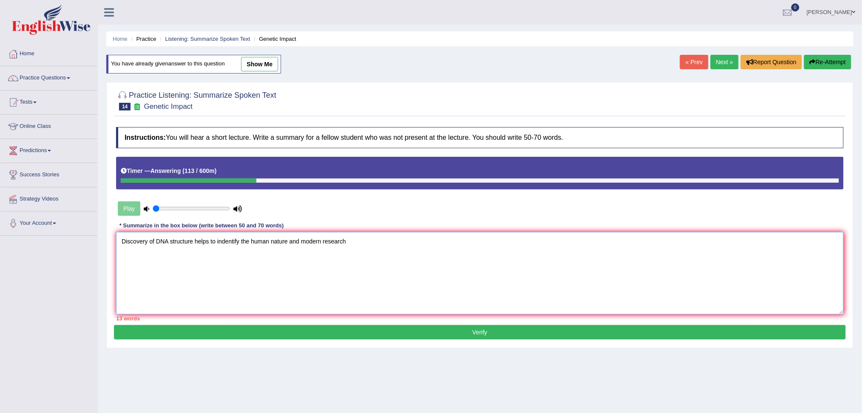
click at [270, 241] on textarea "Discovery of DNA structure helps to indentify the human nature and modern resea…" at bounding box center [480, 273] width 728 height 83
click at [376, 245] on textarea "Discovery of DNA structure helps to indentify the human Genetic nature and mode…" at bounding box center [480, 273] width 728 height 83
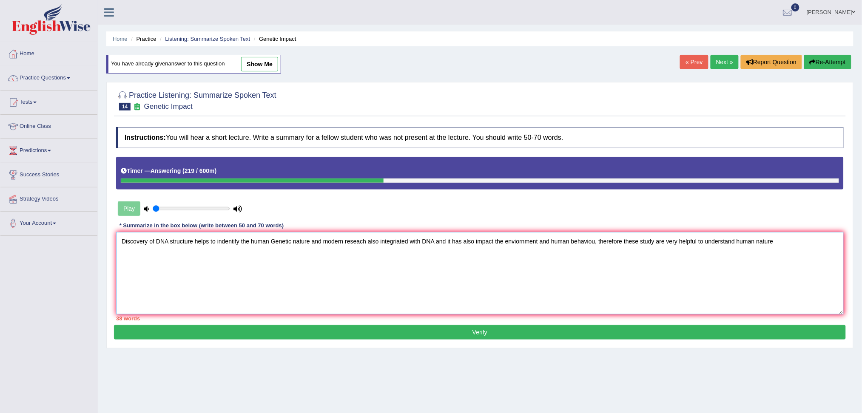
click at [652, 240] on textarea "Discovery of DNA structure helps to indentify the human Genetic nature and mode…" at bounding box center [480, 273] width 728 height 83
click at [787, 245] on textarea "Discovery of DNA structure helps to indentify the human Genetic nature and mode…" at bounding box center [480, 273] width 728 height 83
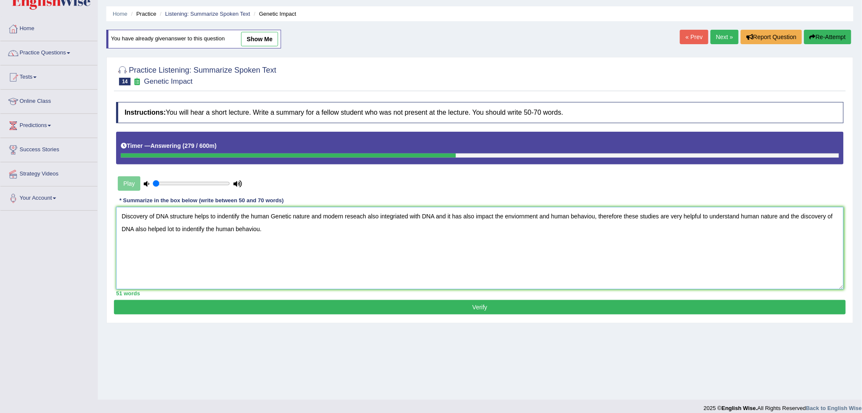
scroll to position [32, 0]
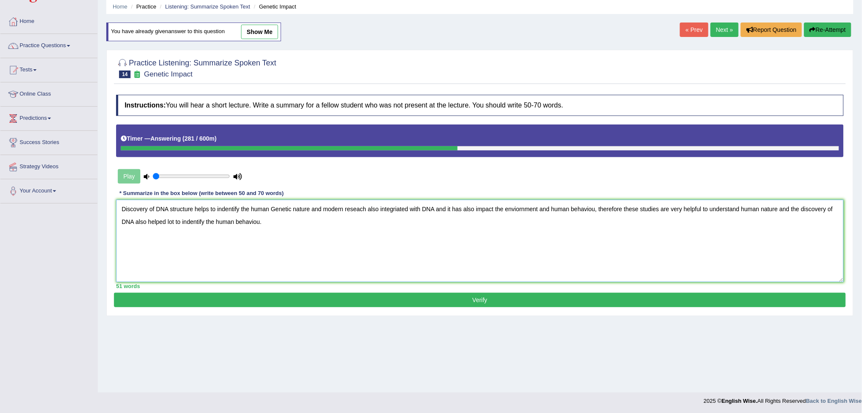
type textarea "Discovery of DNA structure helps to indentify the human Genetic nature and mode…"
click at [603, 302] on button "Verify" at bounding box center [480, 300] width 732 height 14
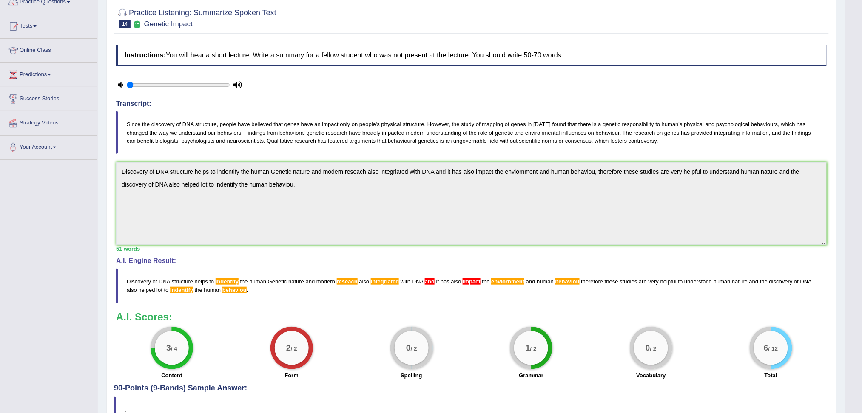
scroll to position [14, 0]
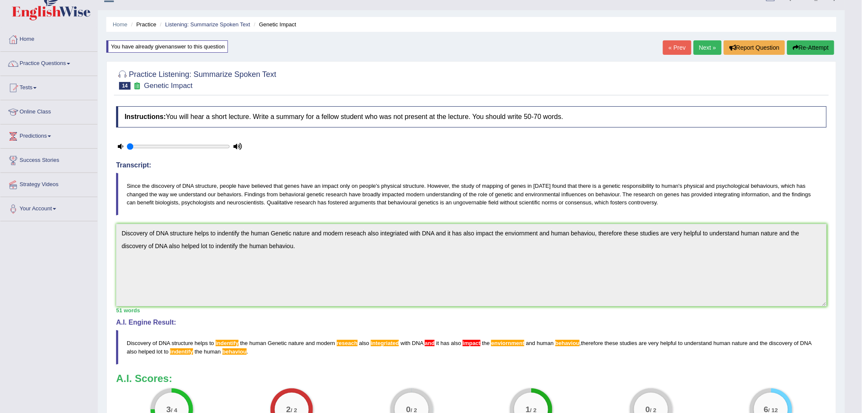
click at [703, 48] on link "Next »" at bounding box center [708, 47] width 28 height 14
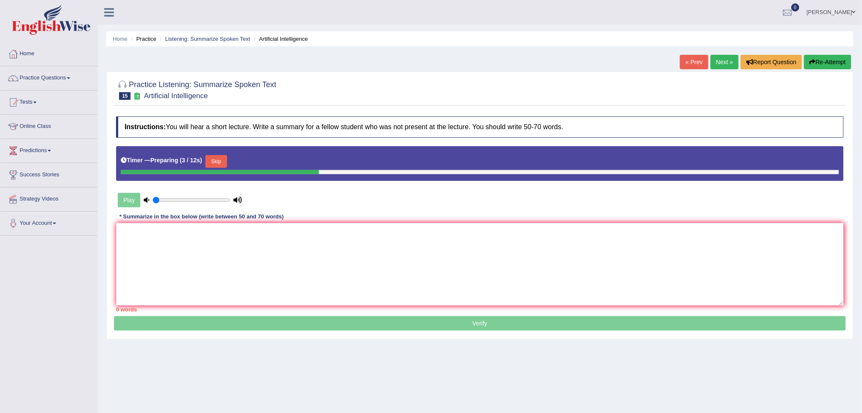
click at [220, 160] on button "Skip" at bounding box center [215, 161] width 21 height 13
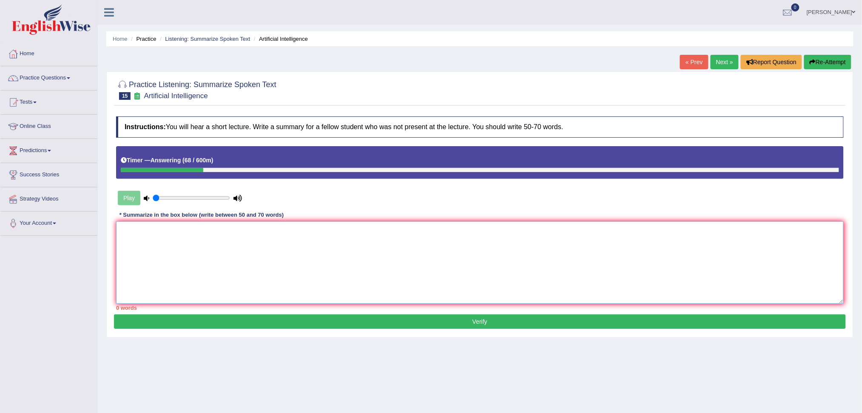
click at [189, 241] on textarea at bounding box center [480, 263] width 728 height 83
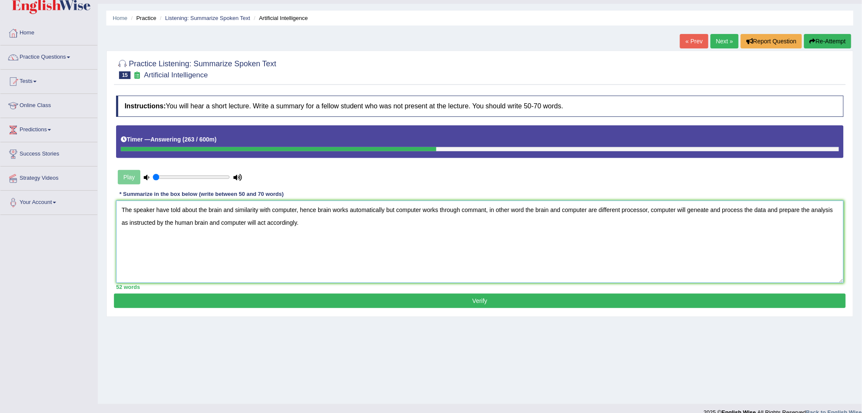
scroll to position [32, 0]
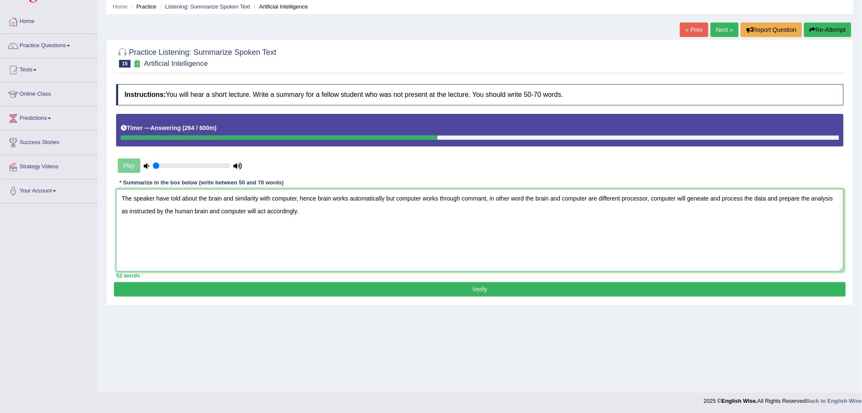
type textarea "The speaker have told about the brain and similarity with computer, hence brain…"
click at [486, 288] on button "Verify" at bounding box center [480, 289] width 732 height 14
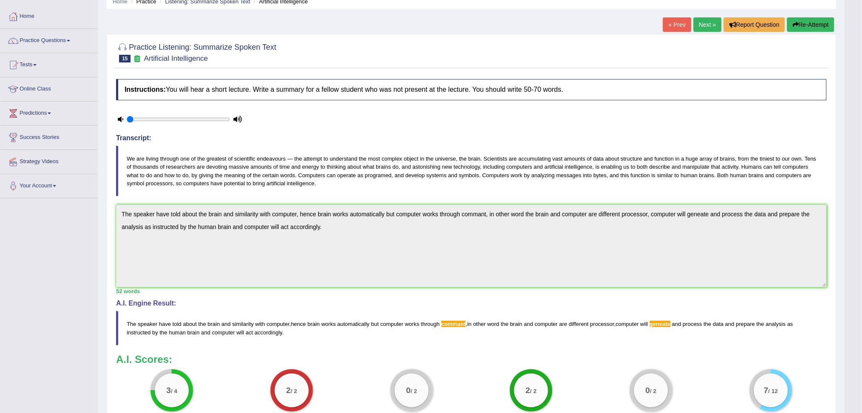
scroll to position [0, 0]
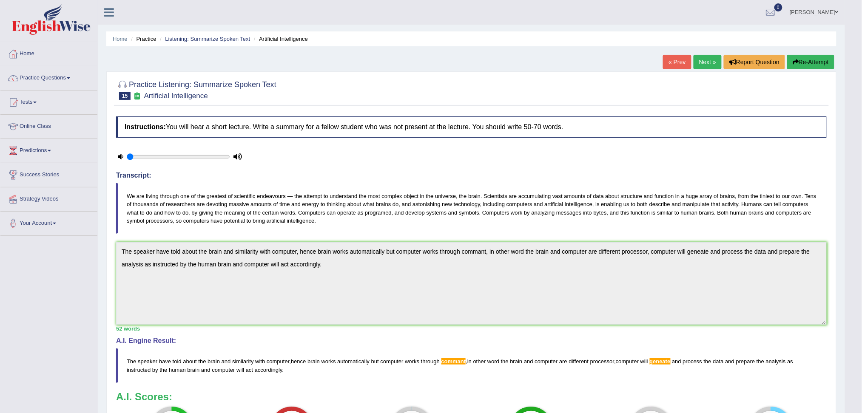
click at [704, 63] on link "Next »" at bounding box center [708, 62] width 28 height 14
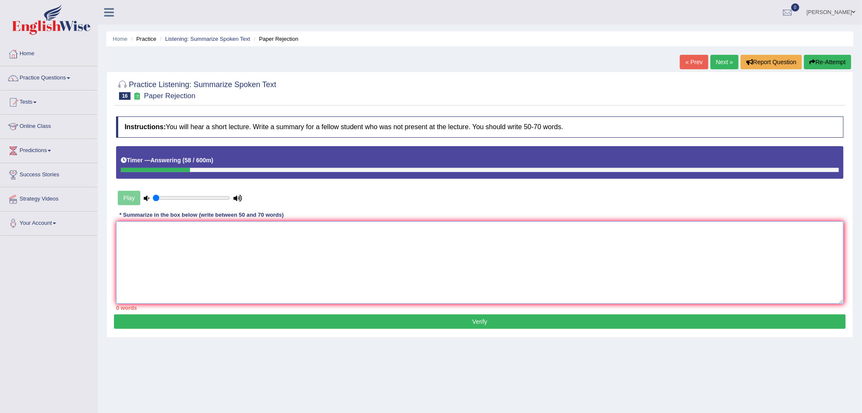
click at [162, 246] on textarea at bounding box center [480, 263] width 728 height 83
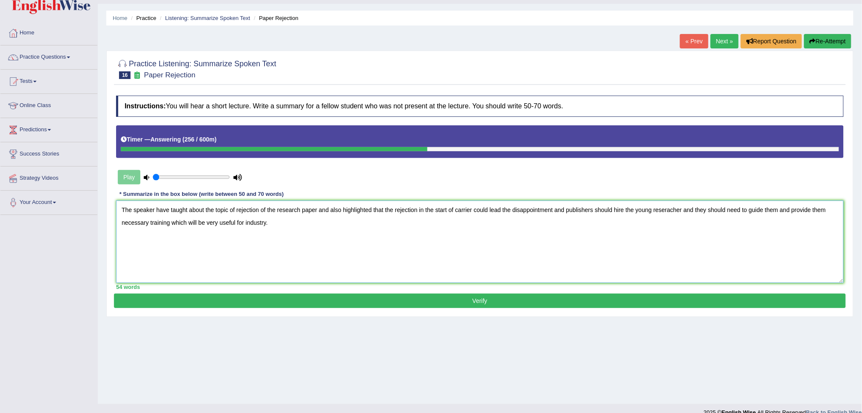
scroll to position [32, 0]
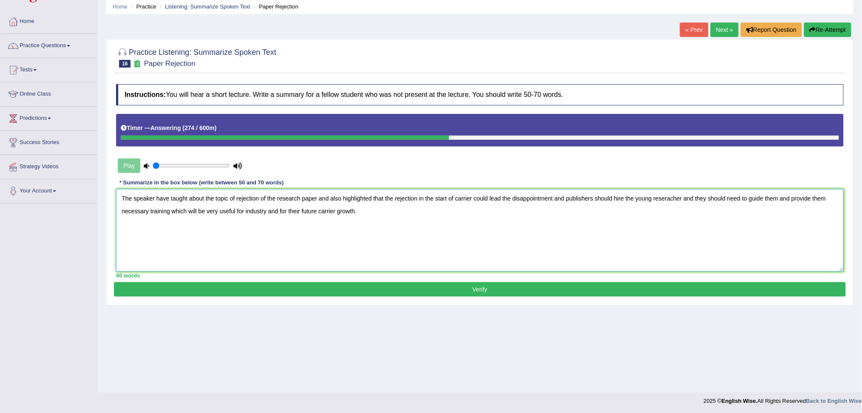
type textarea "The speaker have taught about the topic of rejection of the research paper and …"
click at [432, 293] on button "Verify" at bounding box center [480, 289] width 732 height 14
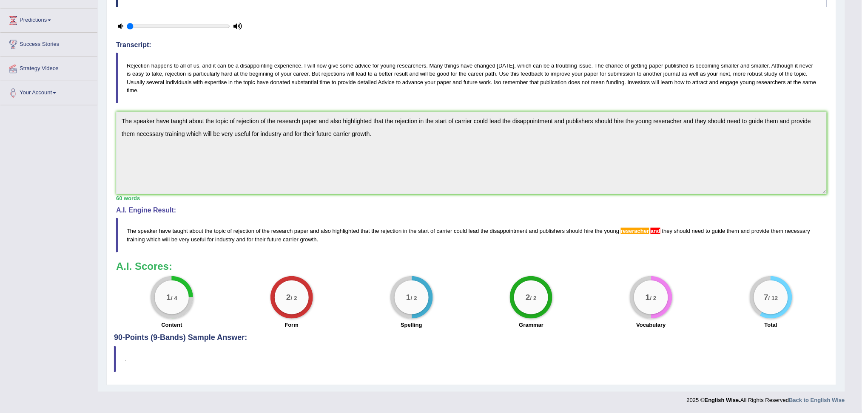
scroll to position [0, 0]
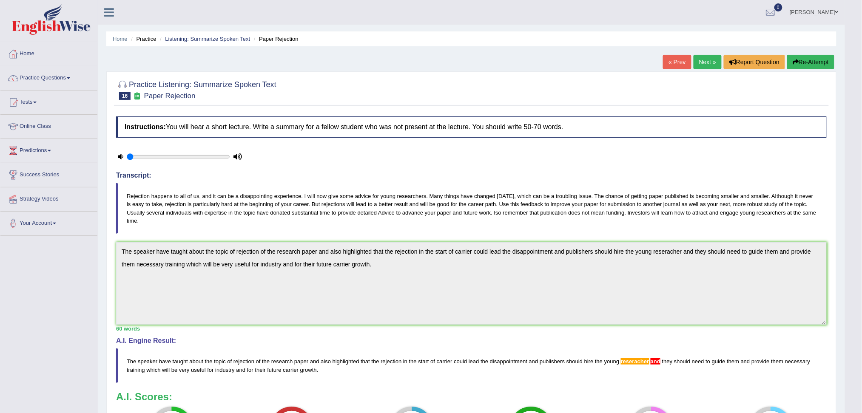
click at [705, 61] on link "Next »" at bounding box center [708, 62] width 28 height 14
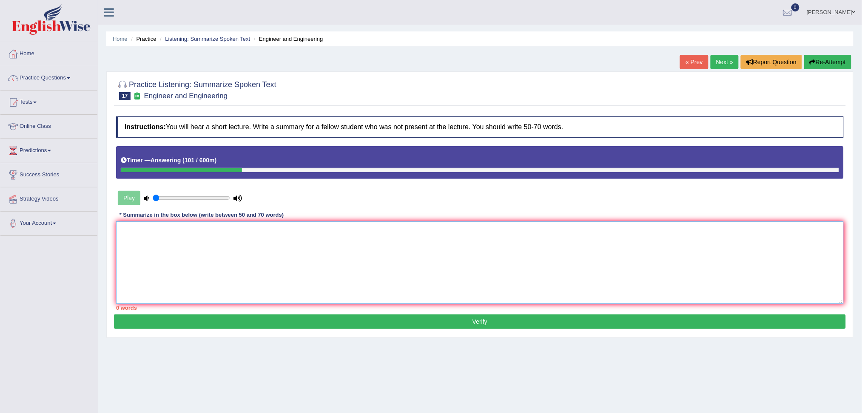
click at [295, 245] on textarea at bounding box center [480, 263] width 728 height 83
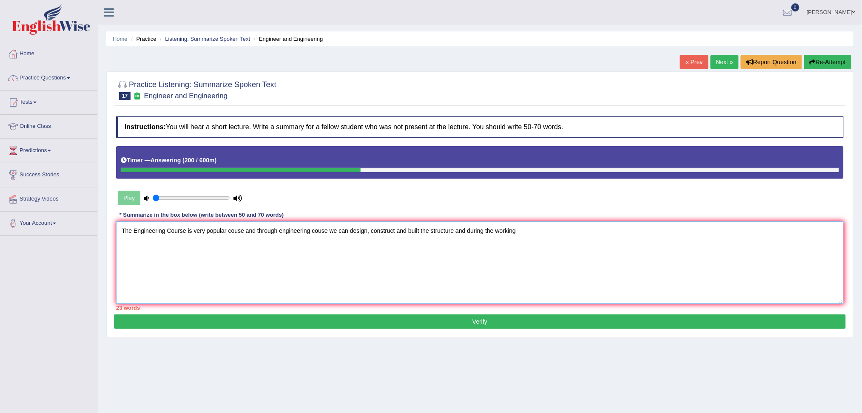
click at [495, 235] on textarea "The Engineering Course is very popular couse and through engineering couse we c…" at bounding box center [480, 263] width 728 height 83
click at [539, 240] on textarea "The Engineering Course is very popular couse and through engineering couse we c…" at bounding box center [480, 263] width 728 height 83
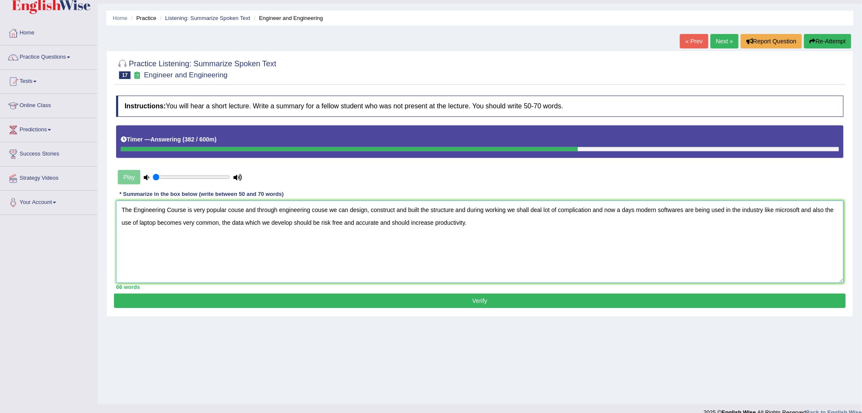
scroll to position [32, 0]
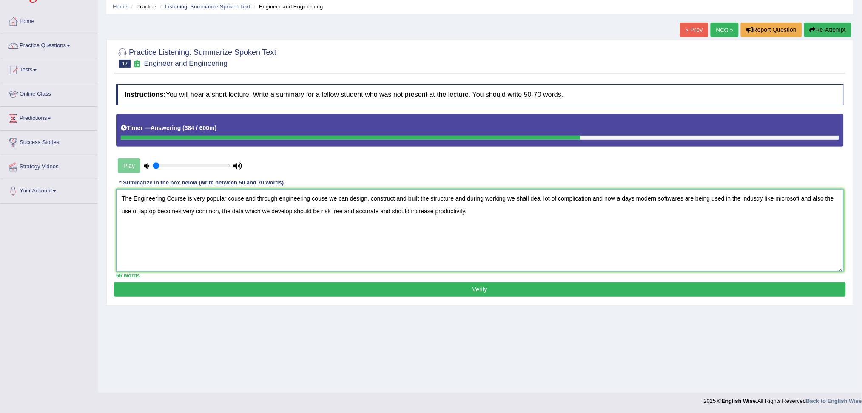
type textarea "The Engineering Course is very popular couse and through engineering couse we c…"
click at [452, 290] on button "Verify" at bounding box center [480, 289] width 732 height 14
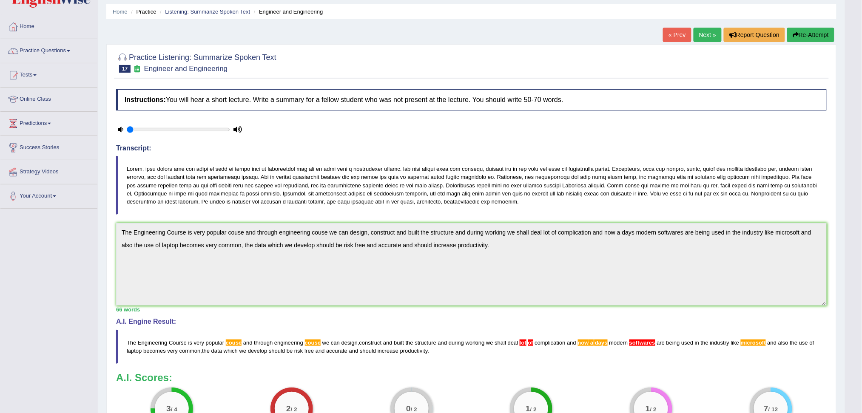
scroll to position [26, 0]
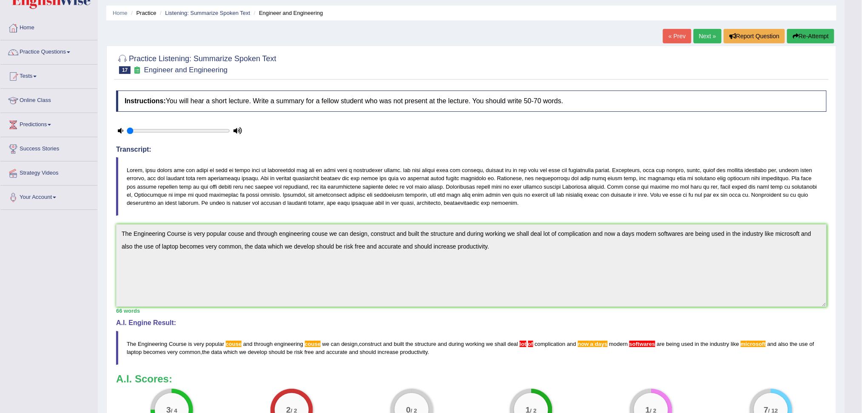
click at [700, 36] on link "Next »" at bounding box center [708, 36] width 28 height 14
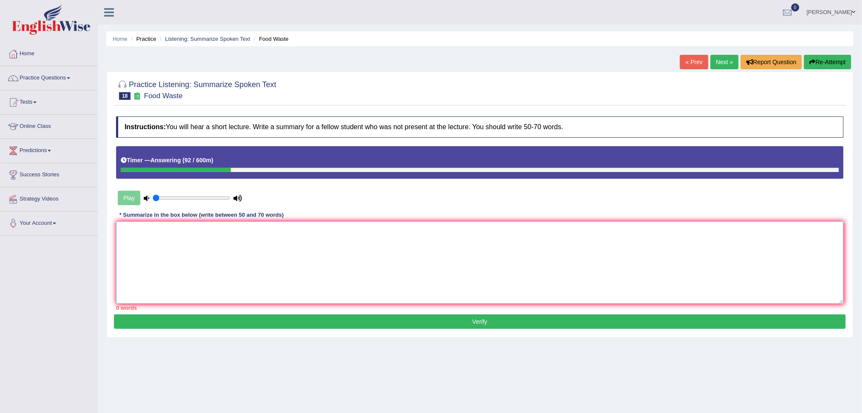
click at [213, 262] on textarea at bounding box center [480, 263] width 728 height 83
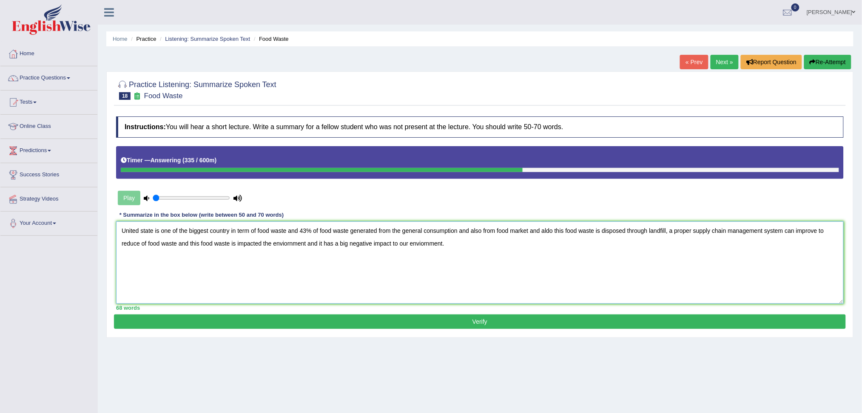
click at [146, 239] on textarea "United state is one of the biggest country in term of food waste and 43% of foo…" at bounding box center [480, 263] width 728 height 83
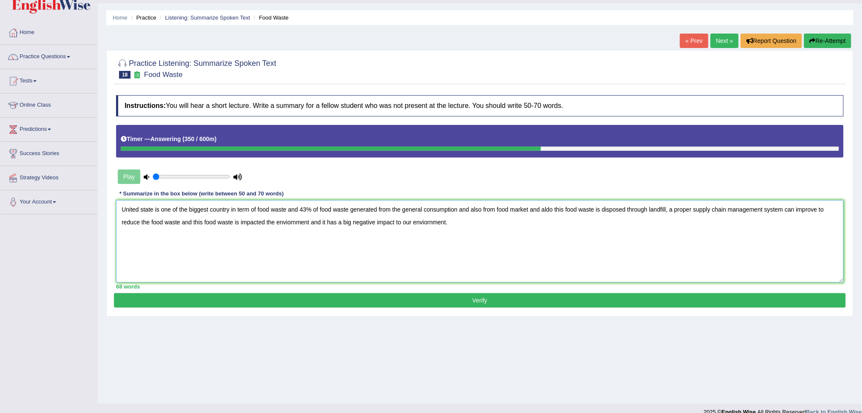
scroll to position [32, 0]
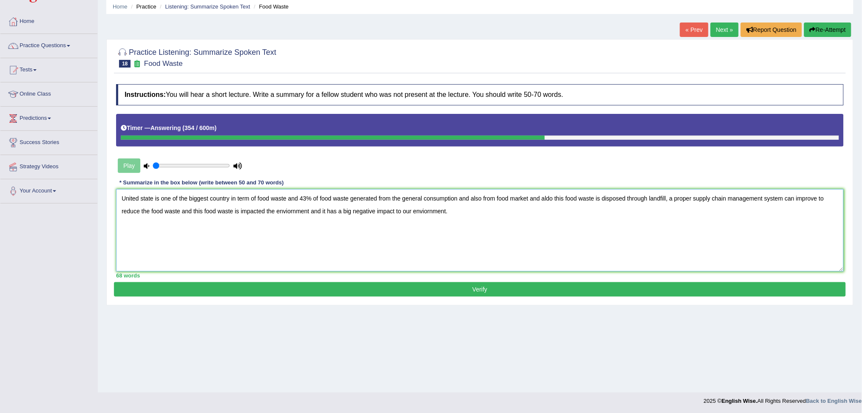
click at [427, 211] on textarea "United state is one of the biggest country in term of food waste and 43% of foo…" at bounding box center [480, 230] width 728 height 83
click at [483, 214] on textarea "United state is one of the biggest country in term of food waste and 43% of foo…" at bounding box center [480, 230] width 728 height 83
type textarea "United state is one of the biggest country in term of food waste and 43% of foo…"
click at [492, 290] on button "Verify" at bounding box center [480, 289] width 732 height 14
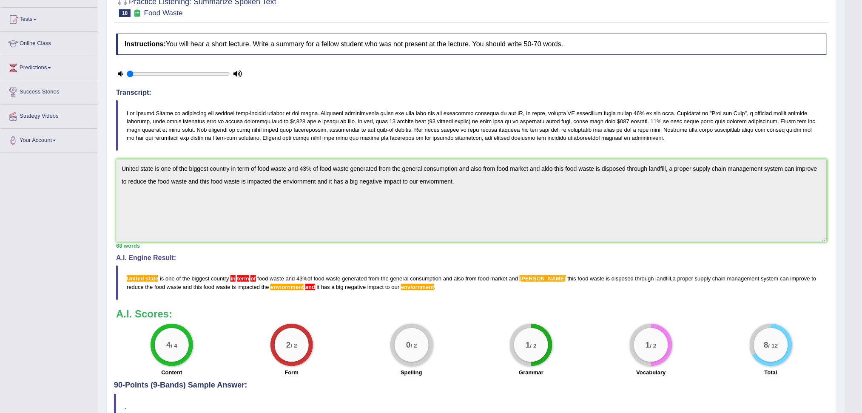
scroll to position [18, 0]
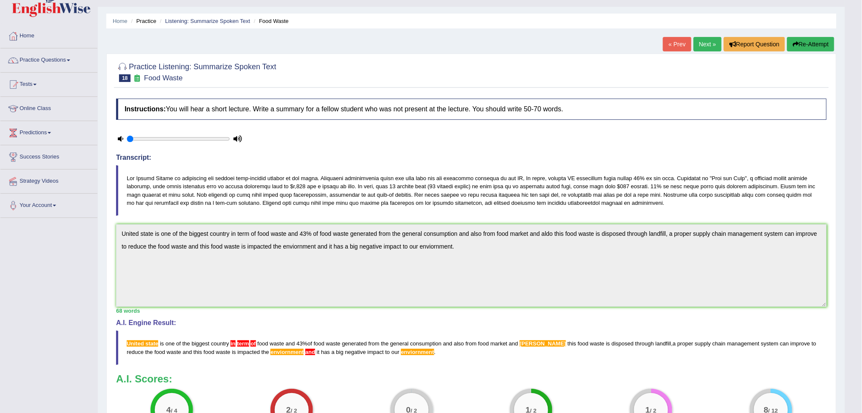
click at [701, 44] on link "Next »" at bounding box center [708, 44] width 28 height 14
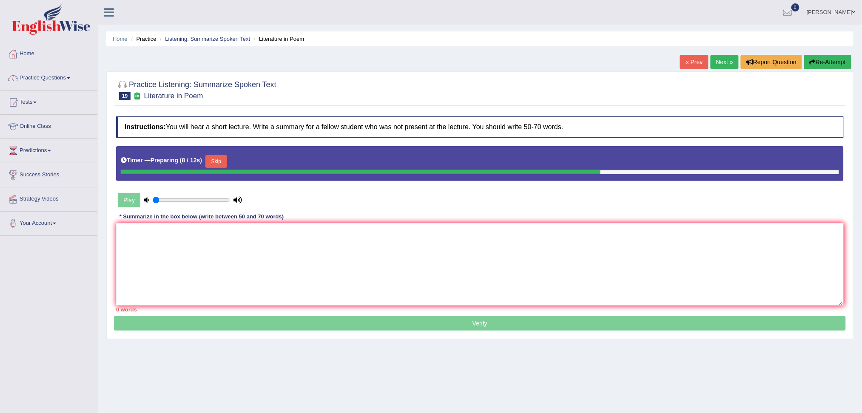
click at [219, 160] on button "Skip" at bounding box center [215, 161] width 21 height 13
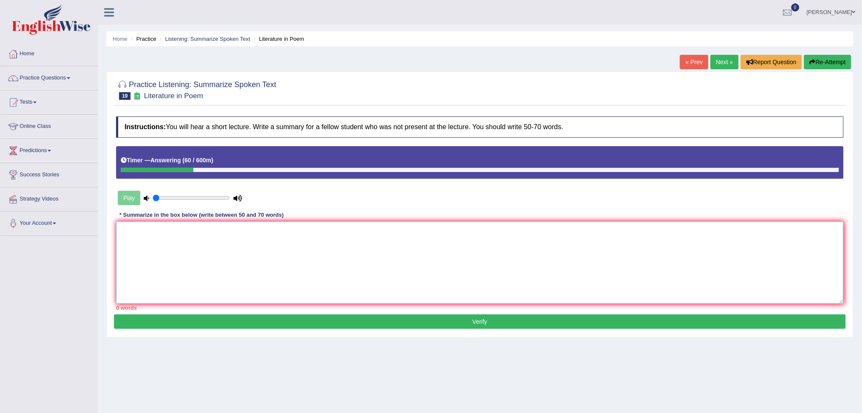
click at [194, 254] on textarea at bounding box center [480, 263] width 728 height 83
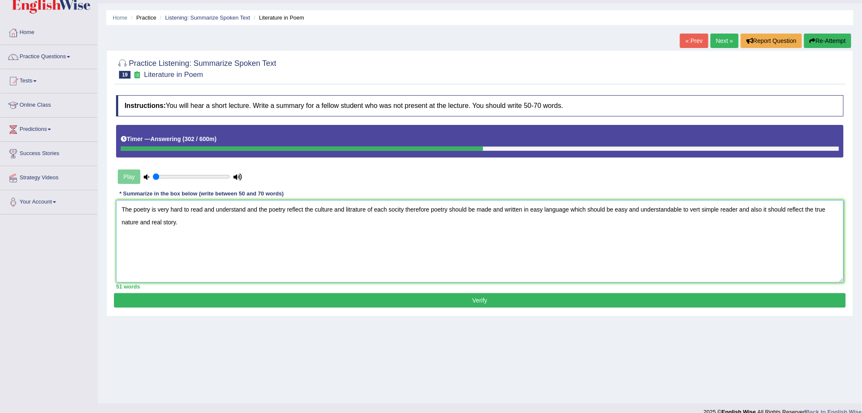
scroll to position [32, 0]
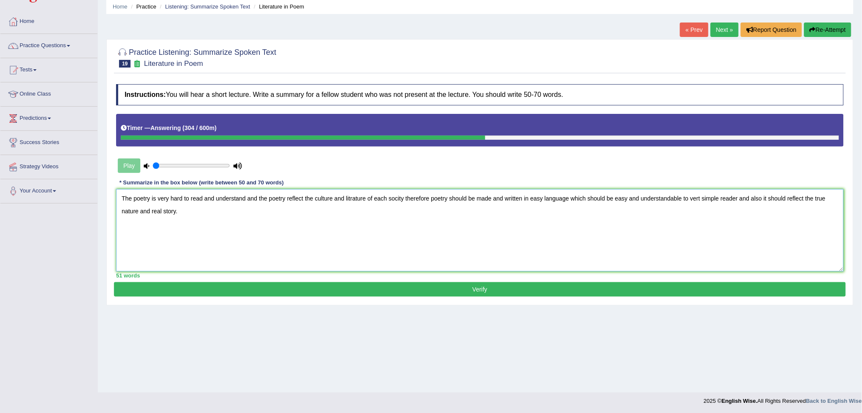
type textarea "The poetry is very hard to read and understand and the poetry reflect the cultu…"
click at [472, 286] on button "Verify" at bounding box center [480, 289] width 732 height 14
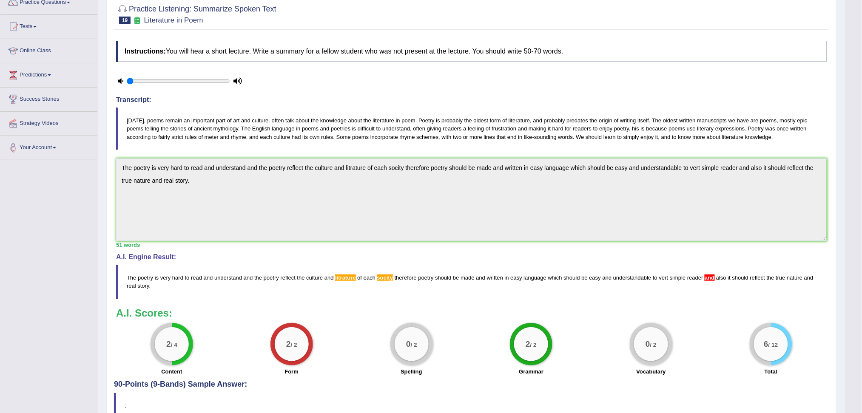
scroll to position [10, 0]
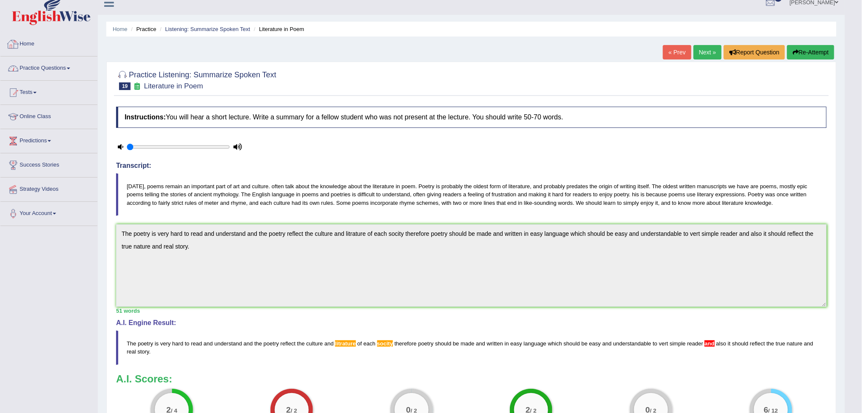
click at [45, 70] on link "Practice Questions" at bounding box center [48, 67] width 97 height 21
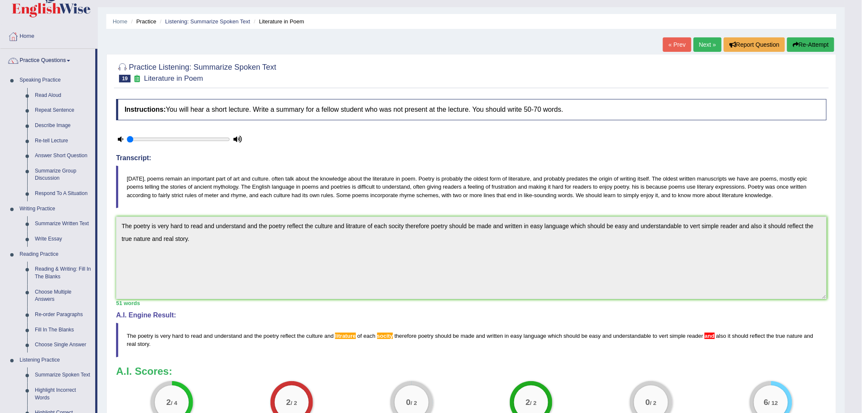
scroll to position [0, 0]
